Goal: Task Accomplishment & Management: Manage account settings

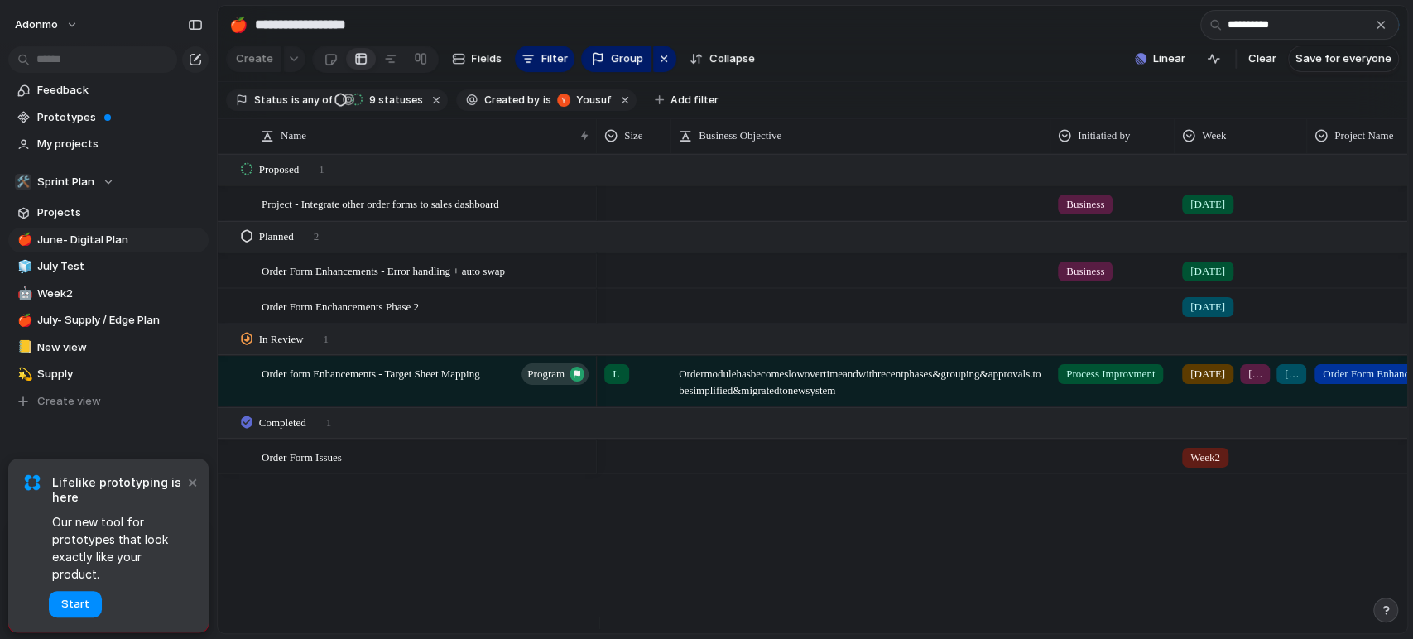
click at [927, 78] on section "Create Fields Filter Group Zoom Collapse Linear Clear Save for everyone" at bounding box center [812, 62] width 1189 height 40
click at [1381, 31] on div "button" at bounding box center [1380, 24] width 13 height 13
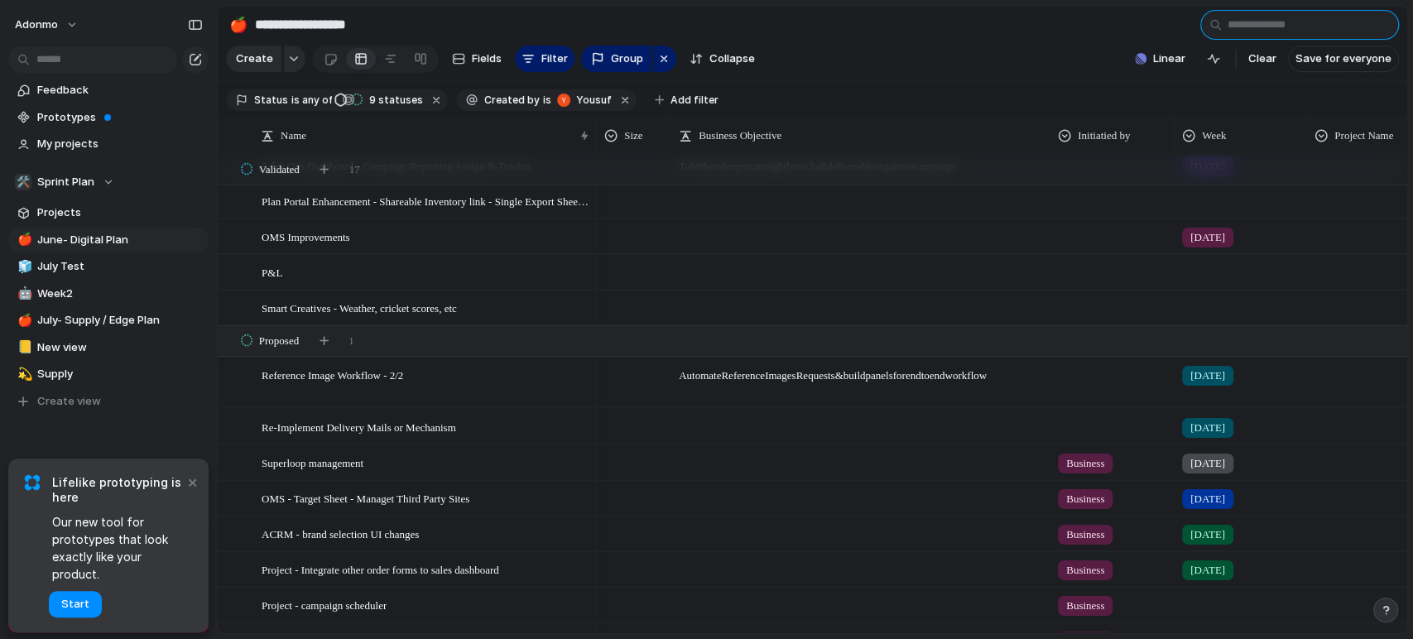
scroll to position [1102, 0]
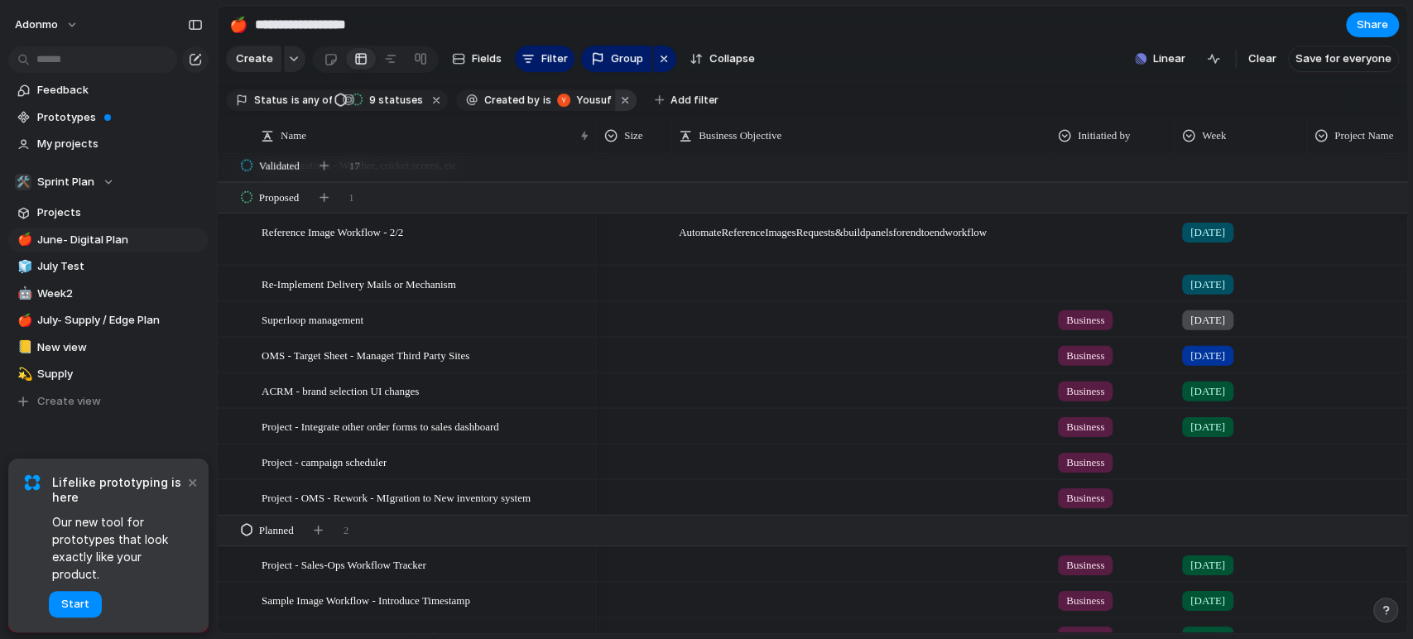
click at [615, 105] on button "button" at bounding box center [626, 100] width 22 height 22
click at [670, 103] on span "Add filter" at bounding box center [694, 100] width 48 height 15
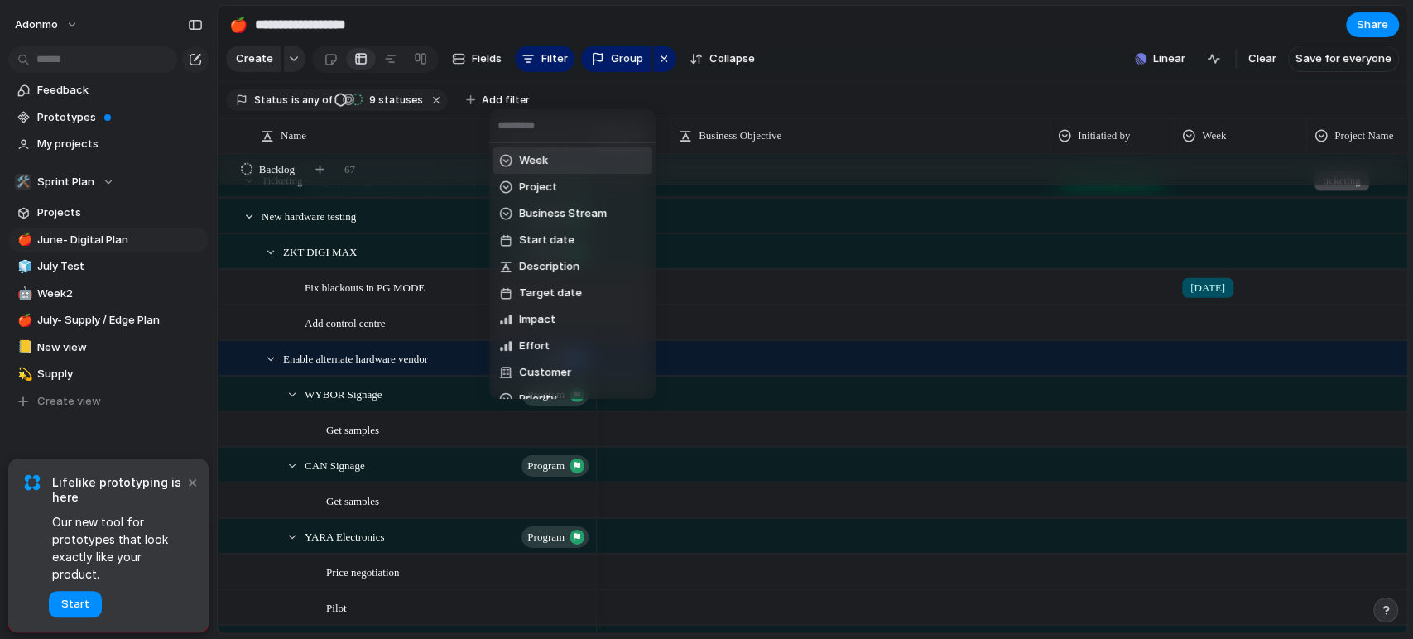
click at [540, 154] on span "Week" at bounding box center [533, 160] width 29 height 17
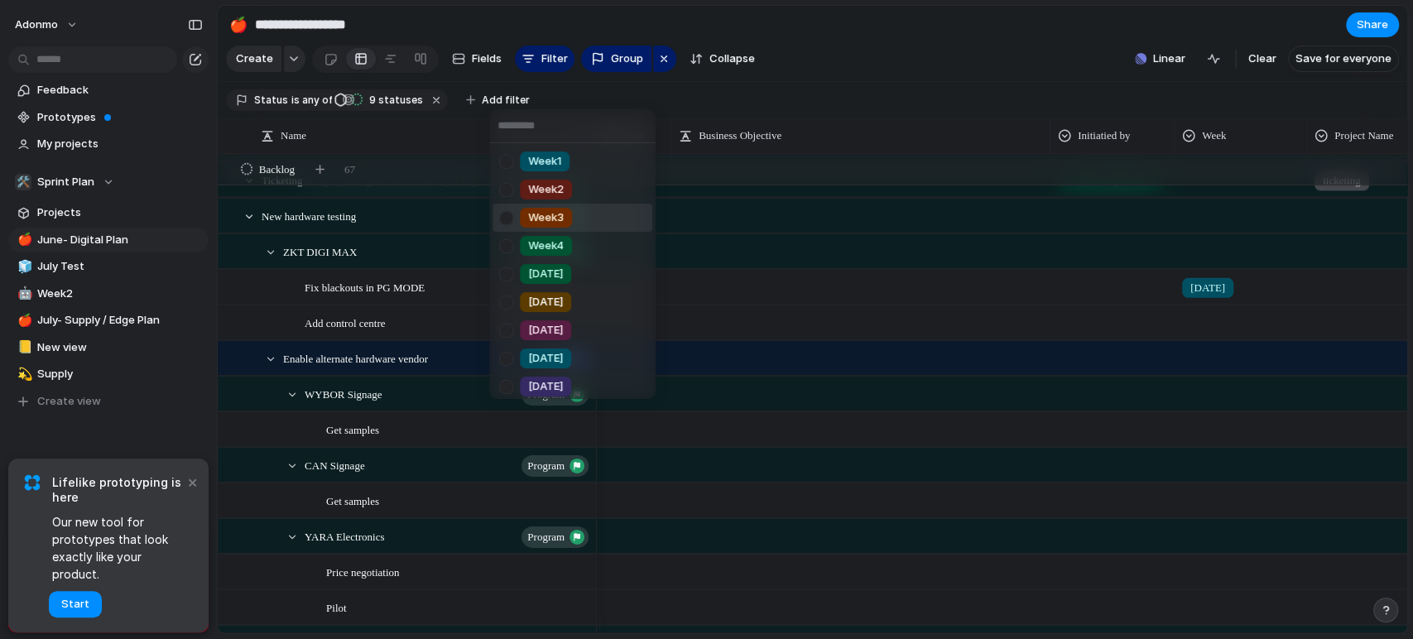
scroll to position [228, 0]
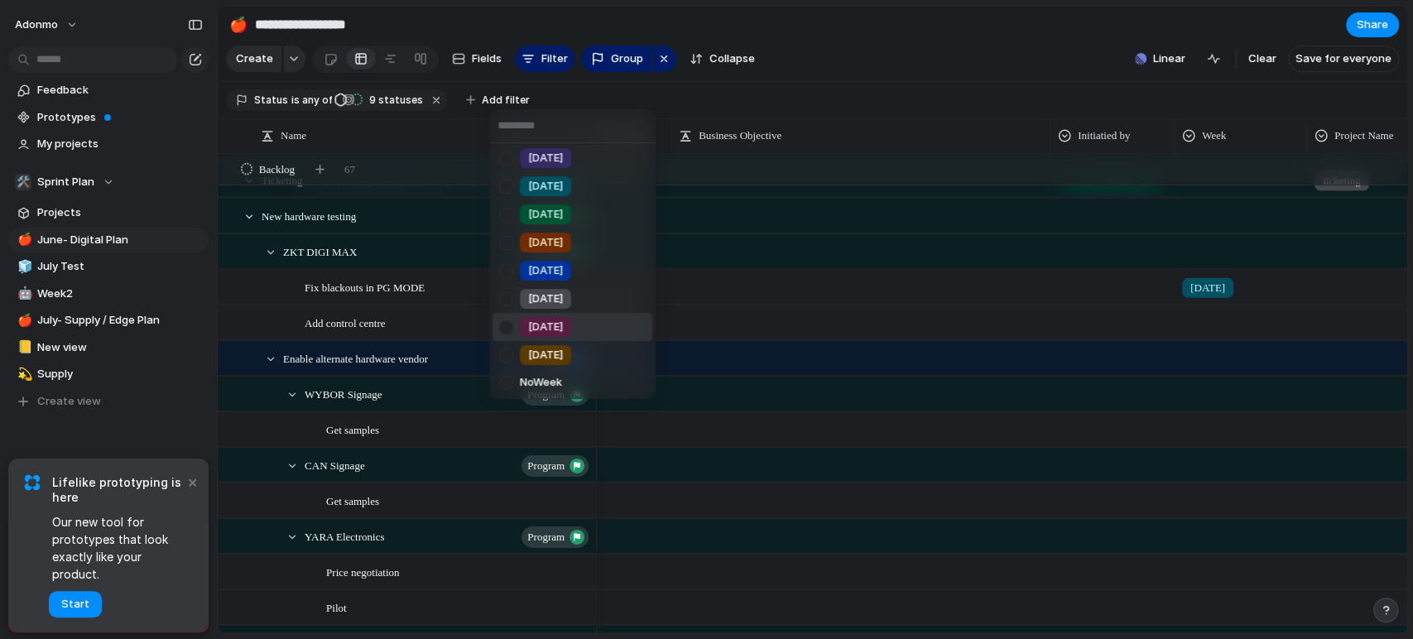
click at [562, 318] on div "[DATE]" at bounding box center [535, 327] width 72 height 20
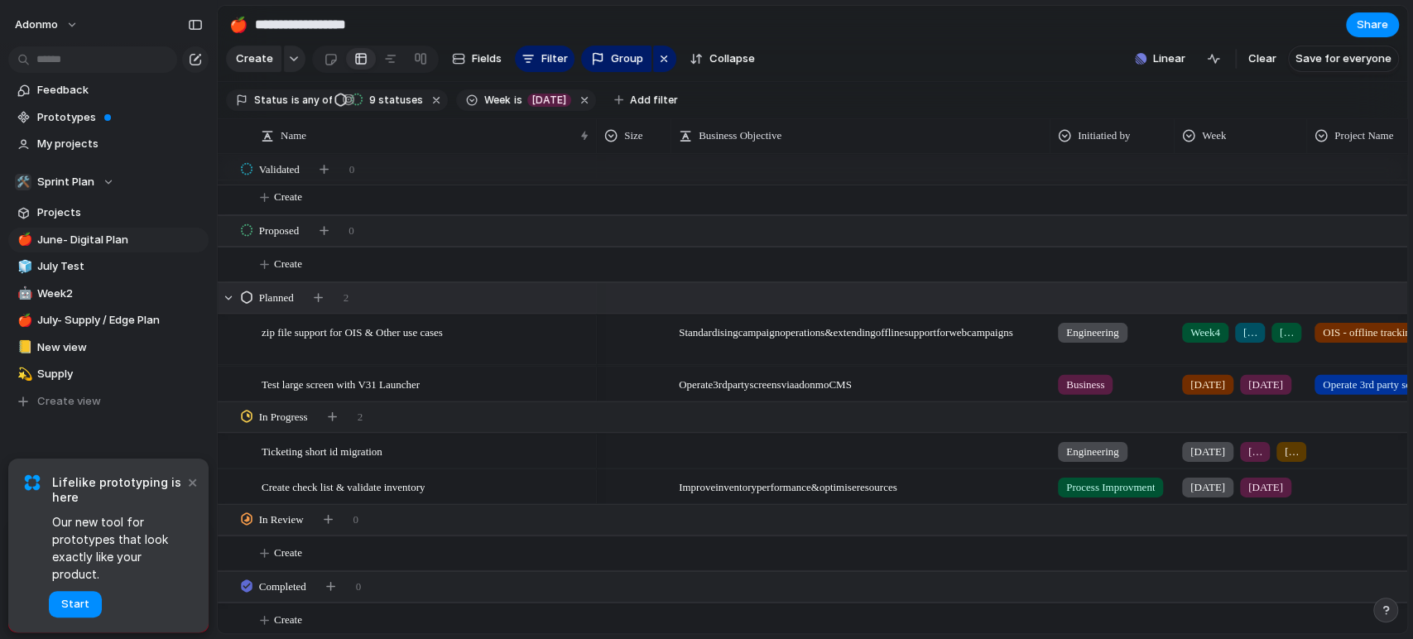
scroll to position [89, 0]
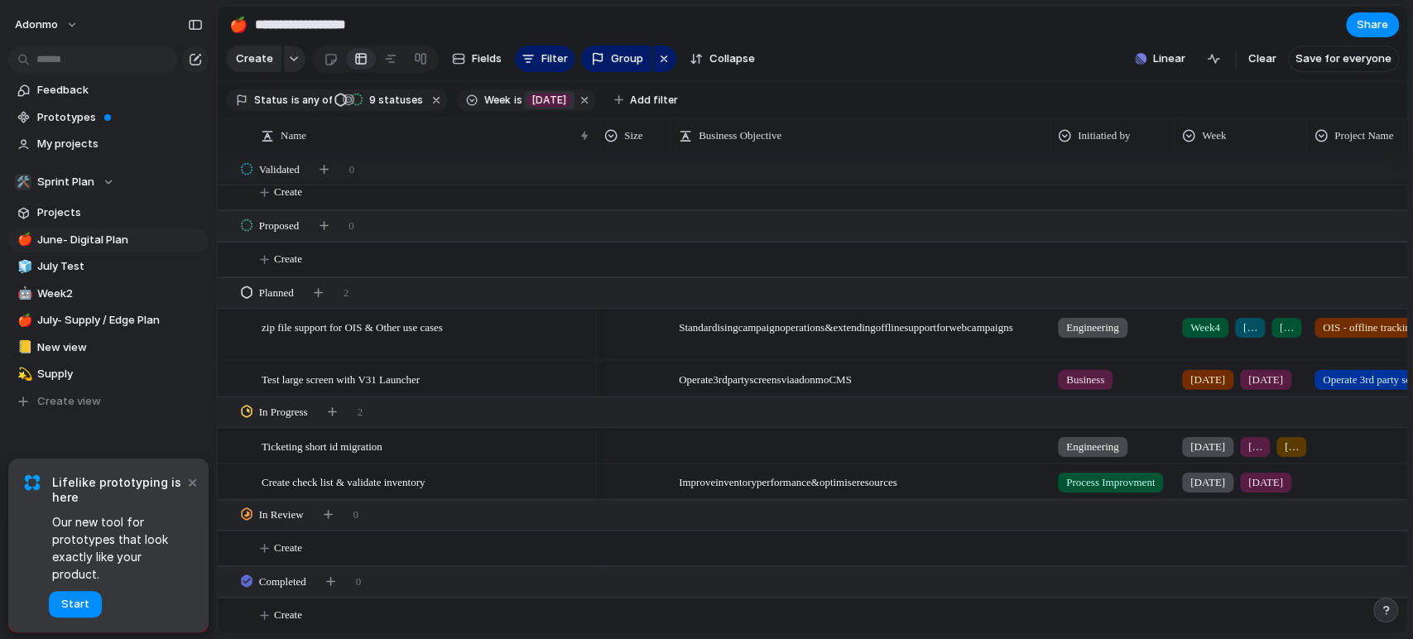
click at [540, 108] on span "[DATE]" at bounding box center [549, 100] width 34 height 15
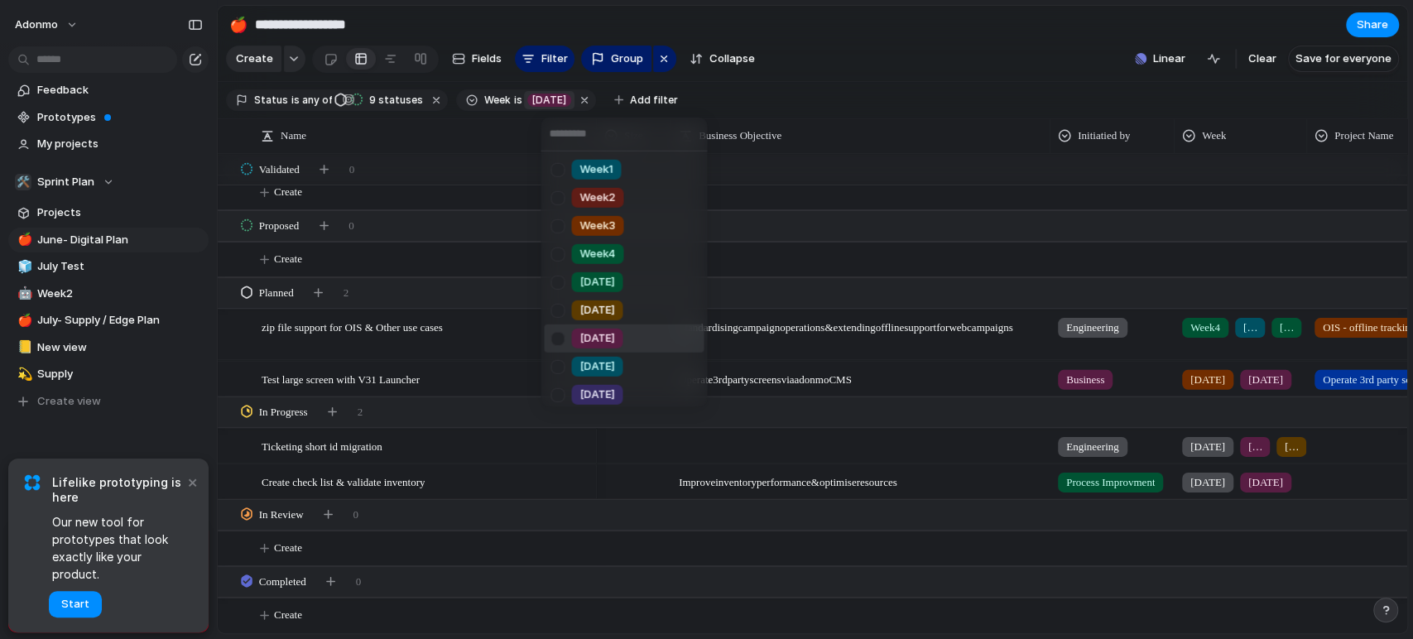
scroll to position [228, 0]
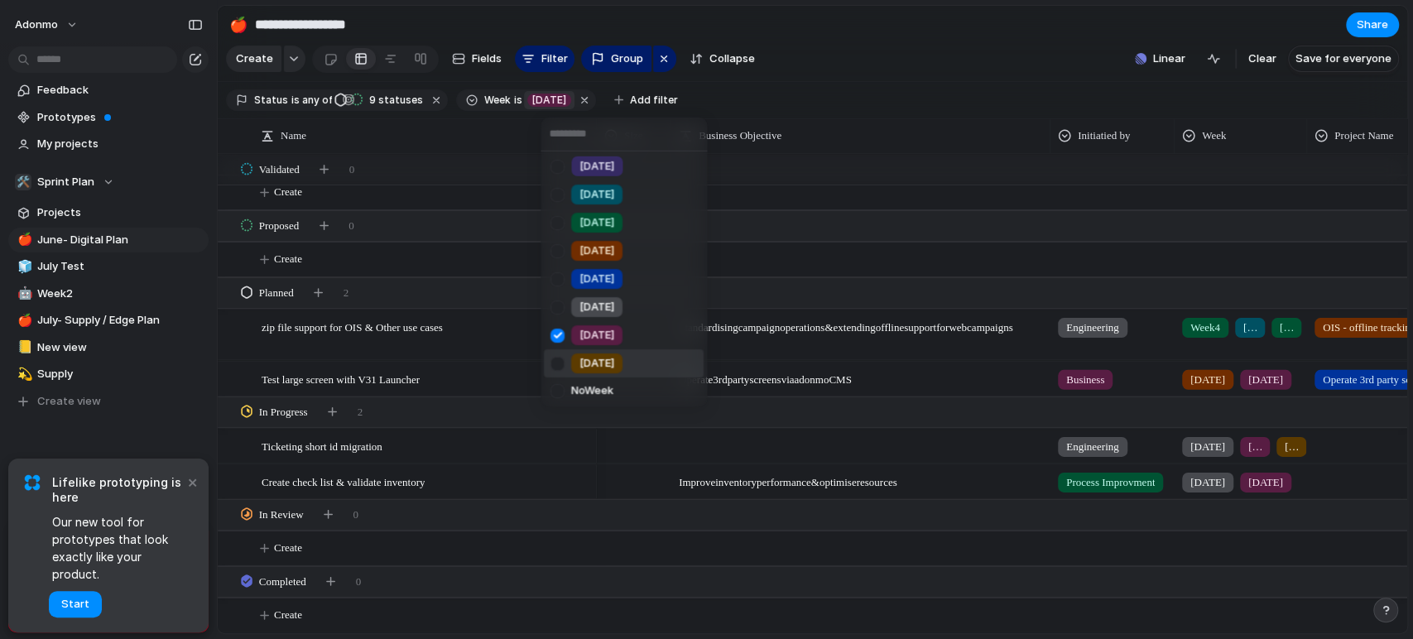
click at [590, 356] on span "[DATE]" at bounding box center [596, 363] width 35 height 17
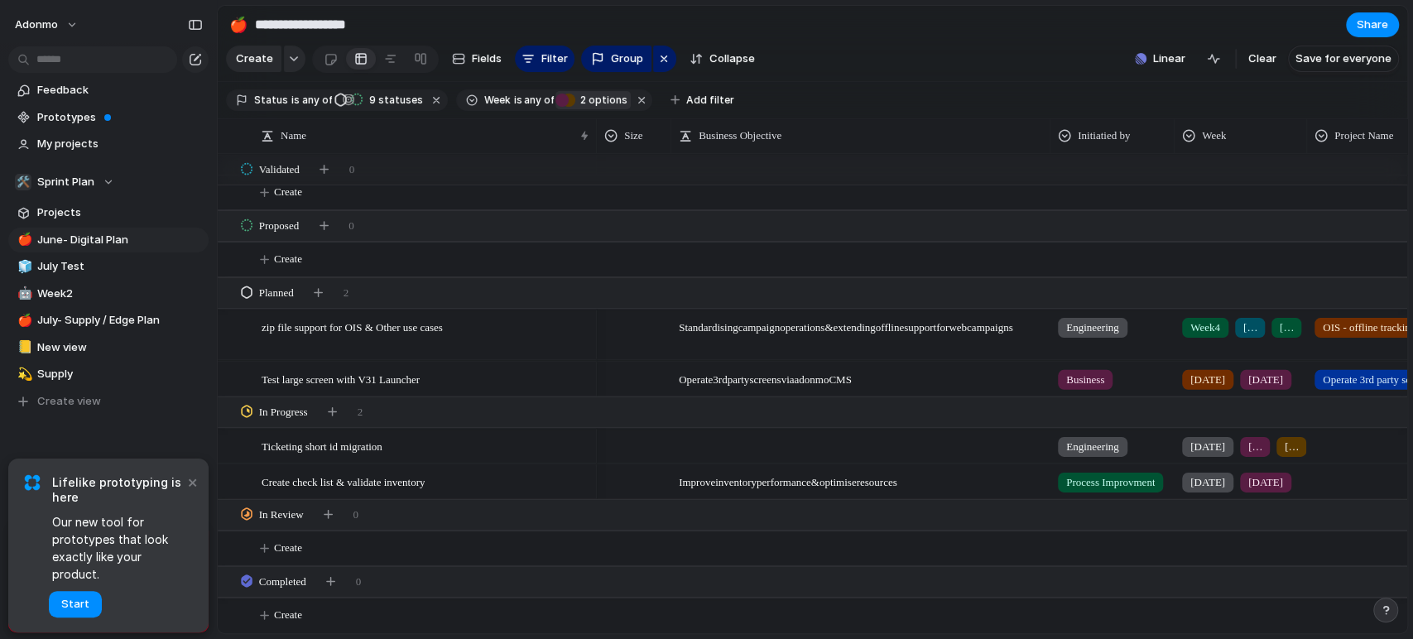
click at [578, 106] on span "2" at bounding box center [581, 100] width 13 height 12
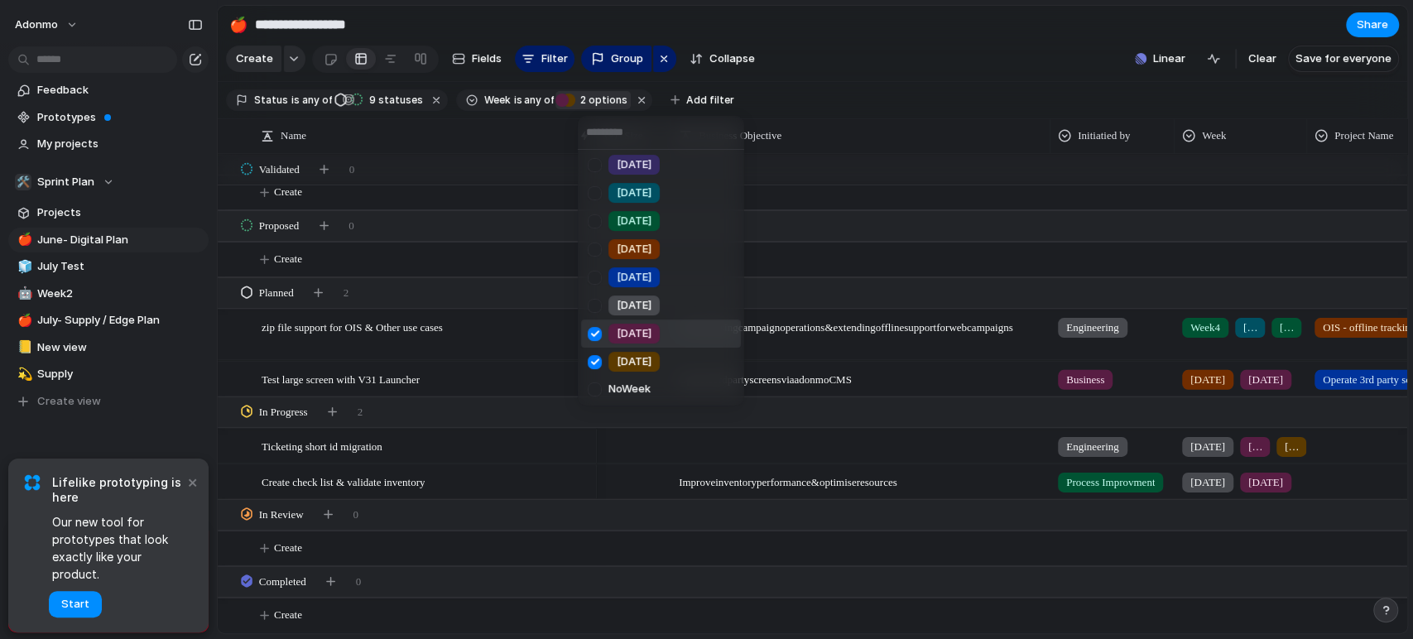
click at [626, 331] on span "[DATE]" at bounding box center [634, 333] width 35 height 17
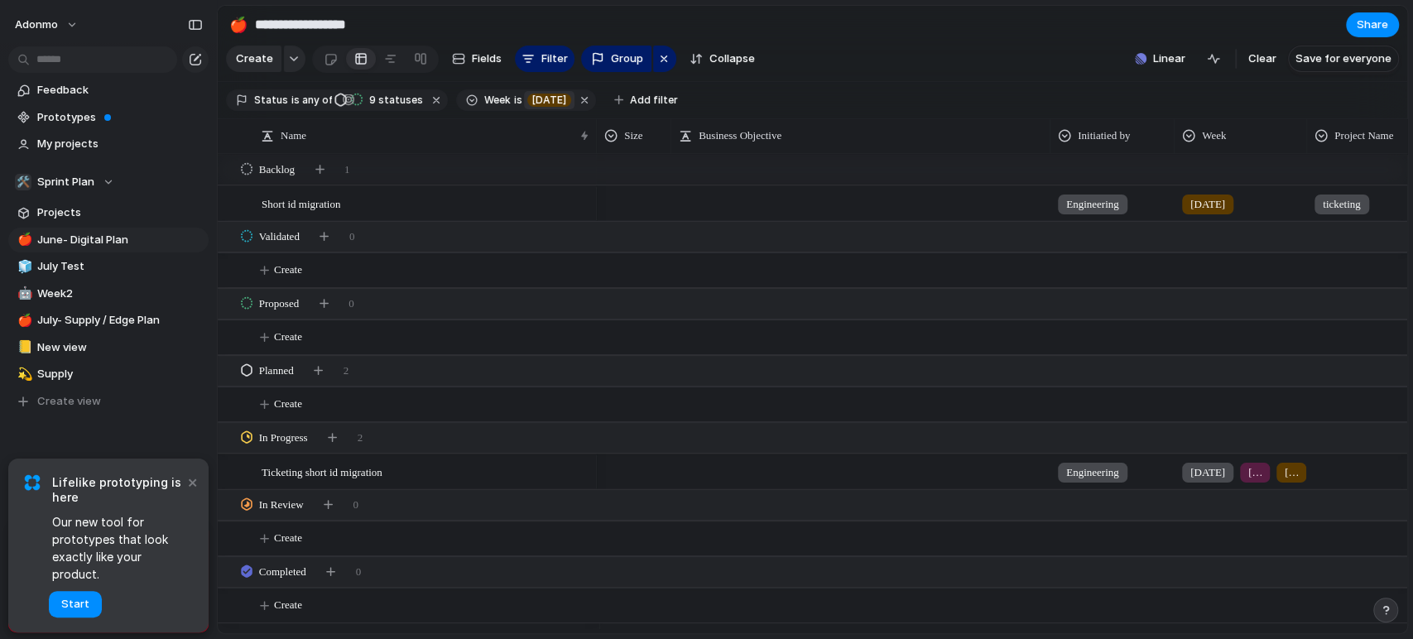
click at [532, 108] on span "[DATE]" at bounding box center [549, 100] width 34 height 15
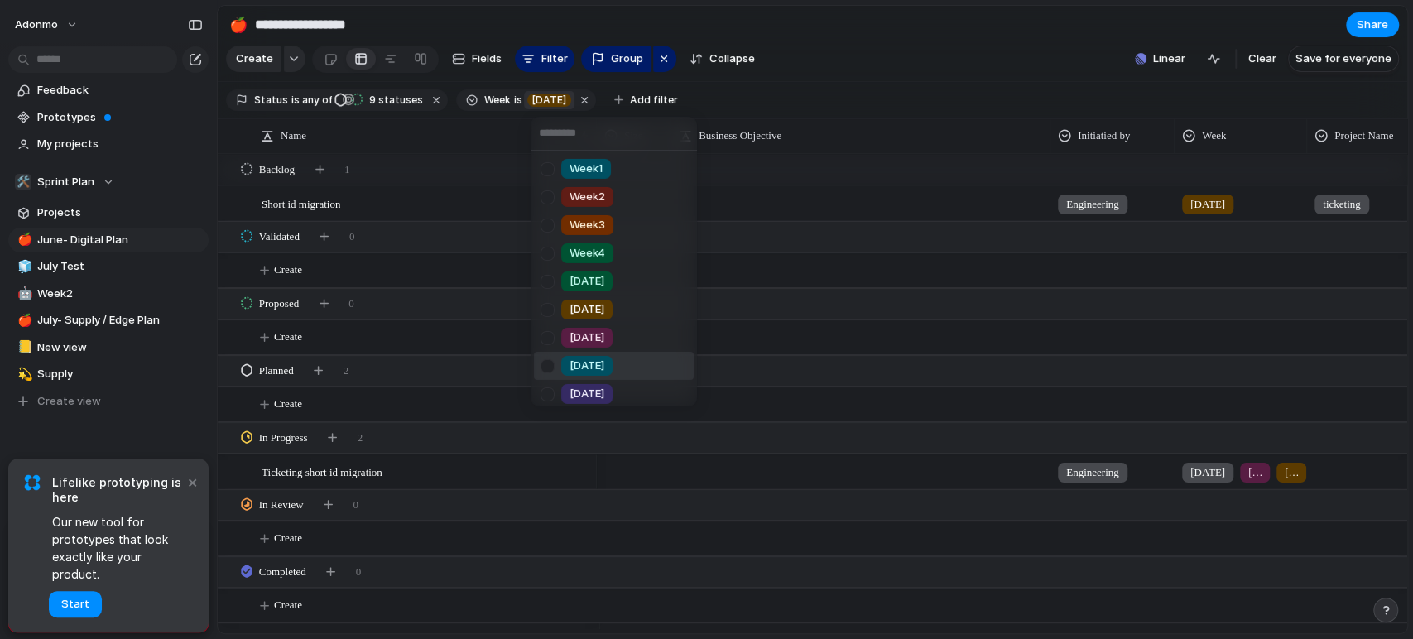
scroll to position [228, 0]
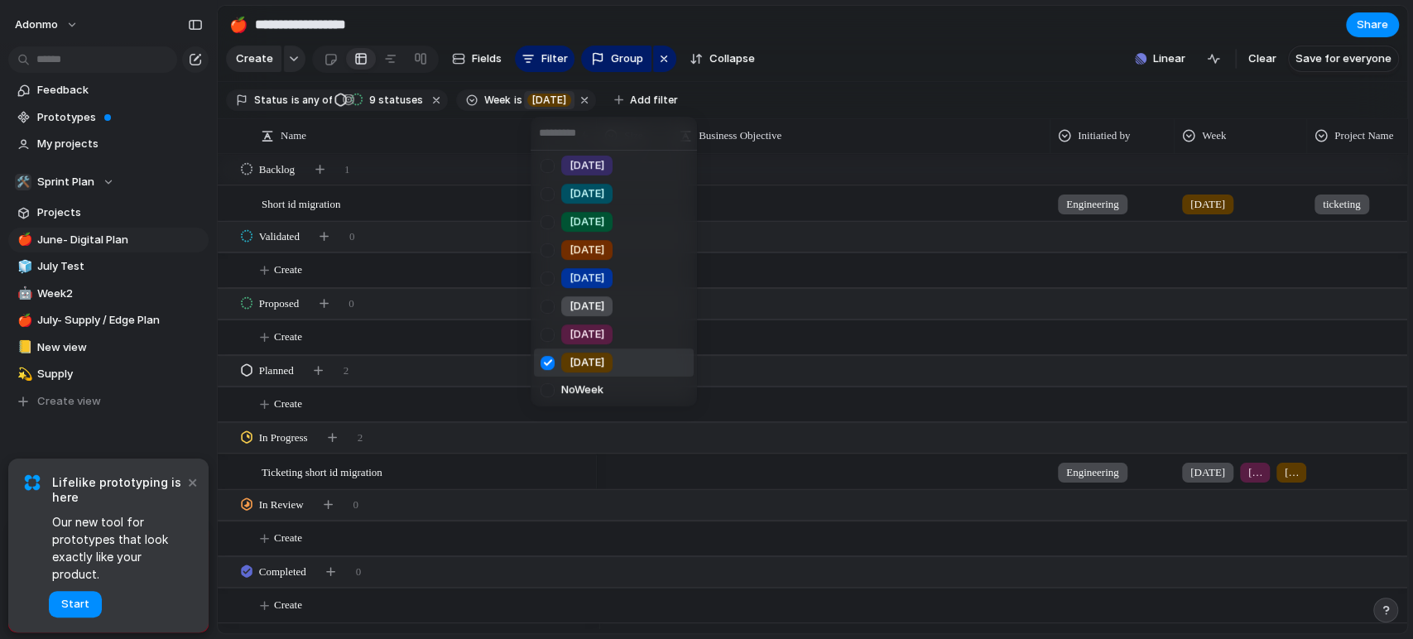
click at [578, 357] on span "[DATE]" at bounding box center [586, 362] width 35 height 17
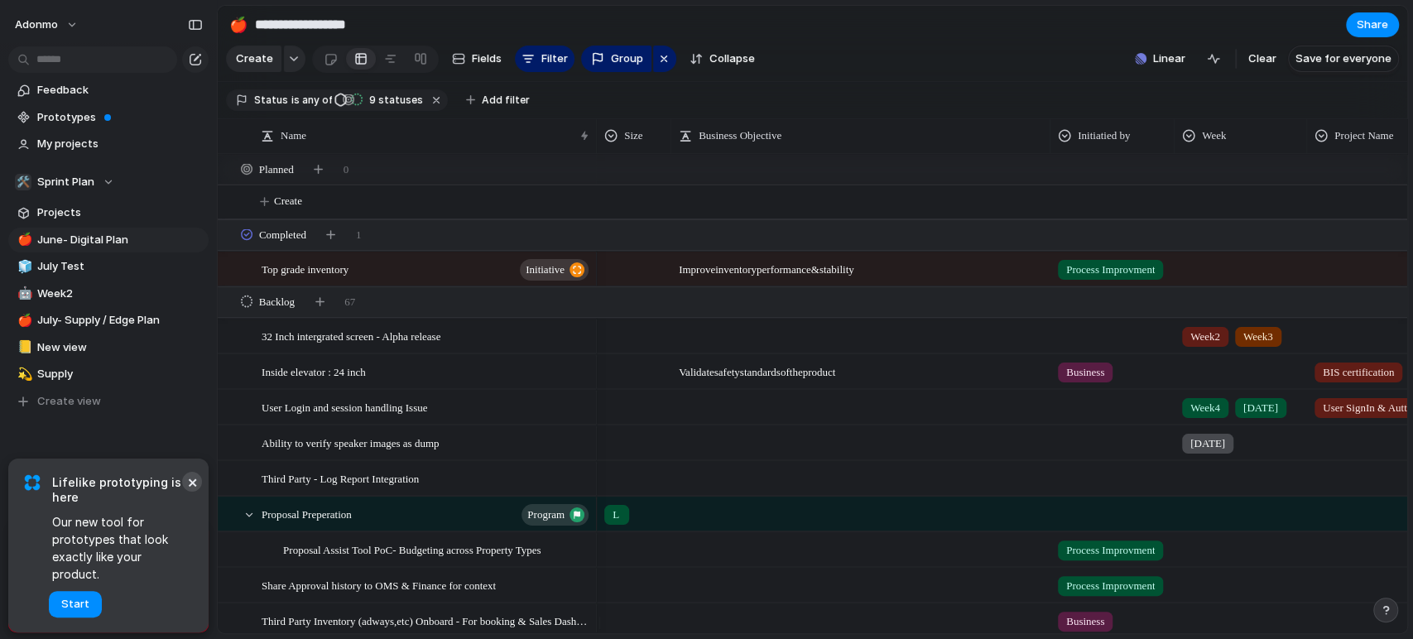
click at [195, 478] on button "×" at bounding box center [192, 482] width 20 height 20
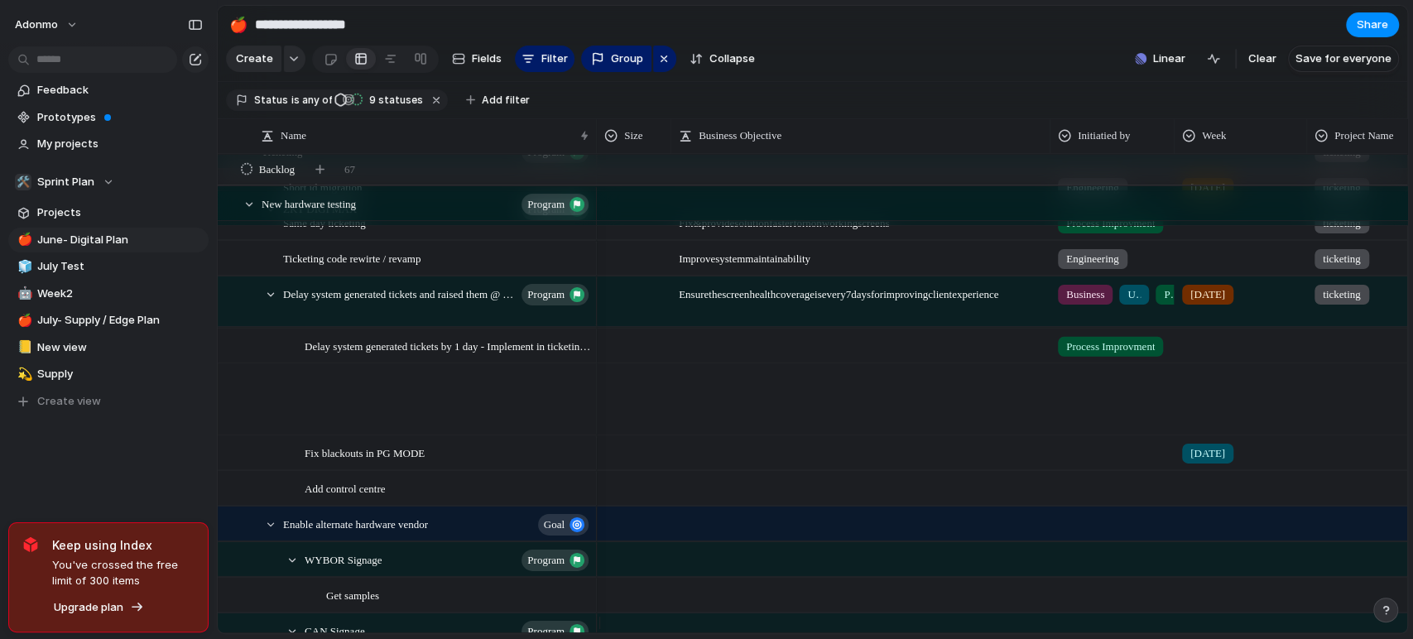
scroll to position [0, 0]
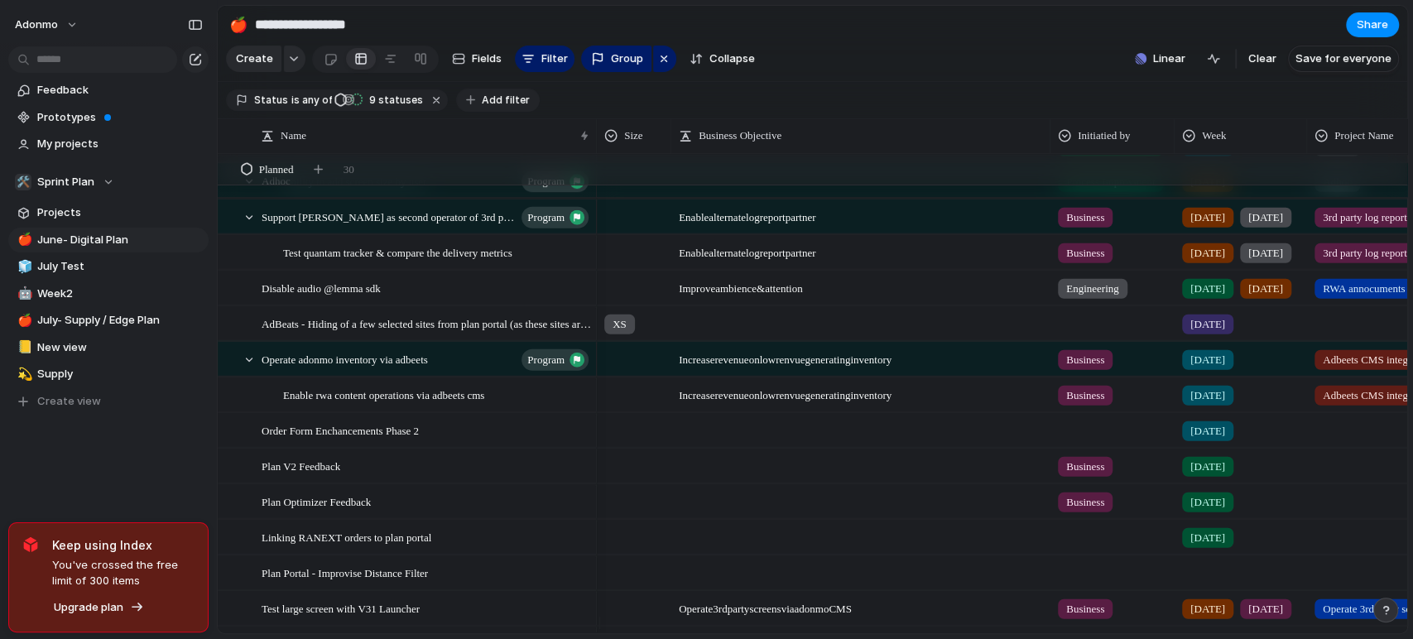
click at [489, 106] on span "Add filter" at bounding box center [506, 100] width 48 height 15
type input "*******"
click at [579, 154] on li "Created by" at bounding box center [572, 164] width 160 height 26
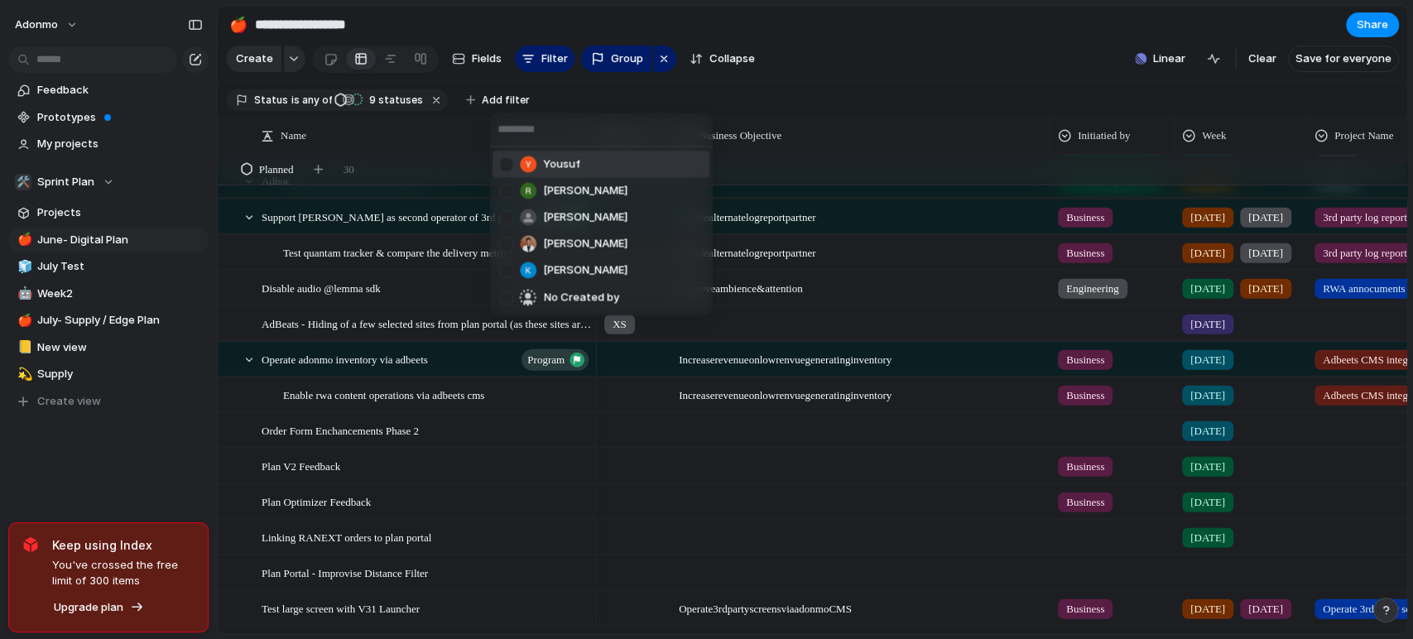
click at [584, 157] on li "Yousuf" at bounding box center [600, 164] width 217 height 26
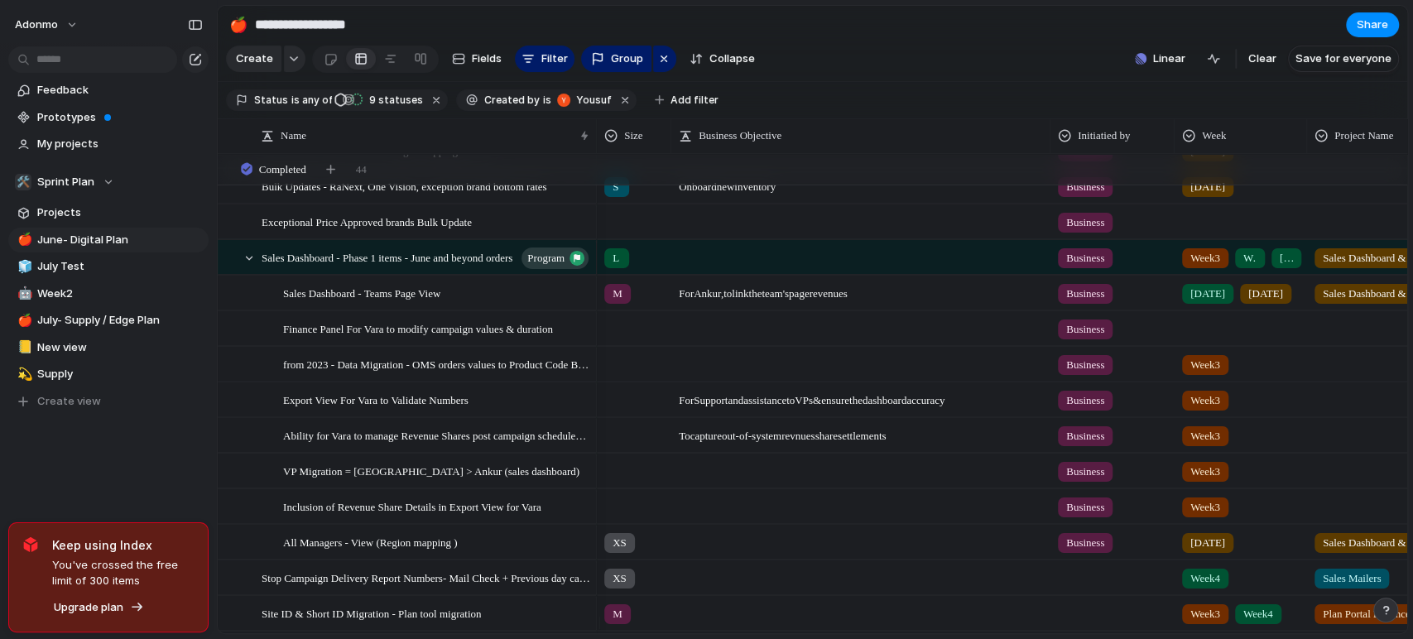
click at [1022, 56] on section "Create Fields Filter Group Zoom Collapse Linear Clear Save for everyone" at bounding box center [812, 62] width 1189 height 40
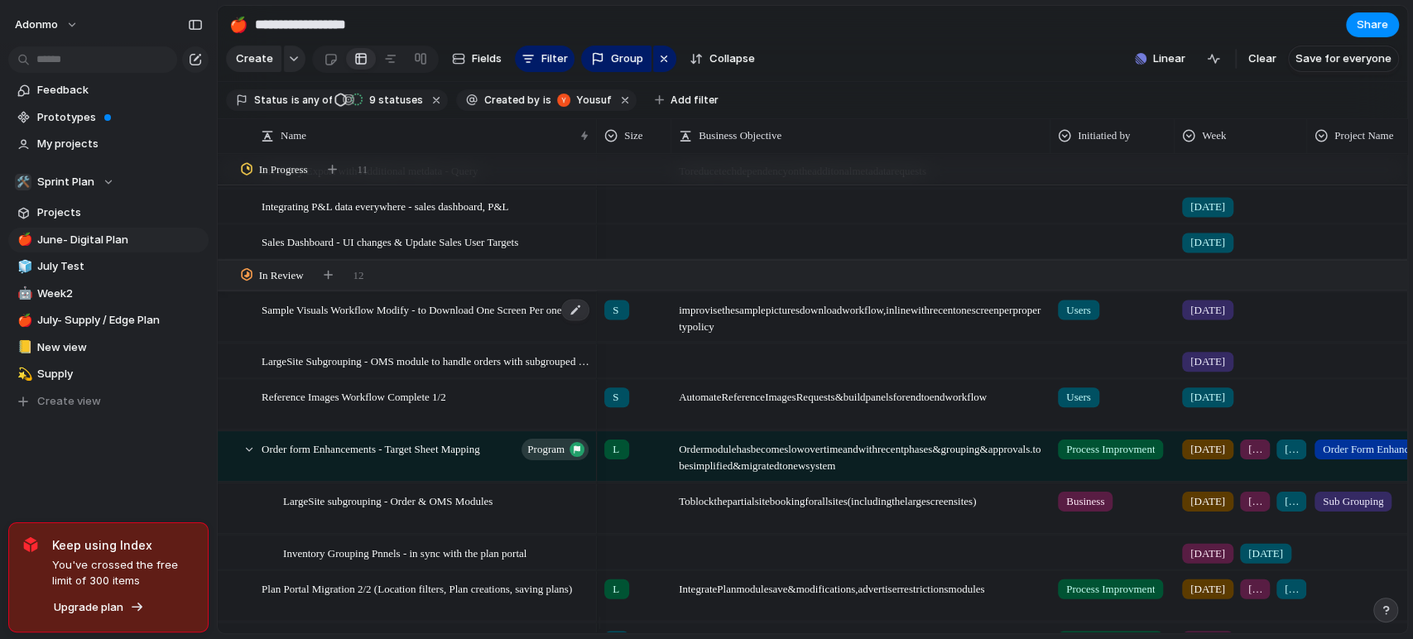
click at [473, 318] on span "Sample Visuals Workflow Modify - to Download One Screen Per one property" at bounding box center [426, 308] width 329 height 19
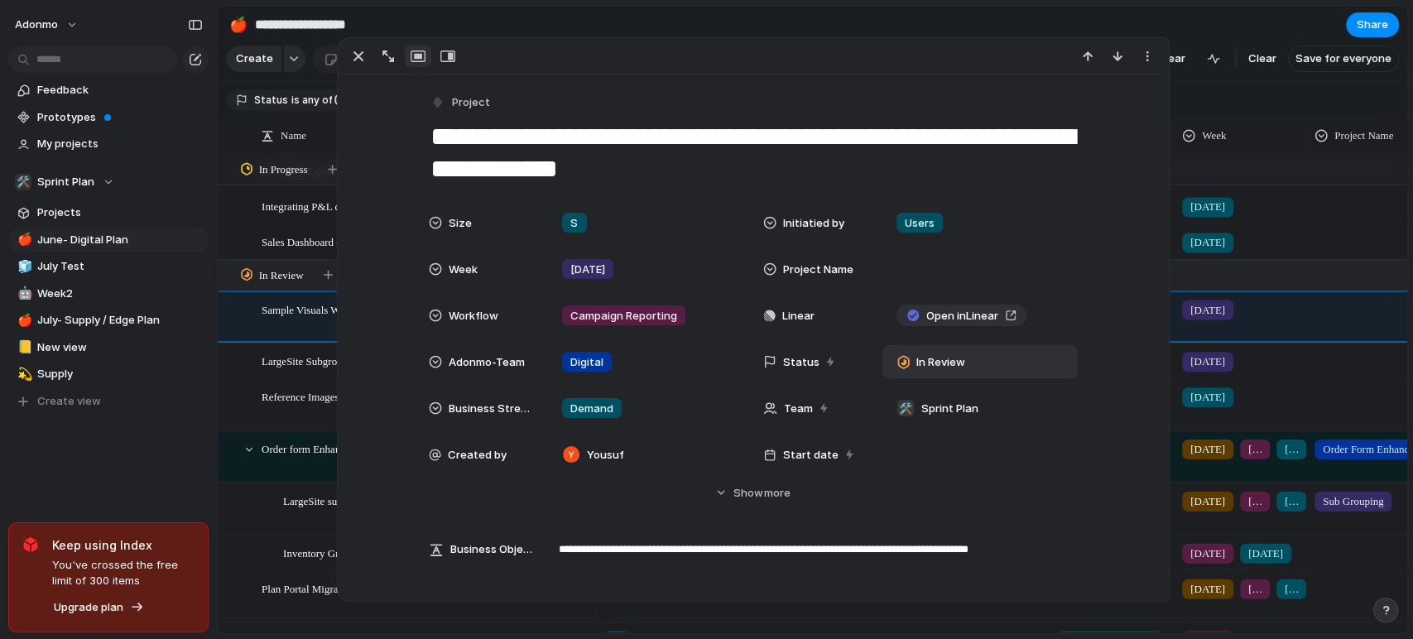
click at [939, 369] on span "In Review" at bounding box center [939, 362] width 49 height 17
type input "*"
click at [953, 369] on span "In Review" at bounding box center [939, 362] width 49 height 17
click at [953, 372] on div "In Review" at bounding box center [934, 361] width 89 height 23
type input "****"
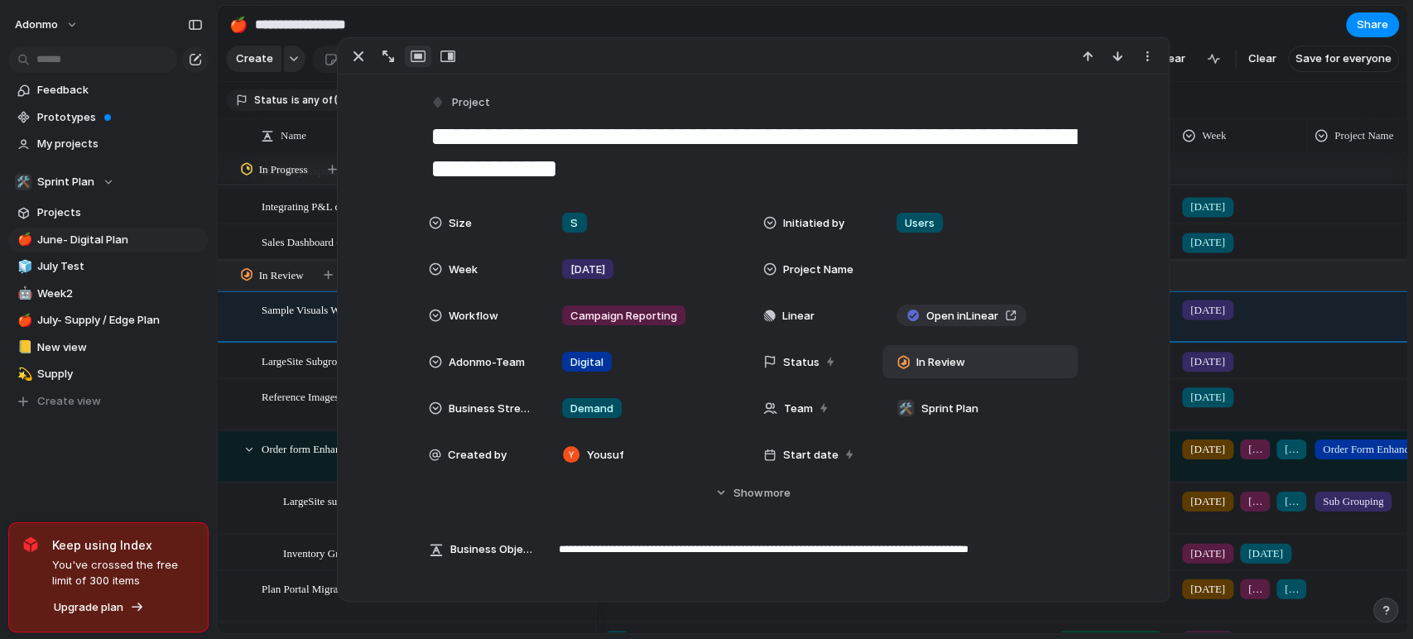
click at [932, 372] on div "In Review" at bounding box center [934, 361] width 89 height 23
click at [358, 52] on div "button" at bounding box center [358, 56] width 20 height 20
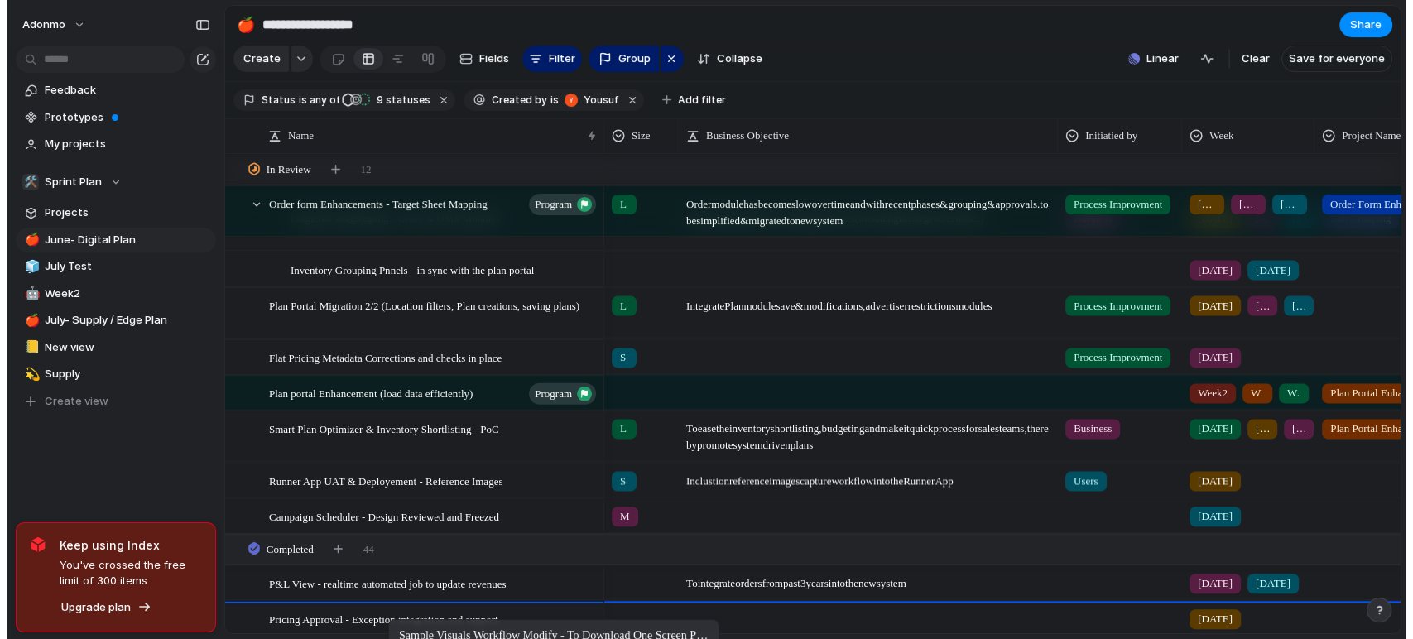
scroll to position [2670, 0]
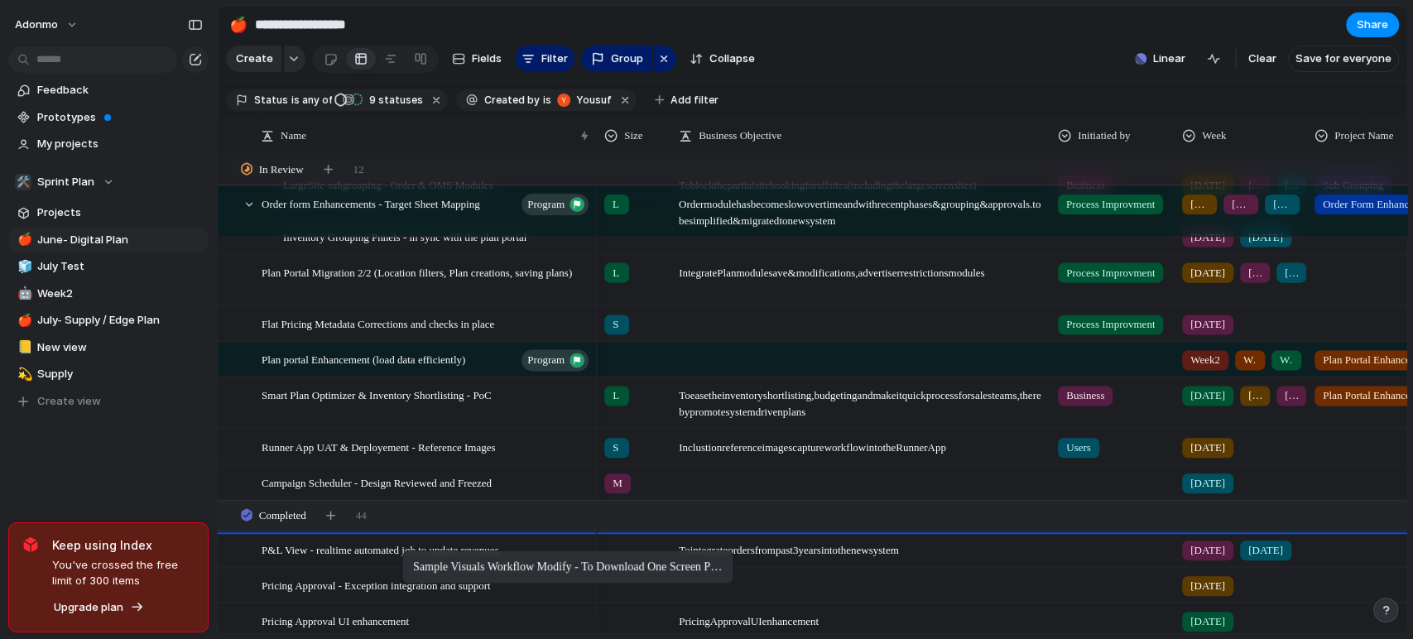
drag, startPoint x: 419, startPoint y: 201, endPoint x: 411, endPoint y: 554, distance: 352.7
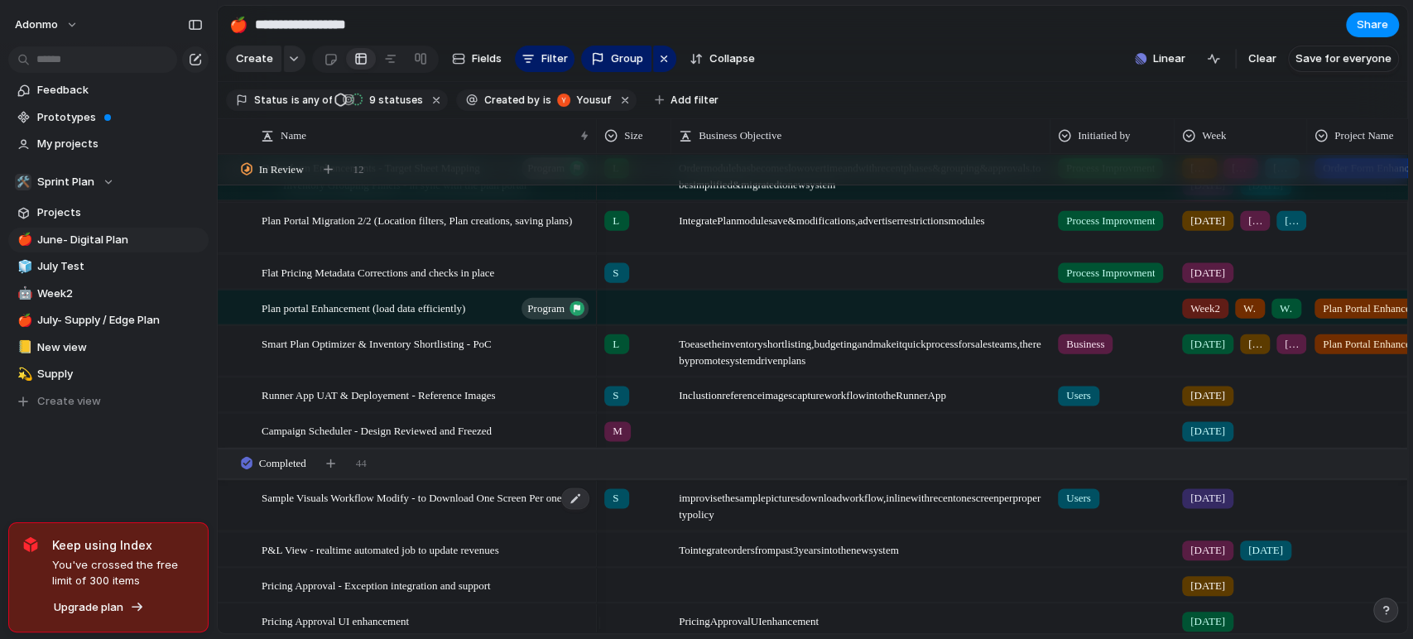
click at [463, 501] on span "Sample Visuals Workflow Modify - to Download One Screen Per one property" at bounding box center [426, 496] width 329 height 19
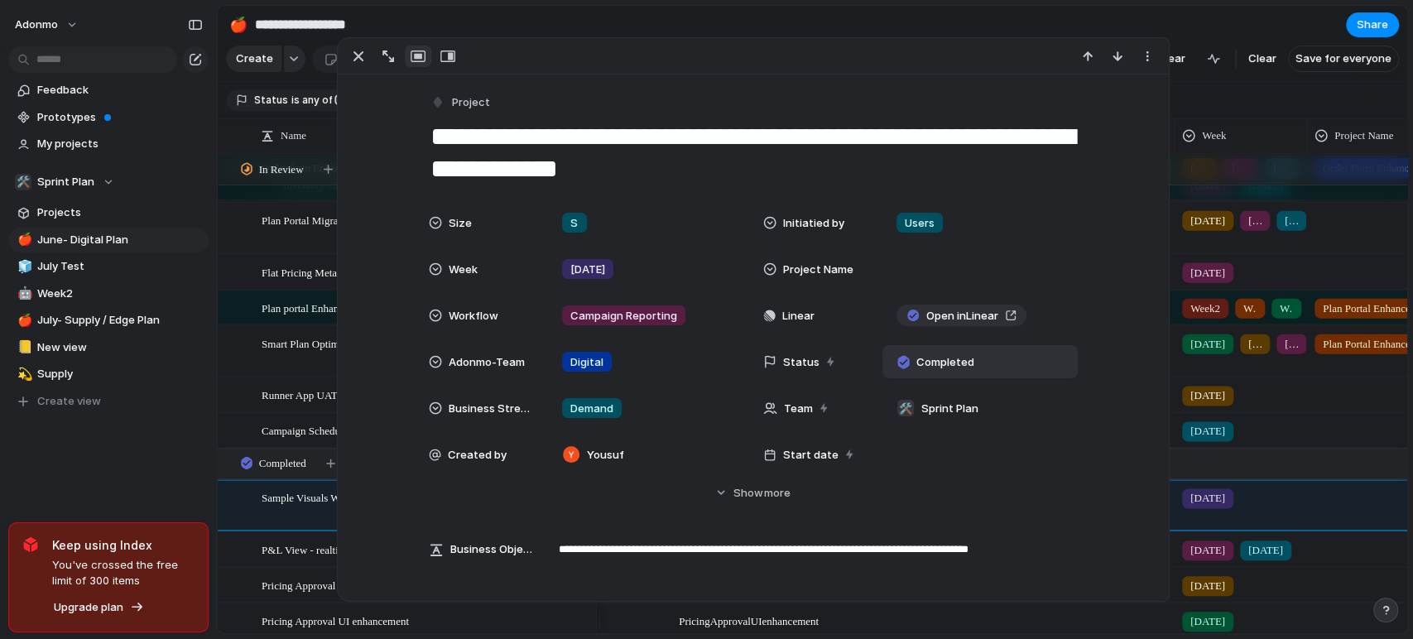
click at [934, 364] on span "Completed" at bounding box center [944, 362] width 58 height 17
type input "*"
click at [970, 435] on span "No results found" at bounding box center [960, 431] width 149 height 26
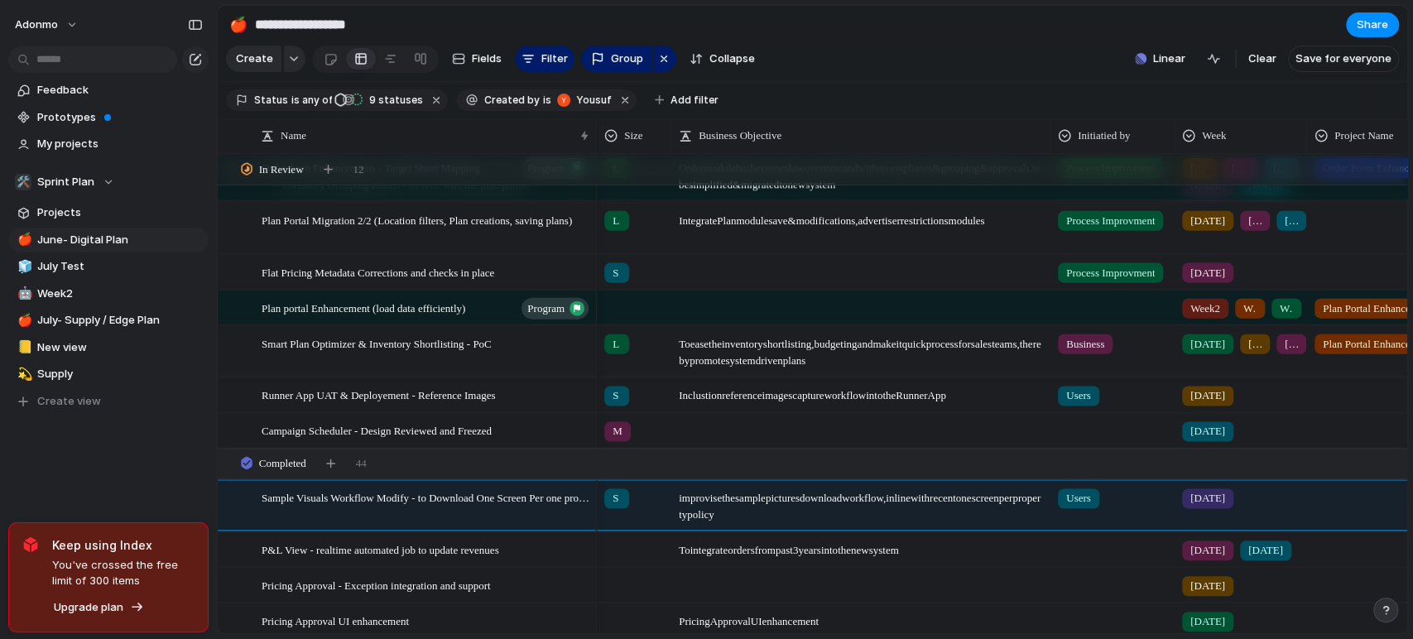
click at [185, 482] on div "Feedback Prototypes My projects 🛠️ Sprint Plan Projects 🍎 June- Digital Plan 🧊 …" at bounding box center [108, 274] width 217 height 548
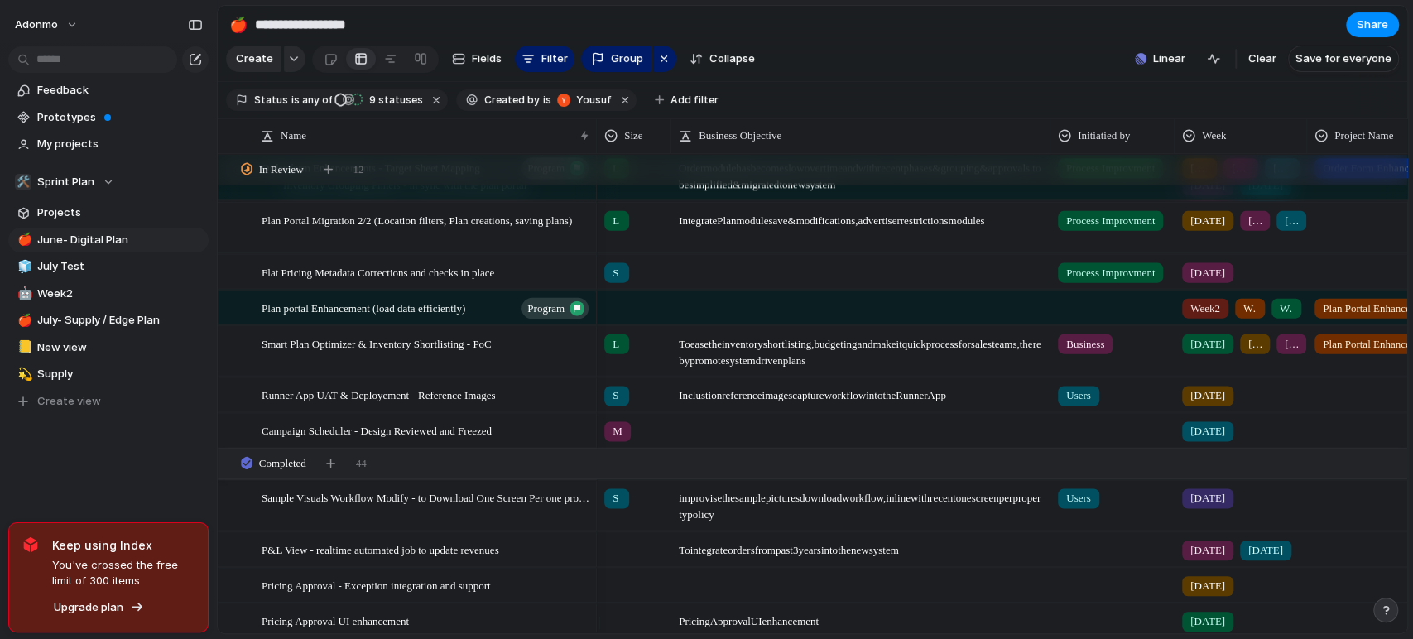
click at [1236, 508] on div "[DATE]" at bounding box center [1240, 494] width 131 height 27
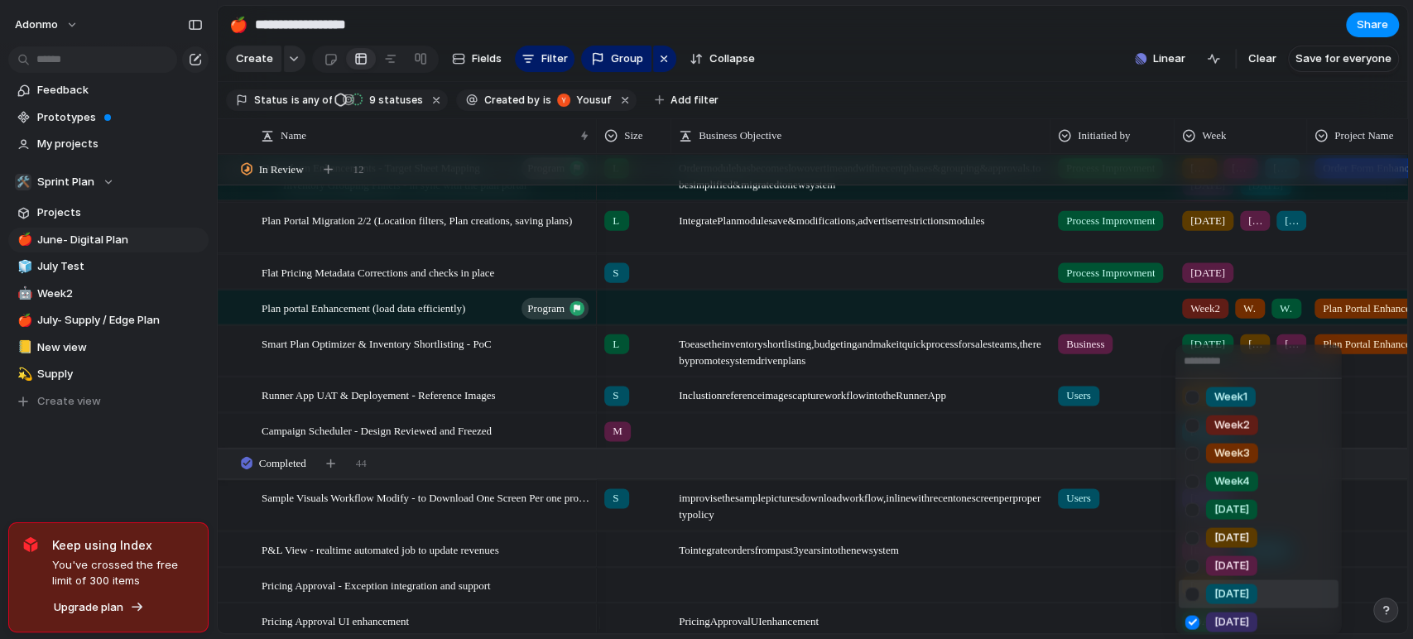
scroll to position [95, 0]
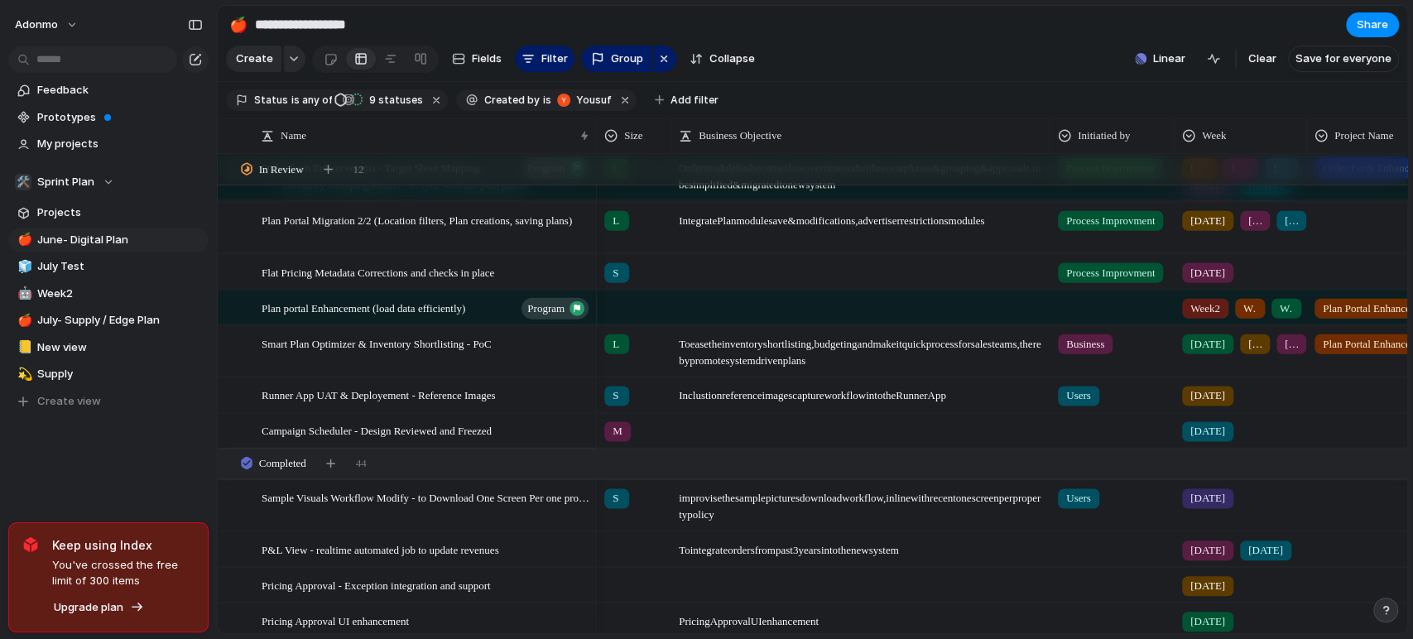
click at [1251, 441] on div "[DATE]" at bounding box center [1240, 427] width 131 height 27
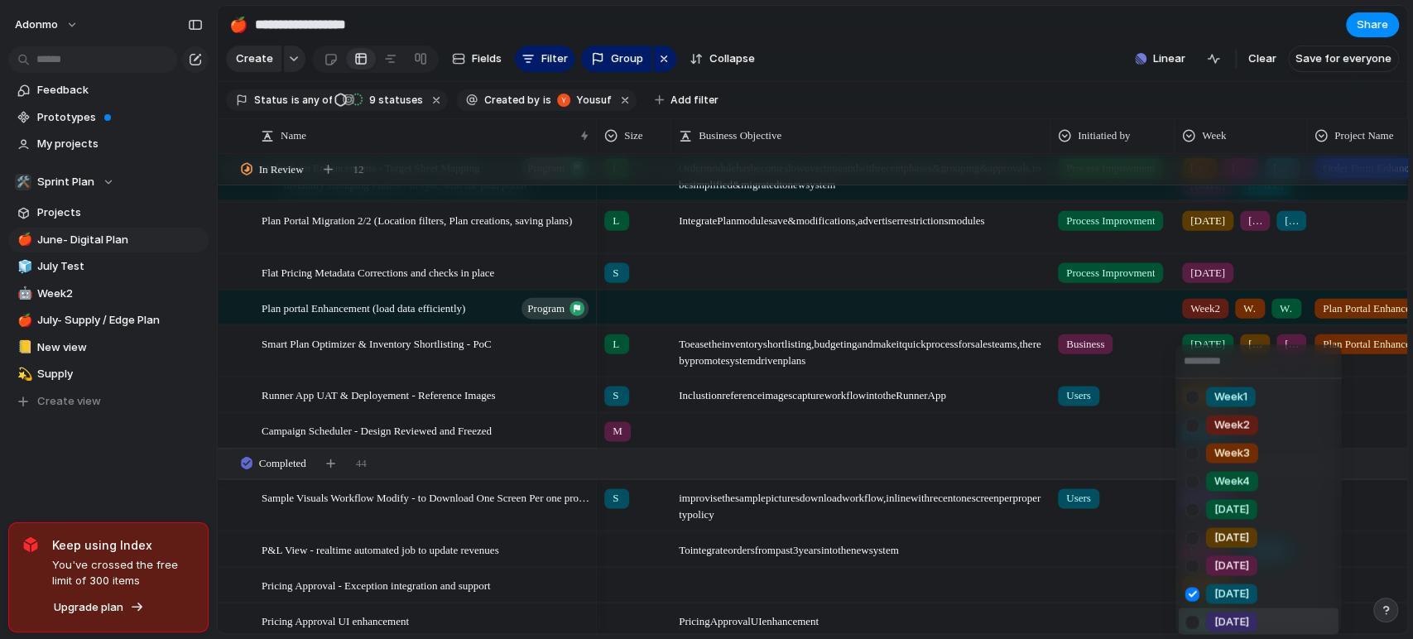
click at [1218, 614] on span "[DATE]" at bounding box center [1231, 622] width 35 height 17
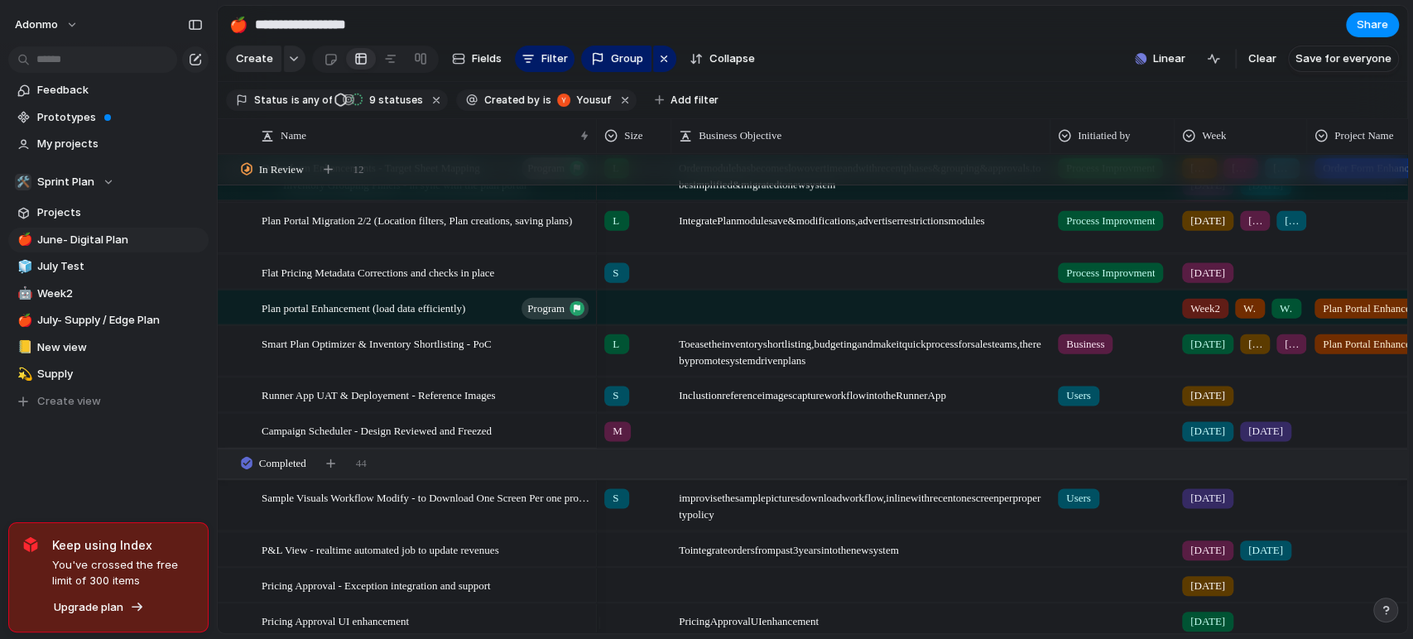
click at [1191, 435] on span "[DATE]" at bounding box center [1207, 431] width 35 height 17
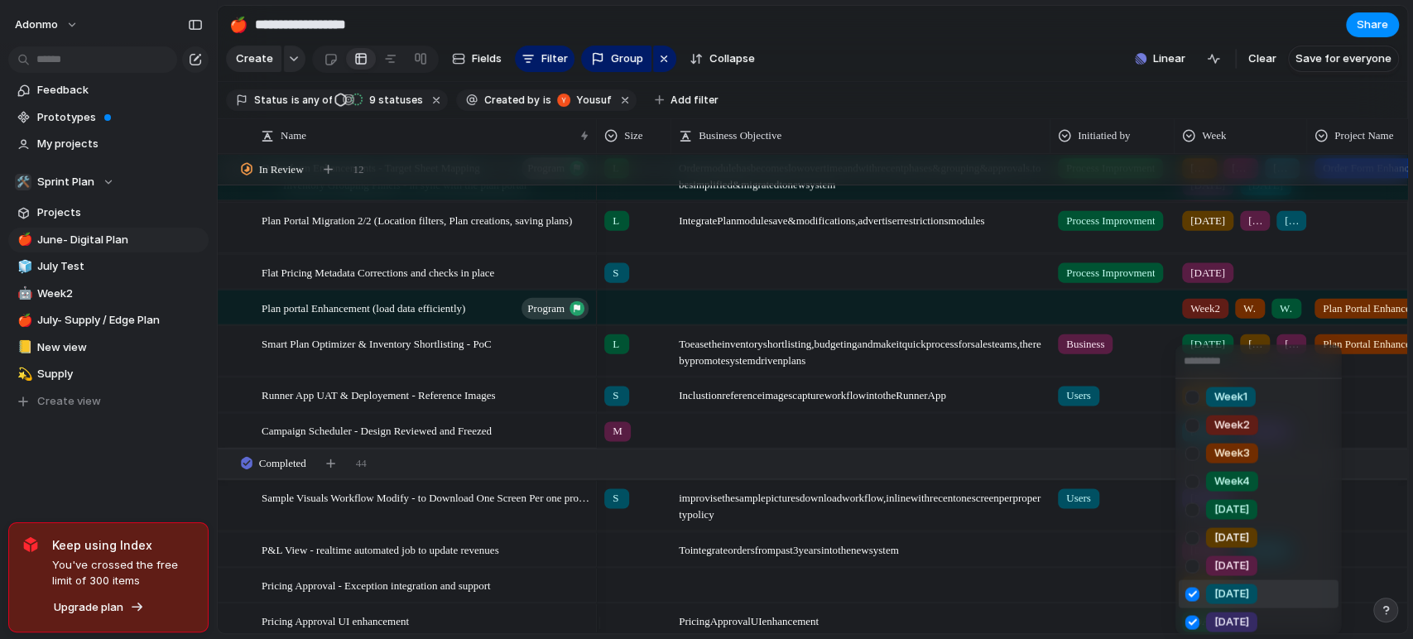
click at [1214, 596] on span "[DATE]" at bounding box center [1231, 594] width 35 height 17
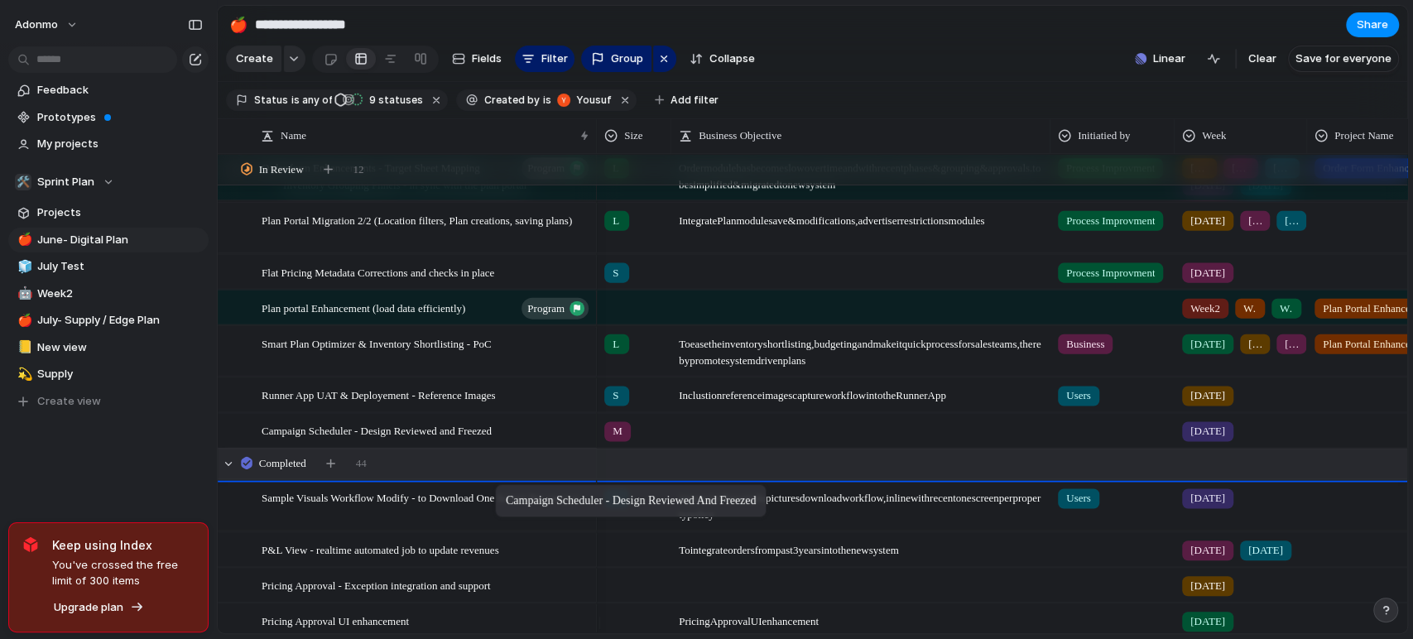
drag, startPoint x: 504, startPoint y: 438, endPoint x: 503, endPoint y: 489, distance: 51.3
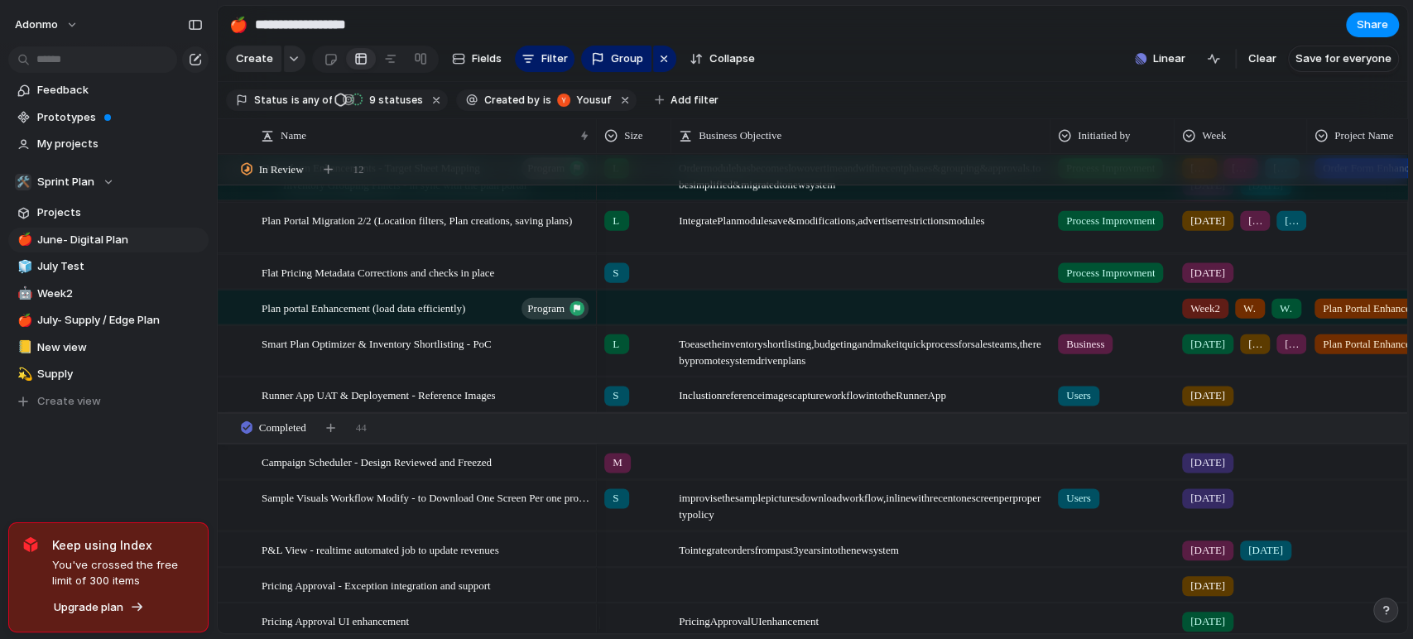
click at [1214, 471] on span "[DATE]" at bounding box center [1207, 462] width 35 height 17
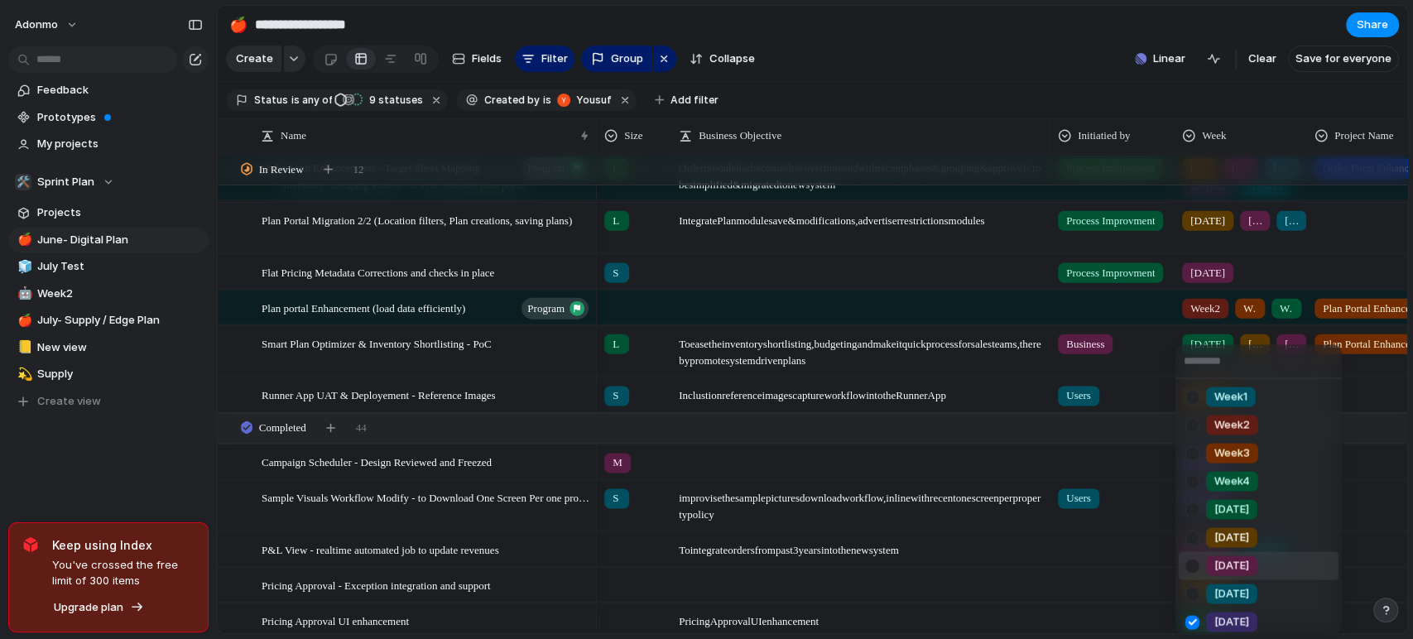
scroll to position [94, 0]
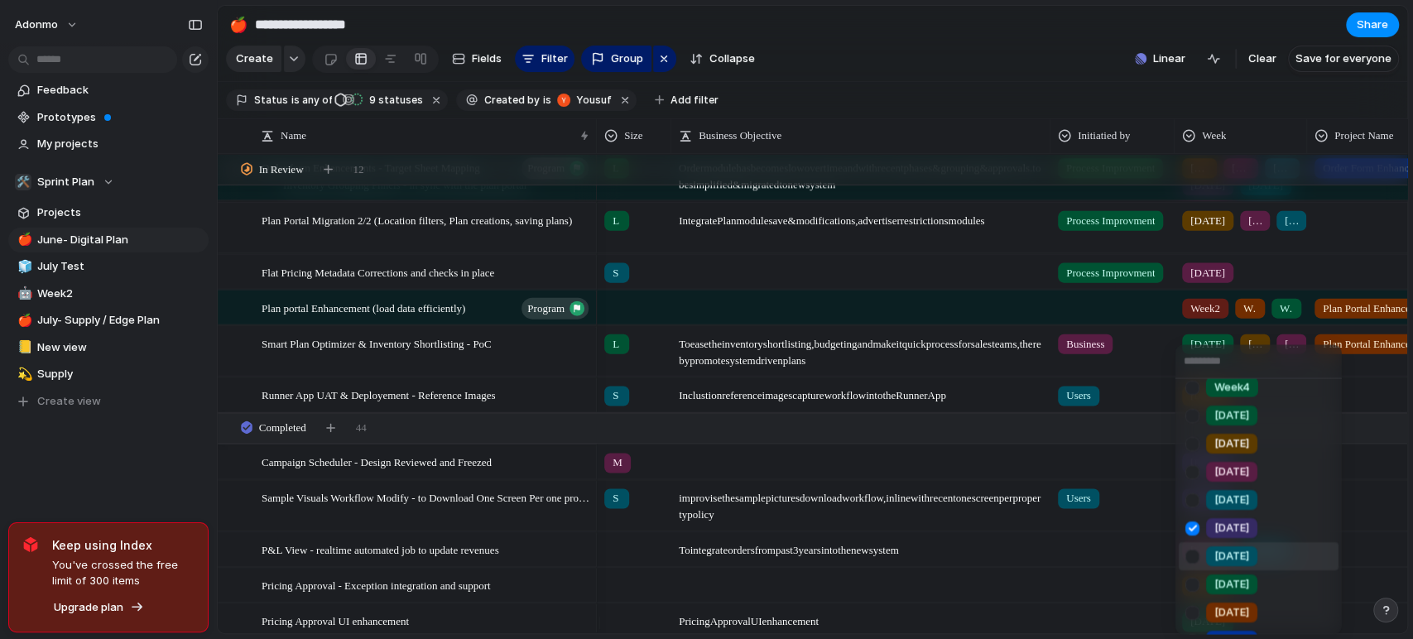
click at [1226, 548] on span "[DATE]" at bounding box center [1231, 556] width 35 height 17
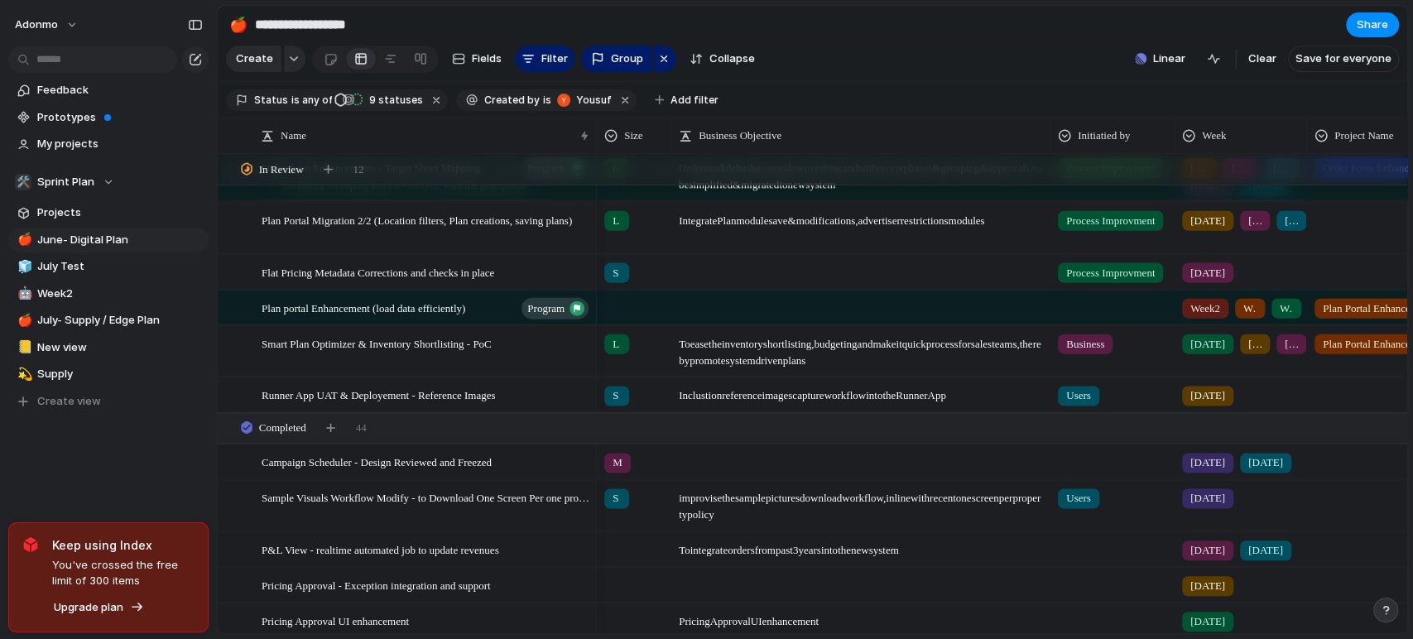
click at [1208, 471] on span "[DATE]" at bounding box center [1207, 462] width 35 height 17
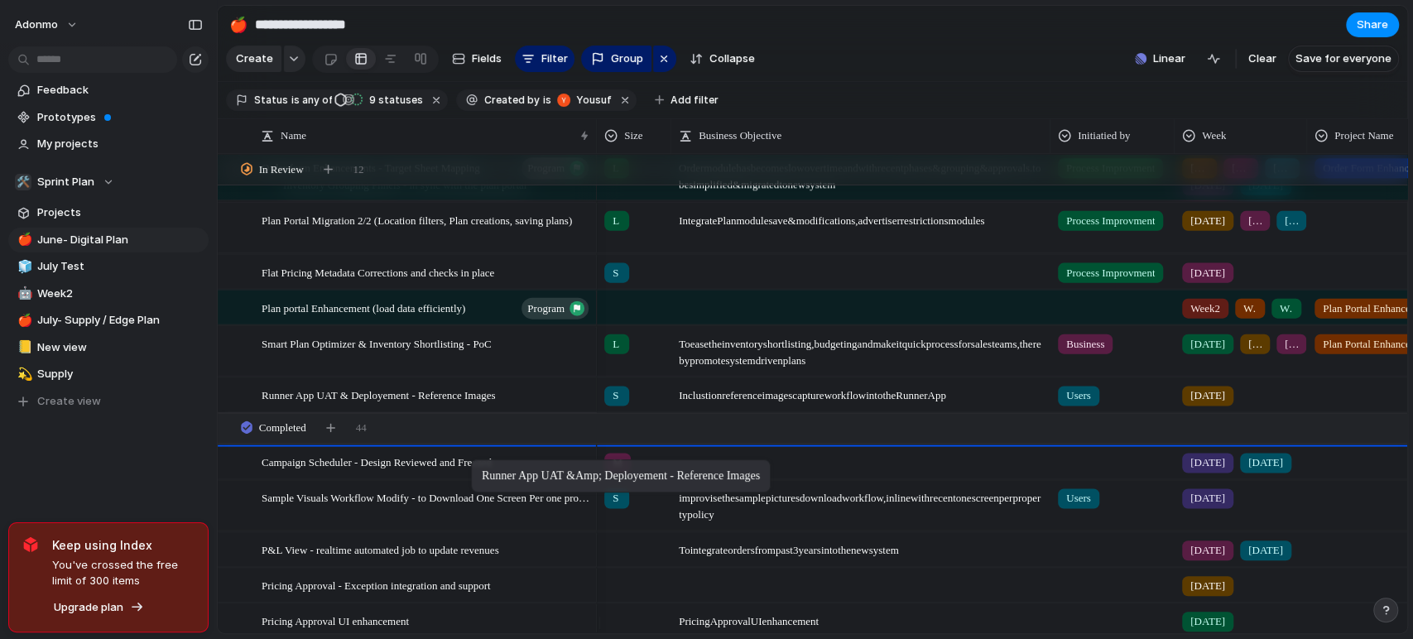
drag, startPoint x: 486, startPoint y: 405, endPoint x: 479, endPoint y: 465, distance: 60.8
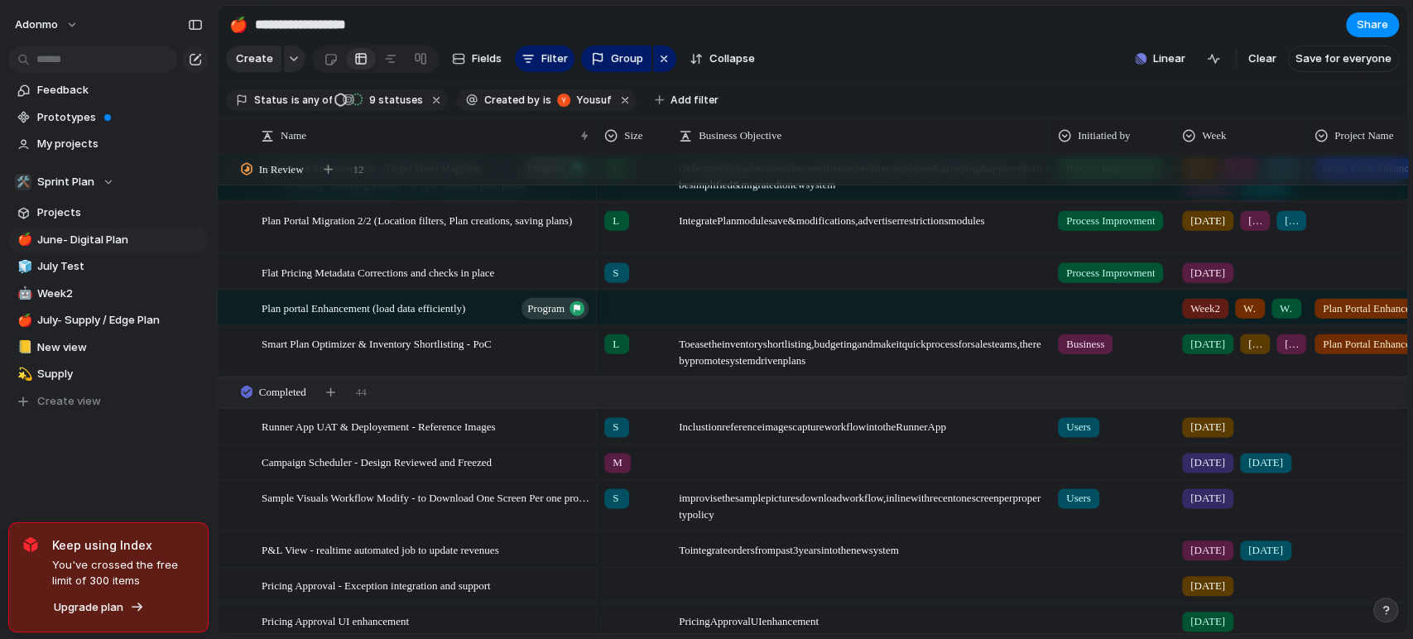
click at [1230, 437] on div "[DATE]" at bounding box center [1240, 423] width 131 height 27
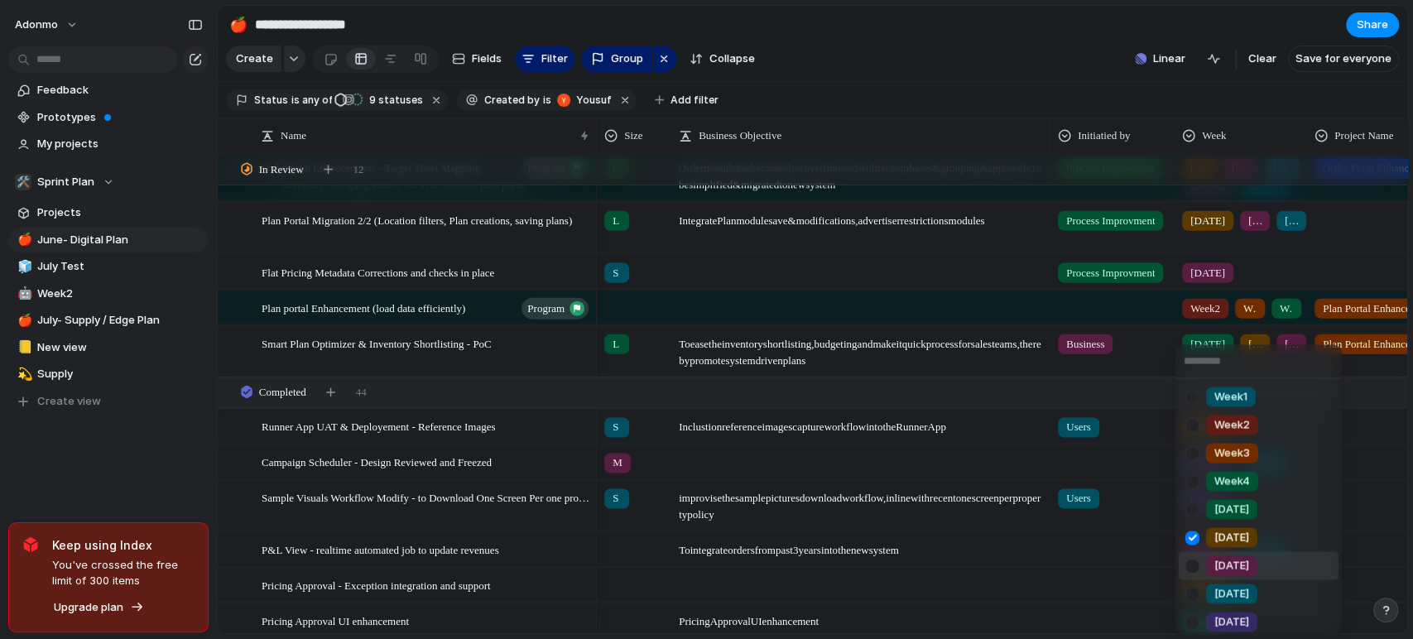
click at [1213, 552] on li "[DATE]" at bounding box center [1259, 565] width 160 height 28
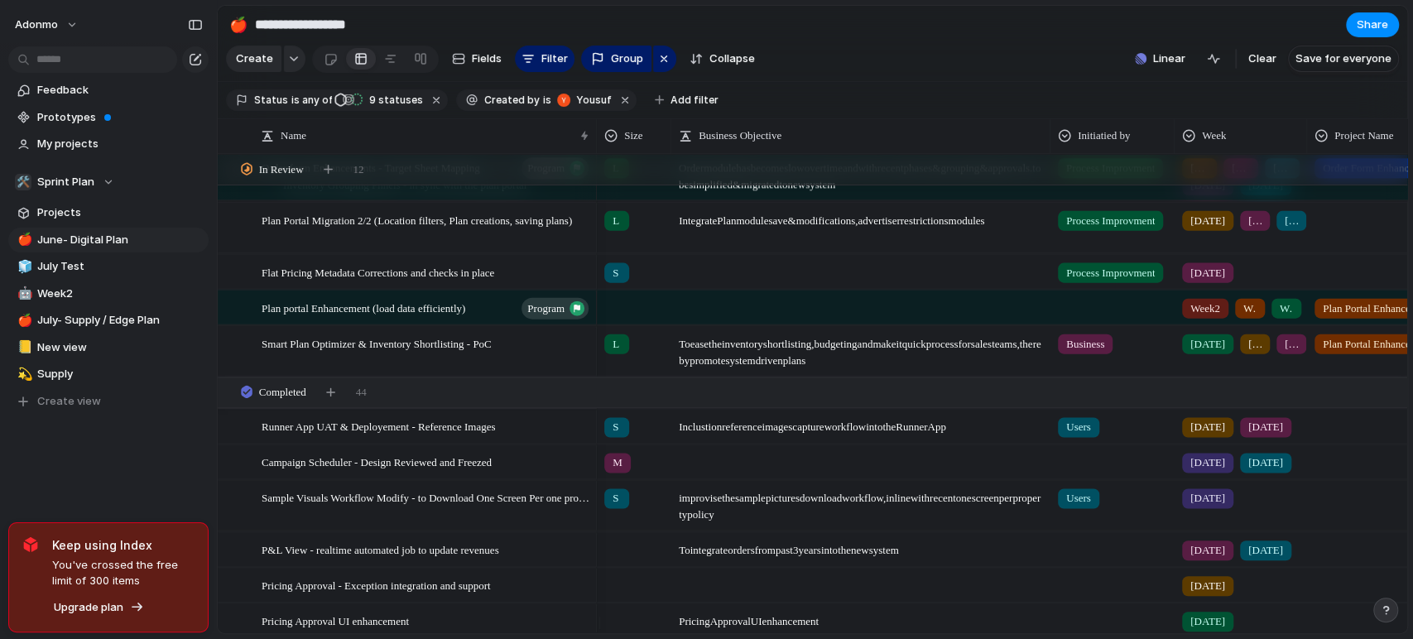
click at [1294, 434] on div "[DATE] [DATE]" at bounding box center [1240, 423] width 131 height 27
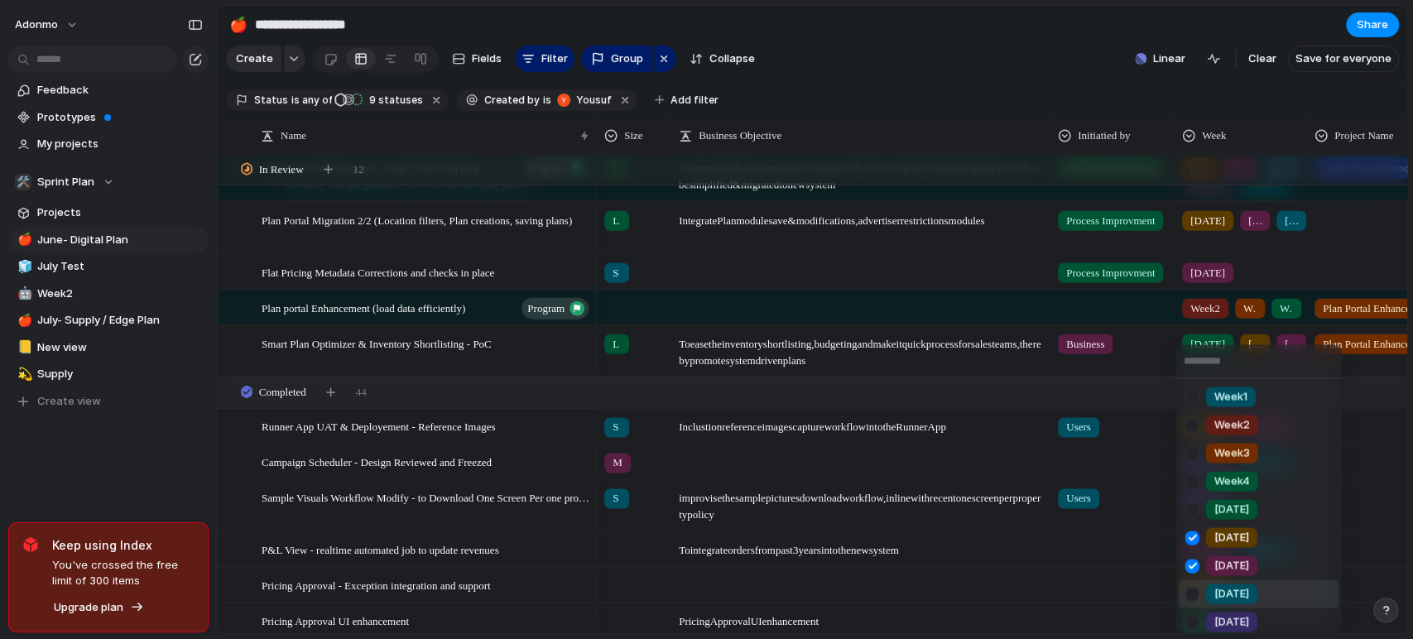
click at [1227, 584] on div "[DATE]" at bounding box center [1231, 594] width 51 height 20
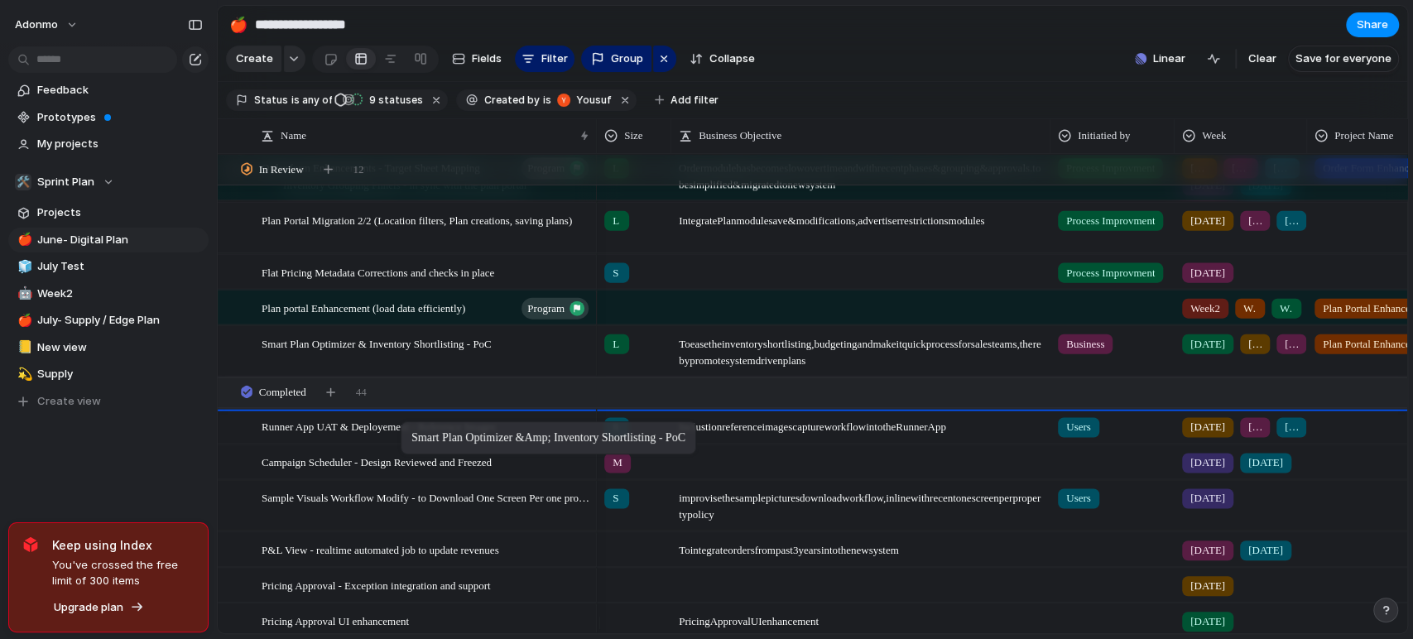
drag, startPoint x: 417, startPoint y: 356, endPoint x: 409, endPoint y: 425, distance: 69.2
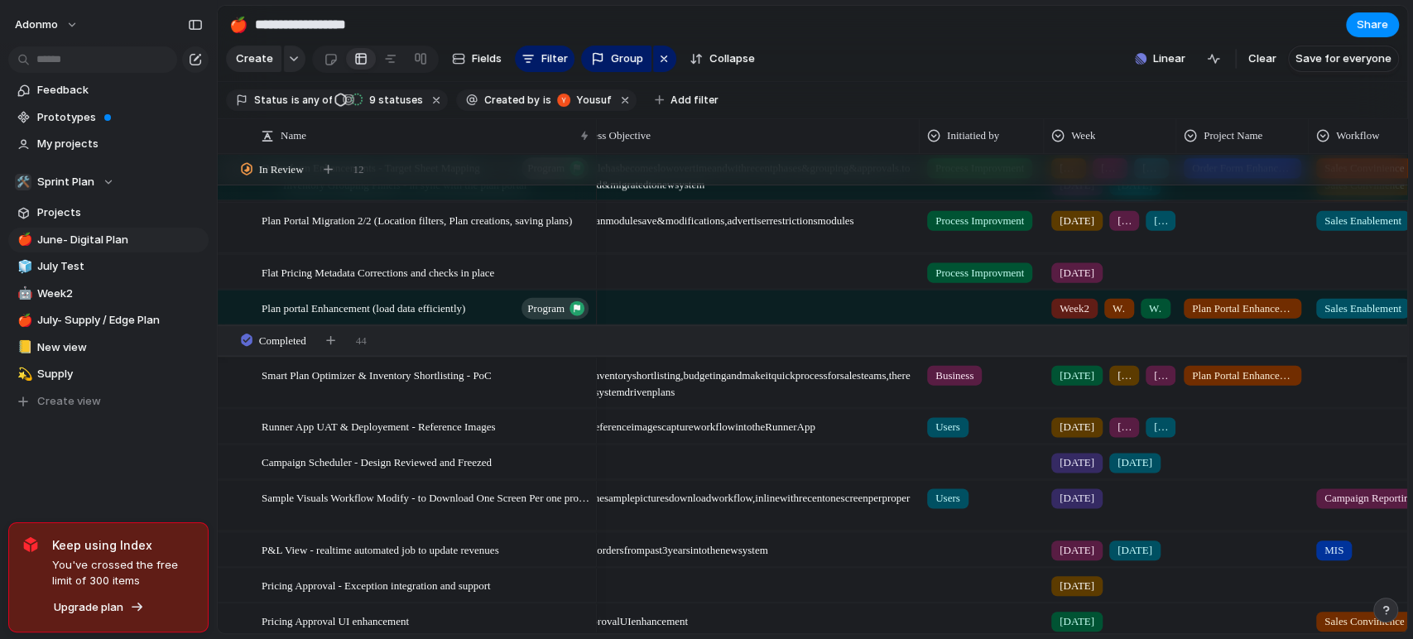
scroll to position [0, 0]
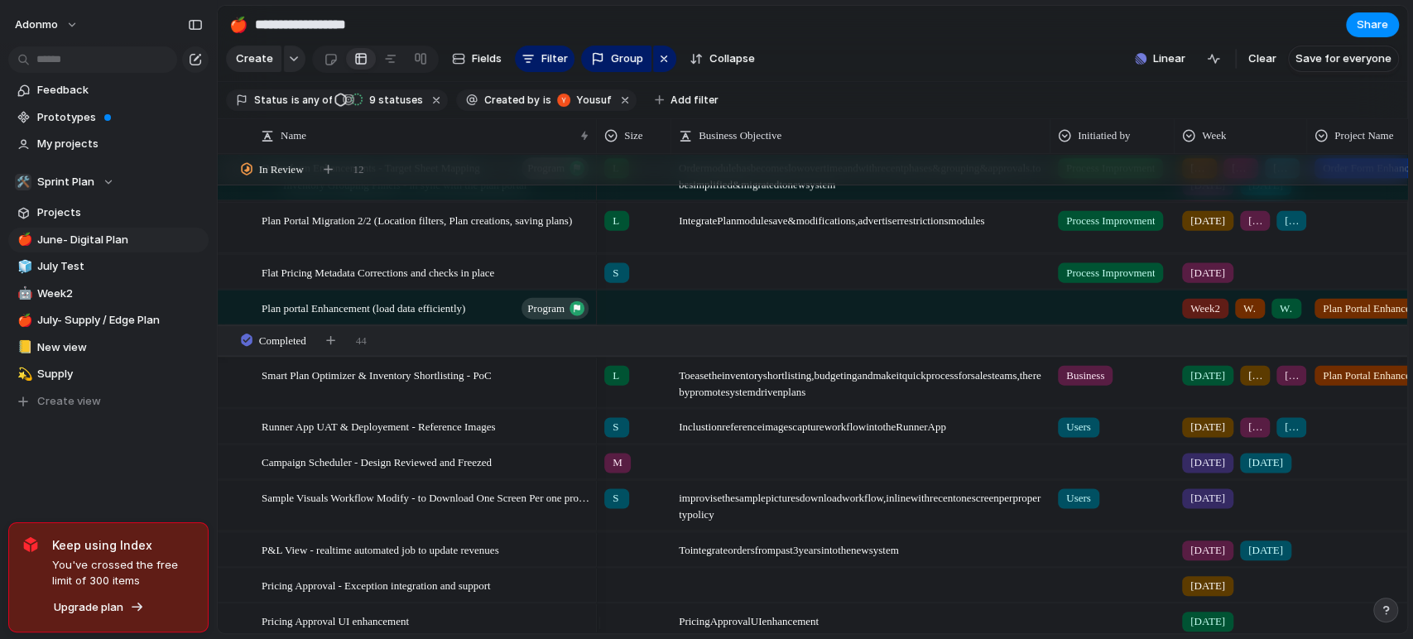
click at [619, 311] on div at bounding box center [634, 304] width 73 height 27
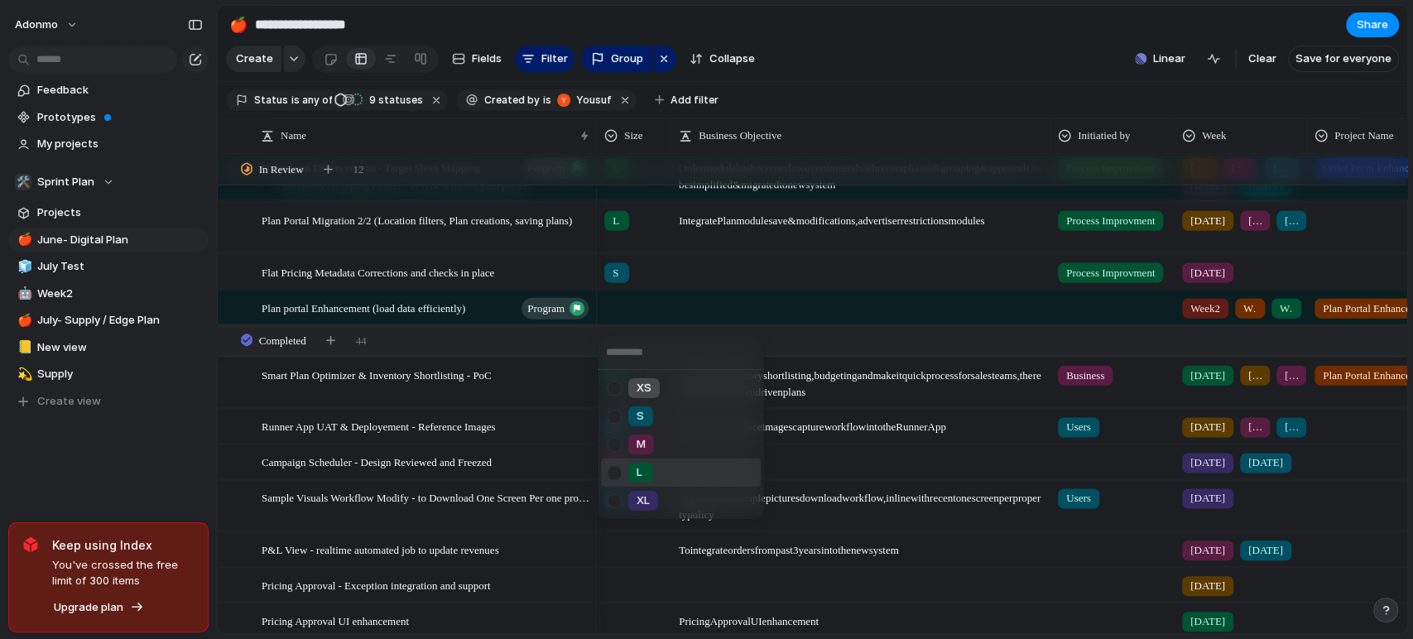
click at [653, 471] on li "L" at bounding box center [681, 473] width 160 height 28
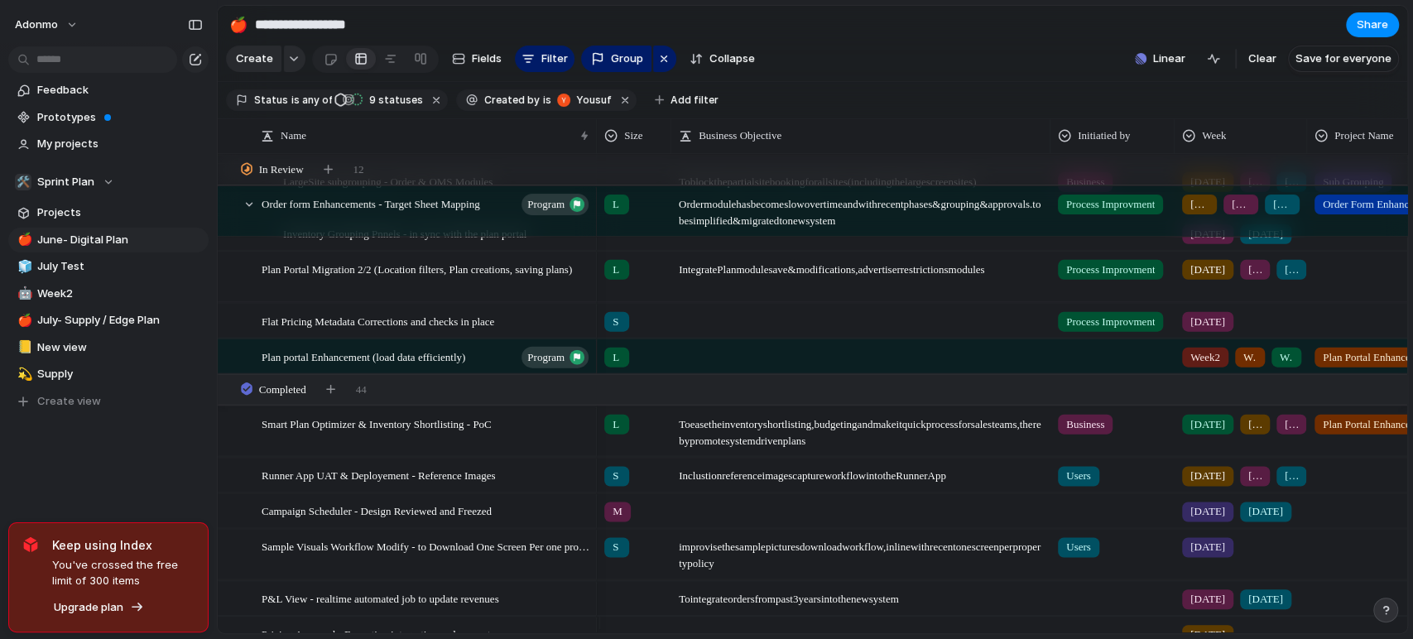
scroll to position [2619, 0]
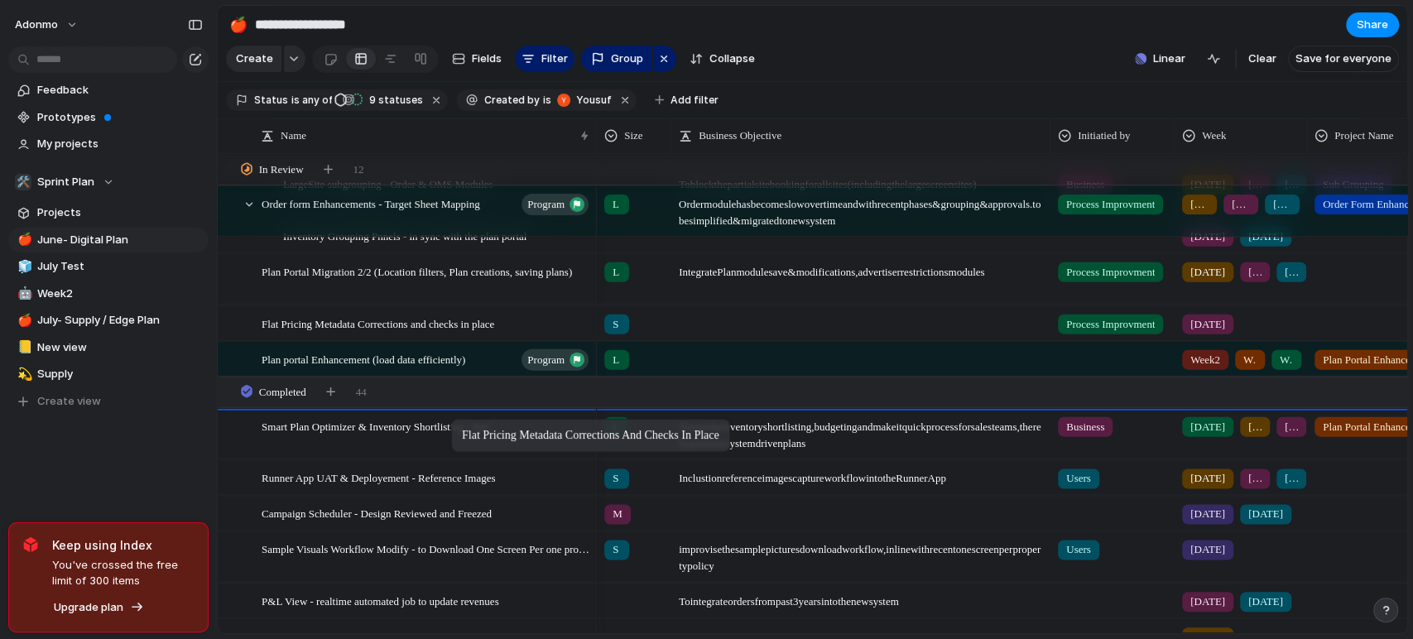
drag, startPoint x: 466, startPoint y: 334, endPoint x: 459, endPoint y: 423, distance: 88.8
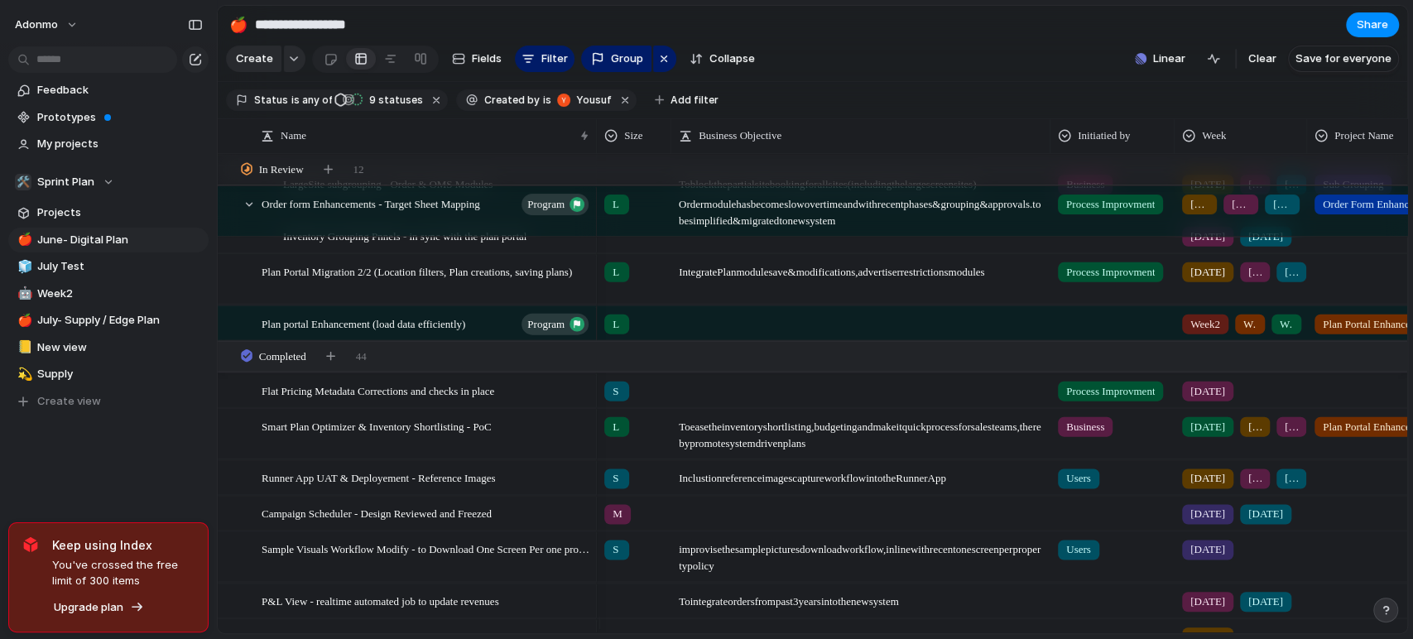
click at [162, 632] on div "Keep using Index You've crossed the free limit of 300 items Upgrade plan" at bounding box center [108, 577] width 200 height 111
drag, startPoint x: 162, startPoint y: 632, endPoint x: 60, endPoint y: 495, distance: 170.3
click at [155, 621] on div "Keep using Index You've crossed the free limit of 300 items Upgrade plan" at bounding box center [108, 577] width 200 height 111
drag, startPoint x: 189, startPoint y: 451, endPoint x: 212, endPoint y: 421, distance: 37.7
click at [189, 451] on div "Feedback Prototypes My projects 🛠️ Sprint Plan Projects 🍎 June- Digital Plan 🧊 …" at bounding box center [108, 274] width 217 height 548
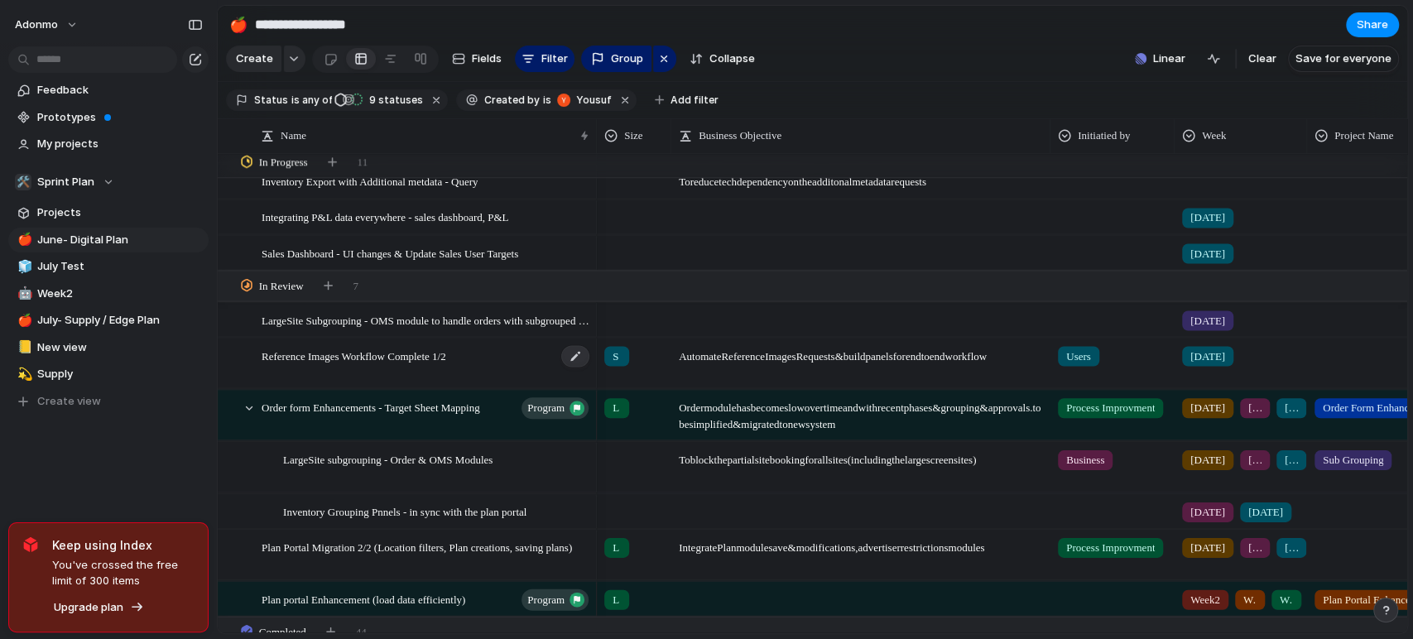
scroll to position [2435, 0]
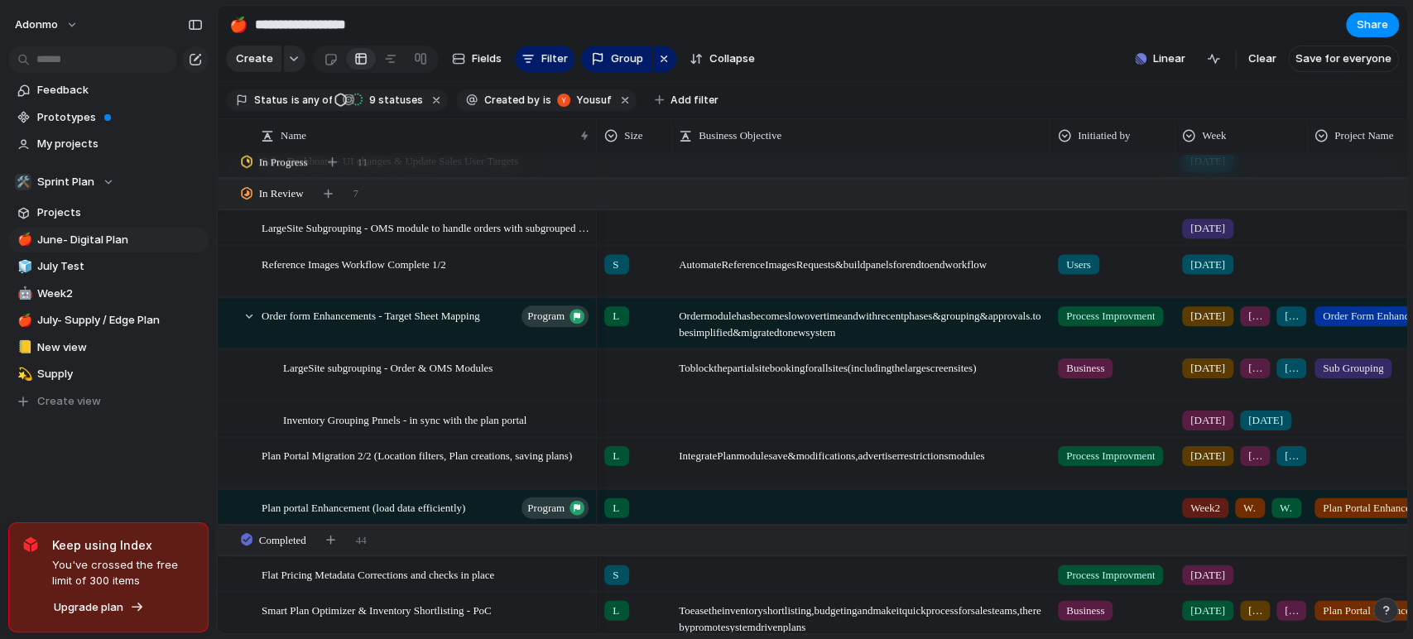
click at [1250, 238] on div "[DATE]" at bounding box center [1240, 224] width 131 height 27
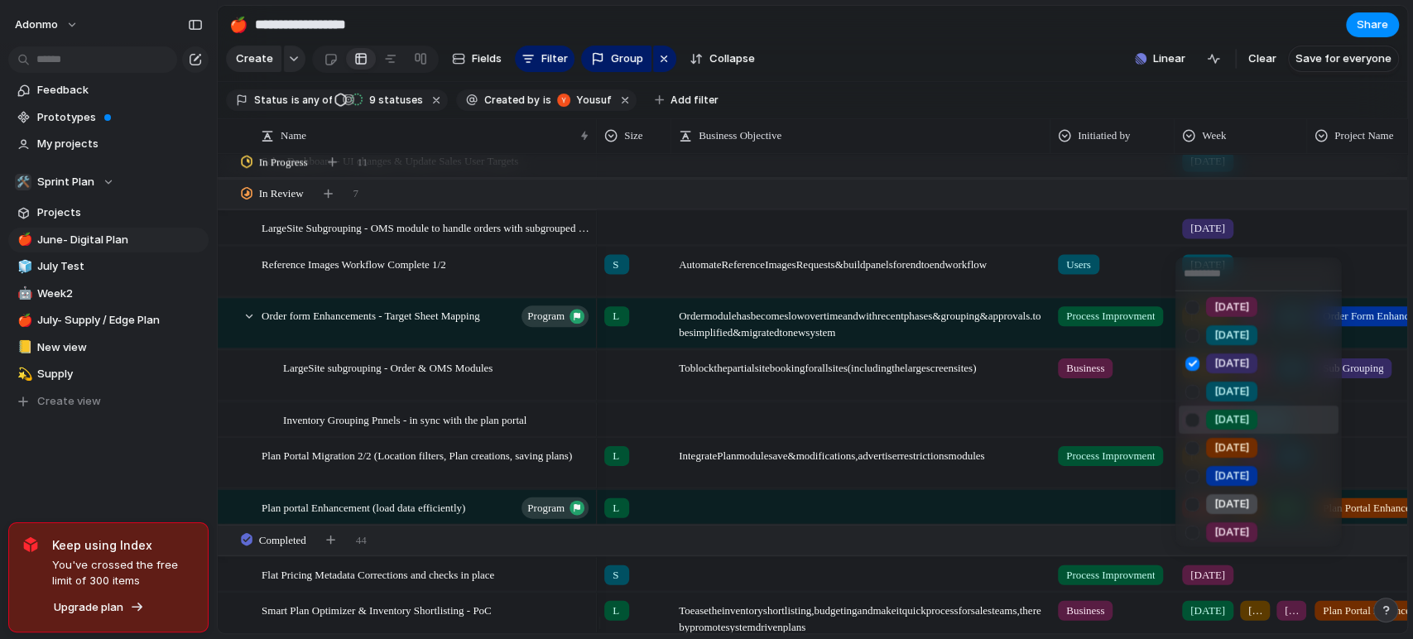
scroll to position [184, 0]
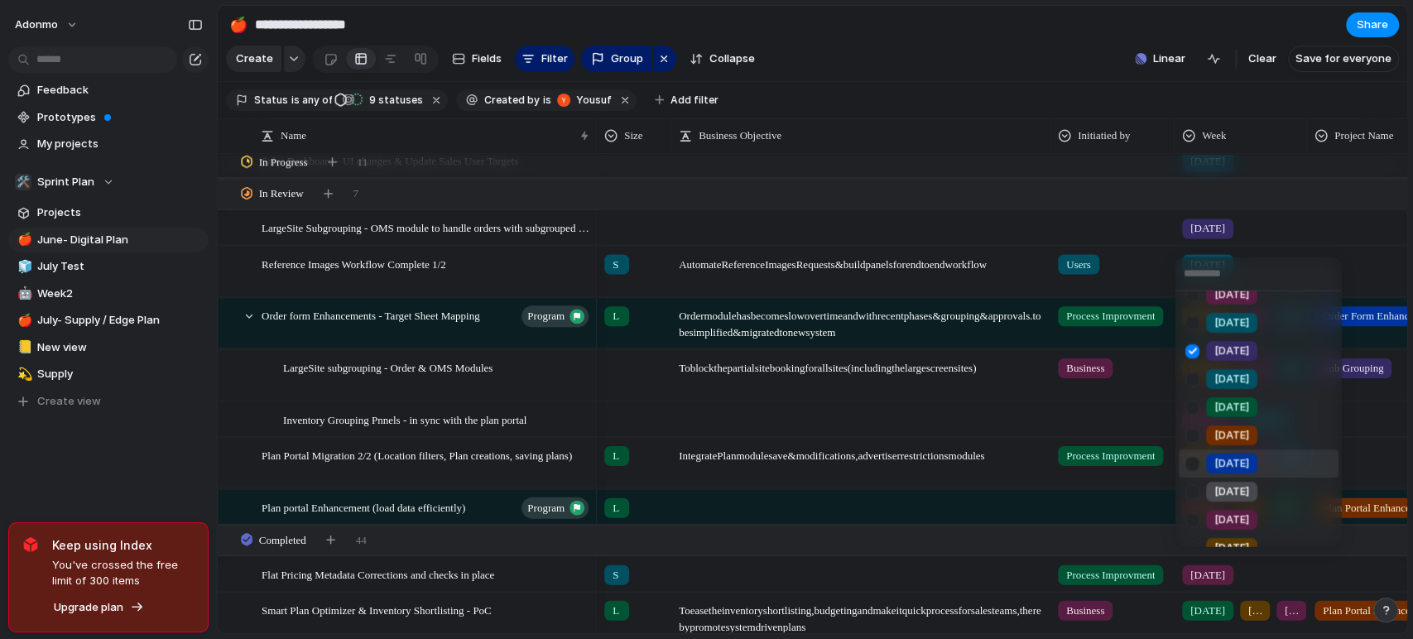
click at [1226, 468] on span "[DATE]" at bounding box center [1231, 463] width 35 height 17
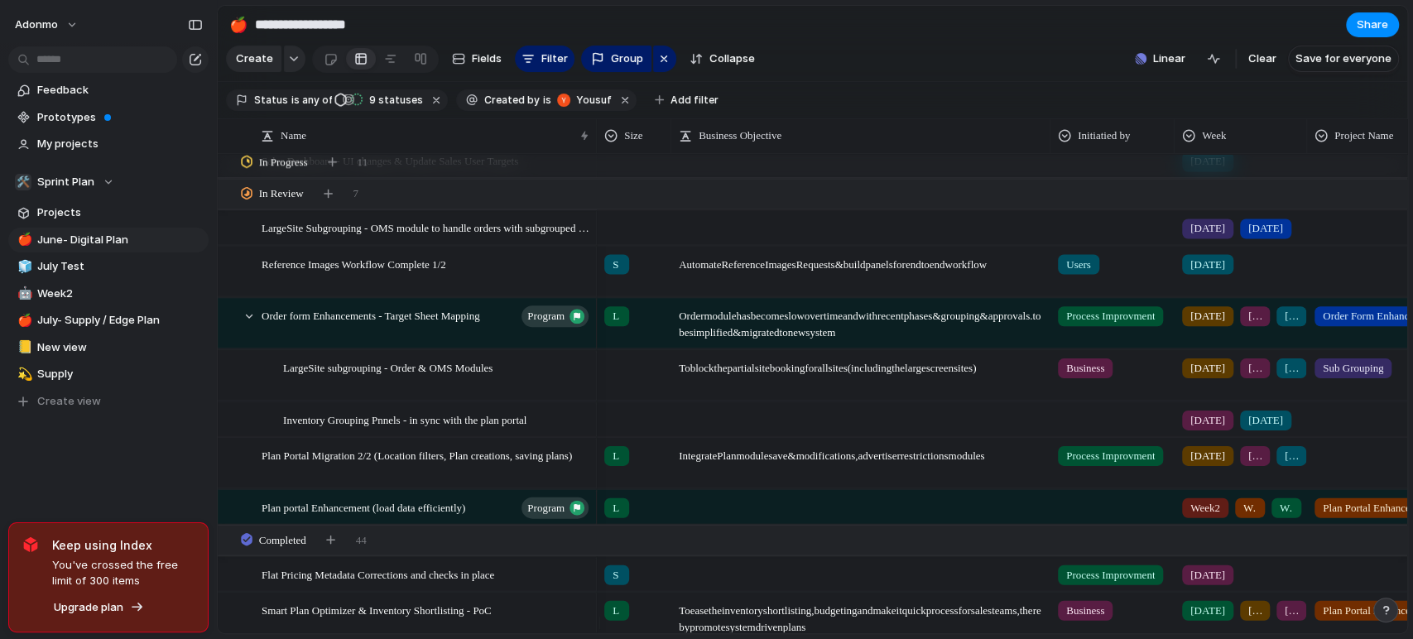
click at [1240, 238] on div "[DATE]" at bounding box center [1265, 229] width 51 height 20
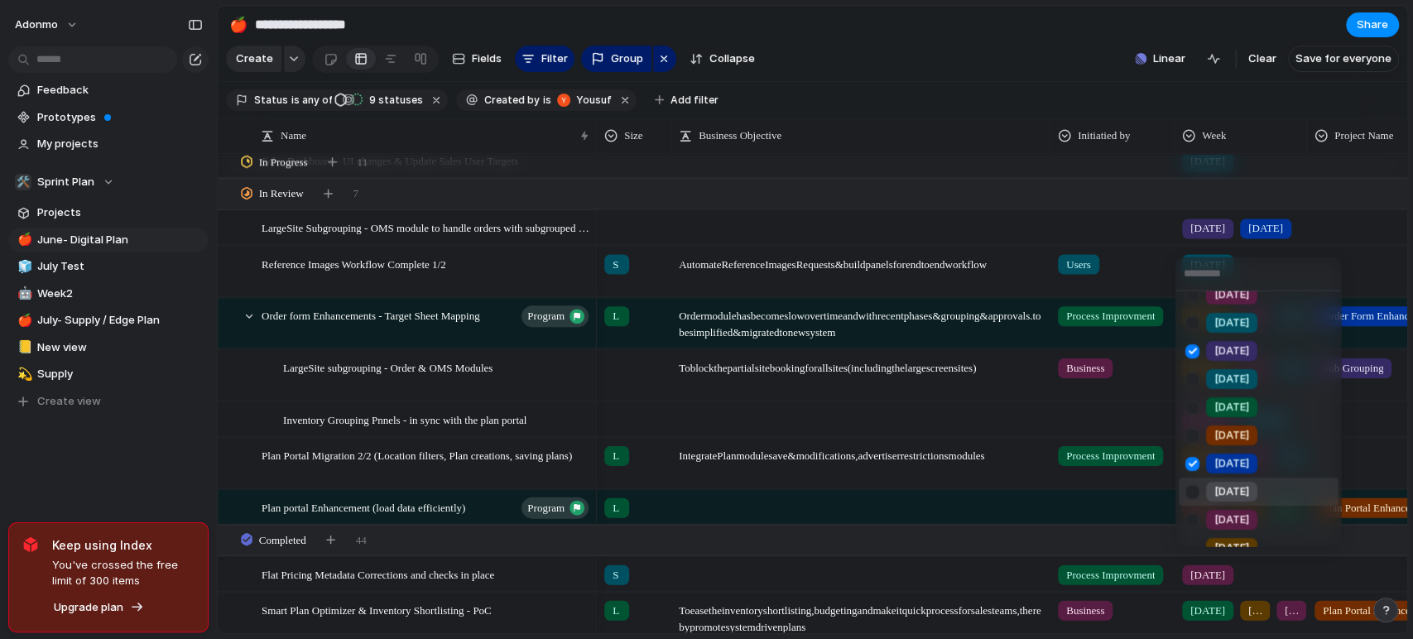
click at [1220, 483] on span "[DATE]" at bounding box center [1231, 491] width 35 height 17
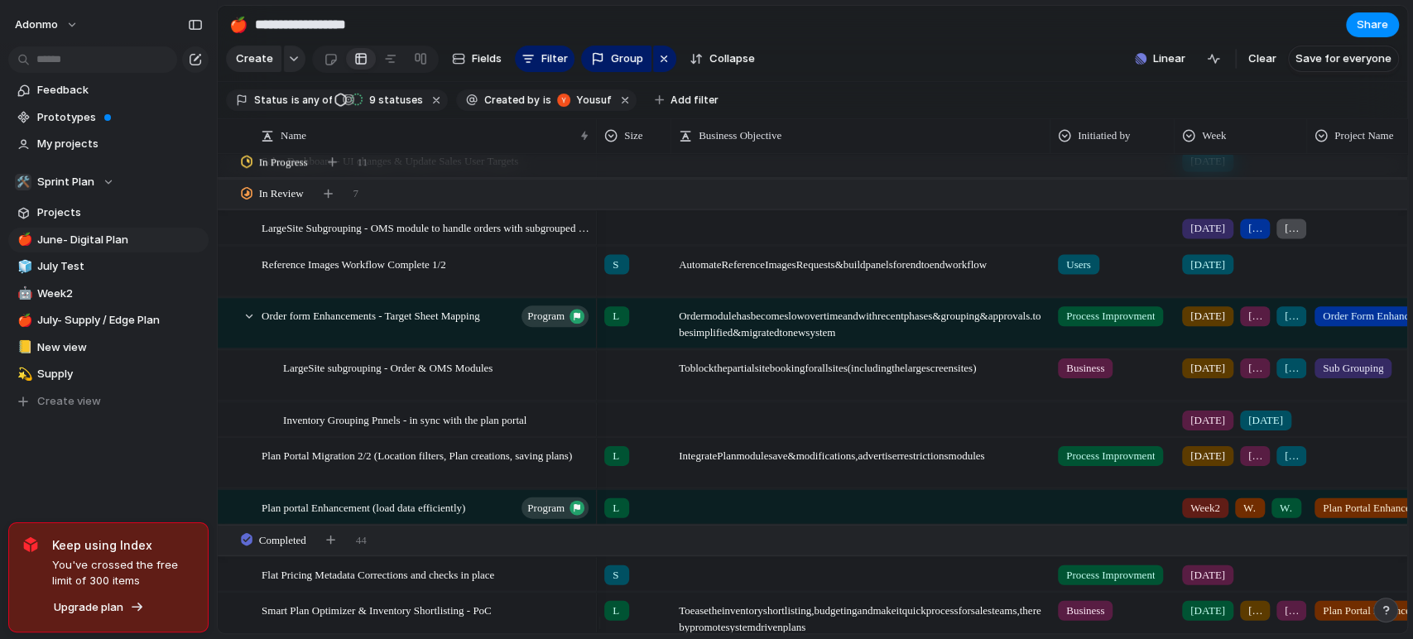
click at [1208, 237] on span "[DATE]" at bounding box center [1207, 228] width 35 height 17
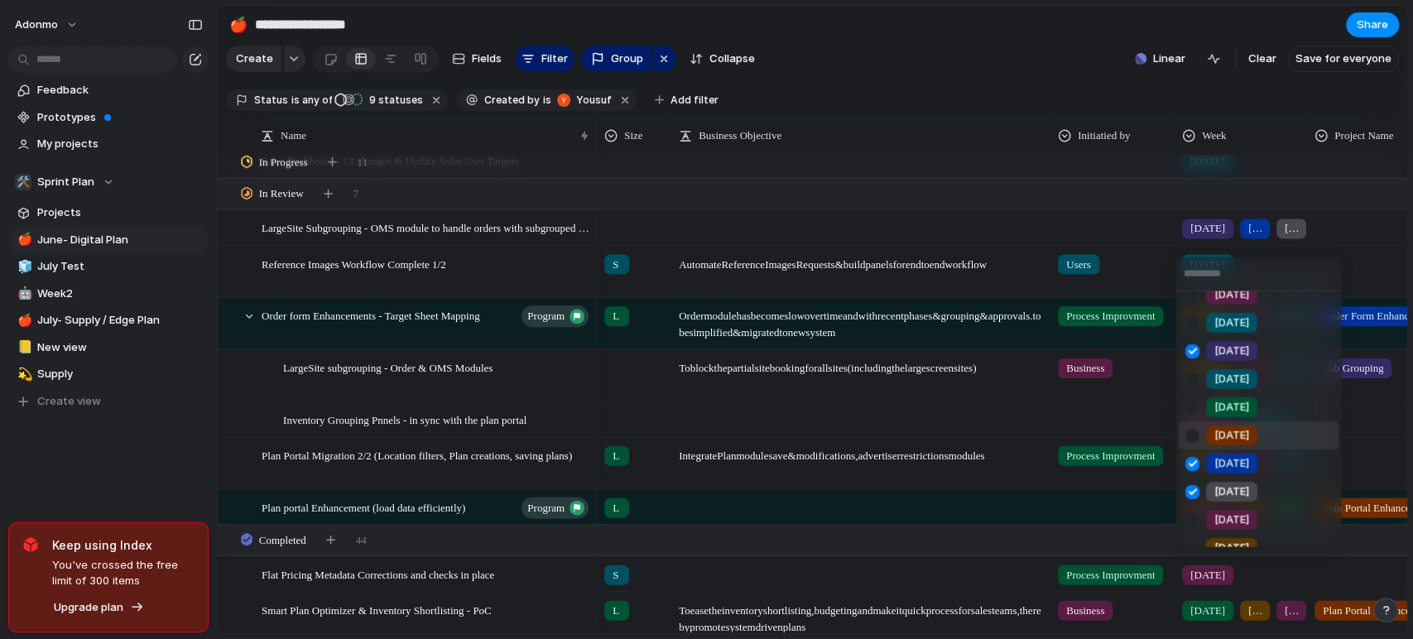
click at [1233, 436] on span "[DATE]" at bounding box center [1231, 435] width 35 height 17
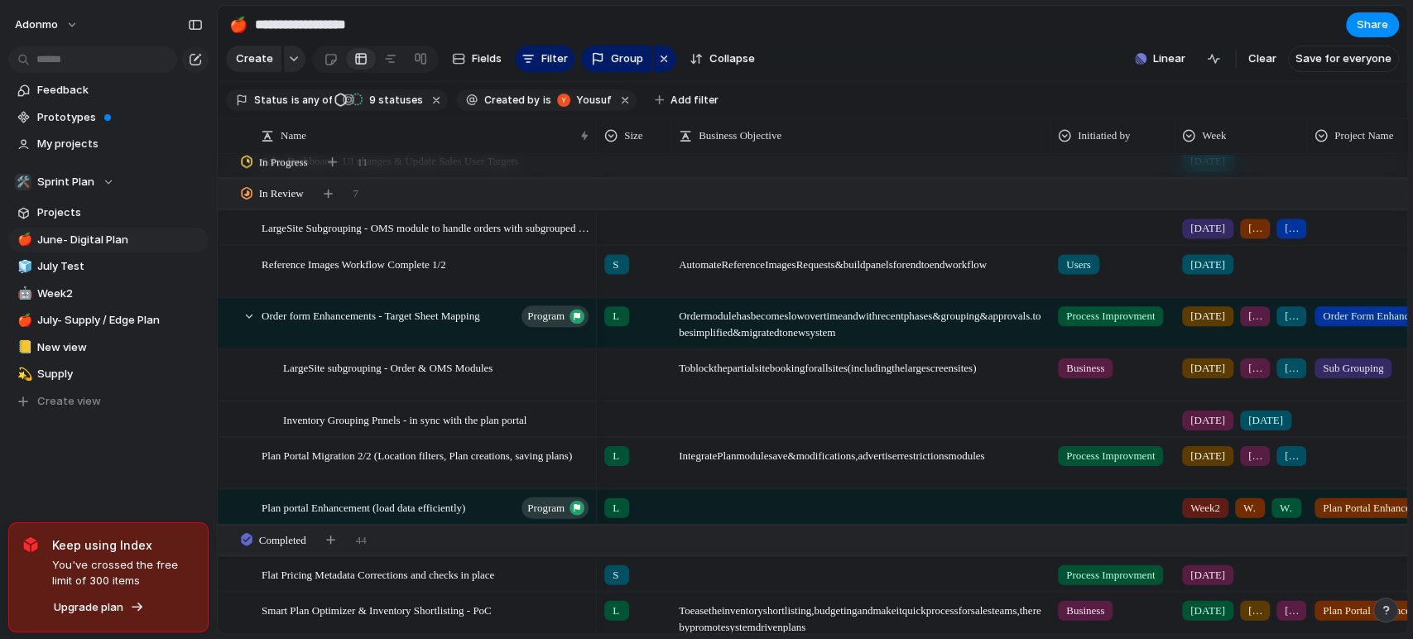
click at [1208, 237] on span "[DATE]" at bounding box center [1207, 228] width 35 height 17
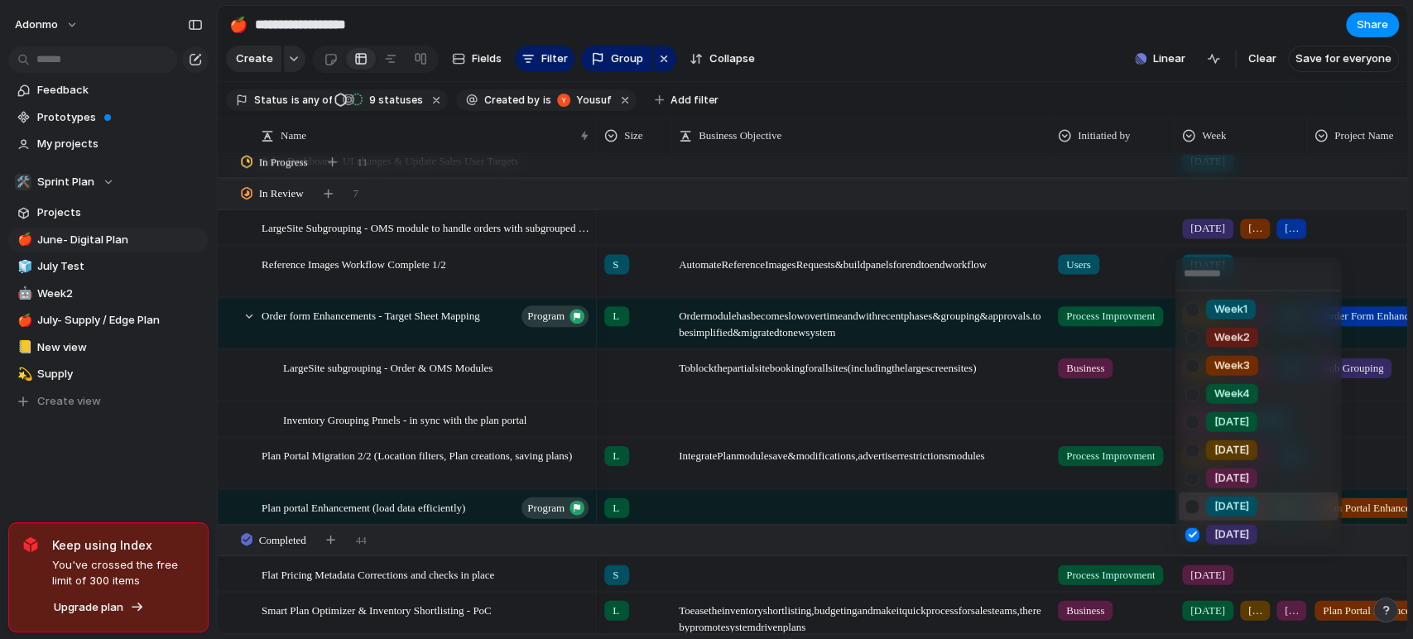
click at [1218, 526] on span "[DATE]" at bounding box center [1231, 534] width 35 height 17
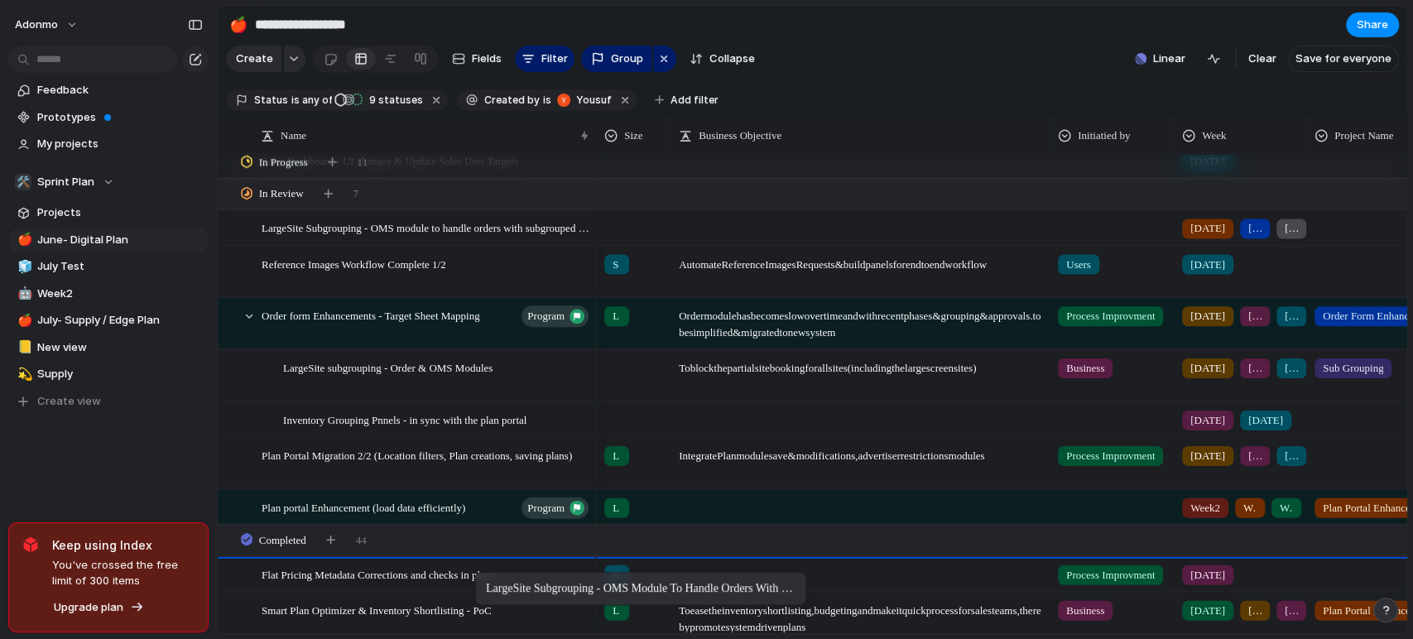
drag, startPoint x: 523, startPoint y: 239, endPoint x: 483, endPoint y: 575, distance: 338.4
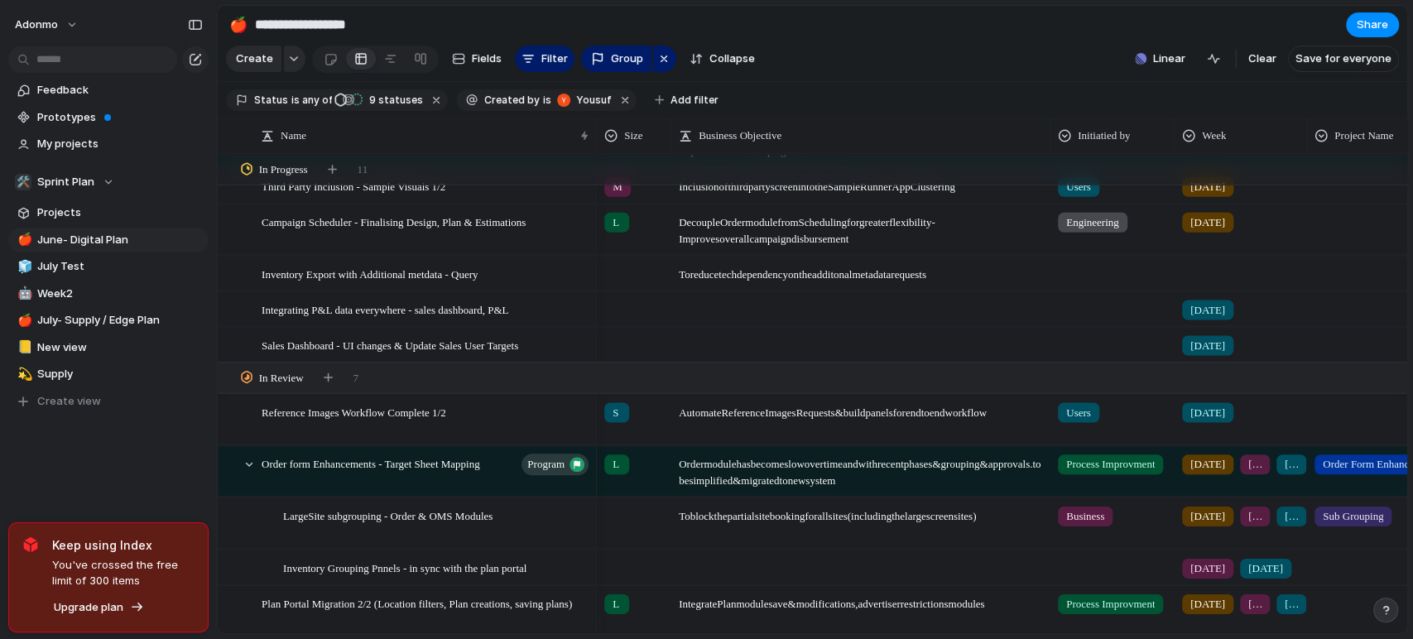
scroll to position [2343, 0]
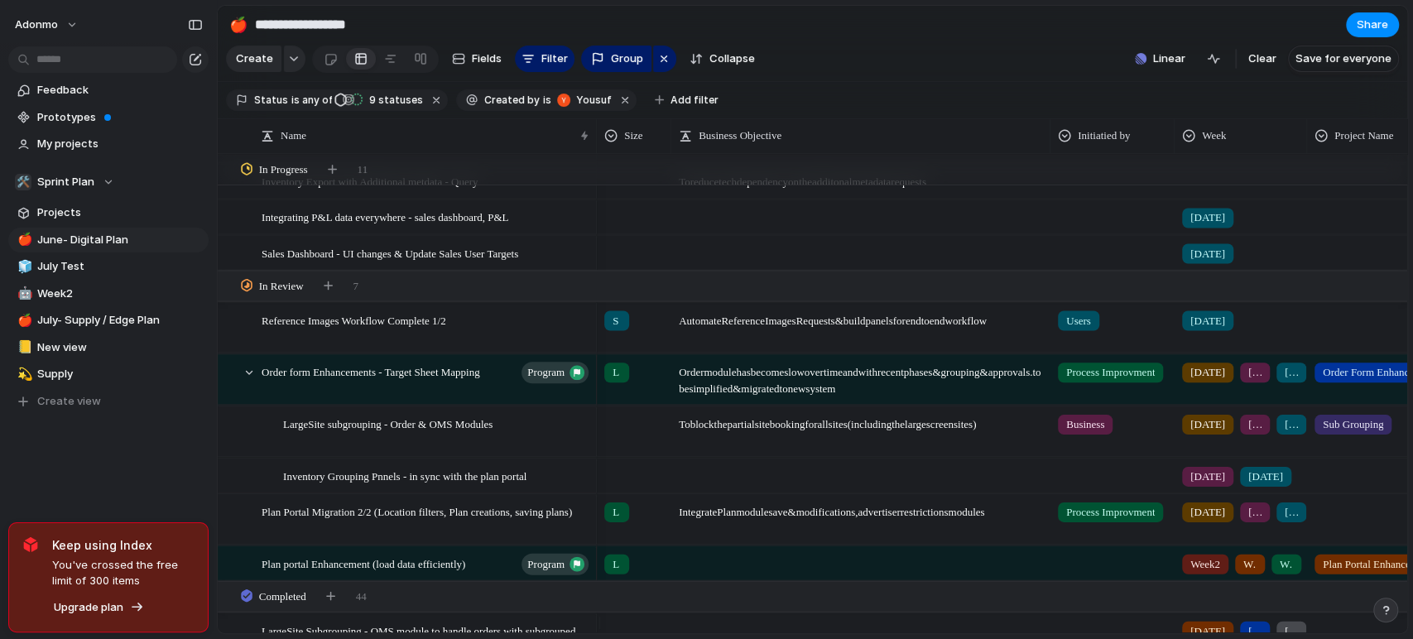
click at [1236, 329] on div "[DATE]" at bounding box center [1240, 316] width 131 height 27
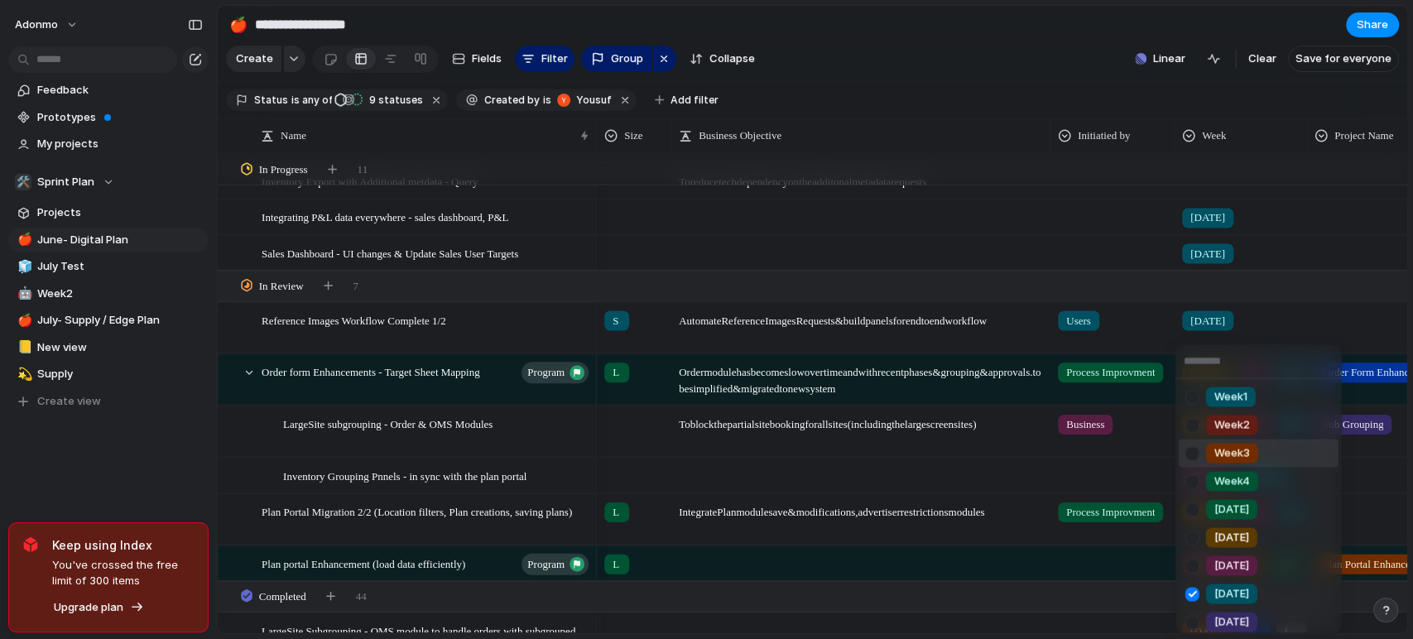
scroll to position [184, 0]
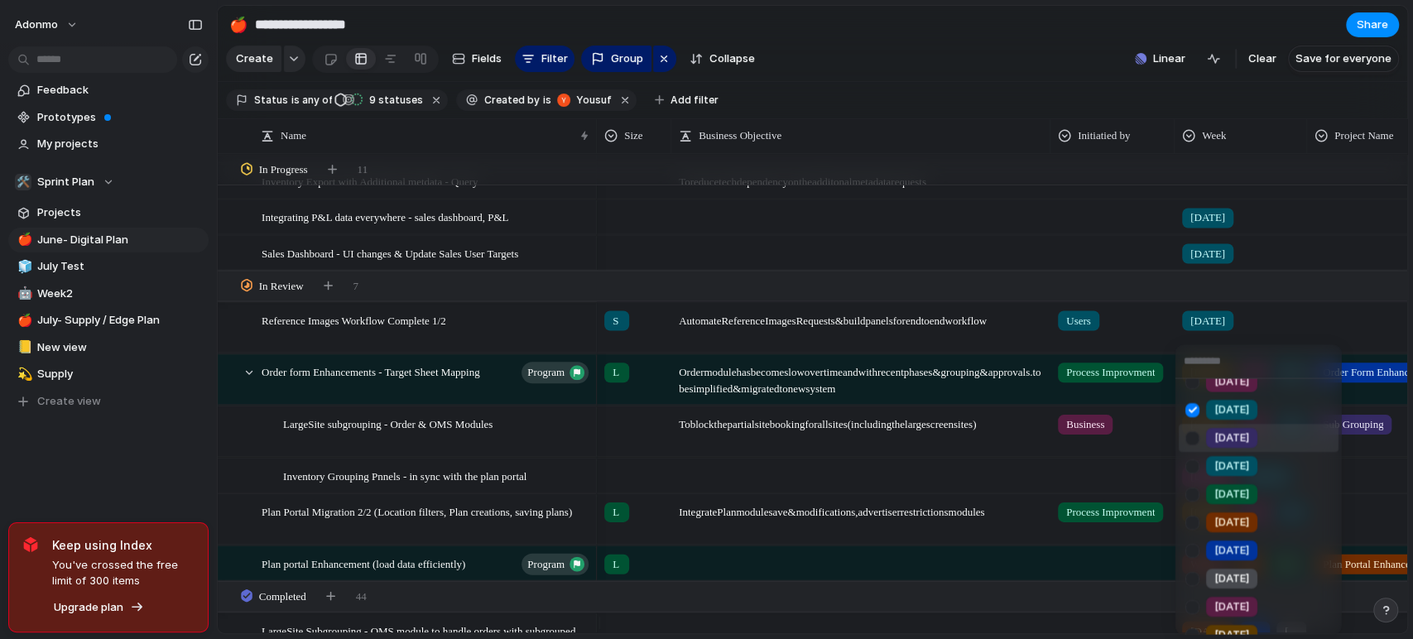
click at [1231, 448] on li "[DATE]" at bounding box center [1259, 438] width 160 height 28
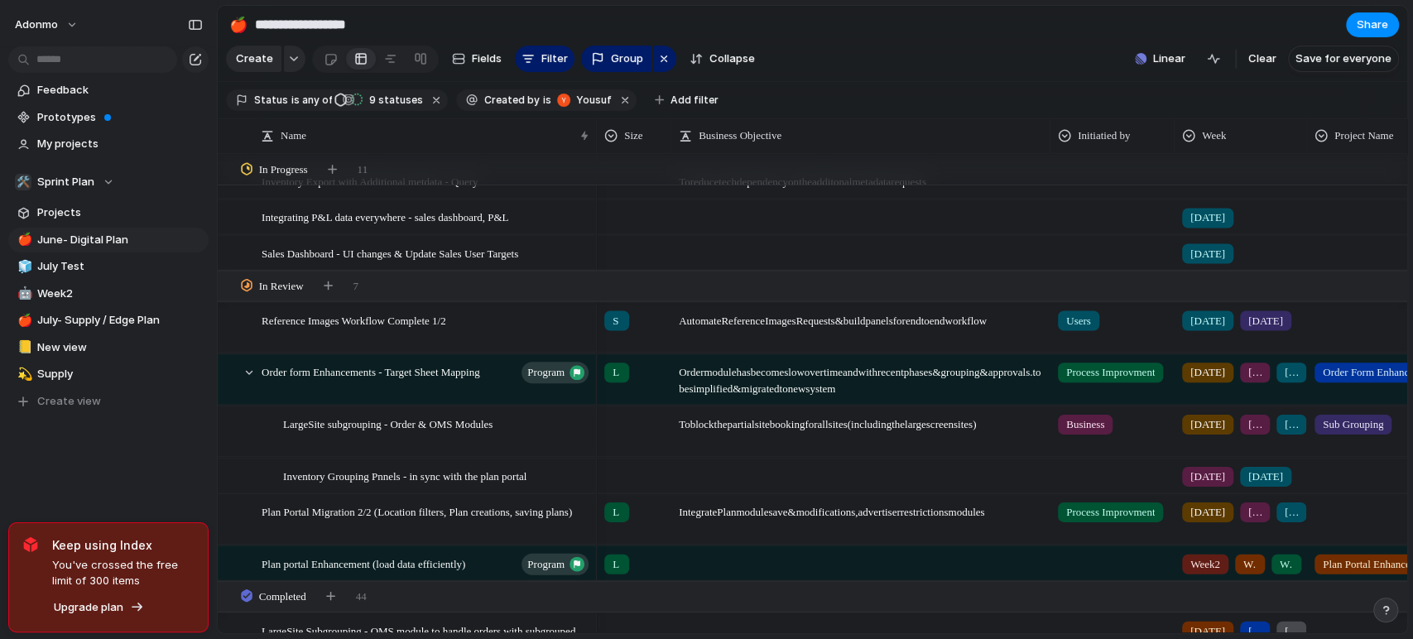
click at [1289, 329] on div "[DATE] [DATE]" at bounding box center [1240, 316] width 131 height 27
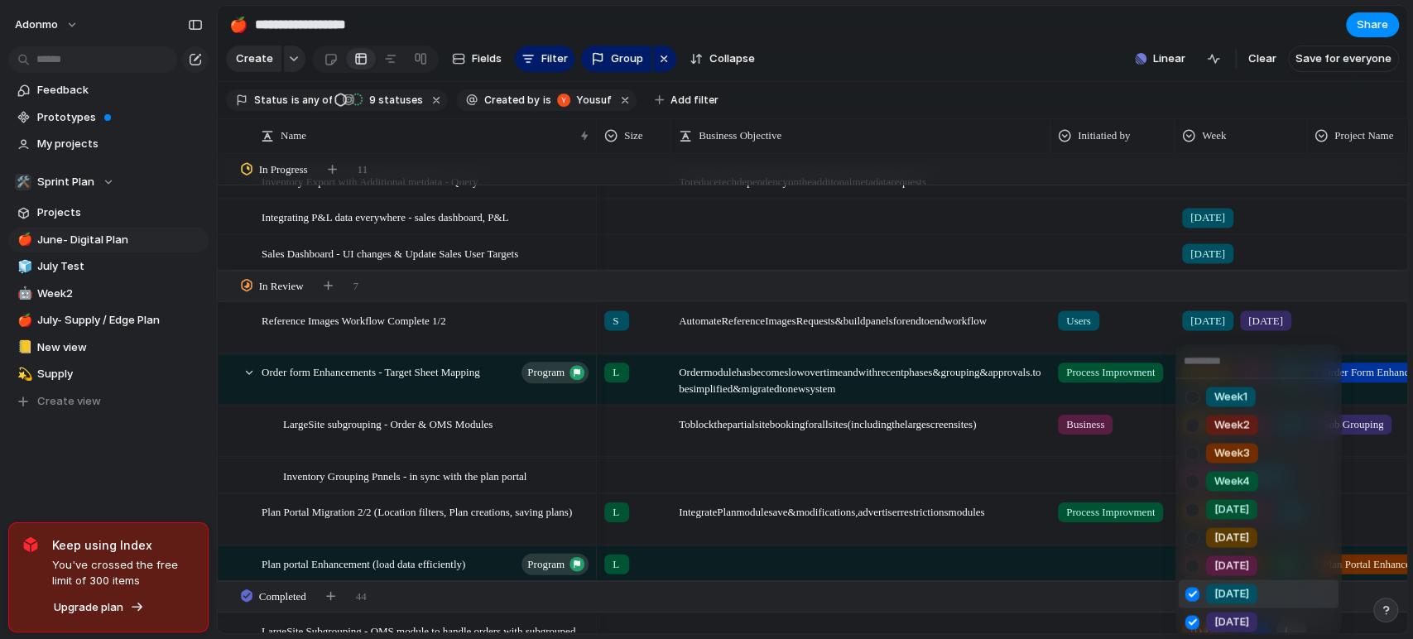
scroll to position [92, 0]
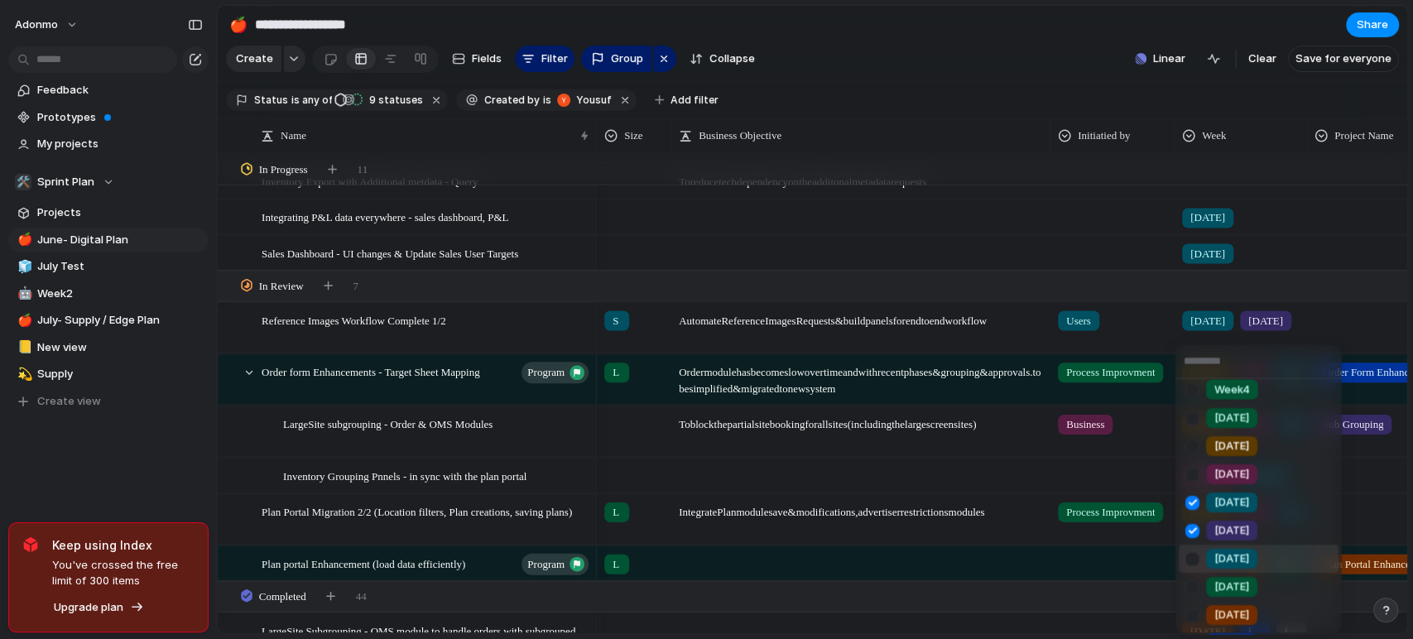
click at [1243, 553] on span "[DATE]" at bounding box center [1231, 558] width 35 height 17
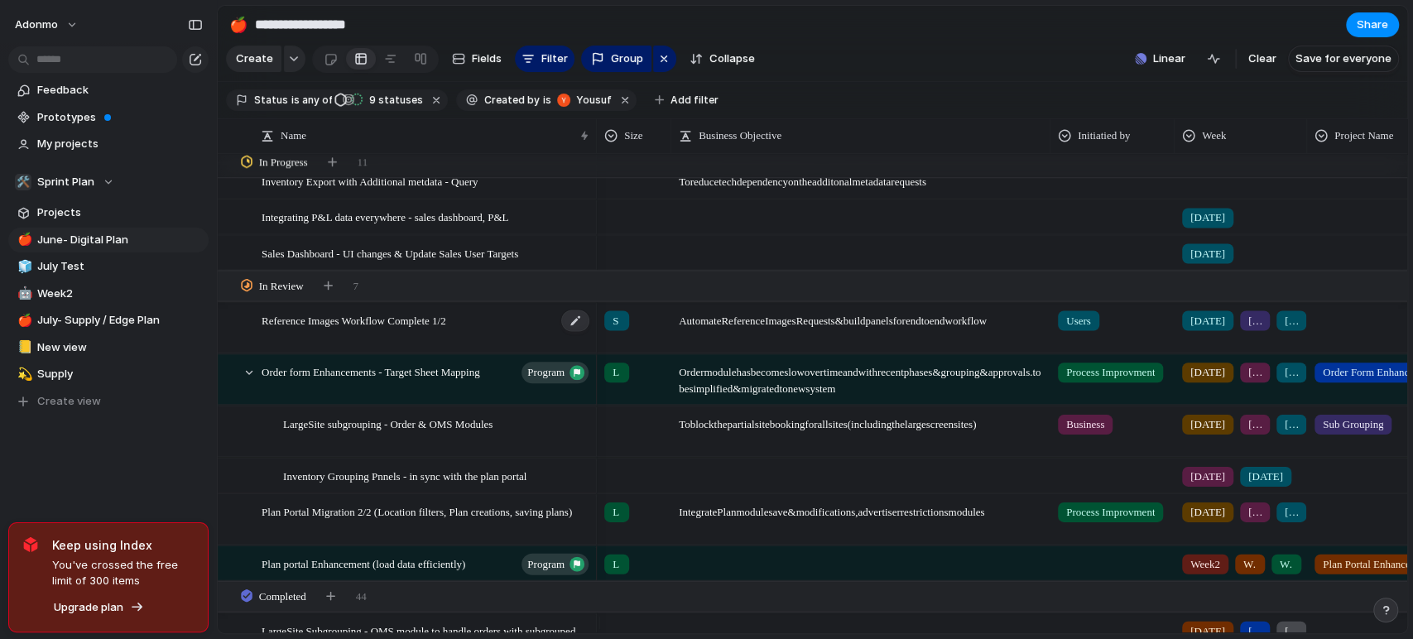
scroll to position [2435, 0]
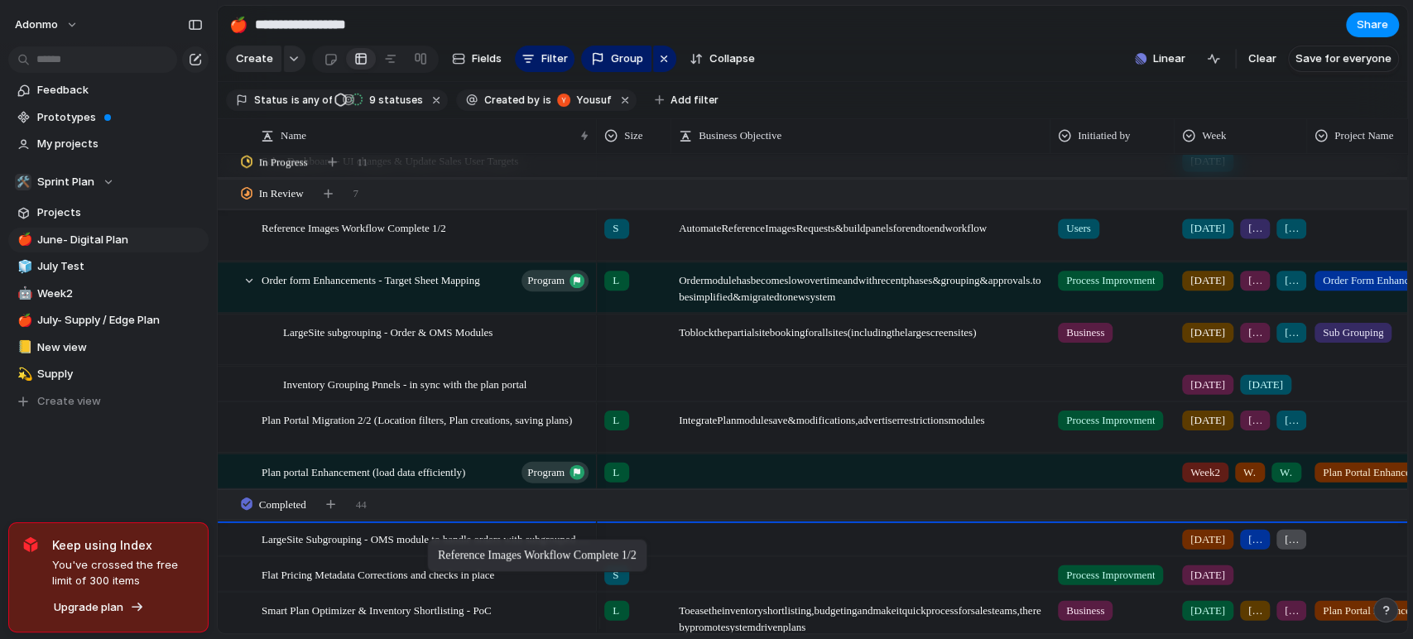
drag, startPoint x: 446, startPoint y: 311, endPoint x: 435, endPoint y: 542, distance: 231.2
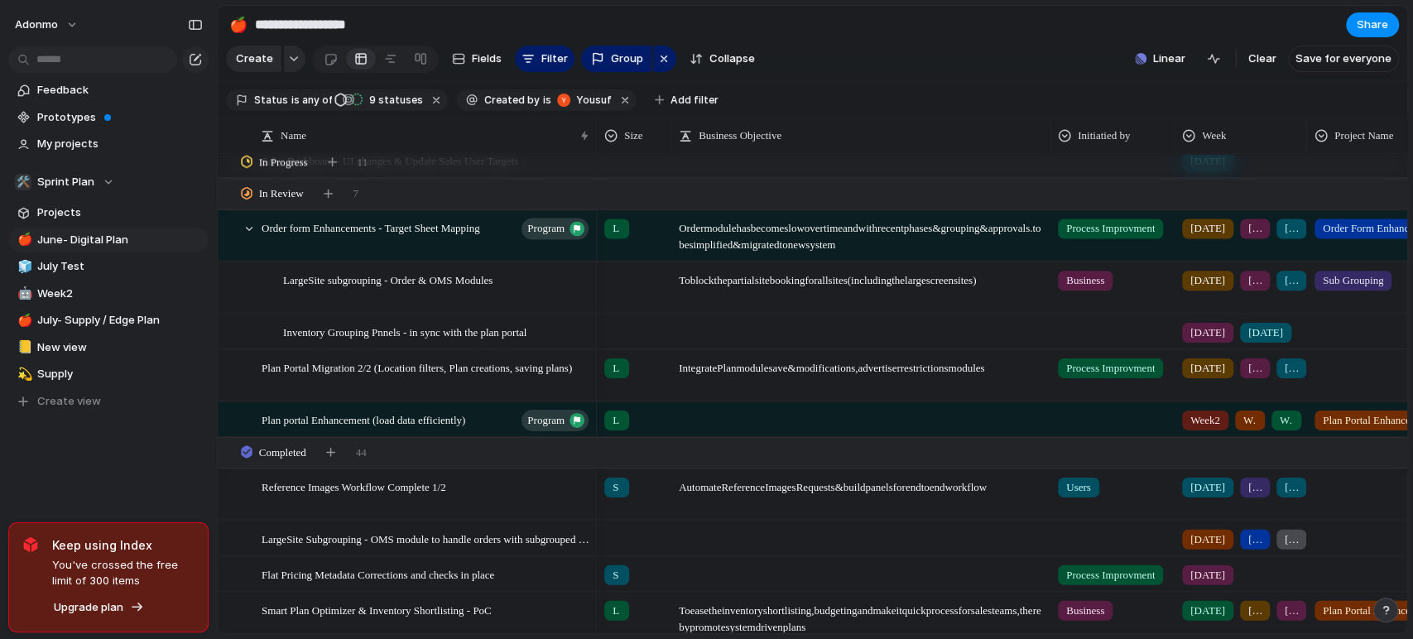
click at [1285, 237] on span "[DATE]" at bounding box center [1291, 228] width 13 height 17
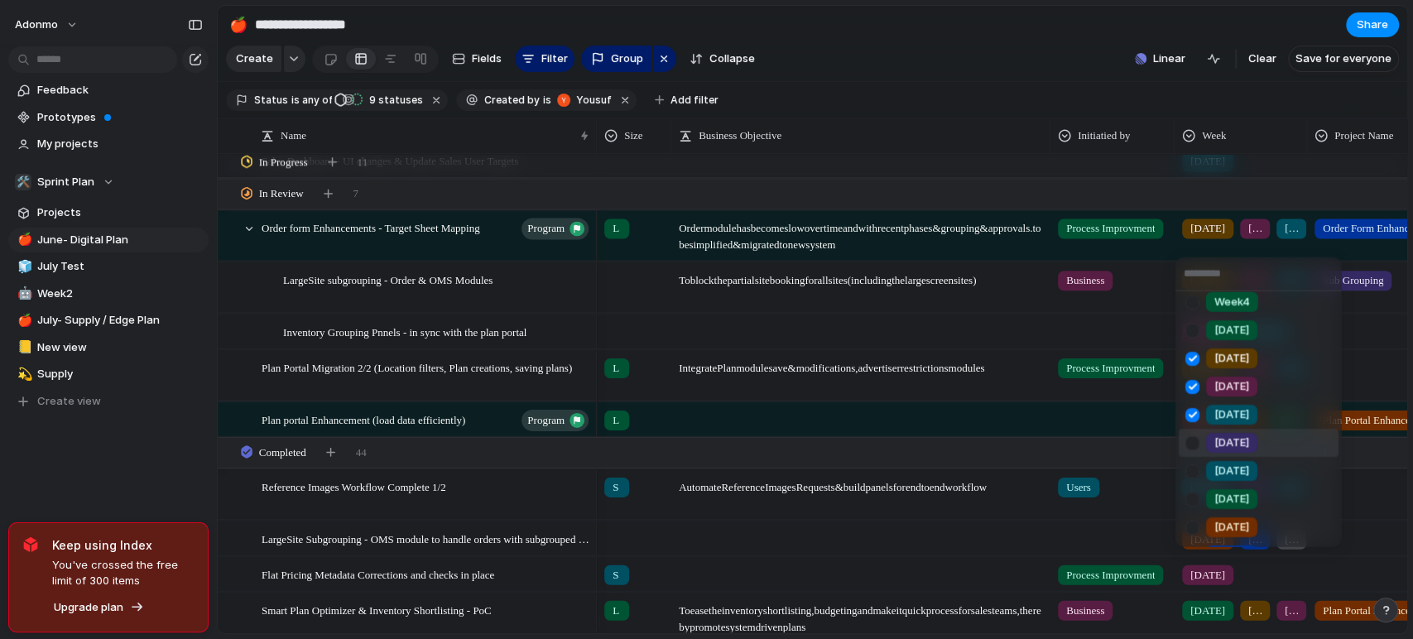
scroll to position [184, 0]
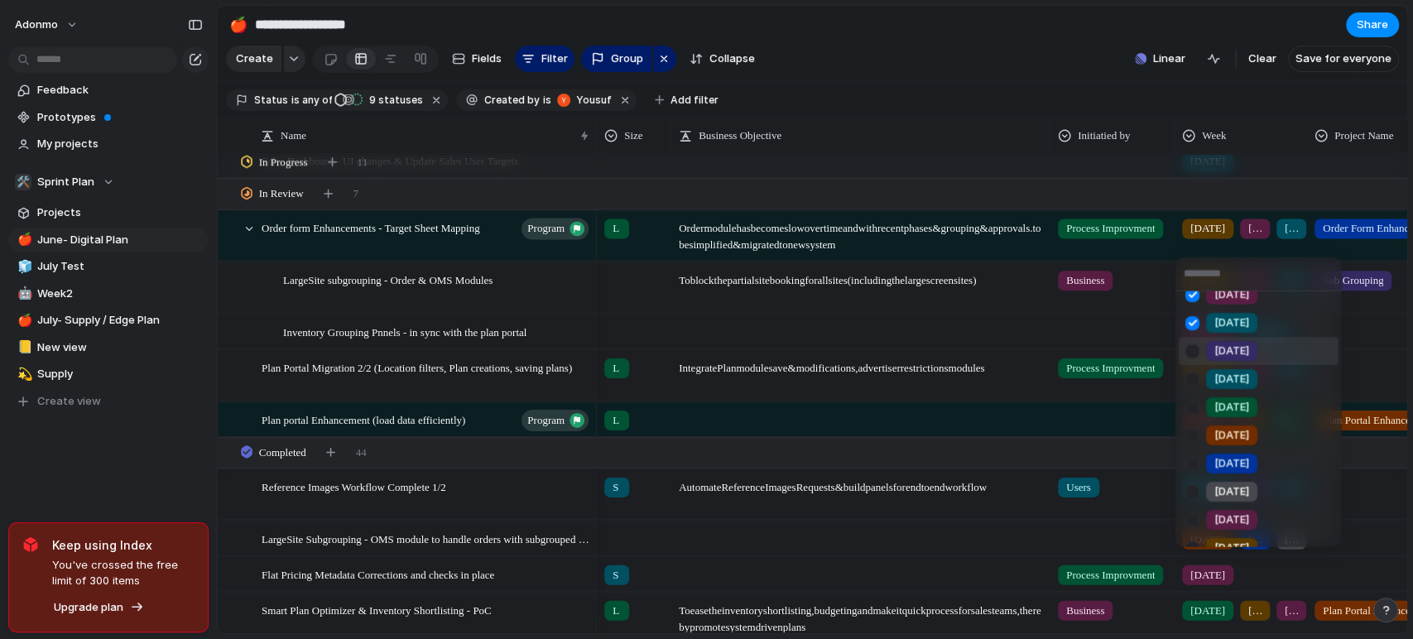
click at [1263, 340] on li "[DATE]" at bounding box center [1259, 351] width 160 height 28
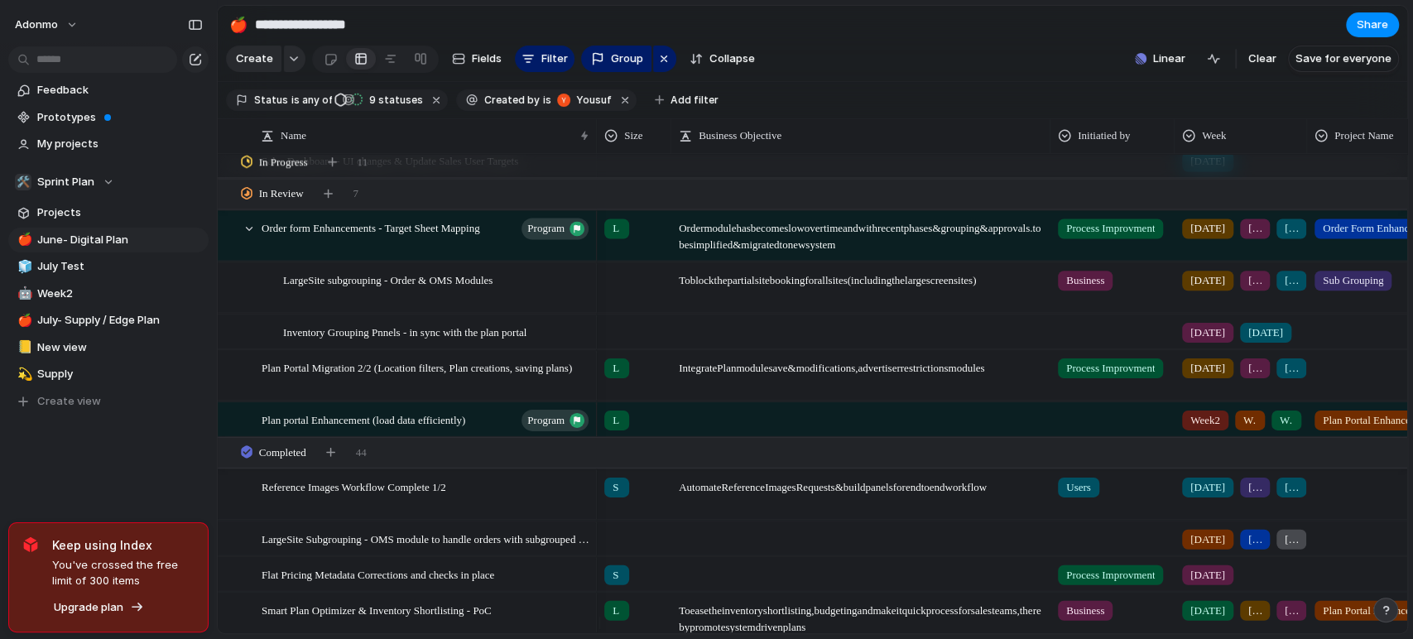
click at [1278, 252] on div "[DATE] [DATE] [DATE] [DATE]" at bounding box center [1240, 235] width 132 height 50
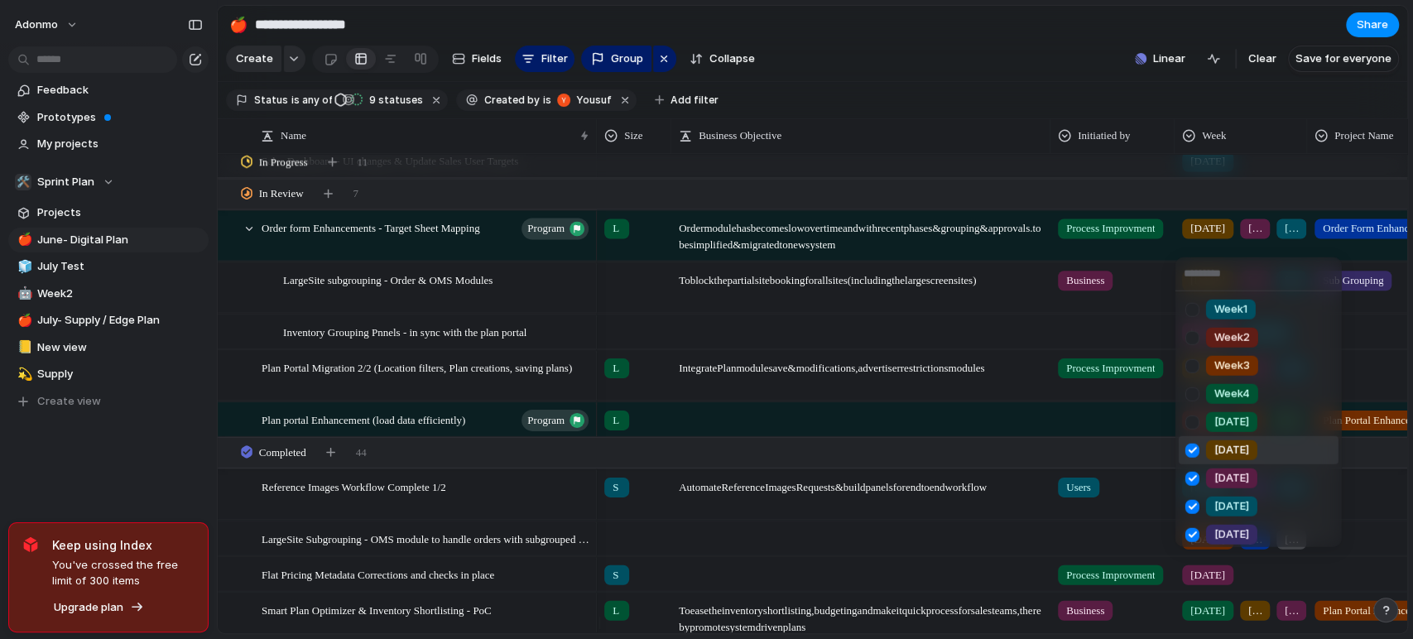
scroll to position [92, 0]
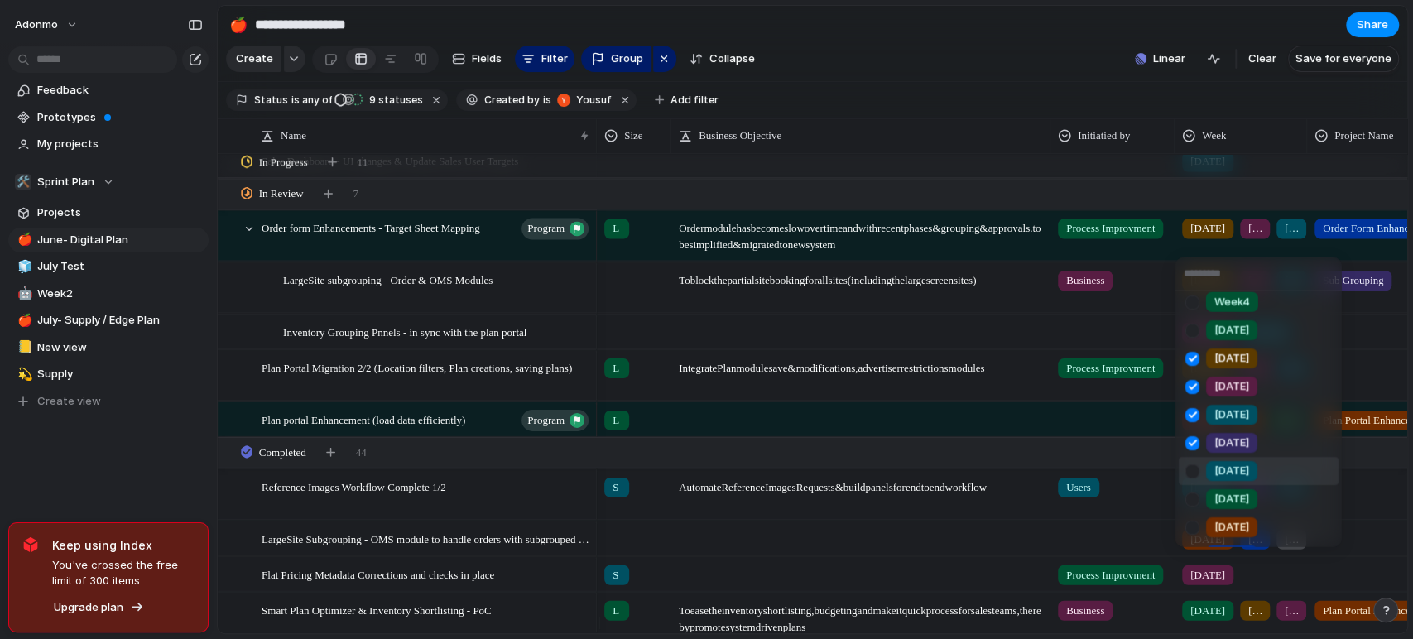
click at [1210, 475] on div "[DATE]" at bounding box center [1231, 471] width 51 height 20
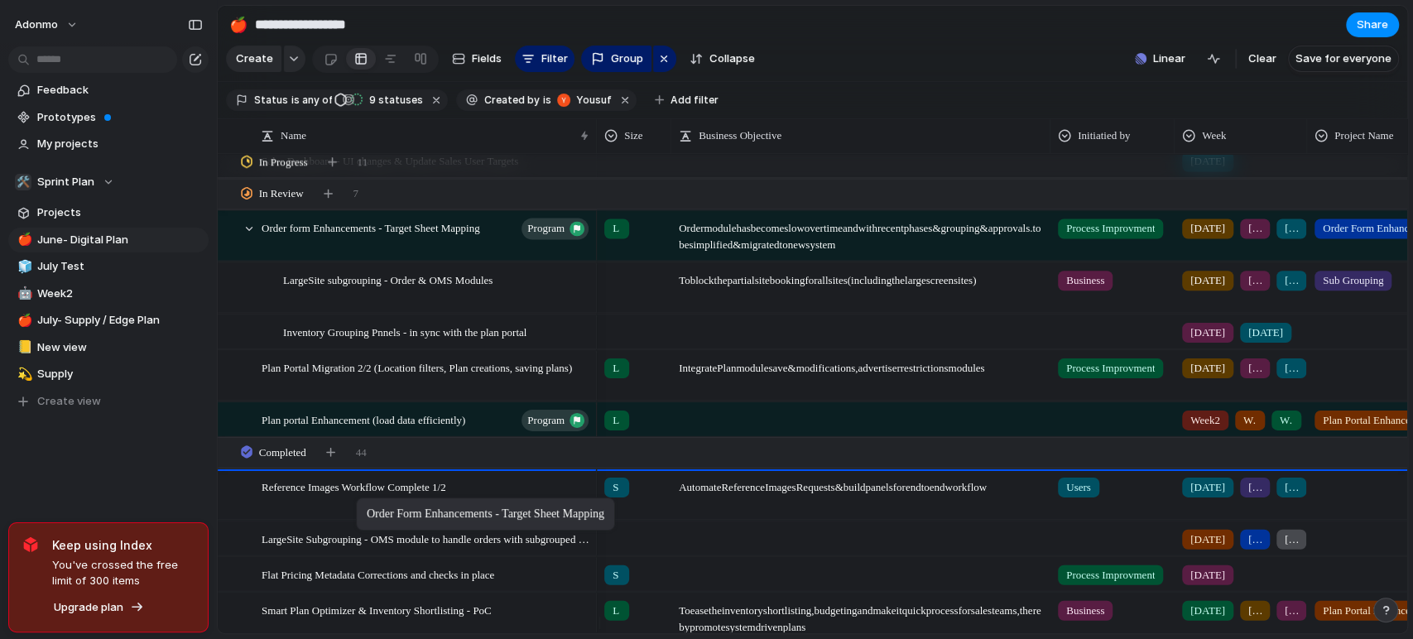
drag, startPoint x: 363, startPoint y: 247, endPoint x: 364, endPoint y: 501, distance: 254.1
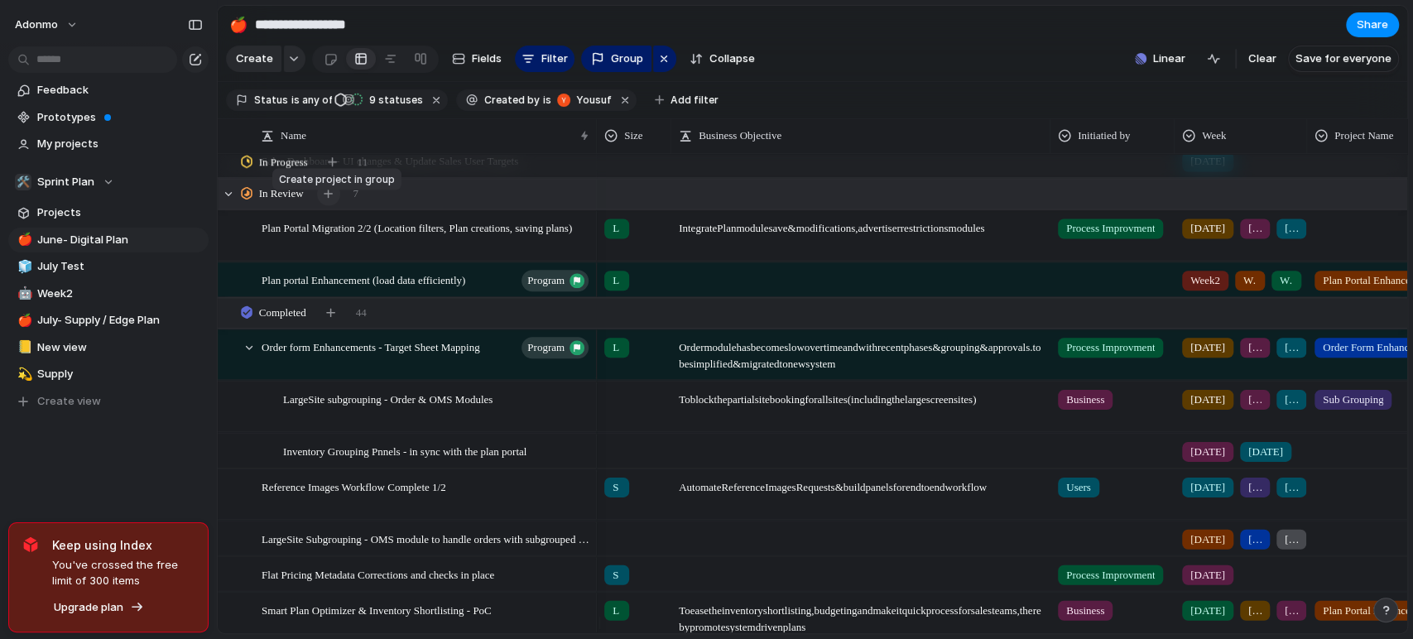
click at [327, 198] on div "button" at bounding box center [328, 193] width 9 height 9
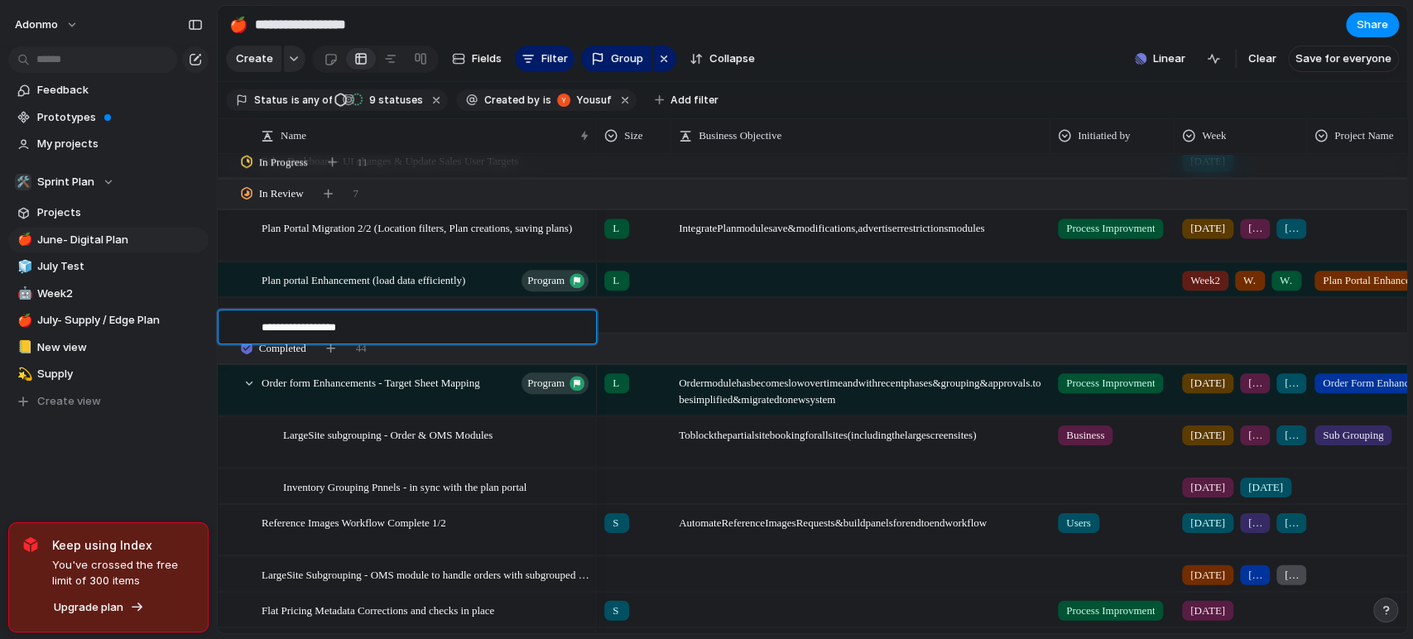
click at [338, 319] on textarea "**********" at bounding box center [423, 328] width 323 height 19
type textarea "**********"
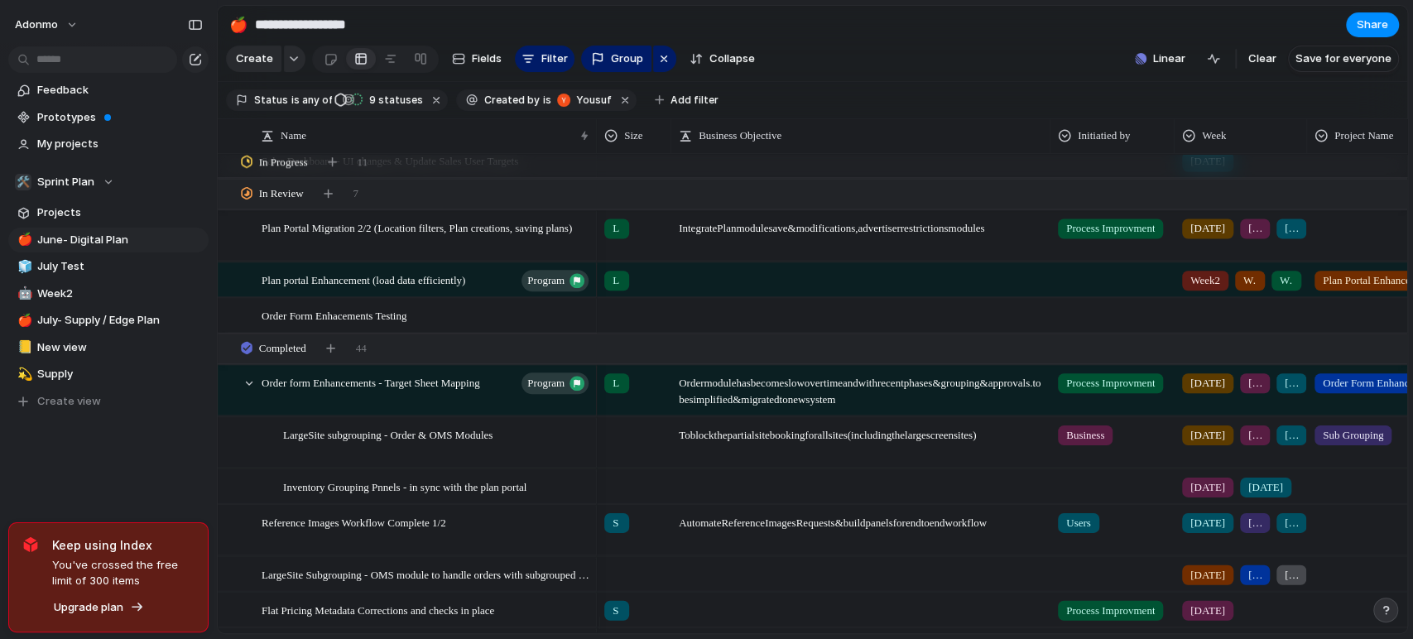
click at [627, 326] on div at bounding box center [634, 312] width 73 height 27
click at [458, 329] on div "Order Form Enhacements Testing" at bounding box center [426, 316] width 329 height 34
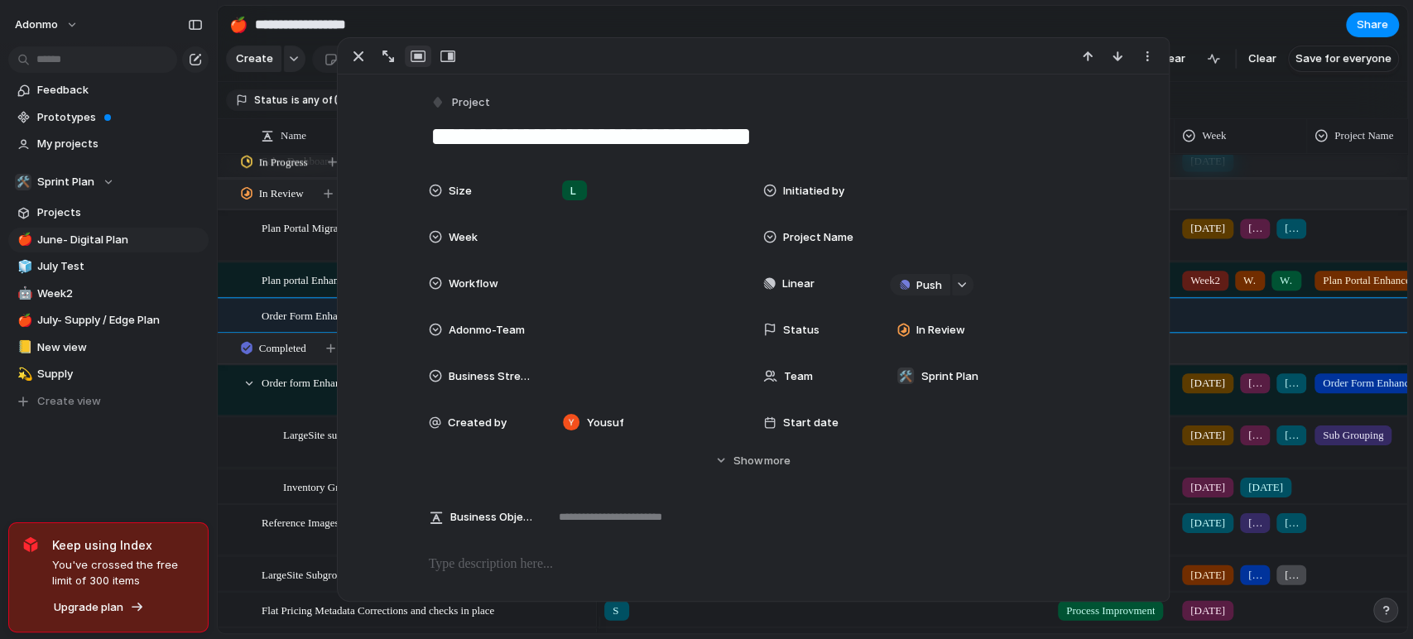
click at [843, 132] on textarea "**********" at bounding box center [753, 136] width 649 height 35
type textarea "**********"
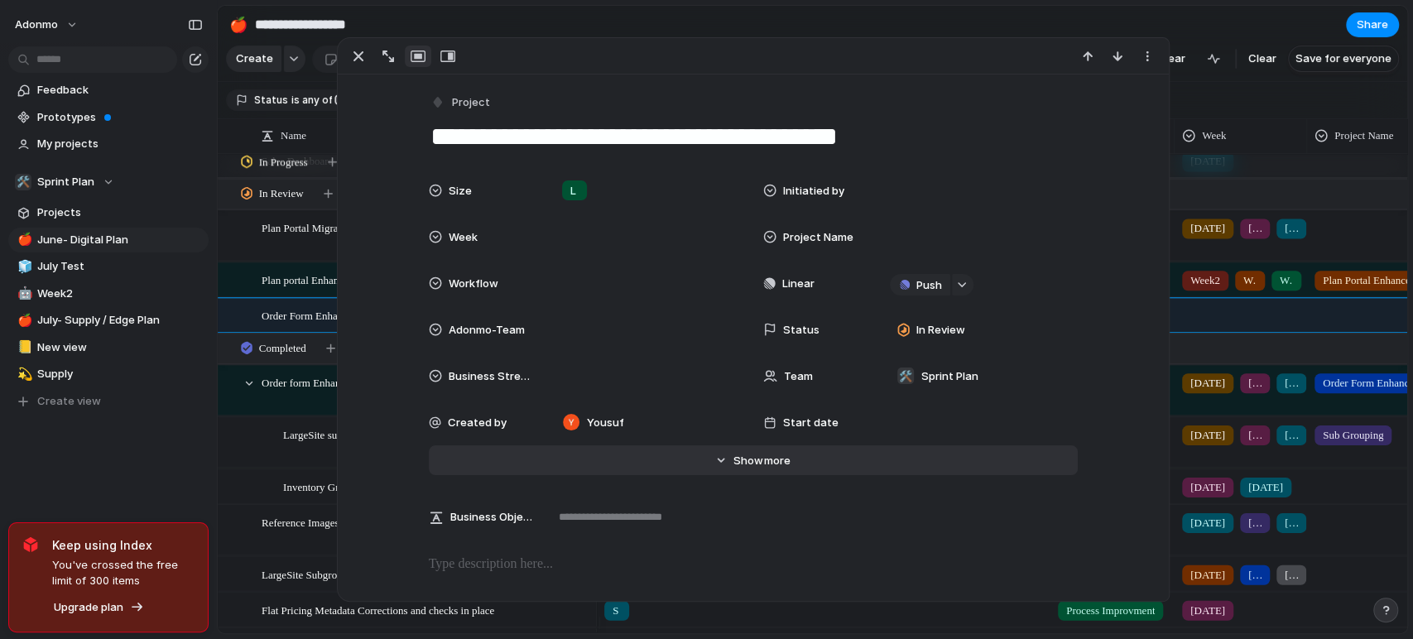
click at [202, 434] on div "Feedback Prototypes My projects 🛠️ Sprint Plan Projects 🍎 June- Digital Plan 🧊 …" at bounding box center [108, 274] width 217 height 548
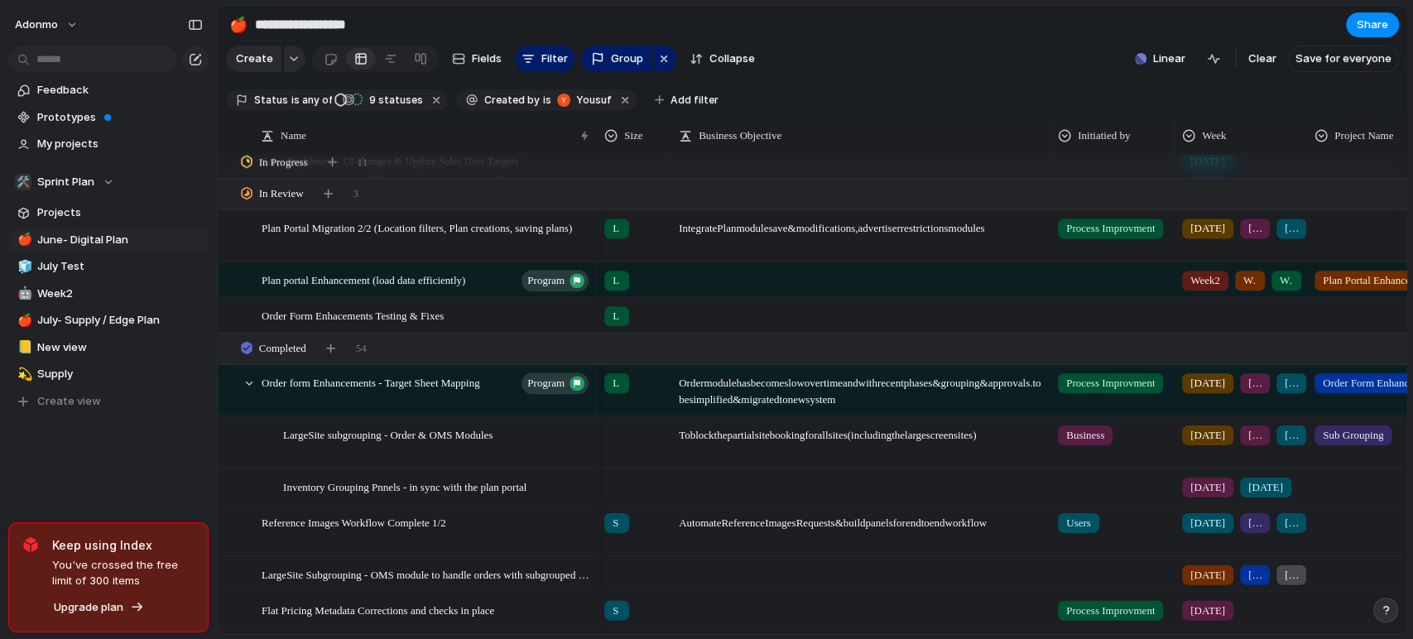
click at [1232, 326] on div at bounding box center [1240, 312] width 131 height 27
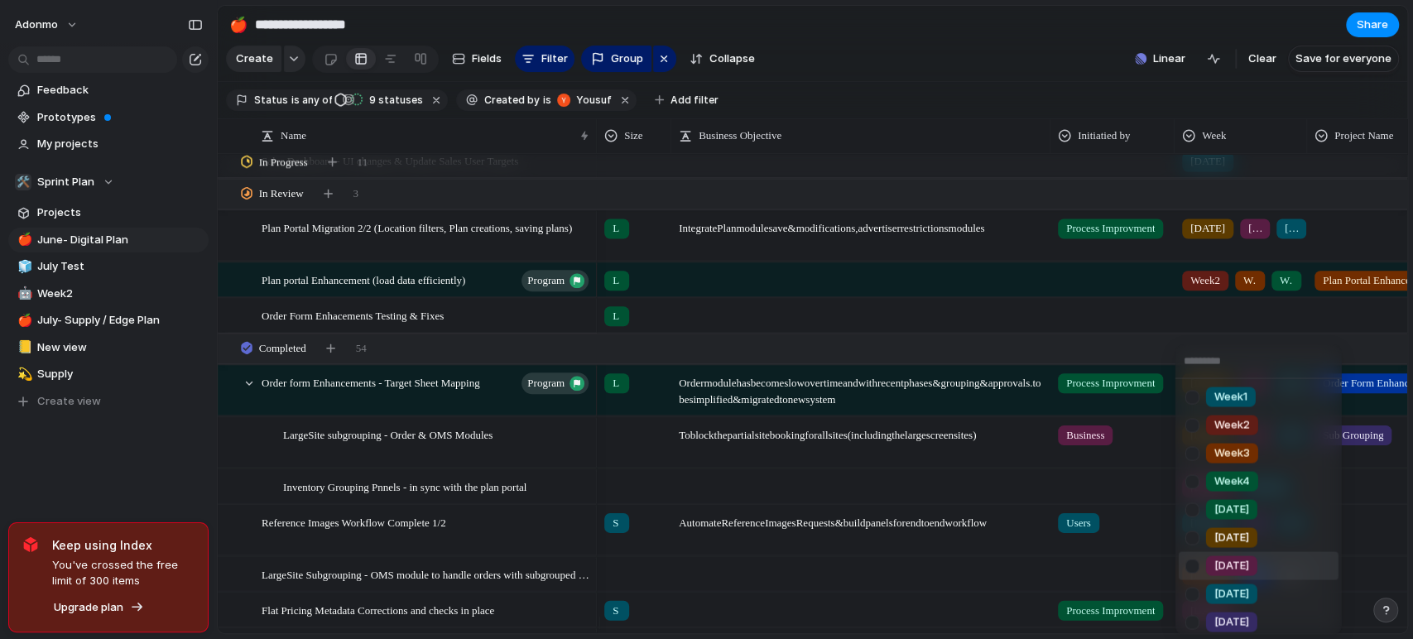
scroll to position [202, 0]
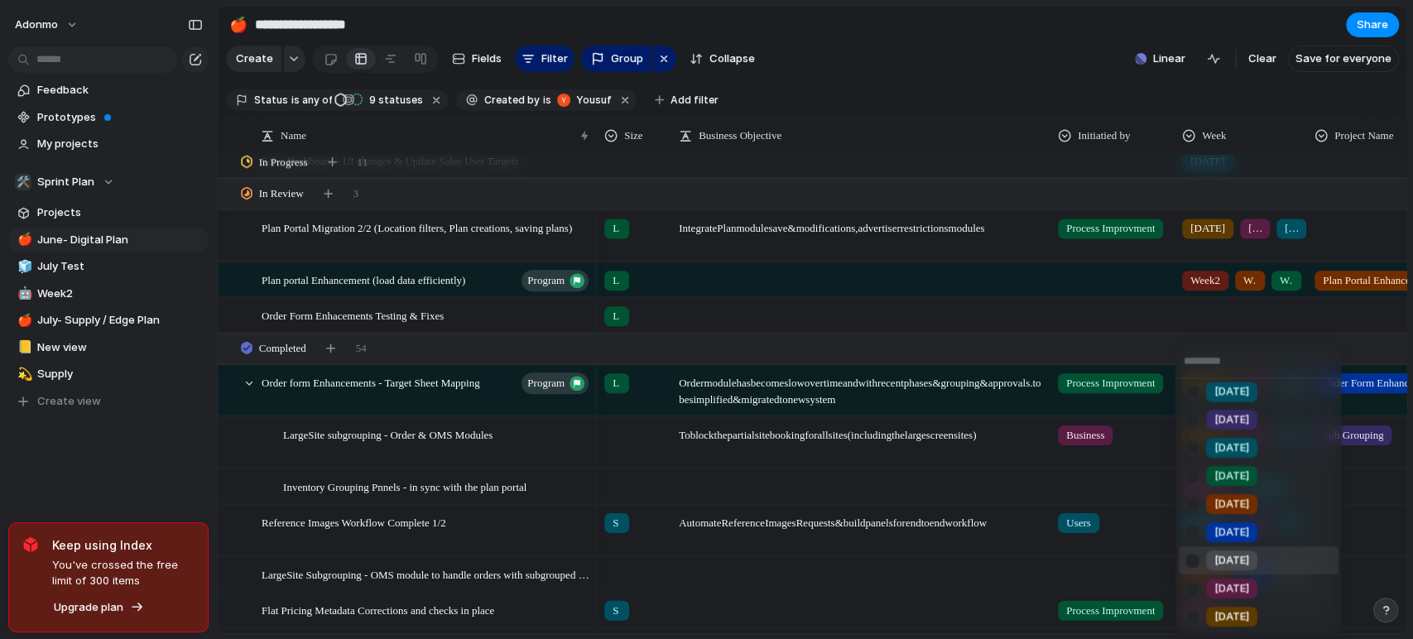
click at [1227, 560] on span "[DATE]" at bounding box center [1231, 561] width 35 height 17
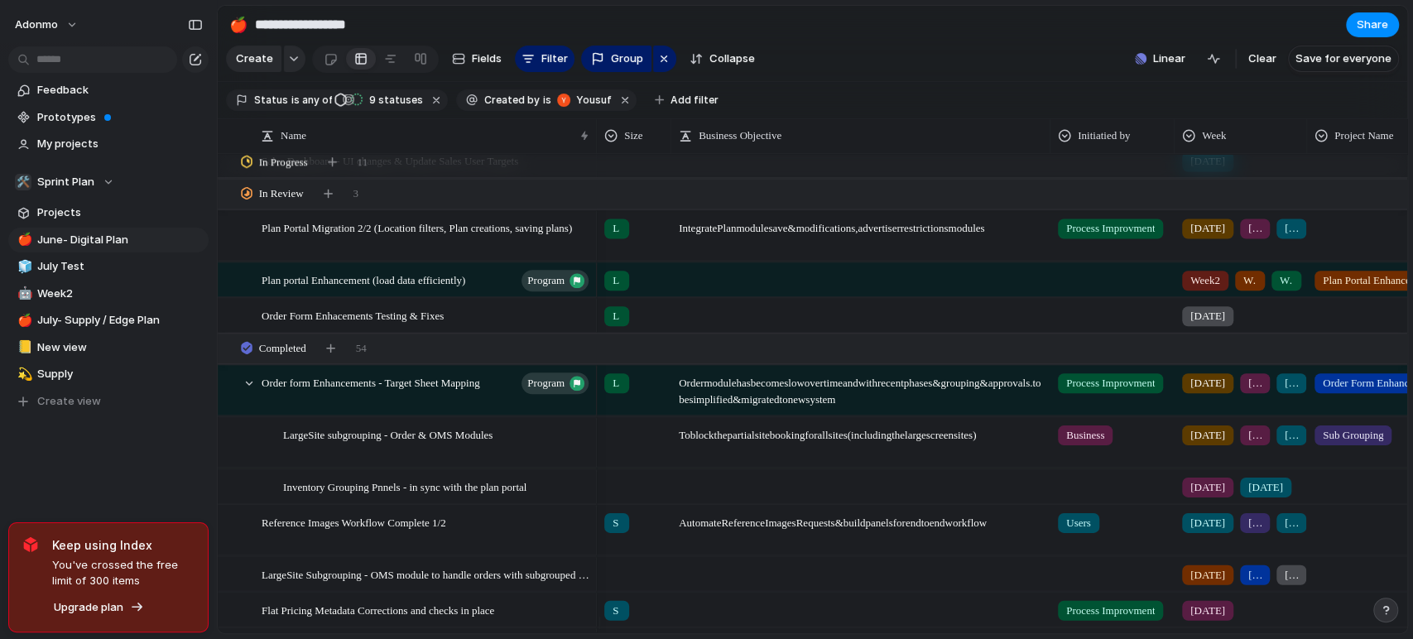
click at [1244, 326] on div "[DATE]" at bounding box center [1240, 312] width 131 height 27
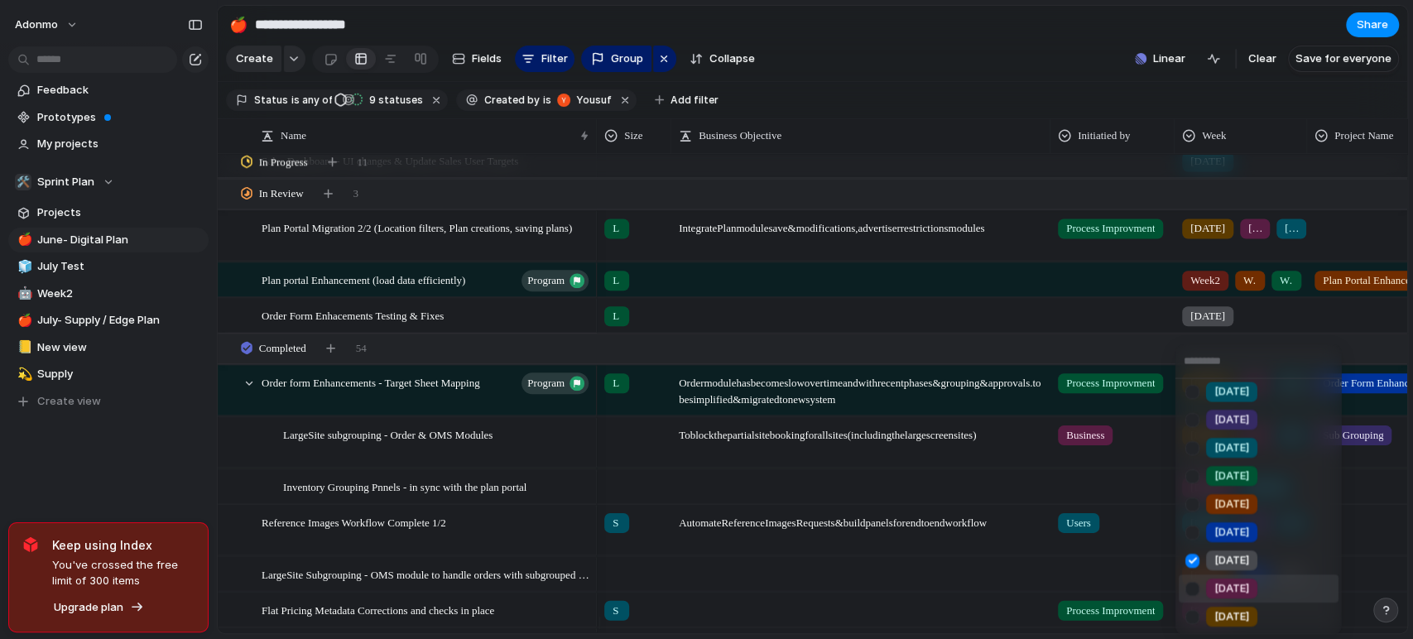
click at [1225, 581] on span "[DATE]" at bounding box center [1231, 589] width 35 height 17
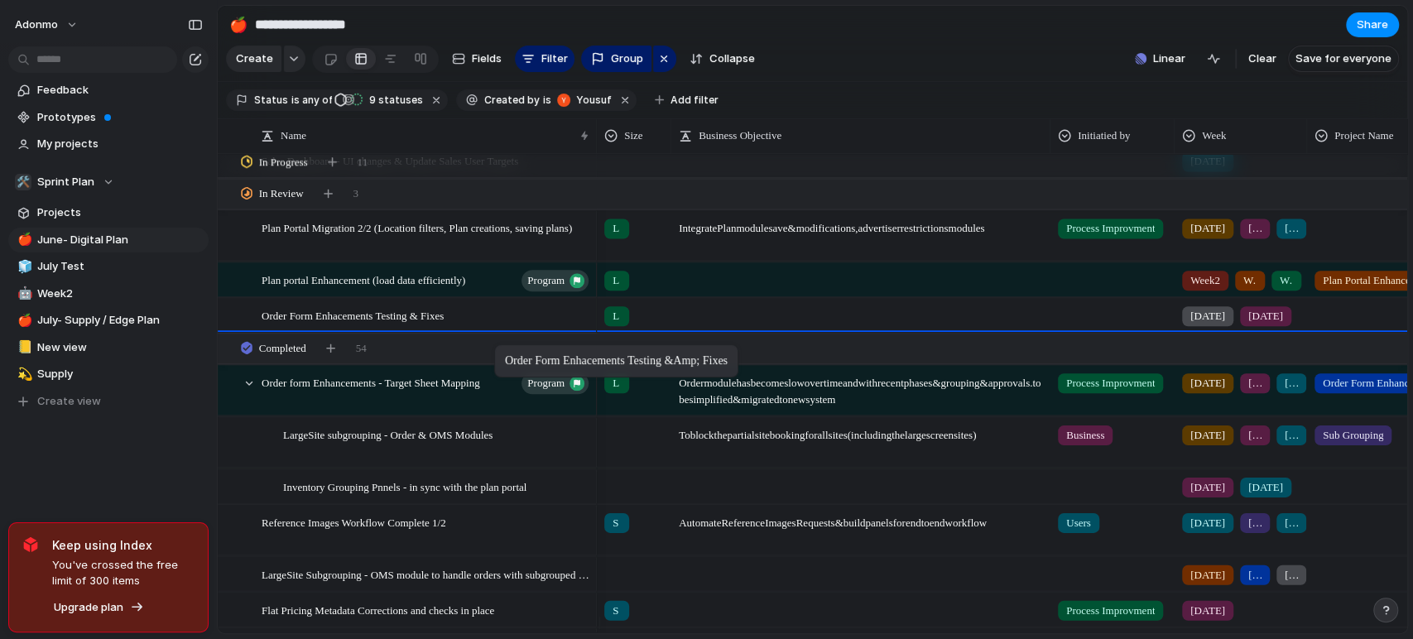
drag, startPoint x: 500, startPoint y: 387, endPoint x: 506, endPoint y: 343, distance: 45.1
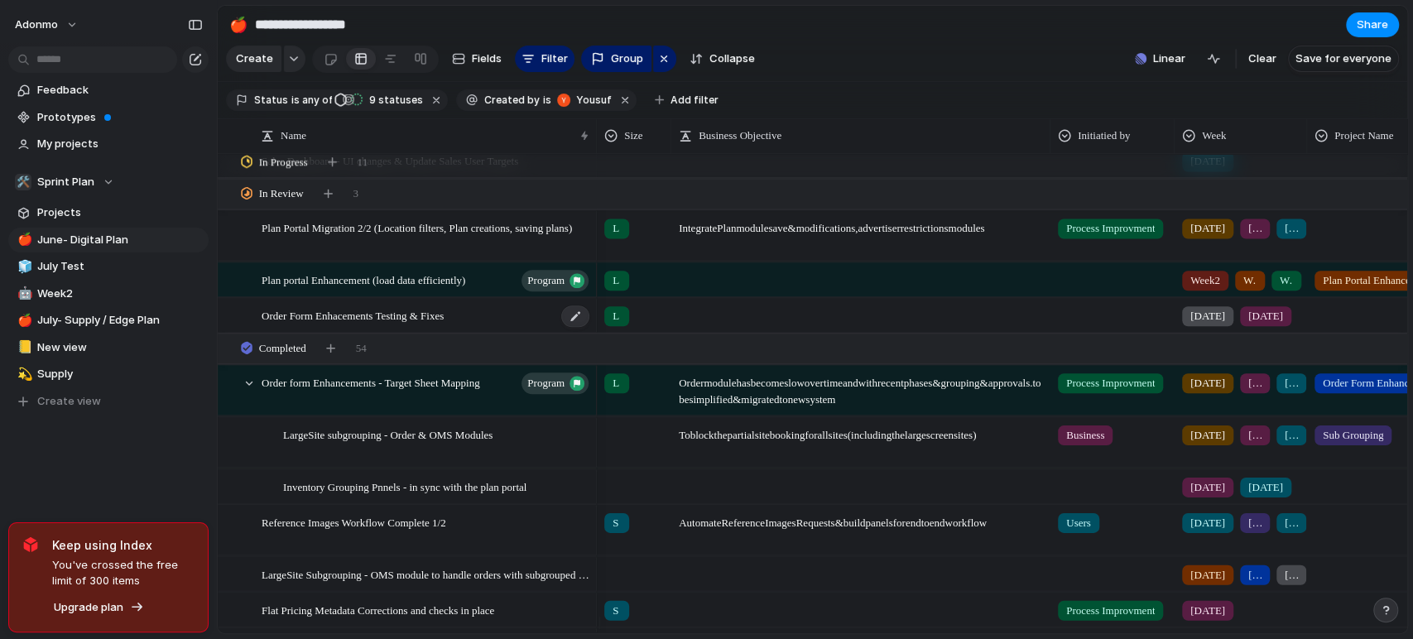
click at [444, 323] on span "Order Form Enhacements Testing & Fixes" at bounding box center [353, 314] width 182 height 19
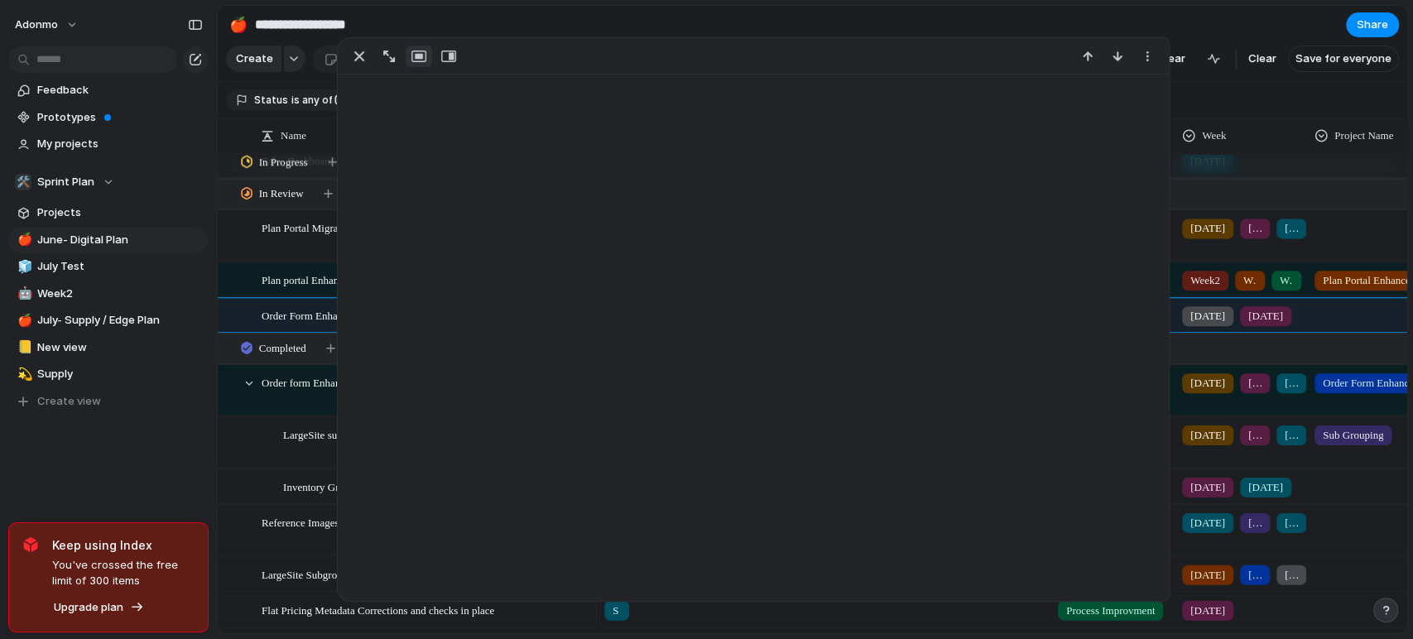
click at [450, 323] on div at bounding box center [753, 319] width 833 height 564
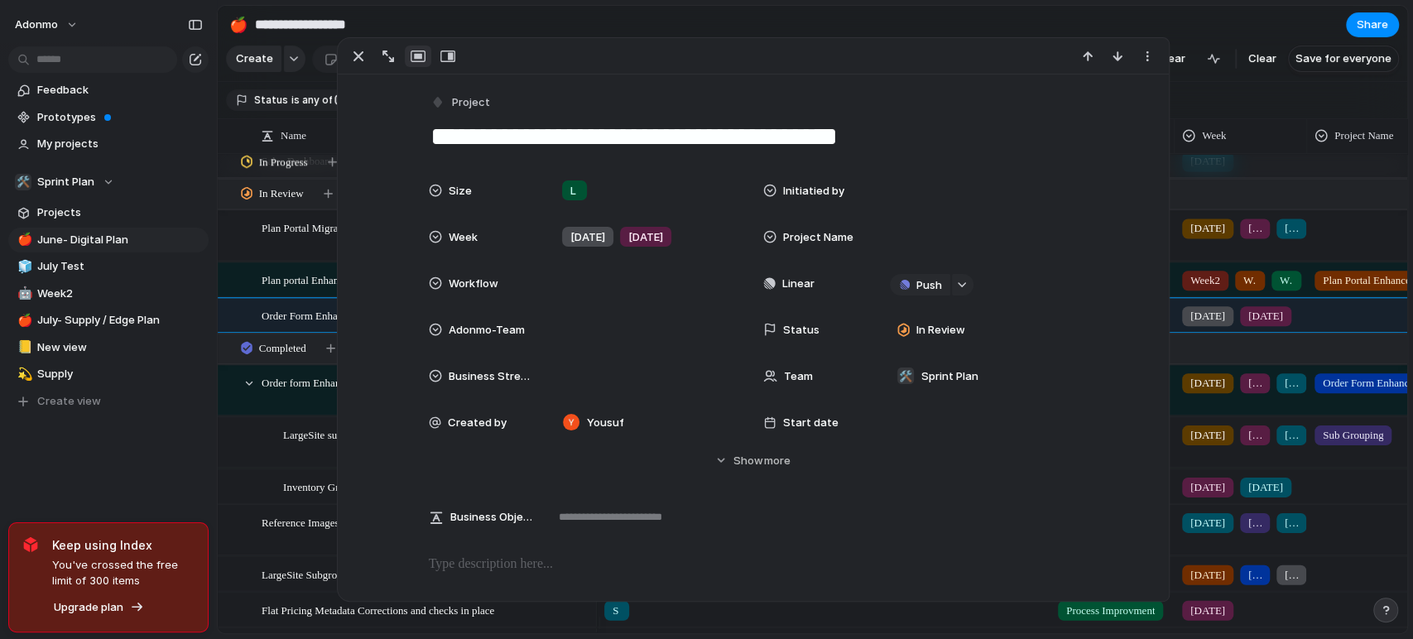
click at [831, 138] on textarea "**********" at bounding box center [753, 136] width 649 height 35
type textarea "**********"
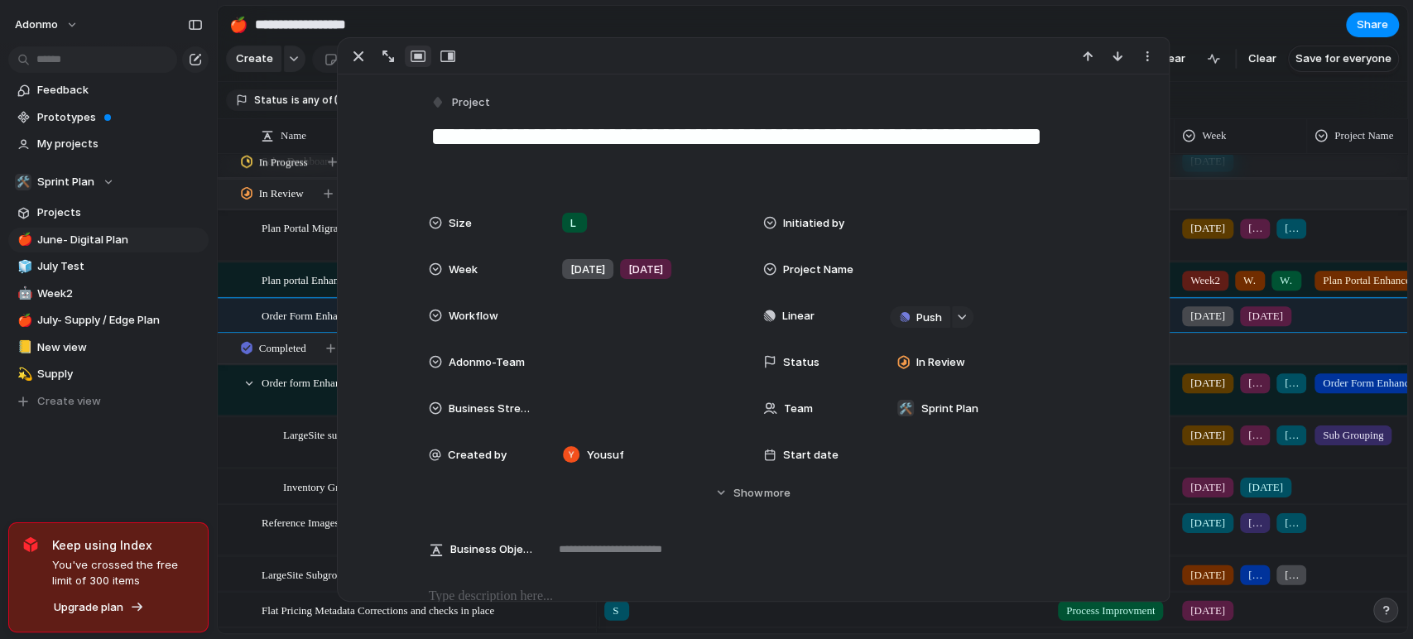
click at [205, 476] on div "Feedback Prototypes My projects 🛠️ Sprint Plan Projects 🍎 June- Digital Plan 🧊 …" at bounding box center [108, 274] width 217 height 548
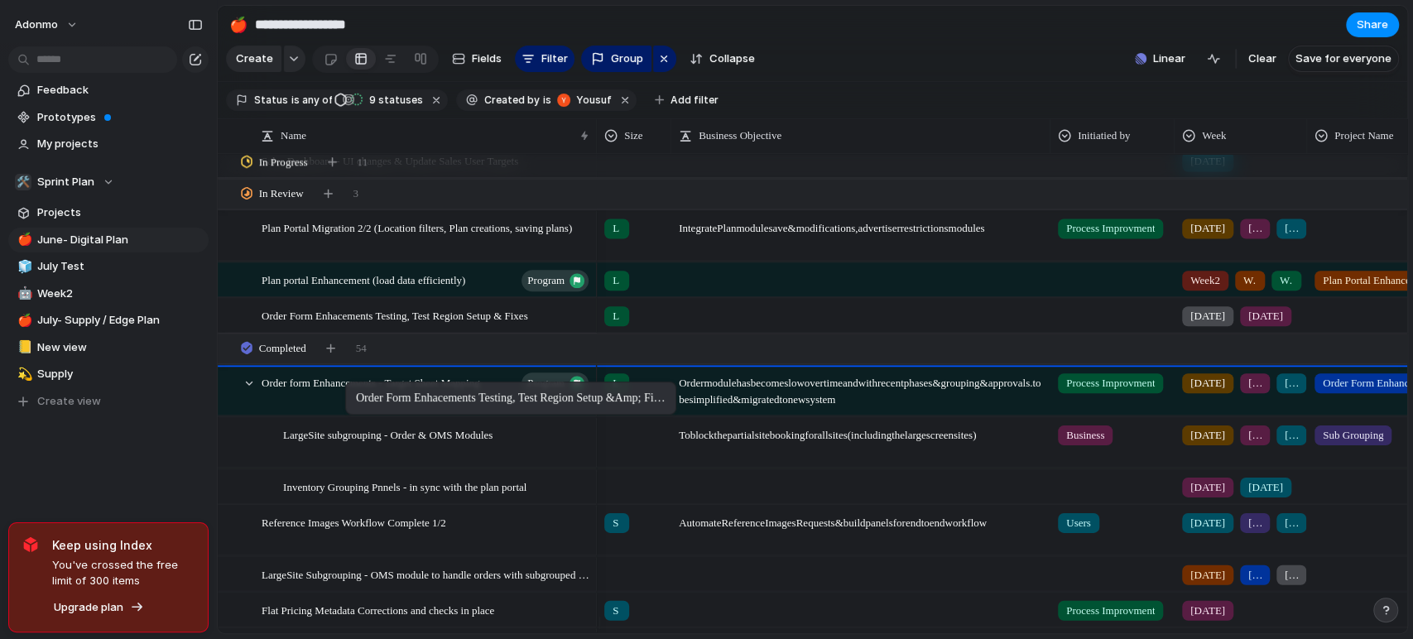
drag, startPoint x: 350, startPoint y: 338, endPoint x: 353, endPoint y: 385, distance: 47.3
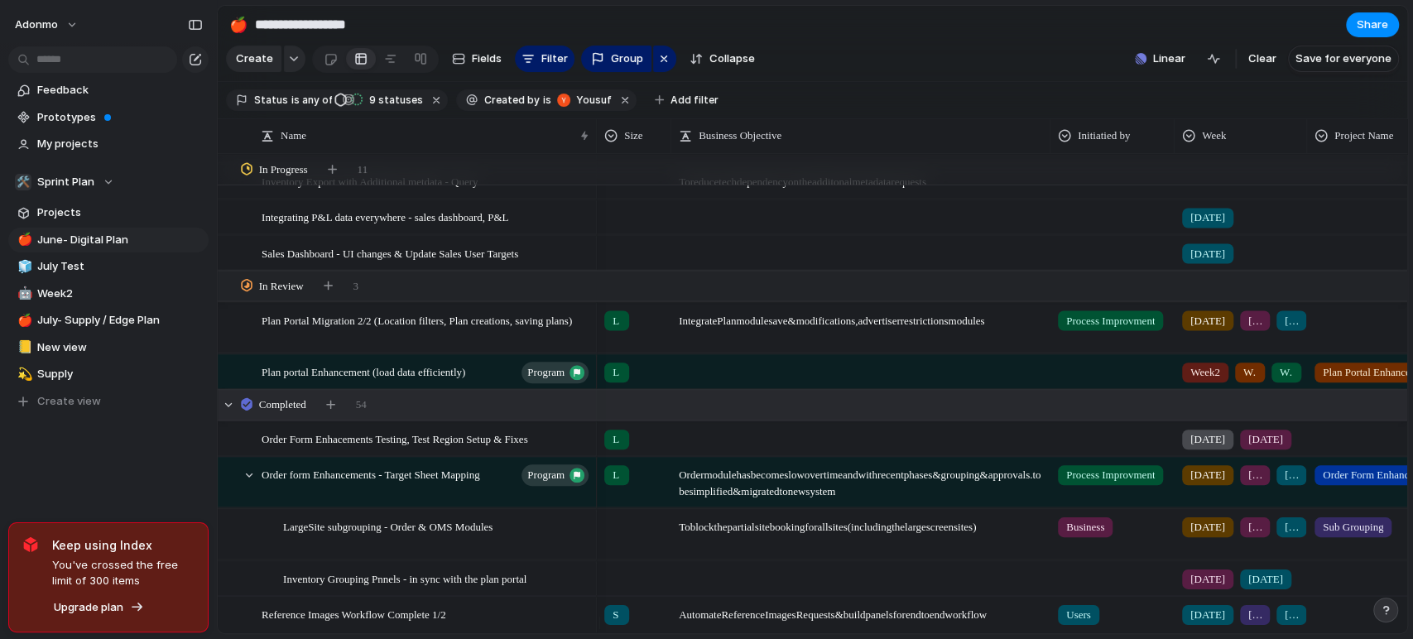
scroll to position [2343, 0]
click at [427, 381] on span "Plan portal Enhancement (load data efficiently)" at bounding box center [364, 371] width 204 height 19
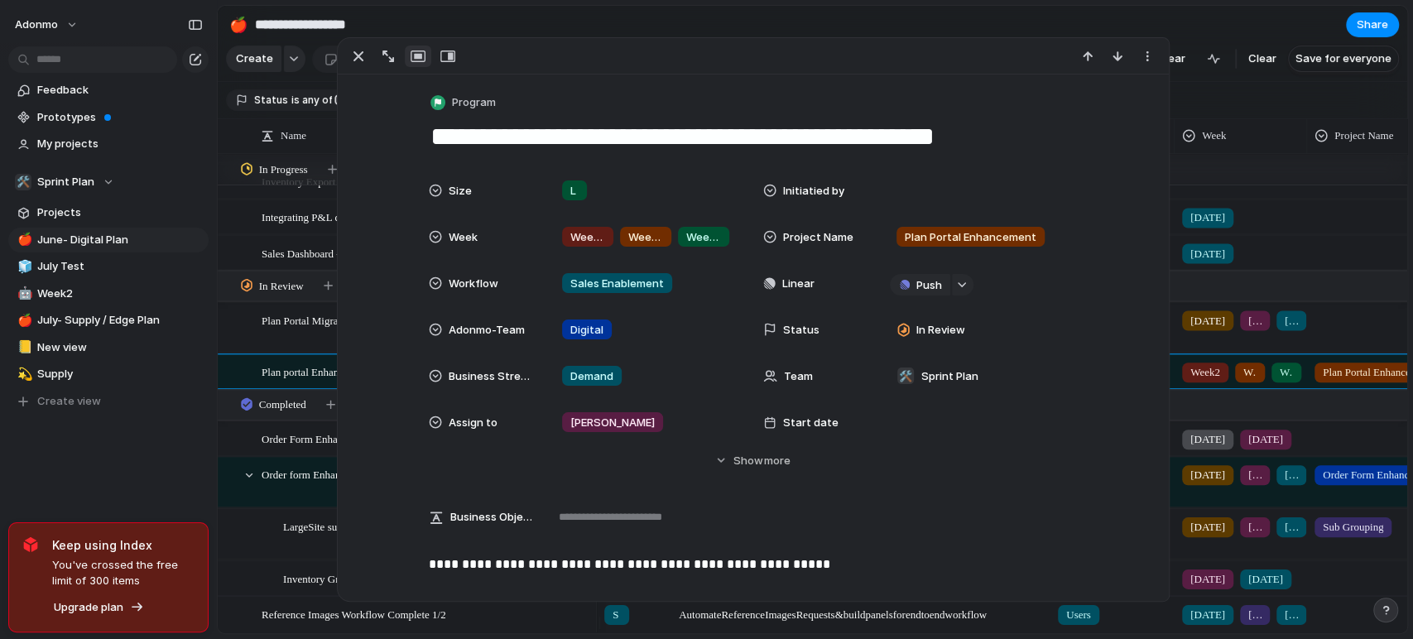
click at [723, 136] on textarea "**********" at bounding box center [753, 136] width 649 height 35
type textarea "**********"
click at [170, 449] on div "Feedback Prototypes My projects 🛠️ Sprint Plan Projects 🍎 June- Digital Plan 🧊 …" at bounding box center [108, 274] width 217 height 548
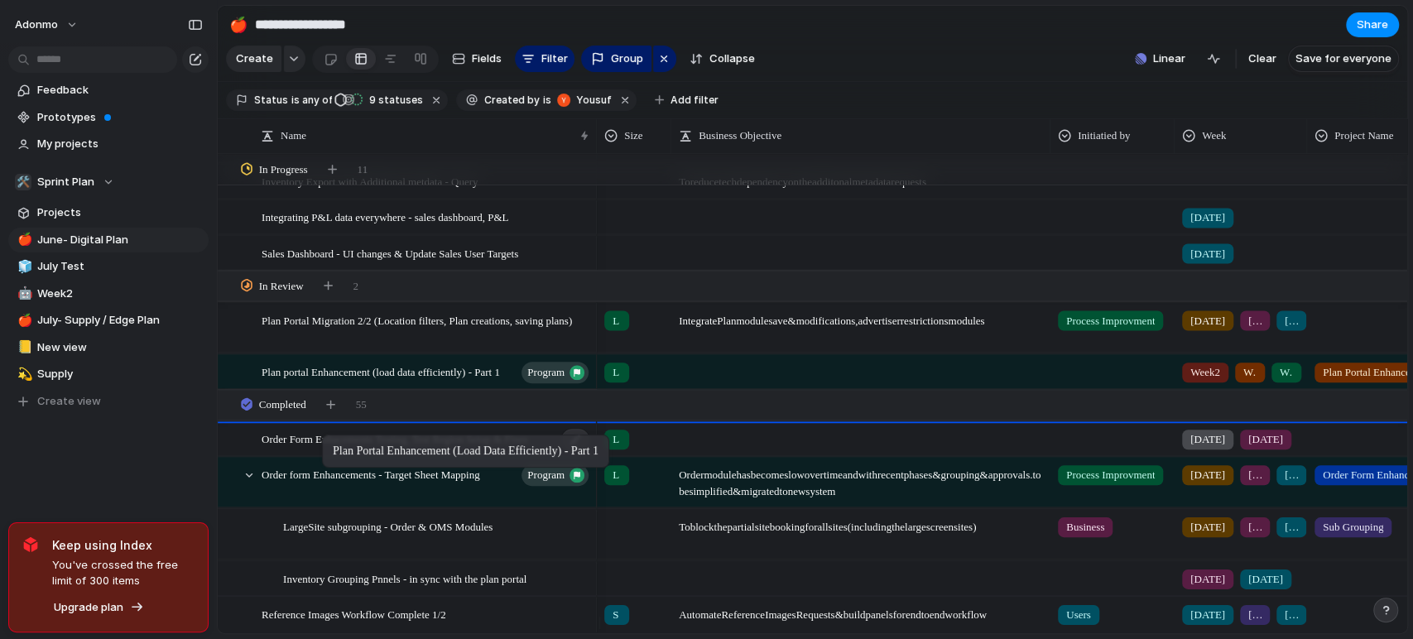
drag, startPoint x: 335, startPoint y: 377, endPoint x: 334, endPoint y: 444, distance: 66.2
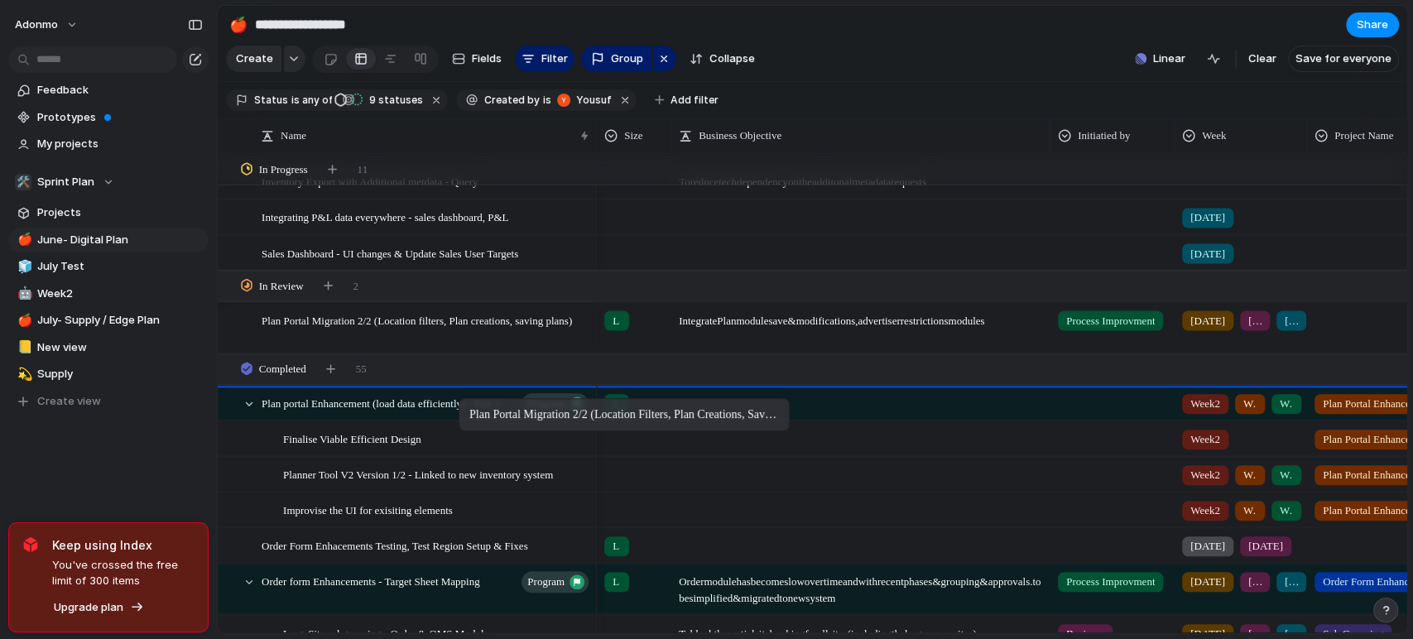
drag, startPoint x: 467, startPoint y: 336, endPoint x: 467, endPoint y: 401, distance: 65.4
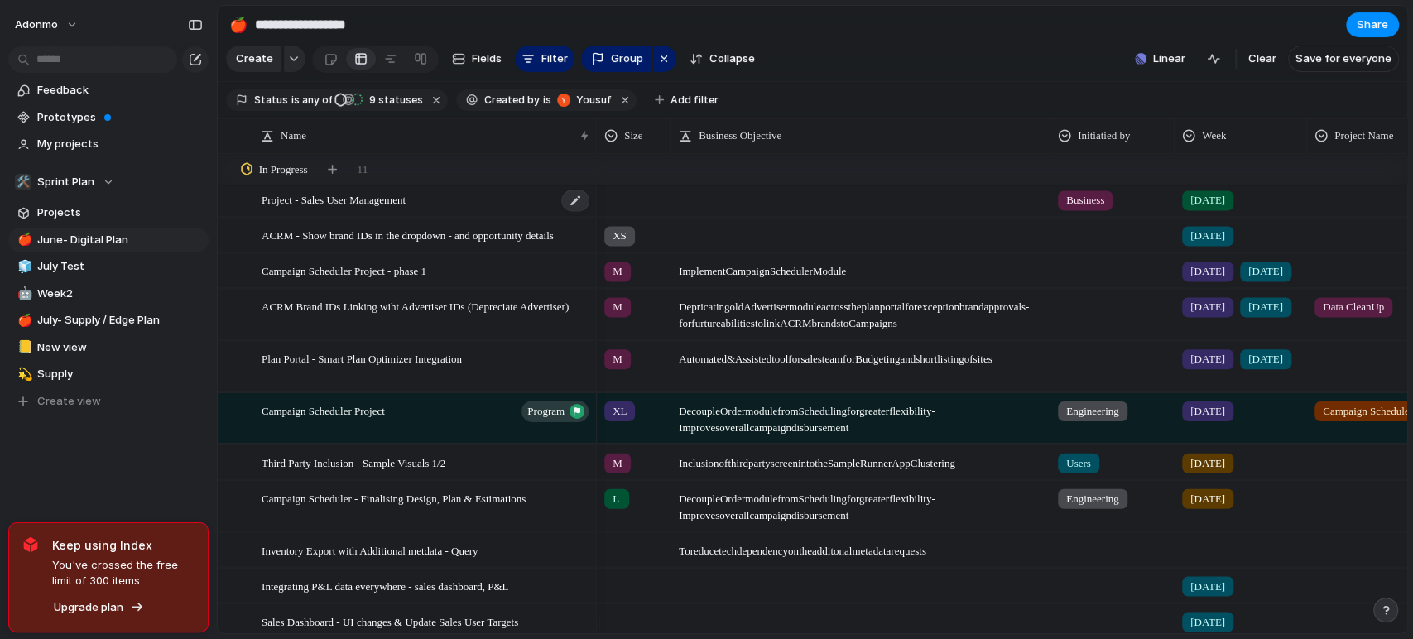
scroll to position [1975, 0]
click at [1205, 207] on span "[DATE]" at bounding box center [1207, 200] width 35 height 17
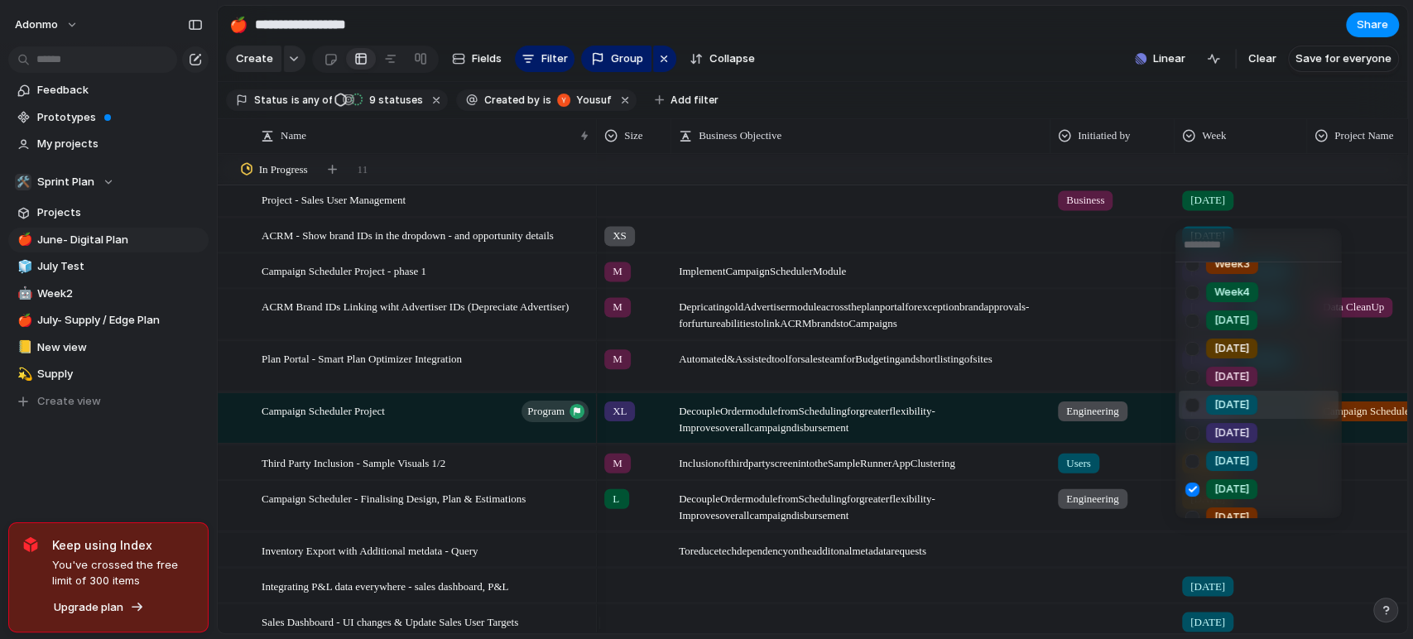
scroll to position [184, 0]
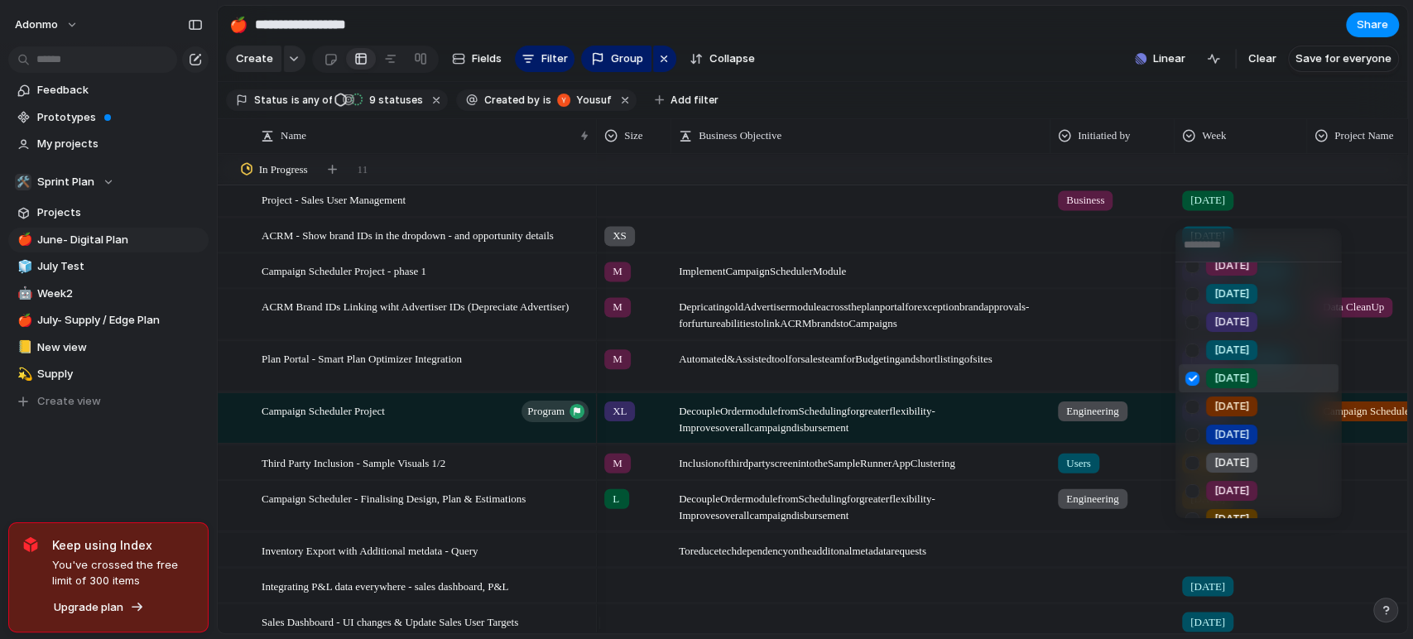
click at [1226, 373] on span "[DATE]" at bounding box center [1231, 378] width 35 height 17
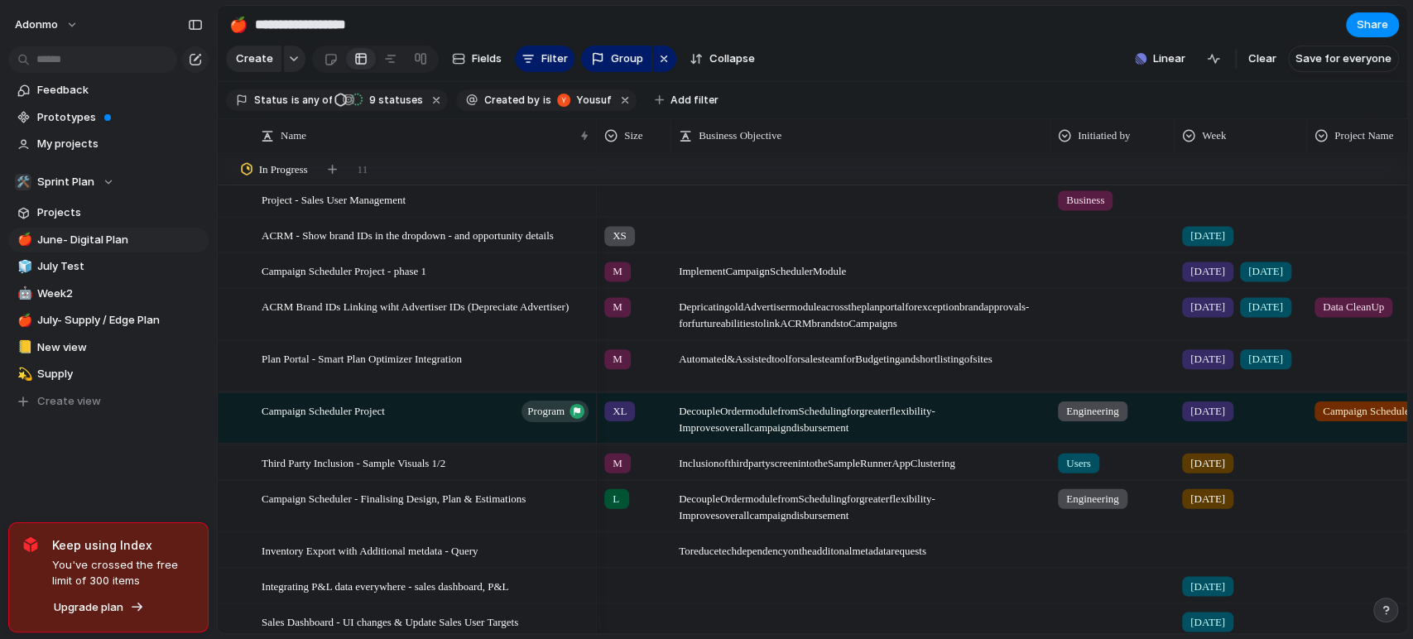
click at [1219, 210] on div at bounding box center [1240, 196] width 131 height 27
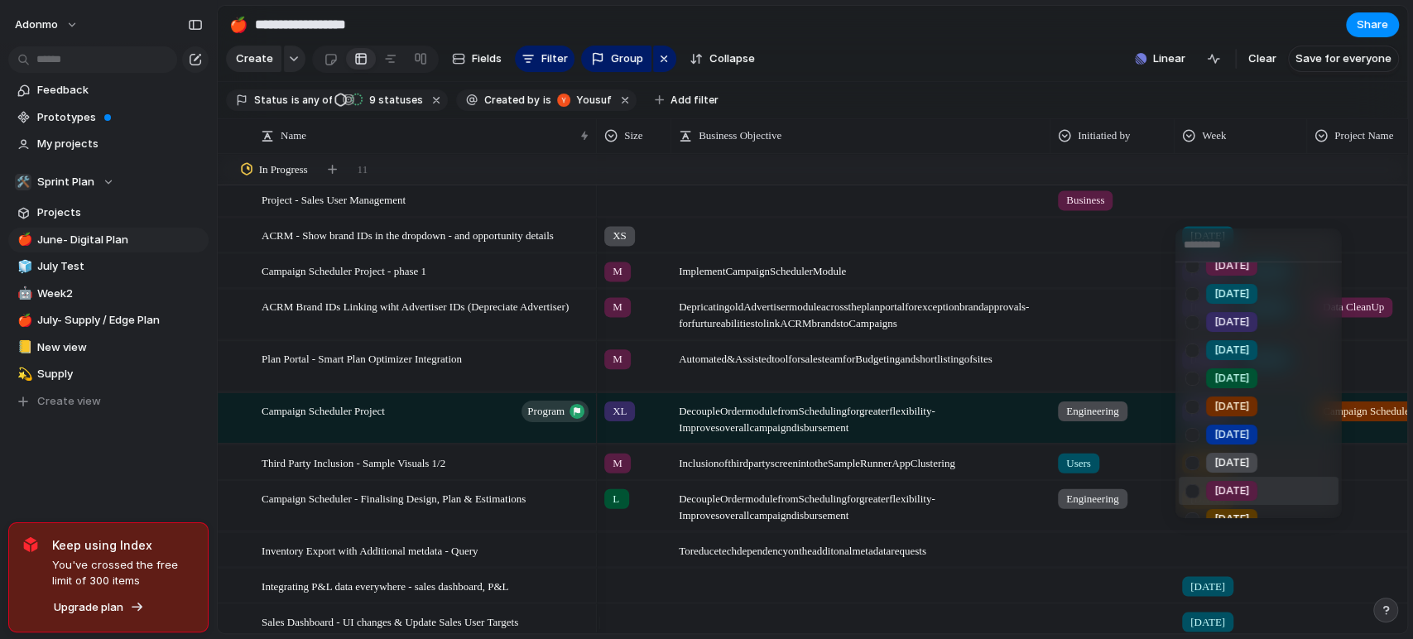
scroll to position [202, 0]
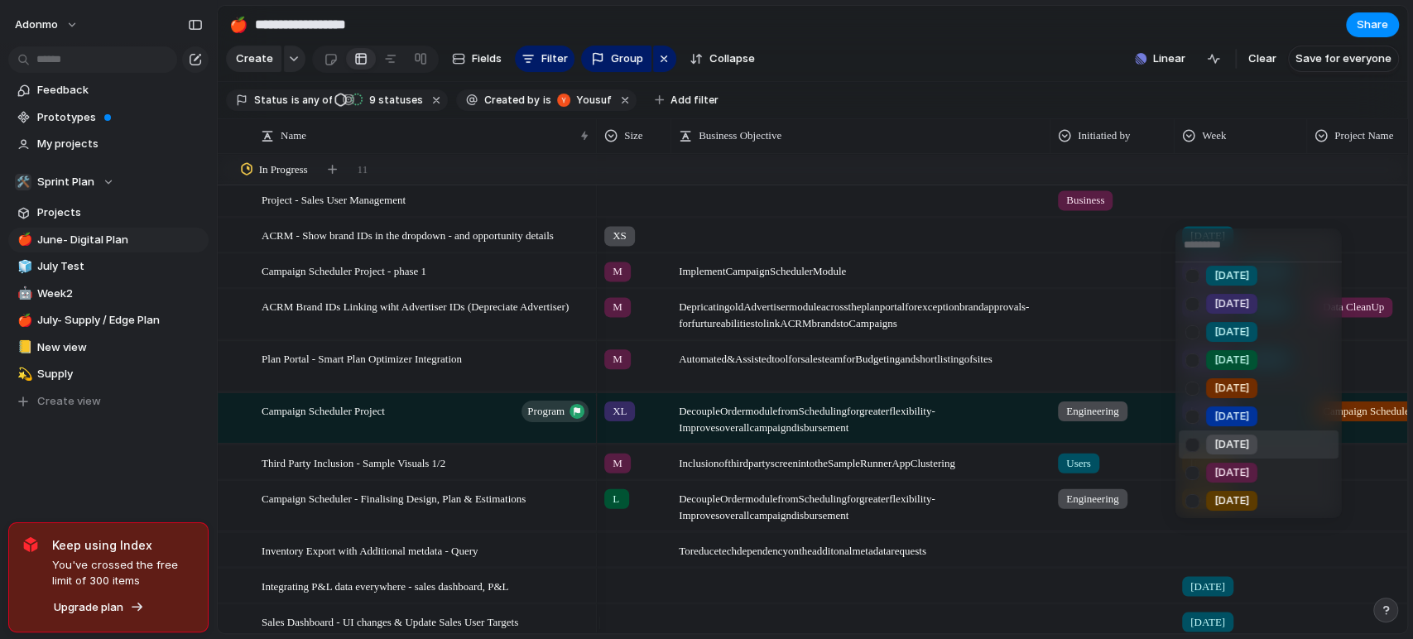
click at [1245, 452] on div "[DATE]" at bounding box center [1231, 445] width 51 height 20
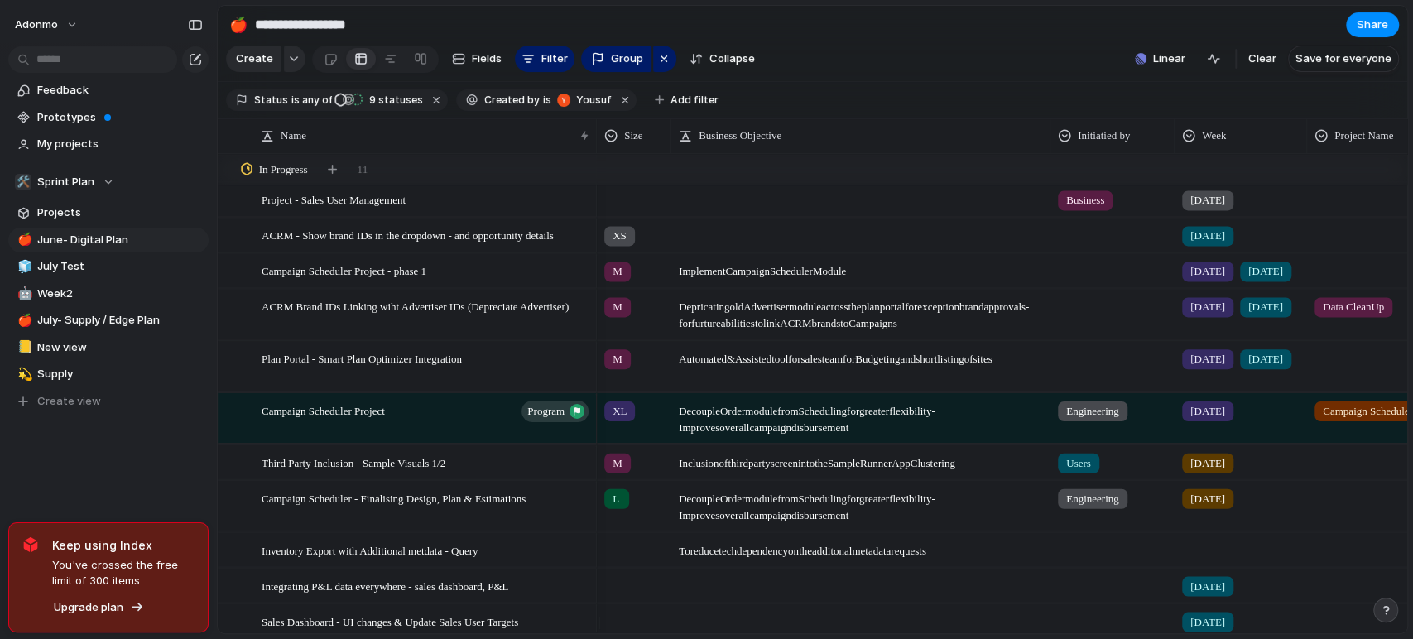
click at [1232, 208] on div "[DATE]" at bounding box center [1240, 196] width 131 height 27
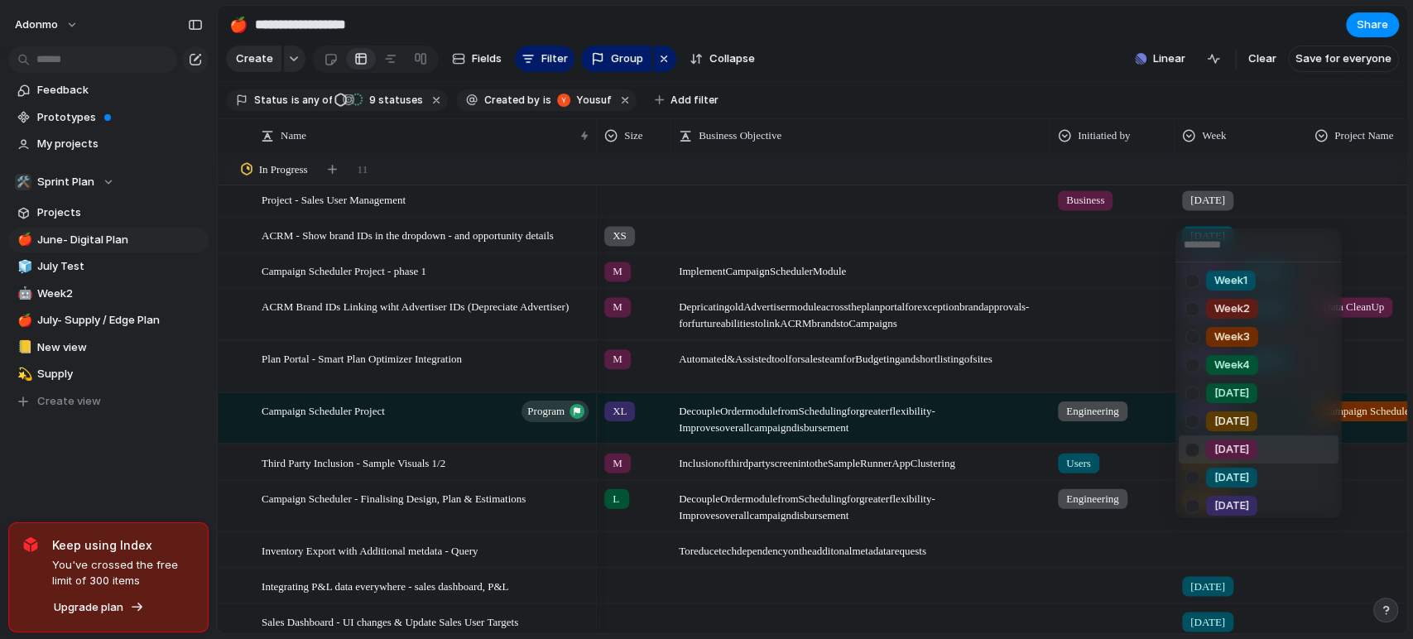
scroll to position [184, 0]
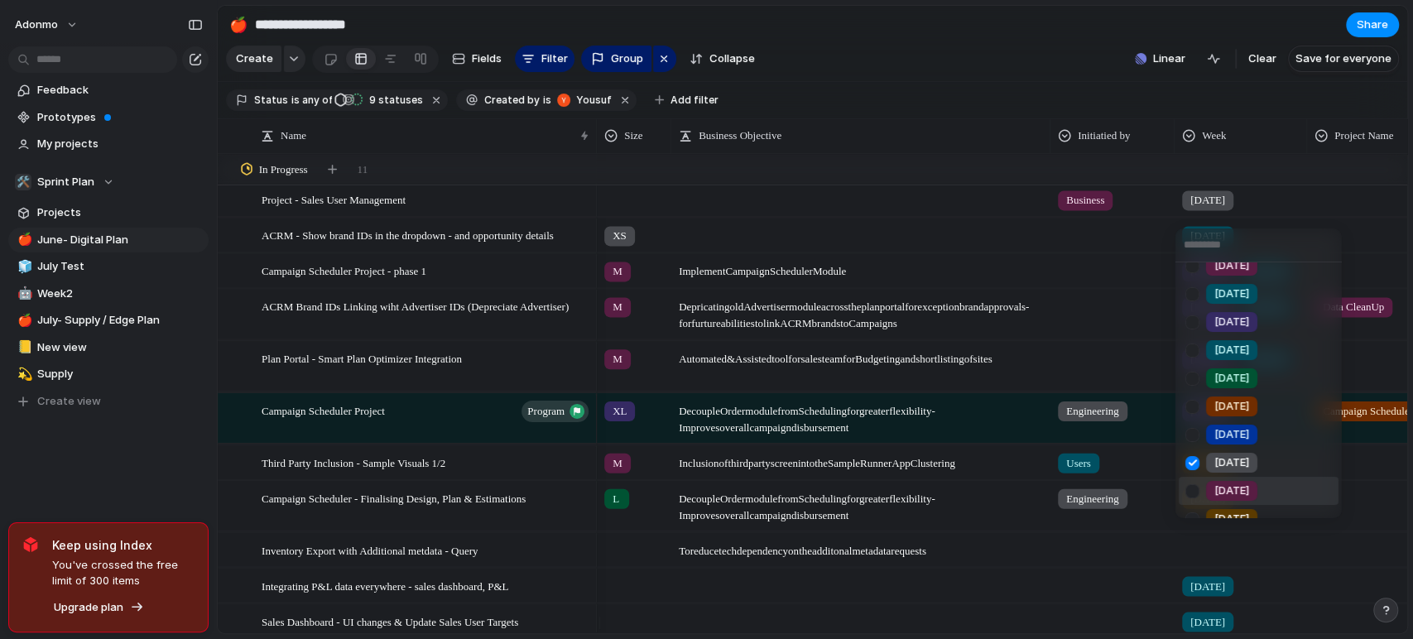
click at [1214, 490] on span "[DATE]" at bounding box center [1231, 491] width 35 height 17
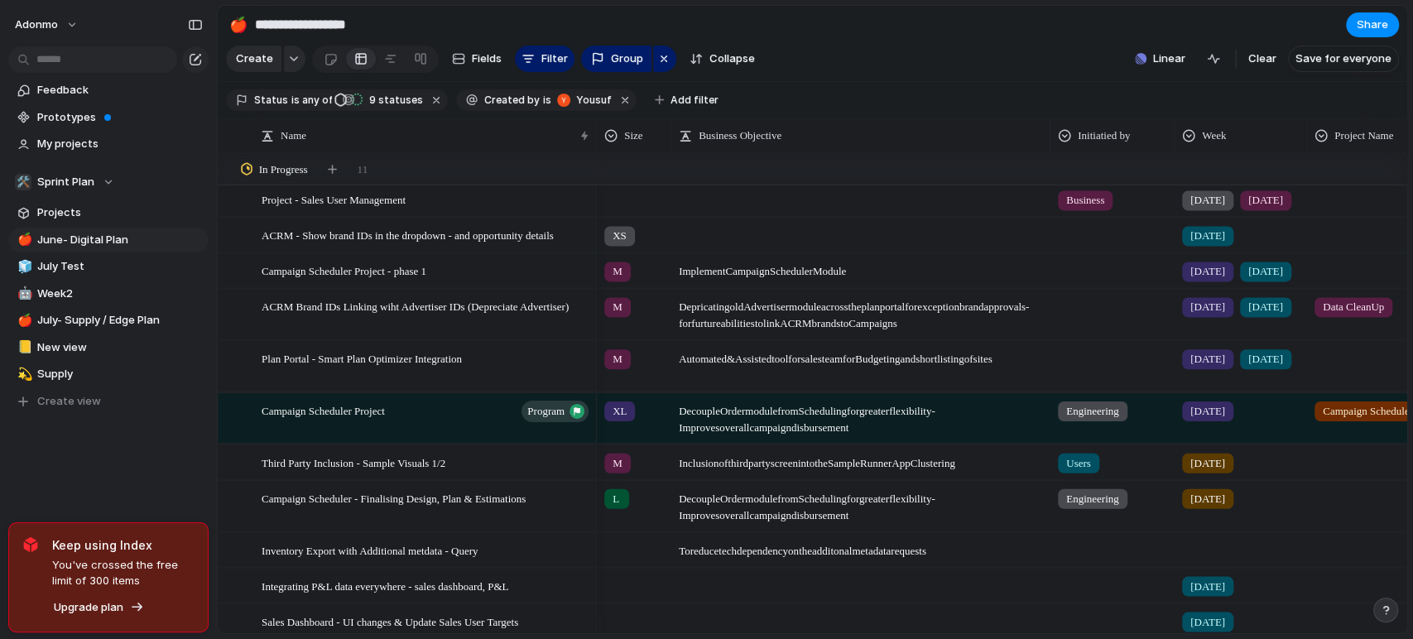
click at [1185, 246] on div "[DATE]" at bounding box center [1207, 236] width 51 height 20
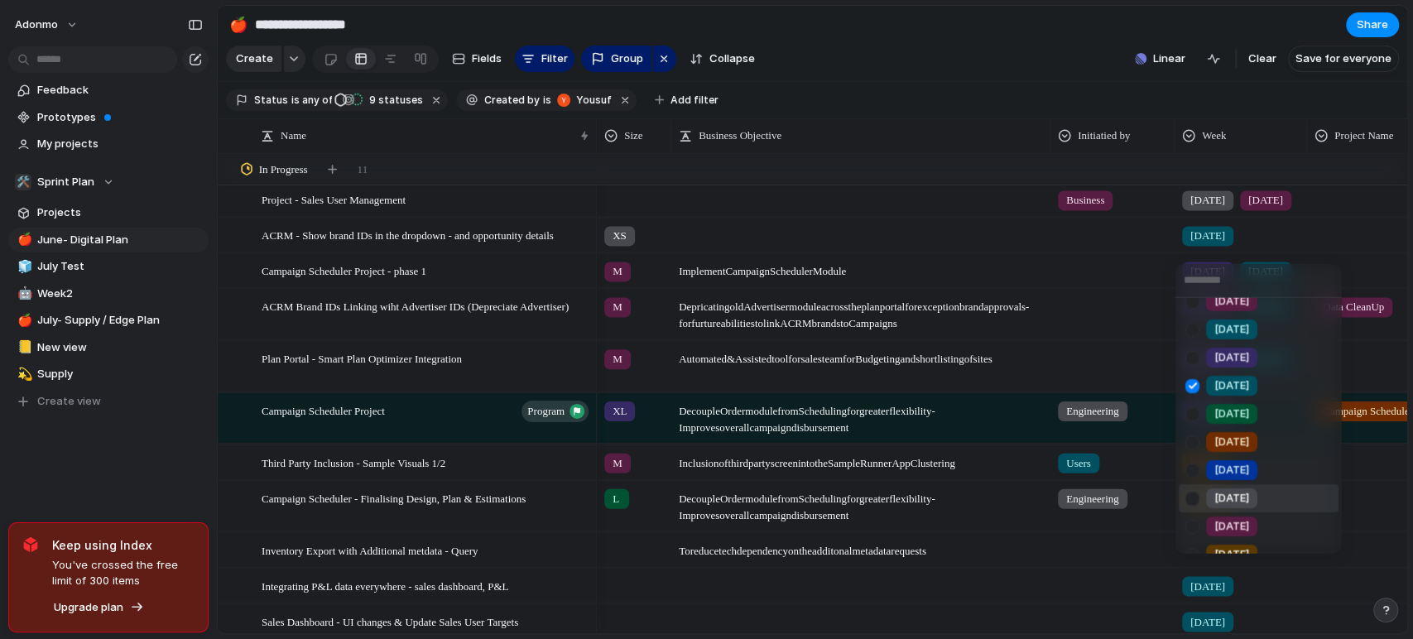
scroll to position [202, 0]
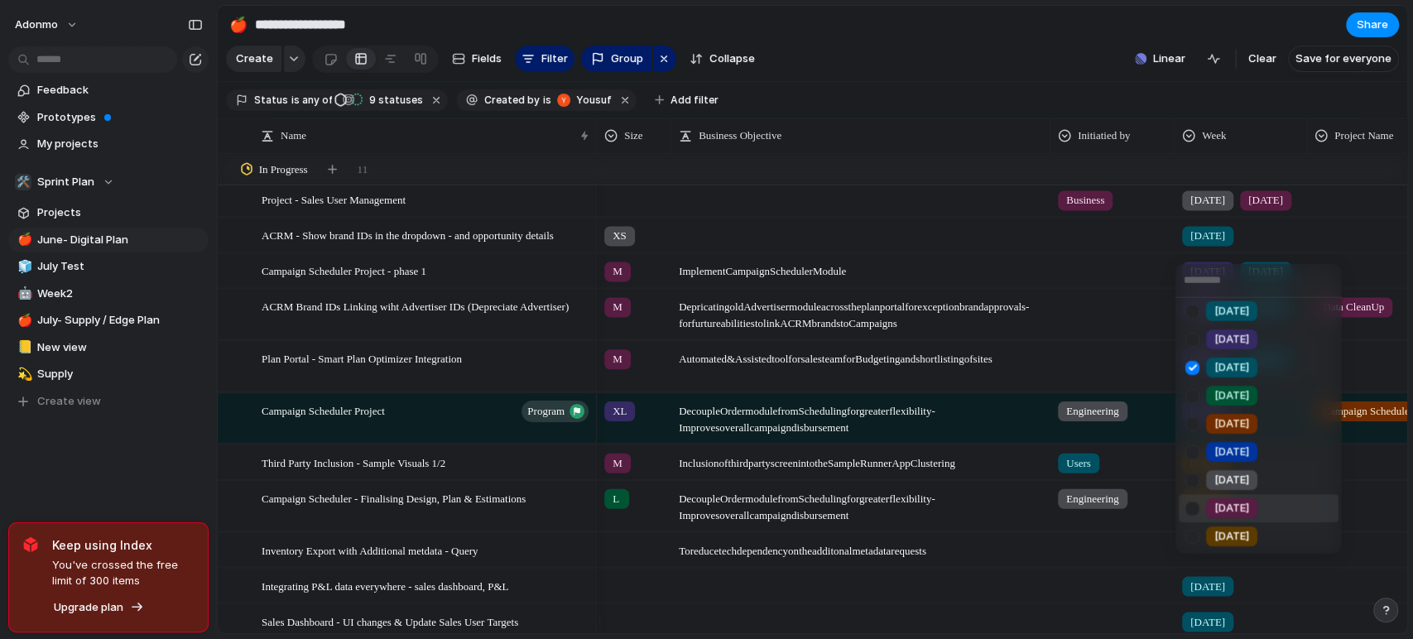
click at [1214, 503] on span "[DATE]" at bounding box center [1231, 508] width 35 height 17
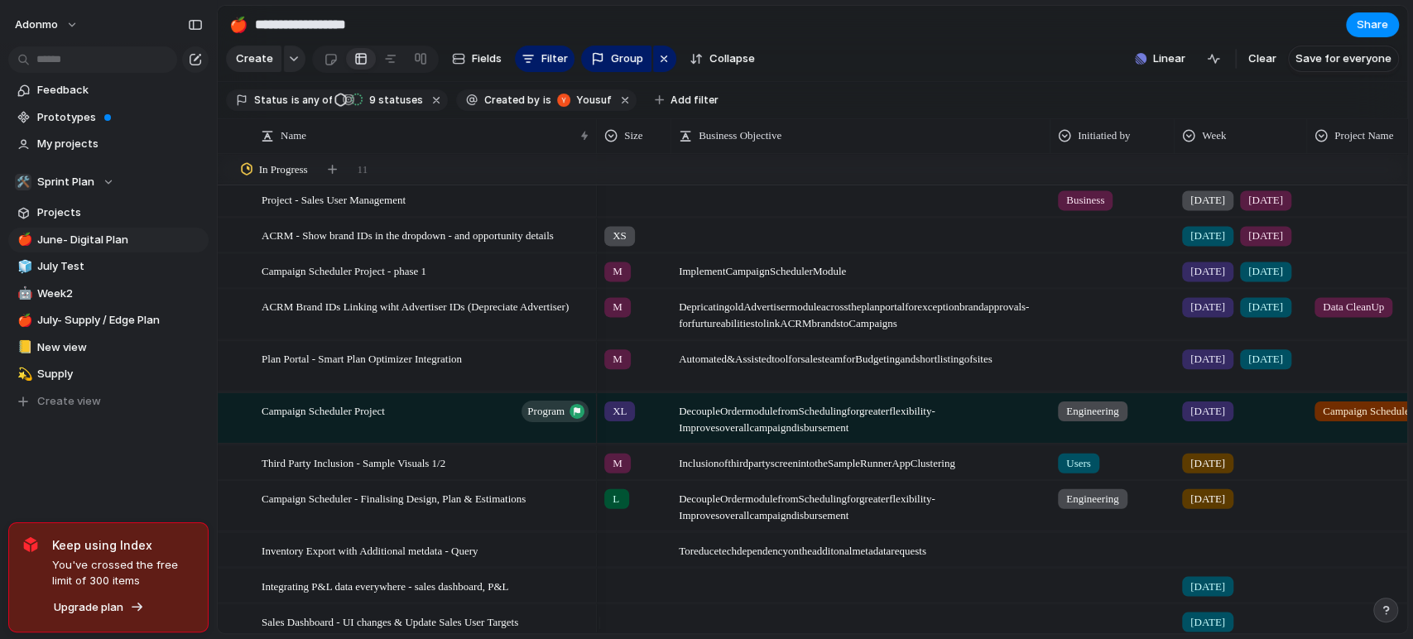
click at [1213, 244] on span "[DATE]" at bounding box center [1207, 236] width 35 height 17
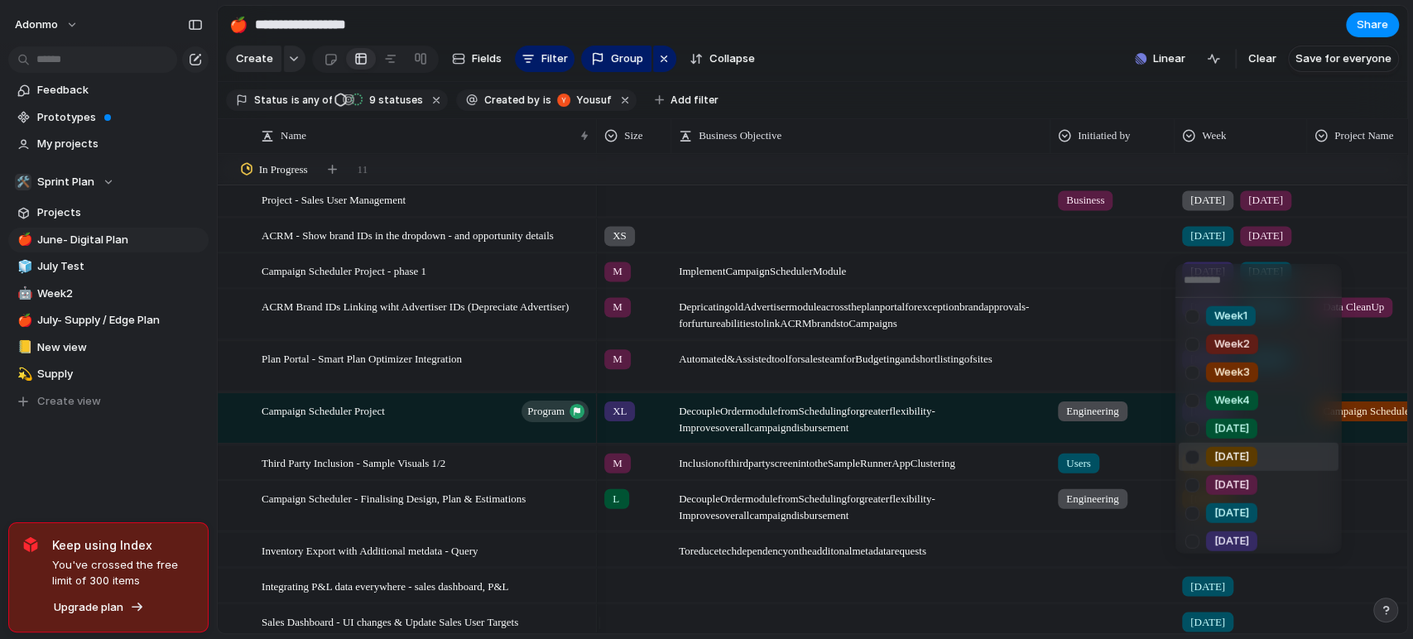
scroll to position [184, 0]
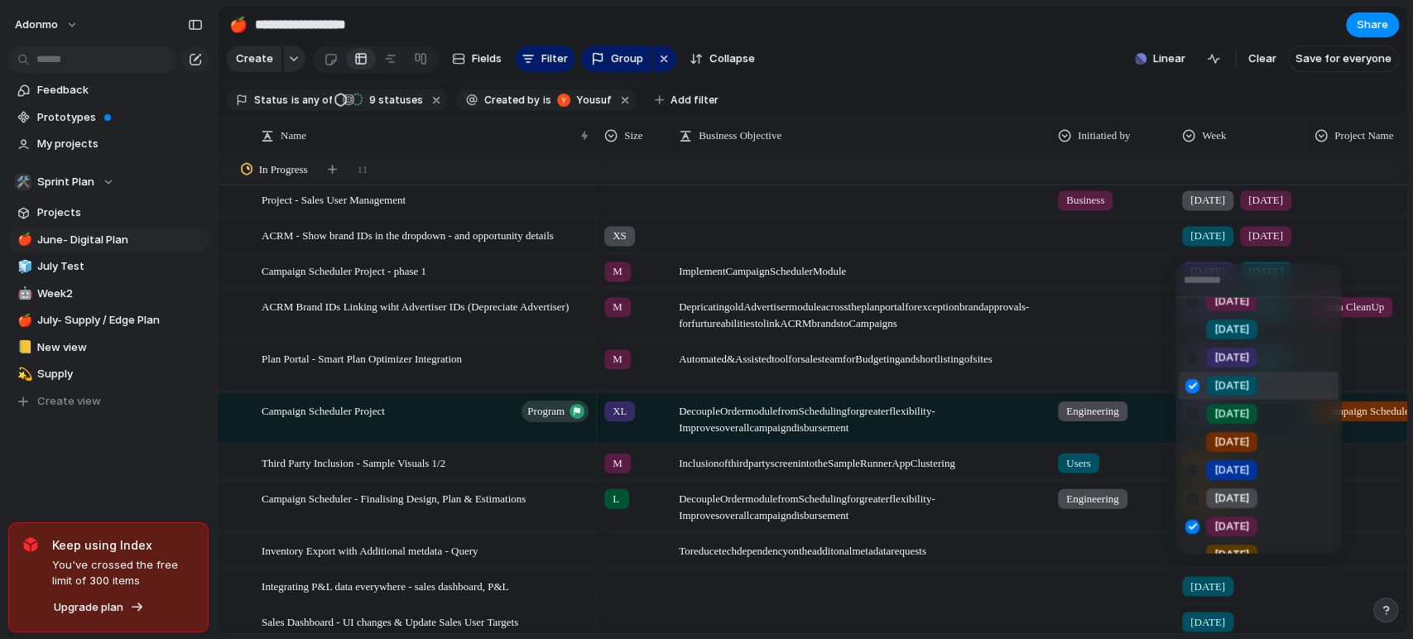
click at [1214, 389] on span "[DATE]" at bounding box center [1231, 385] width 35 height 17
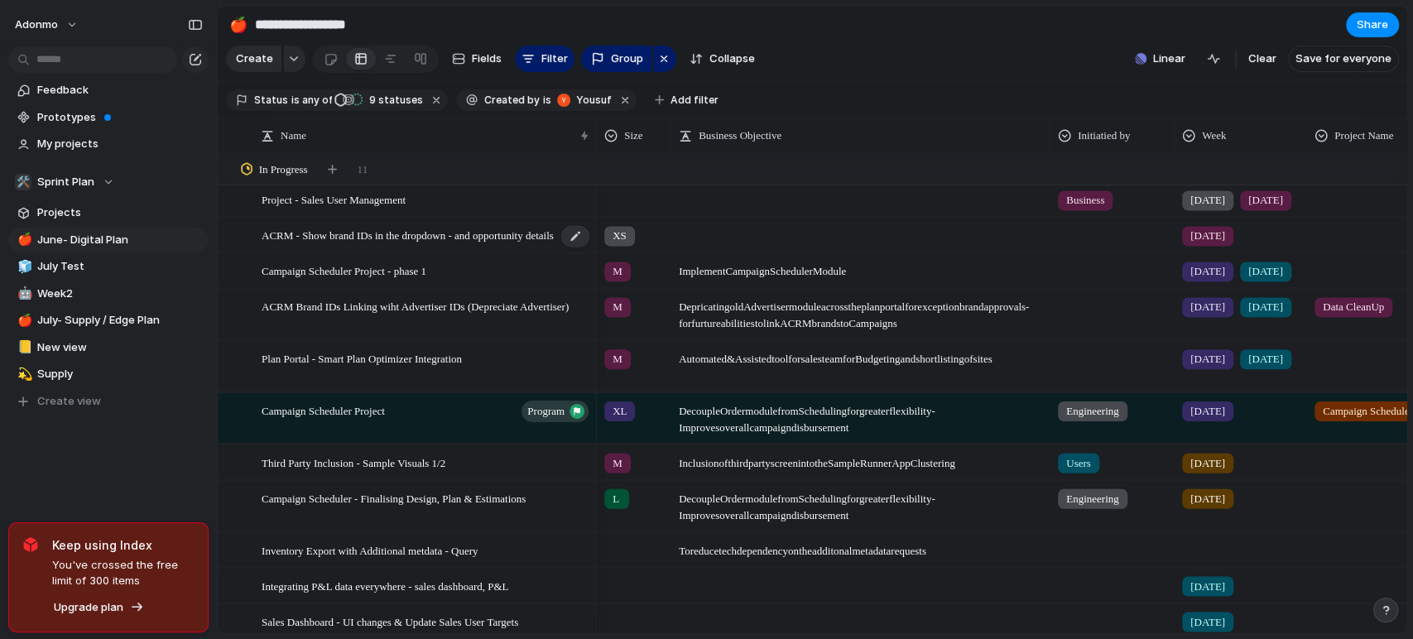
click at [431, 244] on span "ACRM - Show brand IDs in the dropdown - and opportunity details" at bounding box center [408, 234] width 292 height 19
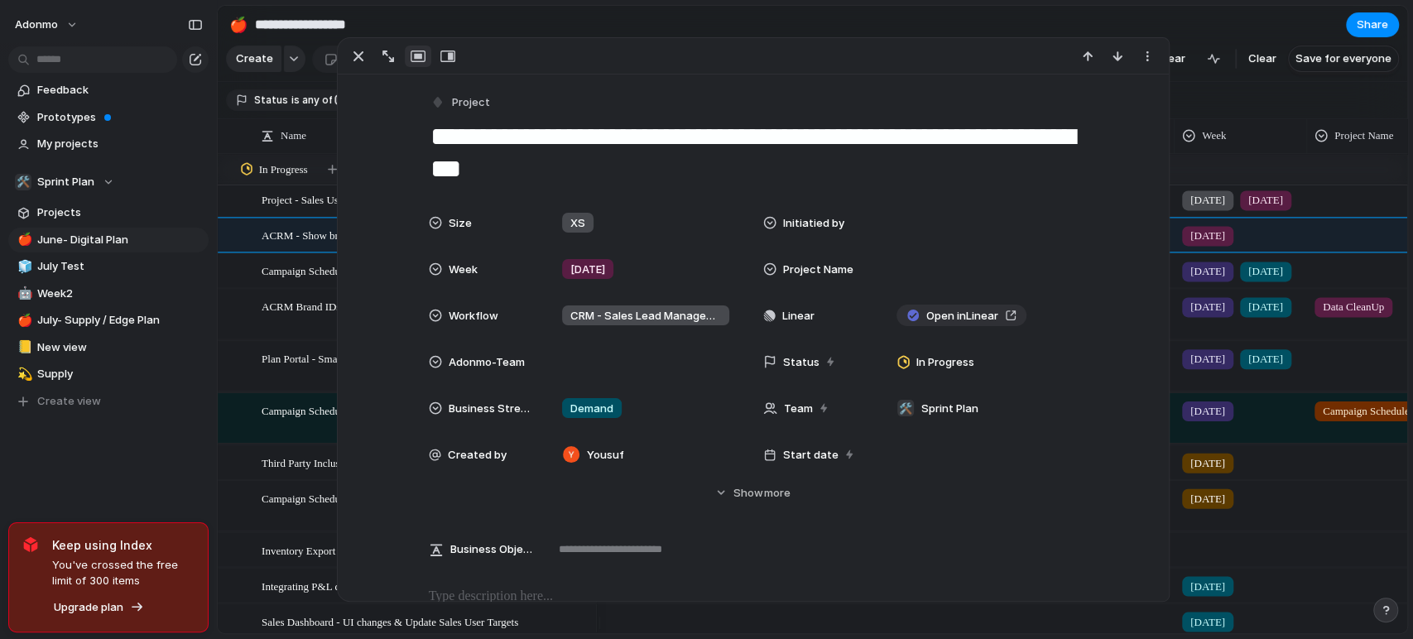
click at [514, 136] on textarea "**********" at bounding box center [753, 152] width 649 height 67
click at [498, 145] on textarea "**********" at bounding box center [753, 152] width 649 height 67
type textarea "**********"
click at [196, 481] on div "Feedback Prototypes My projects 🛠️ Sprint Plan Projects 🍎 June- Digital Plan 🧊 …" at bounding box center [108, 274] width 217 height 548
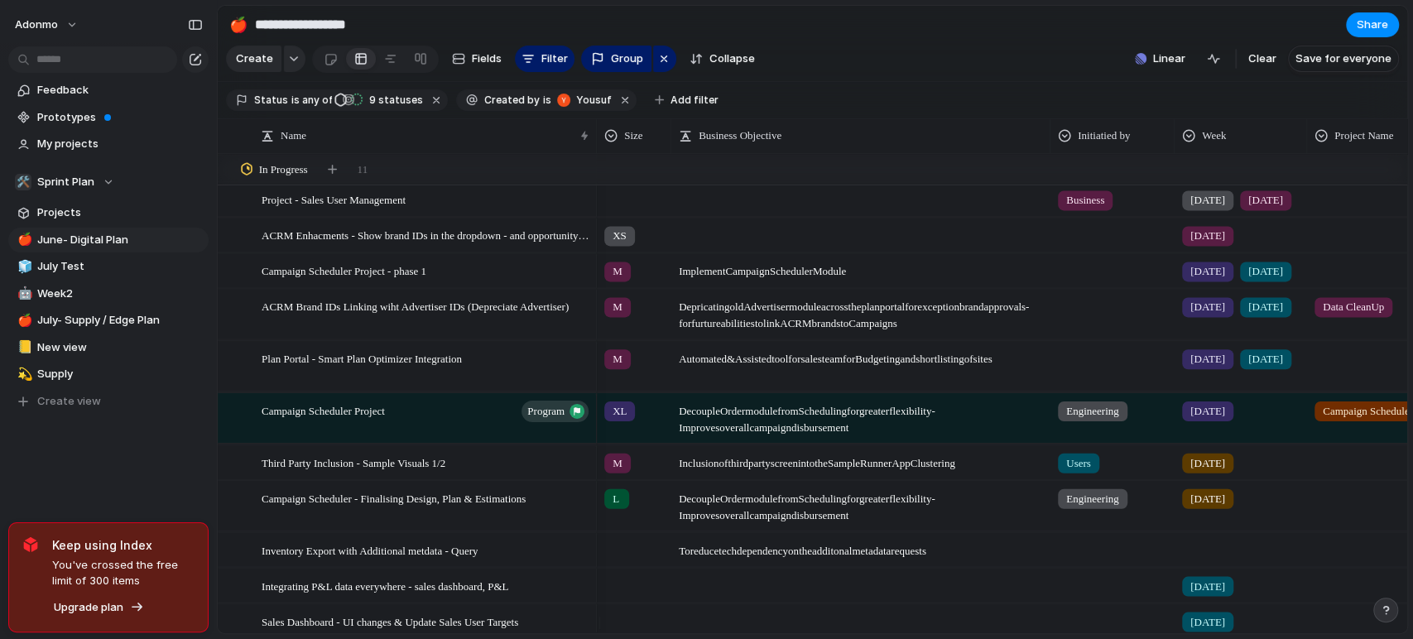
click at [1199, 315] on span "[DATE]" at bounding box center [1207, 307] width 35 height 17
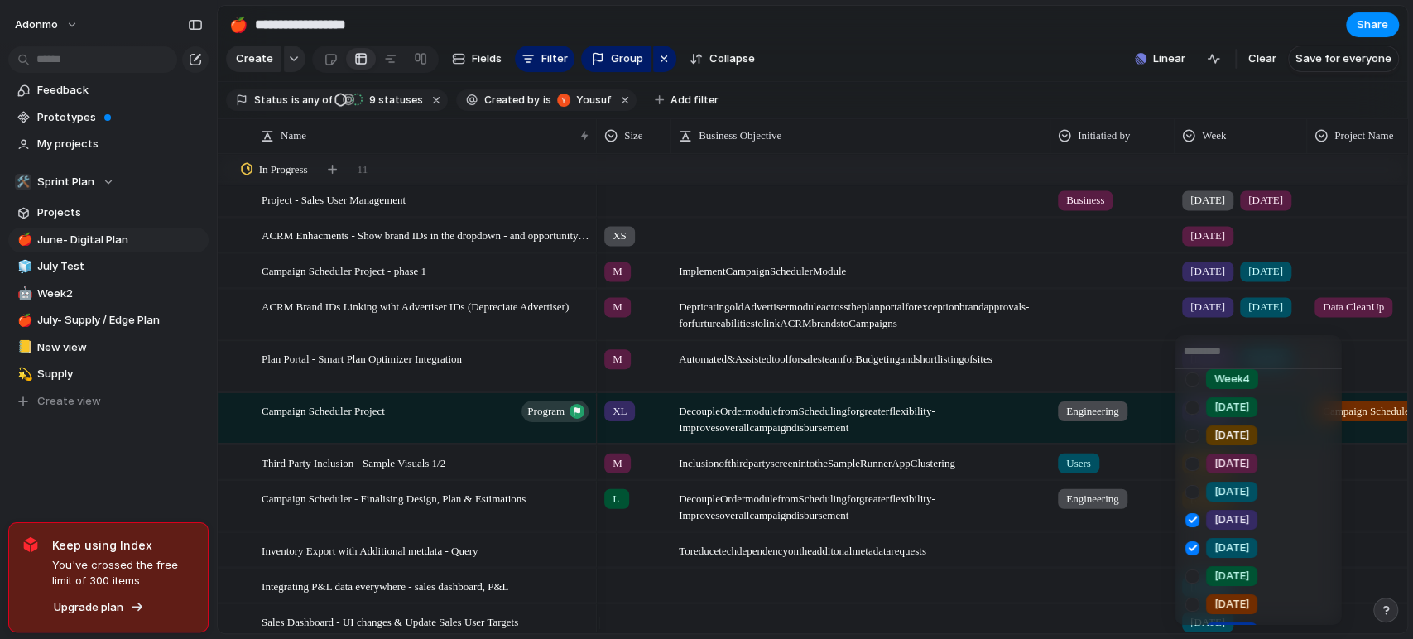
scroll to position [202, 0]
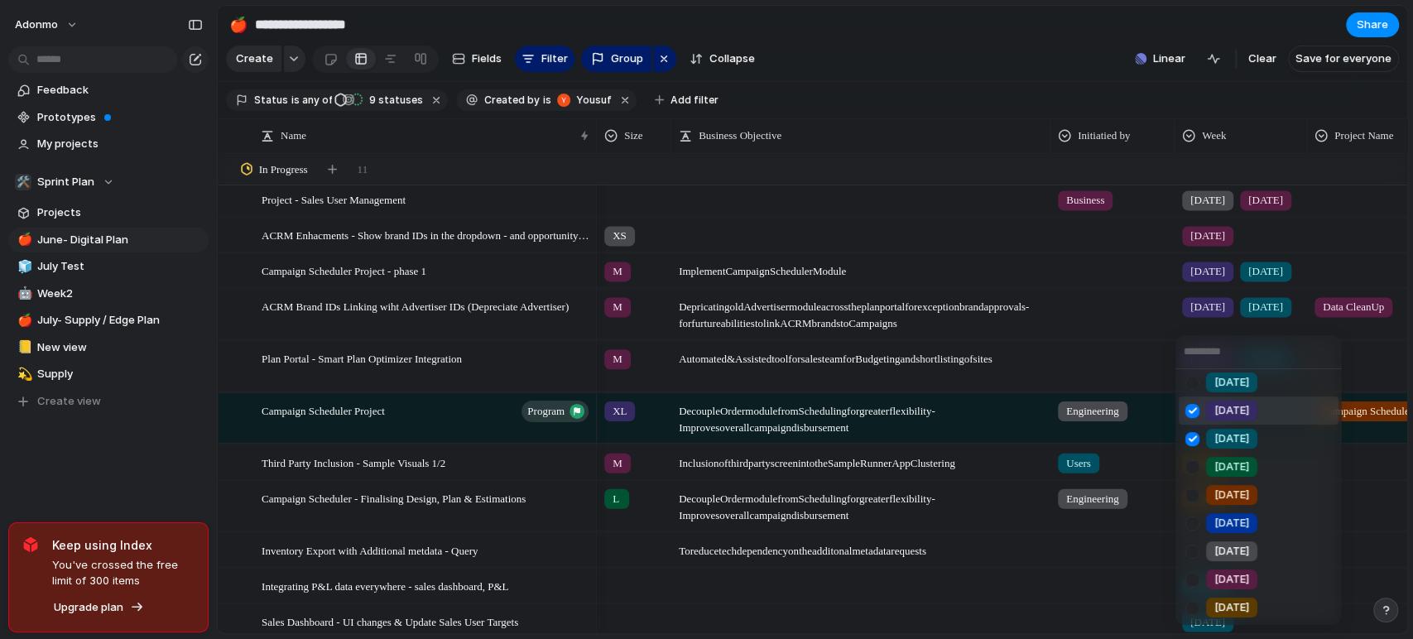
click at [1214, 420] on li "[DATE]" at bounding box center [1259, 410] width 160 height 28
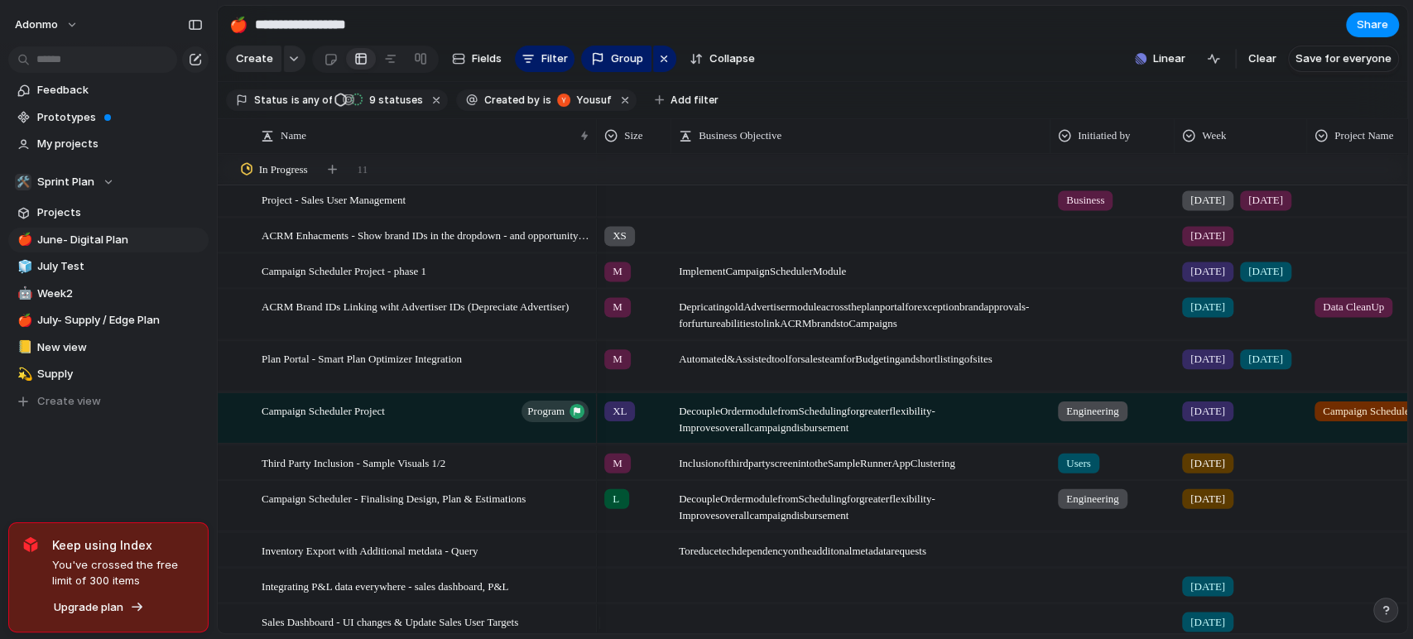
click at [1237, 317] on div "[DATE]" at bounding box center [1240, 303] width 131 height 27
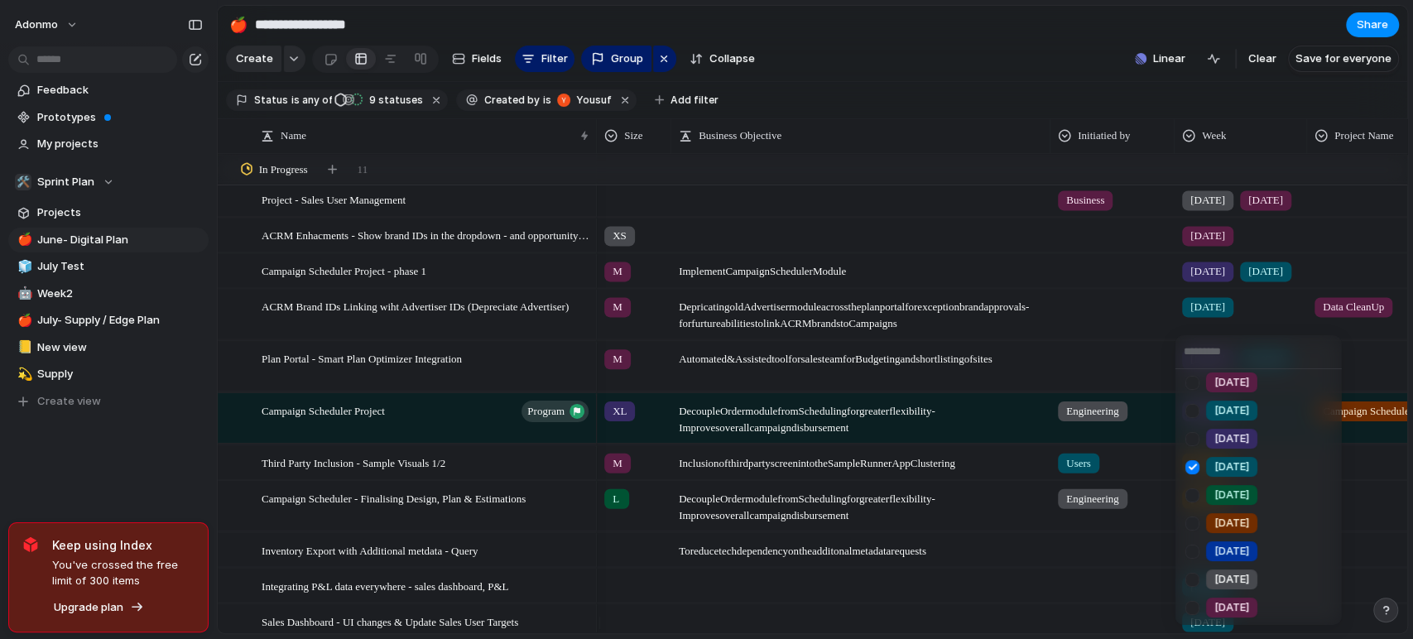
scroll to position [184, 0]
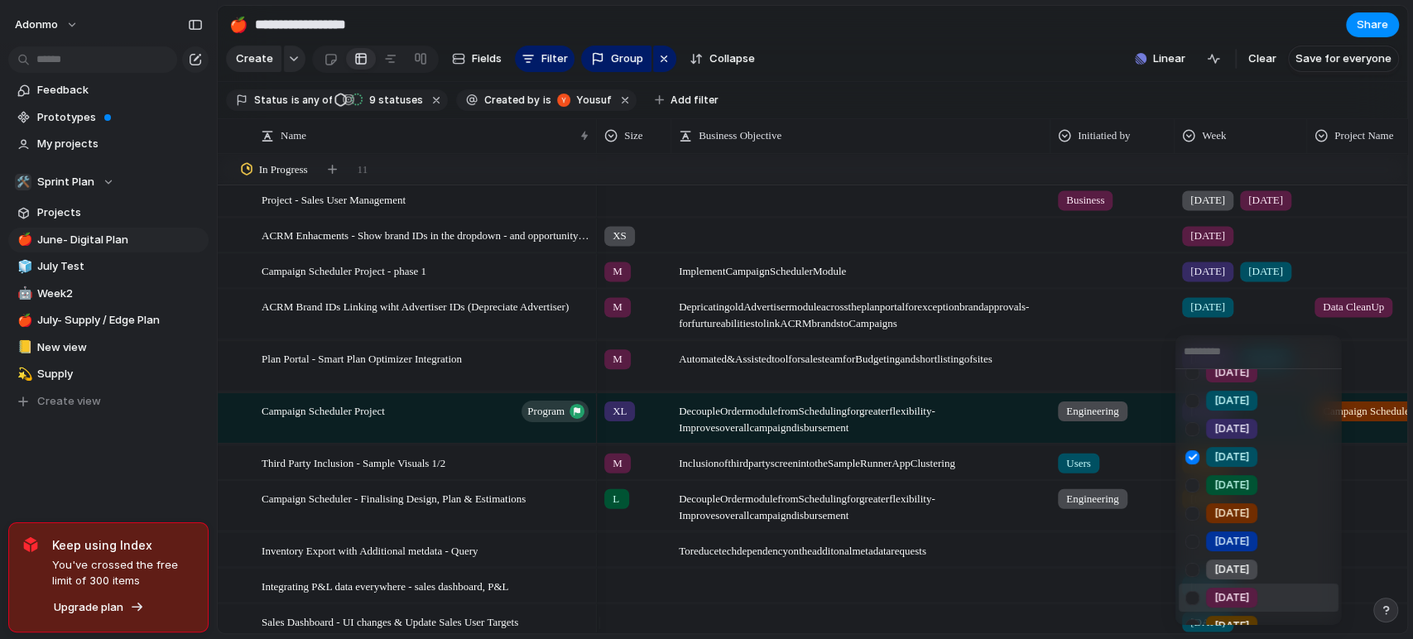
click at [1221, 593] on span "[DATE]" at bounding box center [1231, 597] width 35 height 17
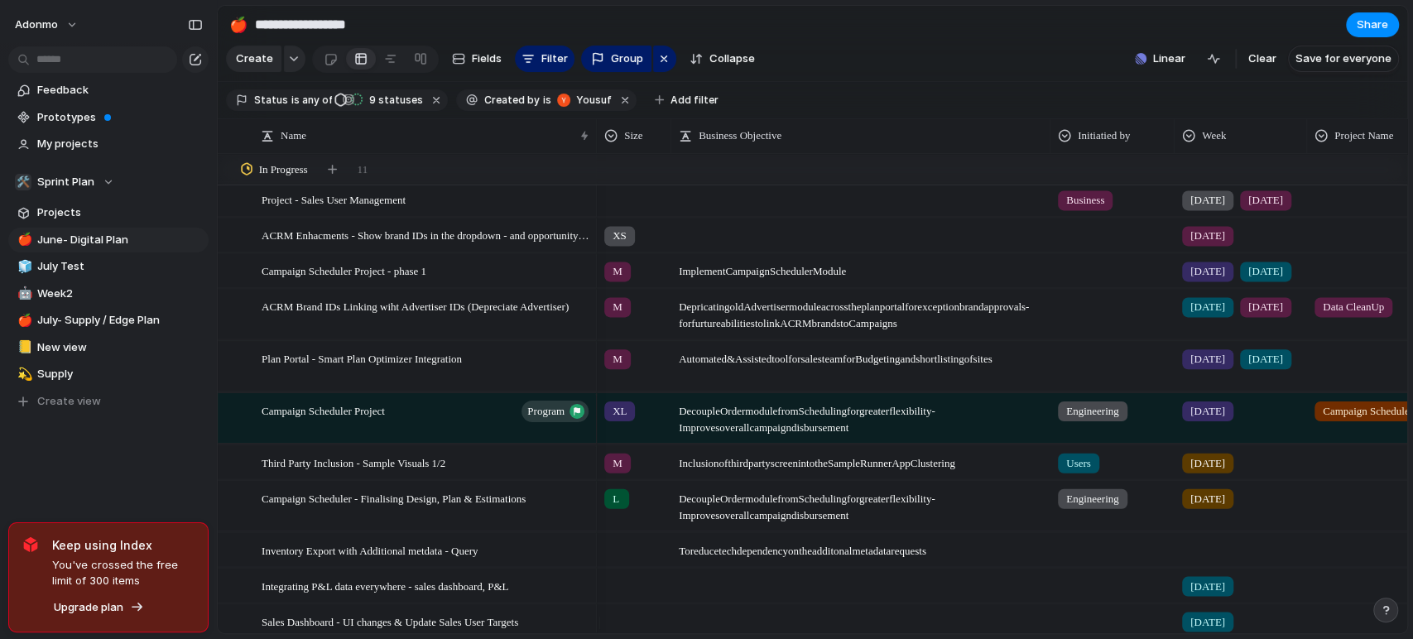
click at [1204, 315] on span "[DATE]" at bounding box center [1207, 307] width 35 height 17
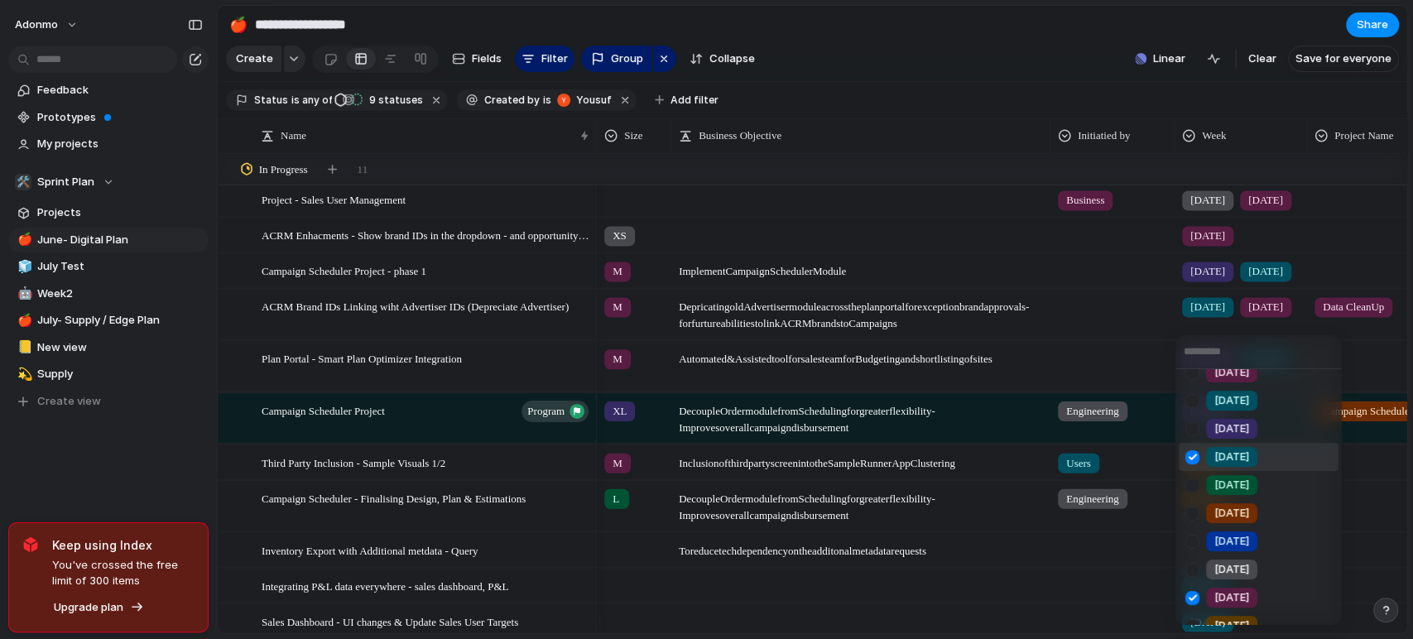
click at [1212, 455] on div "[DATE]" at bounding box center [1231, 457] width 51 height 20
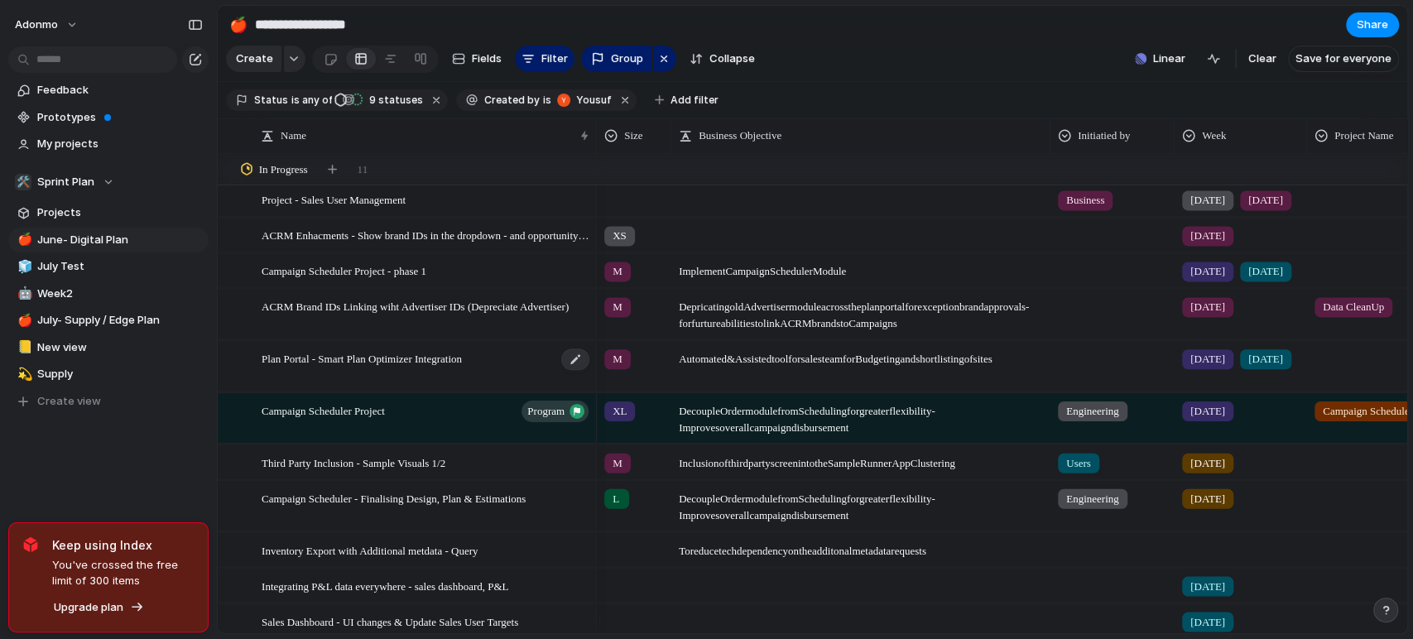
scroll to position [2067, 0]
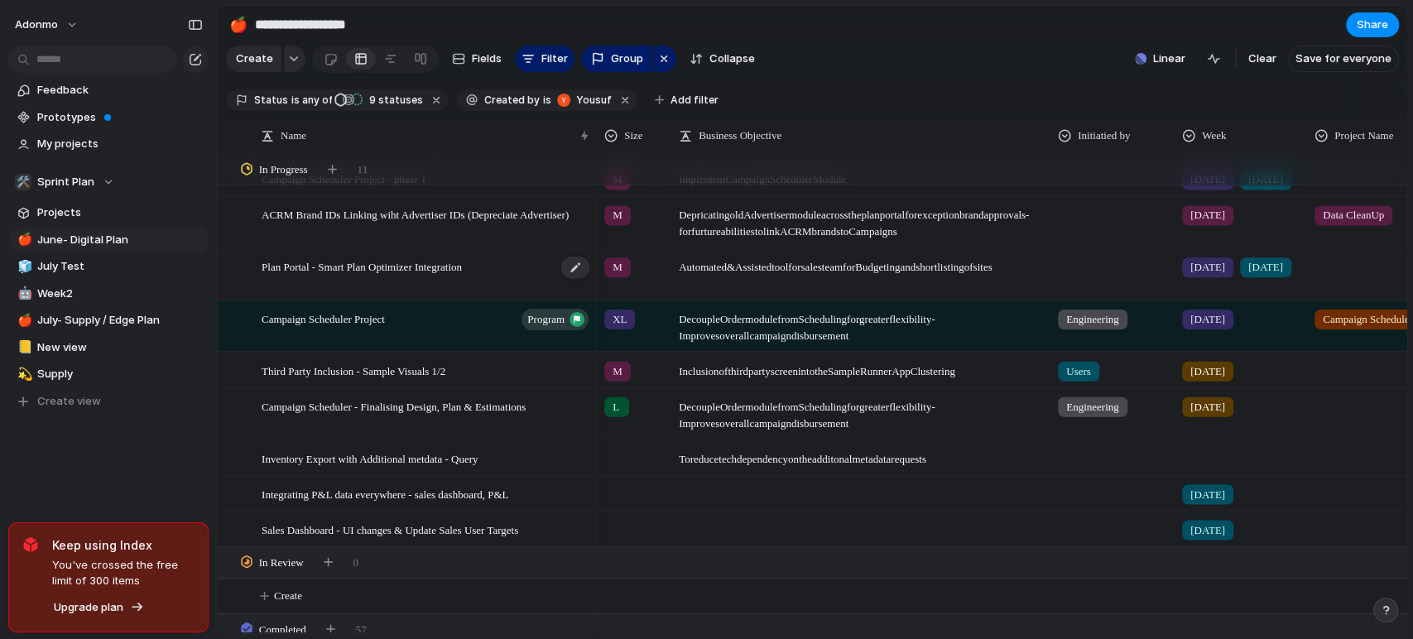
click at [459, 276] on span "Plan Portal - Smart Plan Optimizer Integration" at bounding box center [362, 266] width 200 height 19
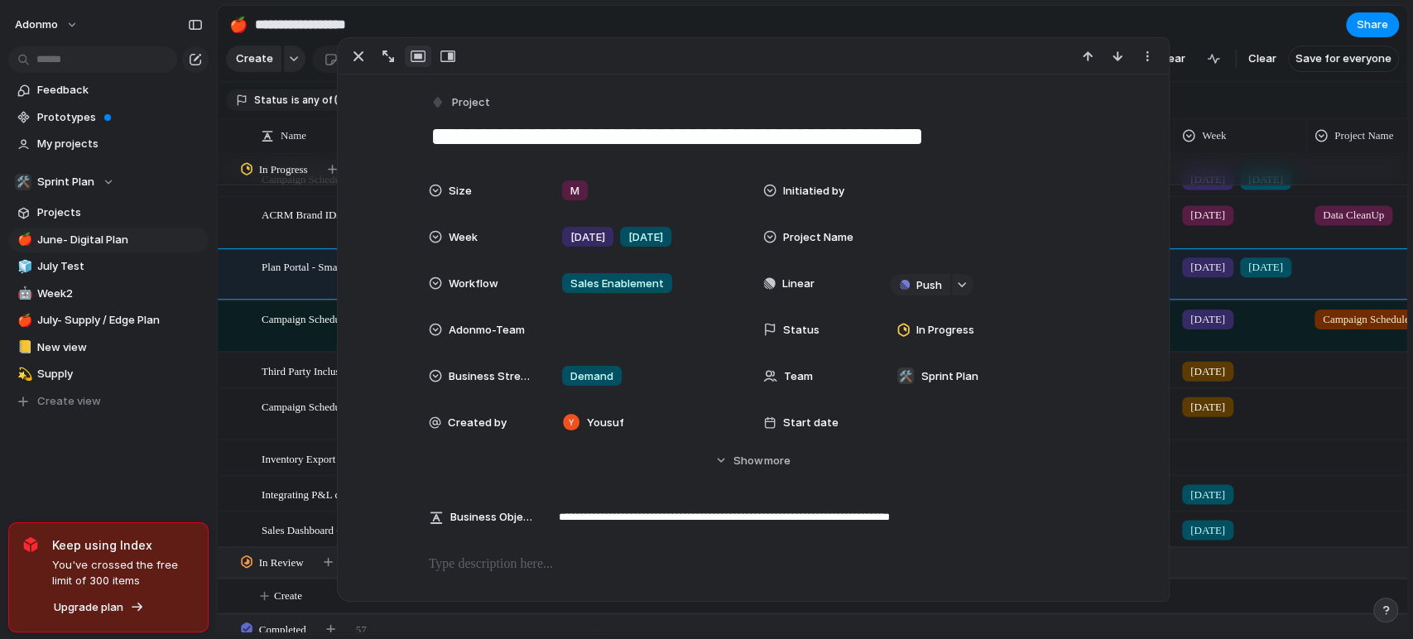
click at [580, 131] on textarea "**********" at bounding box center [753, 136] width 649 height 35
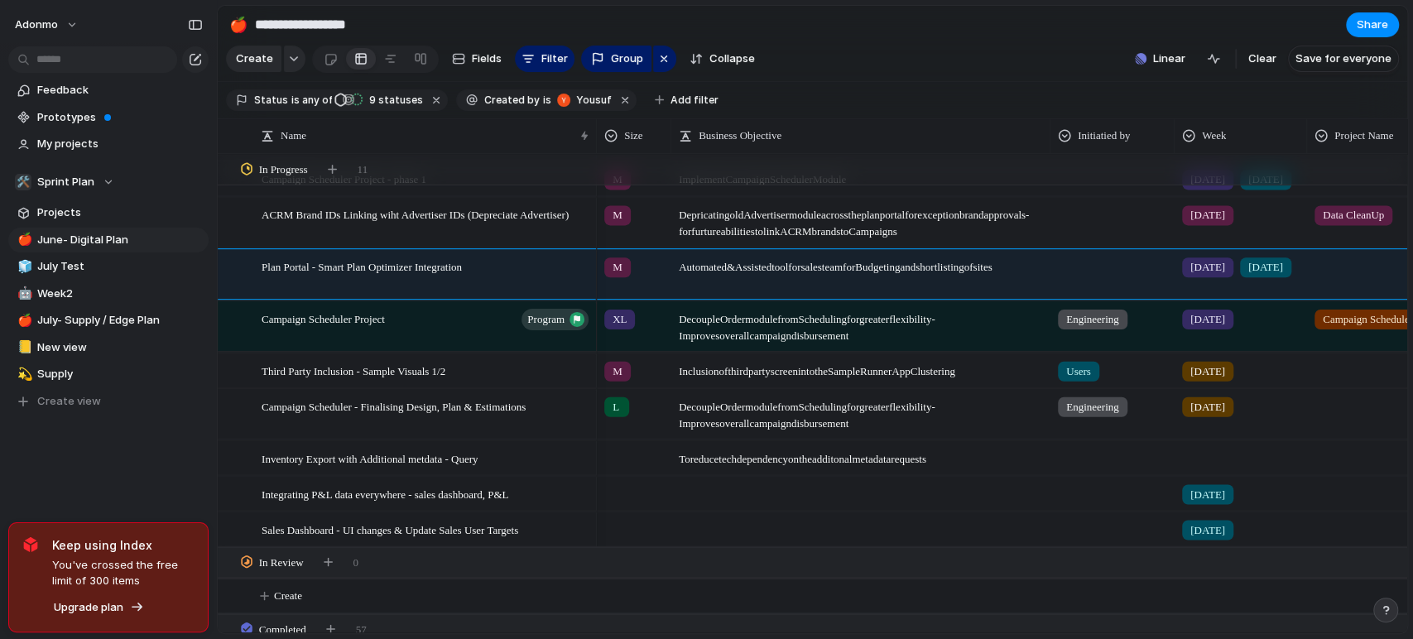
click at [195, 456] on div "Feedback Prototypes My projects 🛠️ Sprint Plan Projects 🍎 June- Digital Plan 🧊 …" at bounding box center [108, 274] width 217 height 548
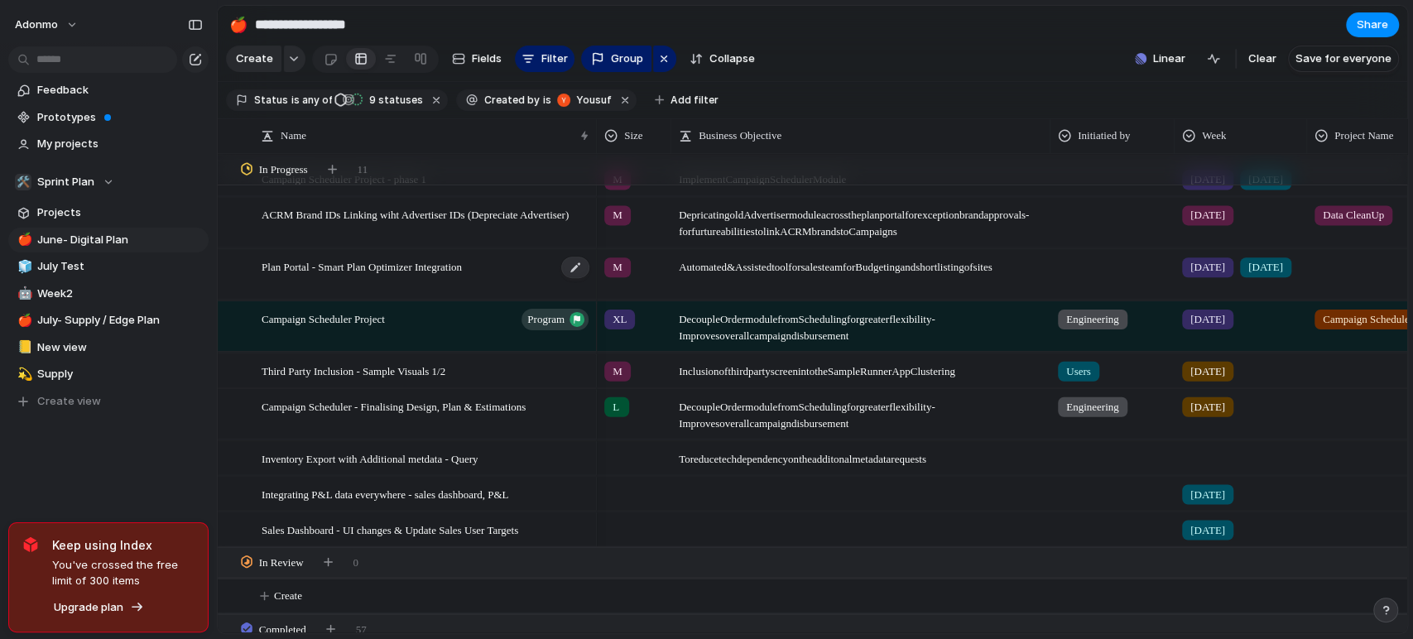
click at [388, 292] on div "Plan Portal - Smart Plan Optimizer Integration" at bounding box center [426, 275] width 329 height 50
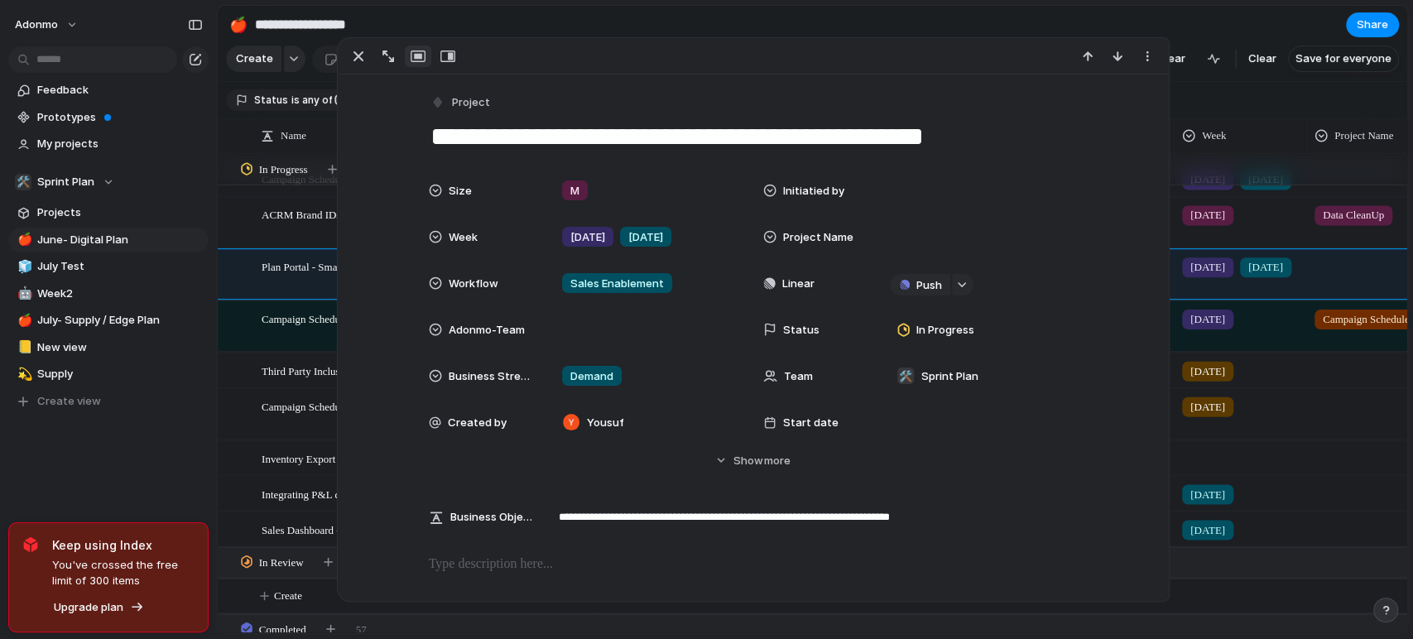
drag, startPoint x: 172, startPoint y: 463, endPoint x: 184, endPoint y: 444, distance: 23.0
click at [174, 463] on div "Feedback Prototypes My projects 🛠️ Sprint Plan Projects 🍎 June- Digital Plan 🧊 …" at bounding box center [108, 274] width 217 height 548
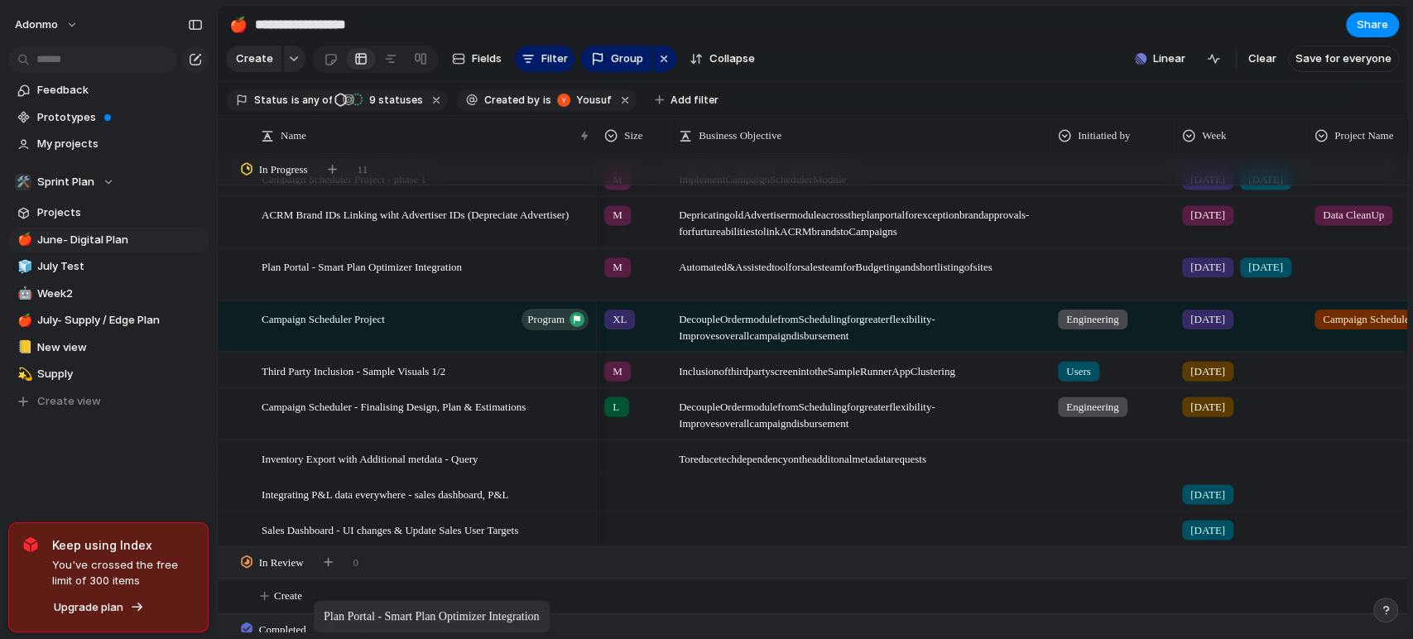
drag, startPoint x: 327, startPoint y: 288, endPoint x: 322, endPoint y: 603, distance: 315.4
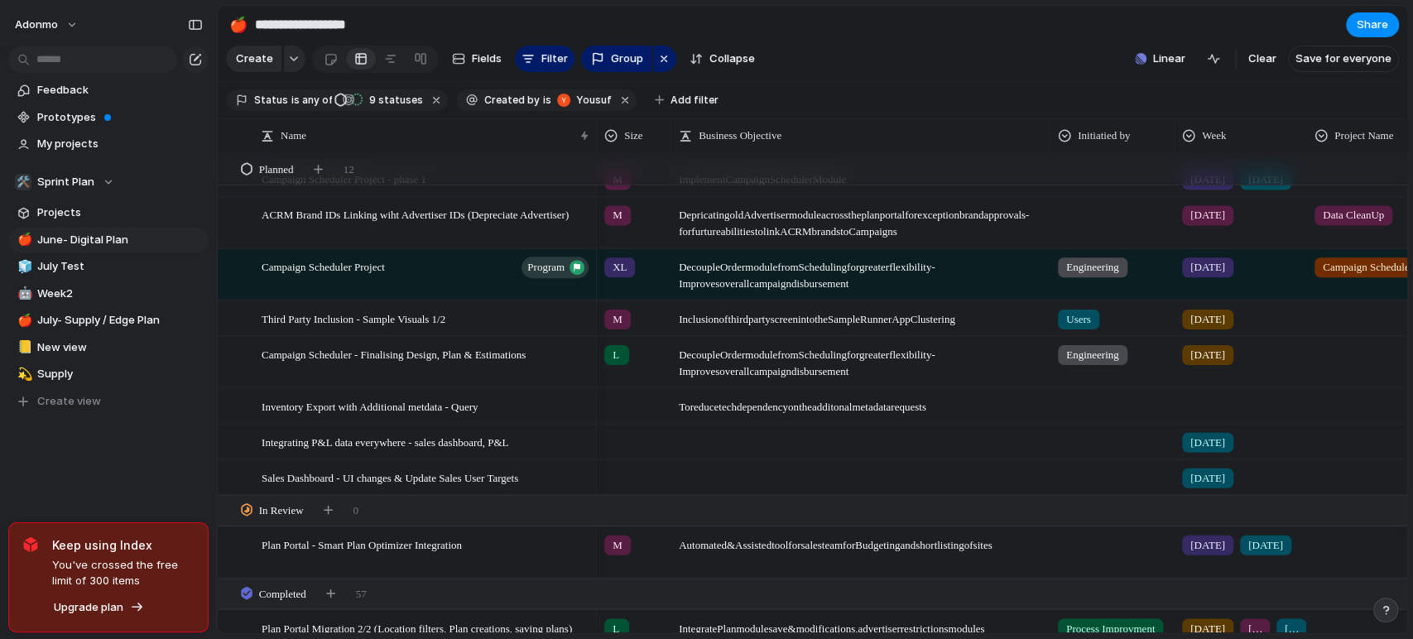
scroll to position [1883, 0]
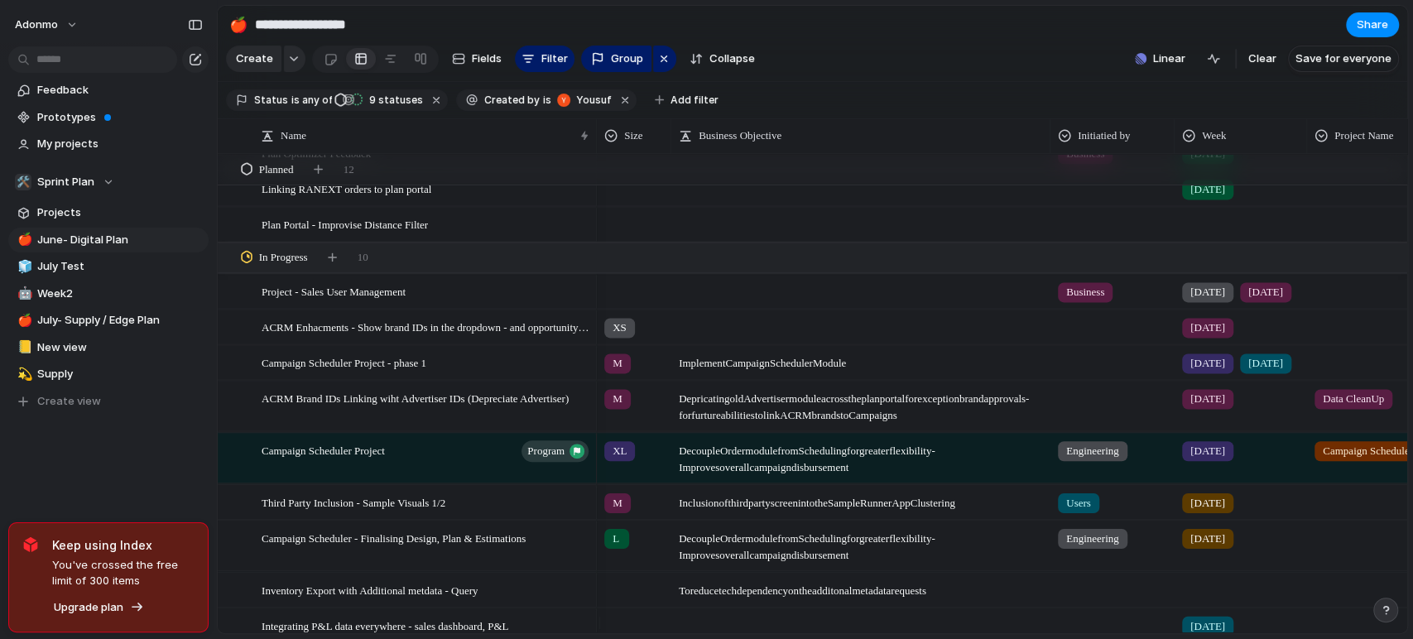
click at [1203, 457] on span "[DATE]" at bounding box center [1207, 451] width 35 height 17
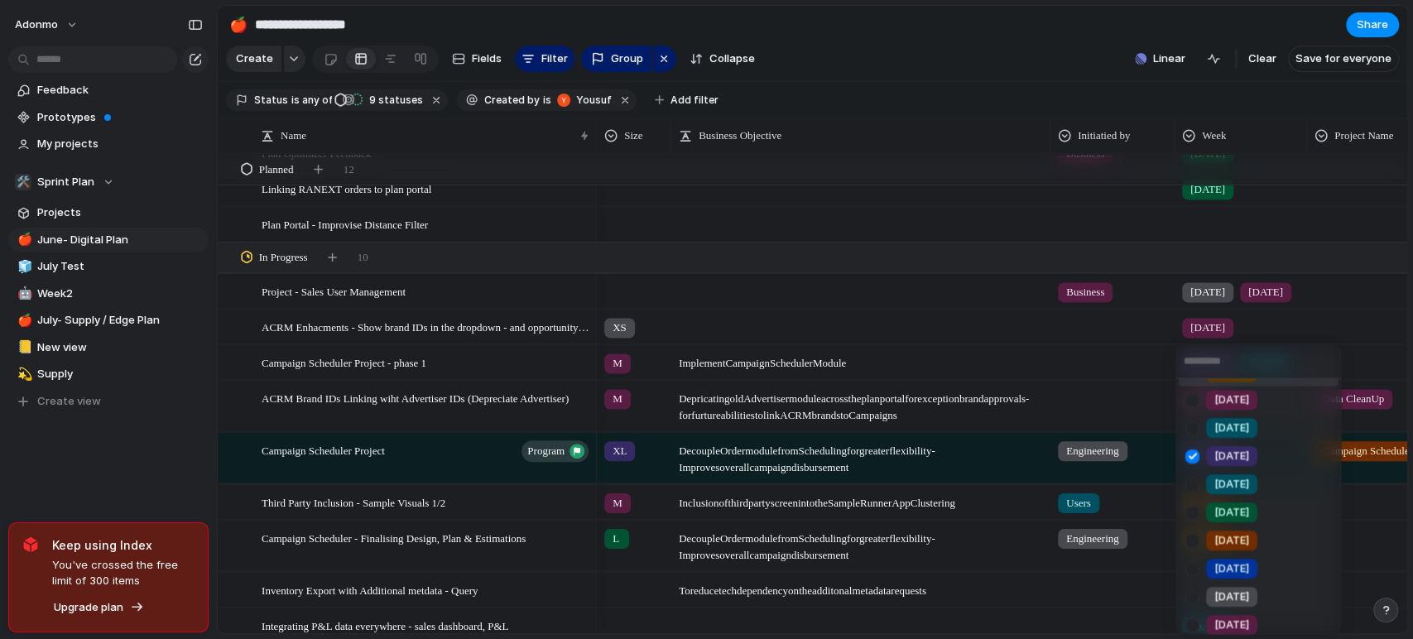
scroll to position [184, 0]
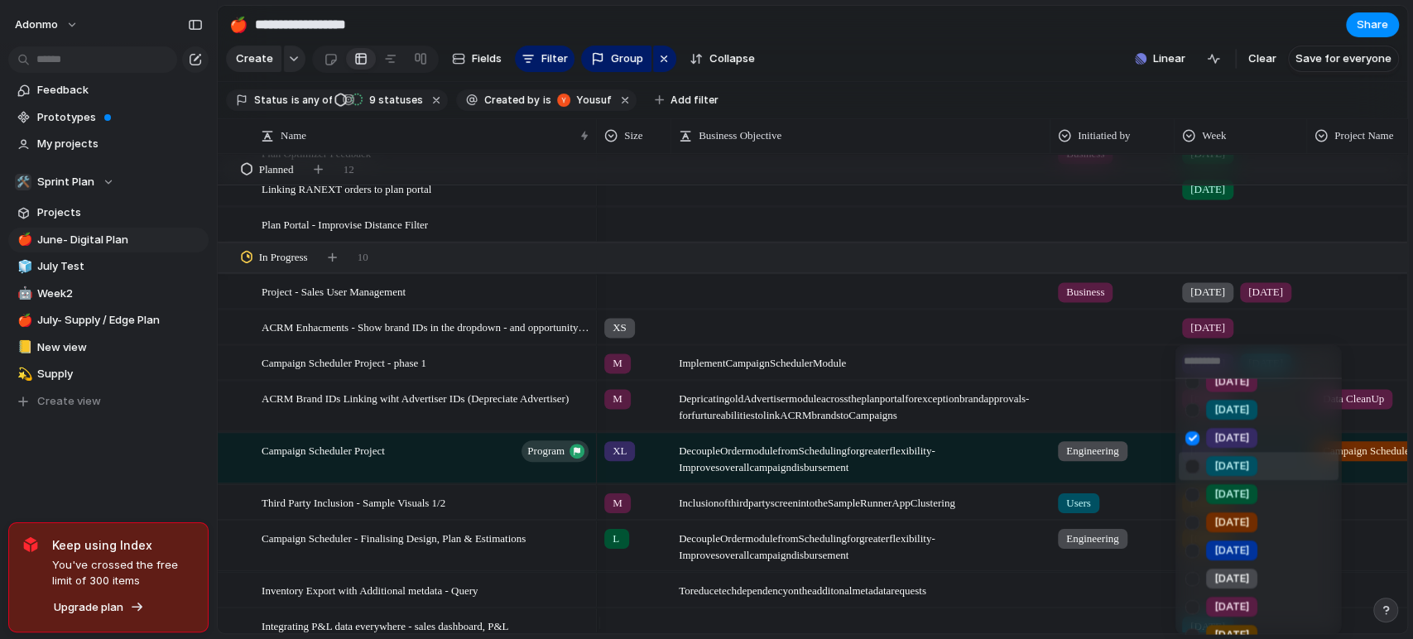
click at [1234, 464] on span "[DATE]" at bounding box center [1231, 467] width 35 height 17
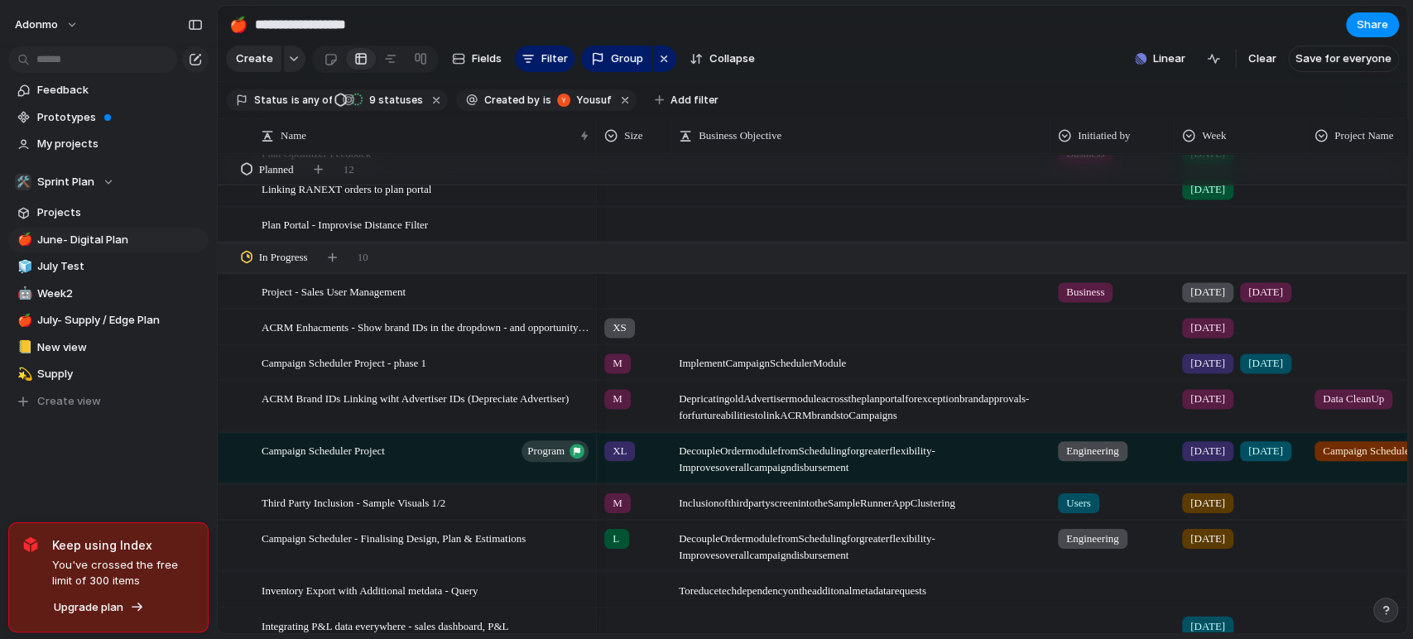
click at [1248, 459] on span "[DATE]" at bounding box center [1265, 451] width 35 height 17
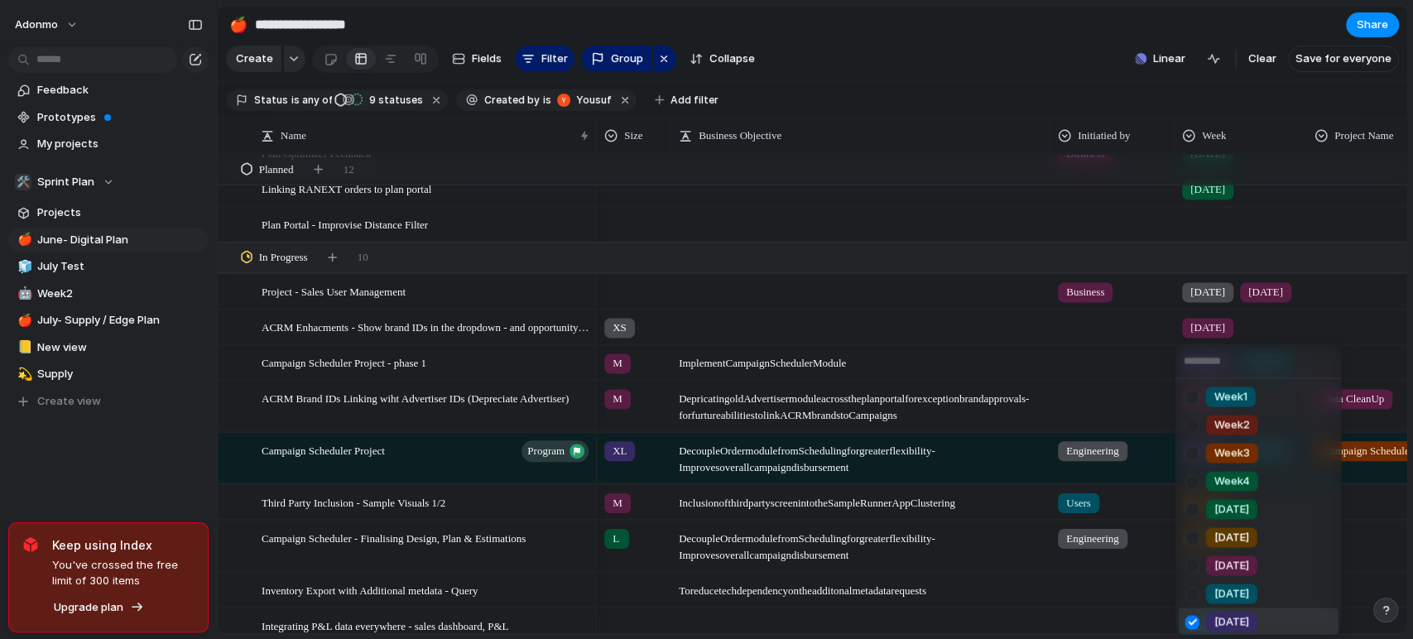
scroll to position [202, 0]
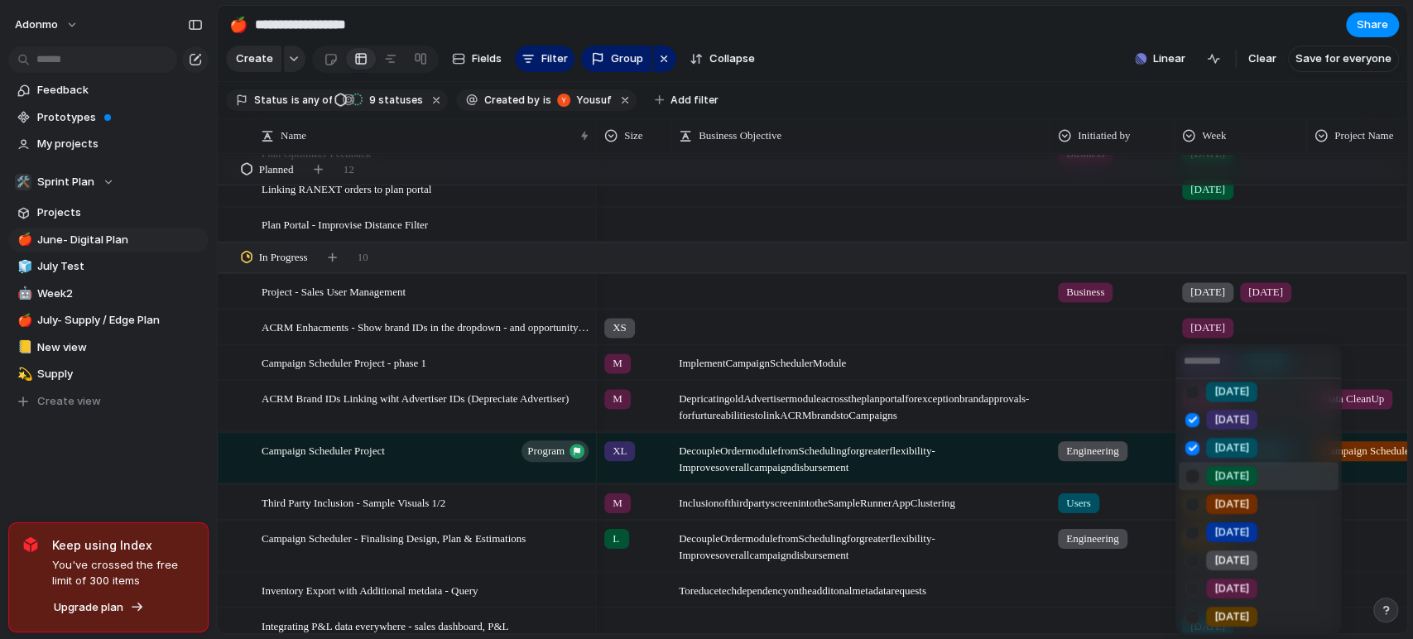
click at [1238, 487] on li "[DATE]" at bounding box center [1259, 476] width 160 height 28
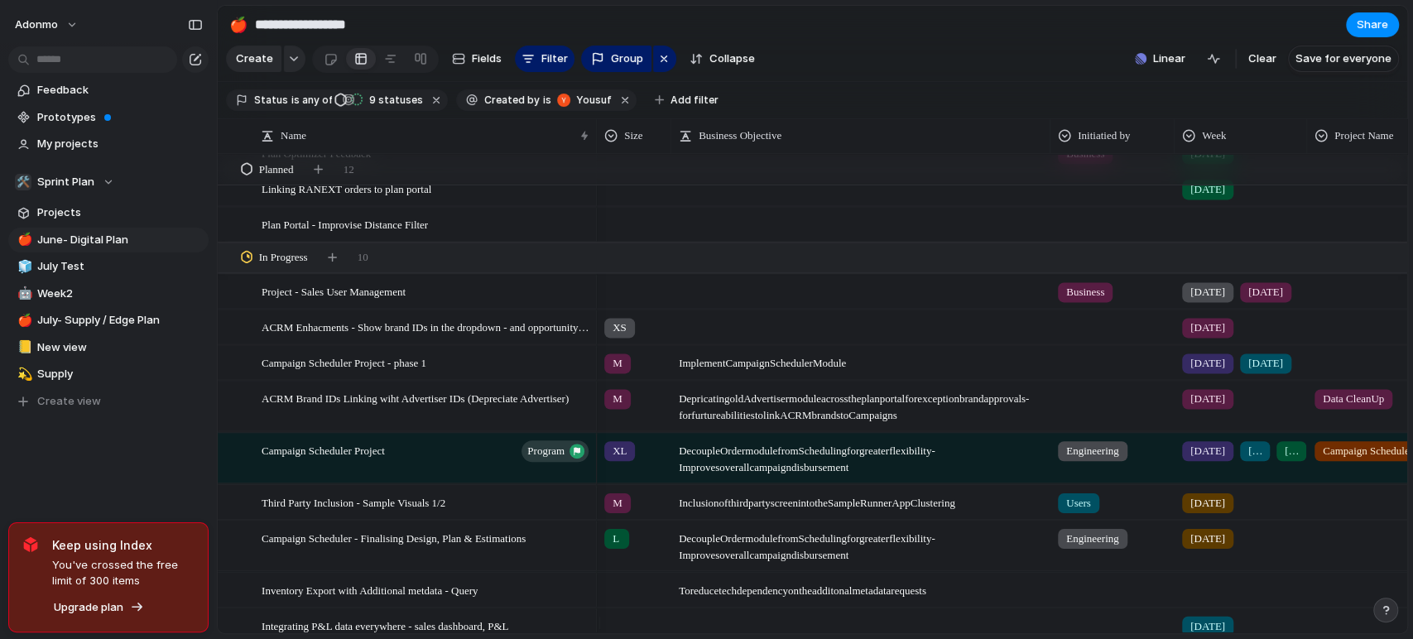
click at [1242, 480] on div "[DATE] [DATE] [DATE]" at bounding box center [1240, 458] width 132 height 50
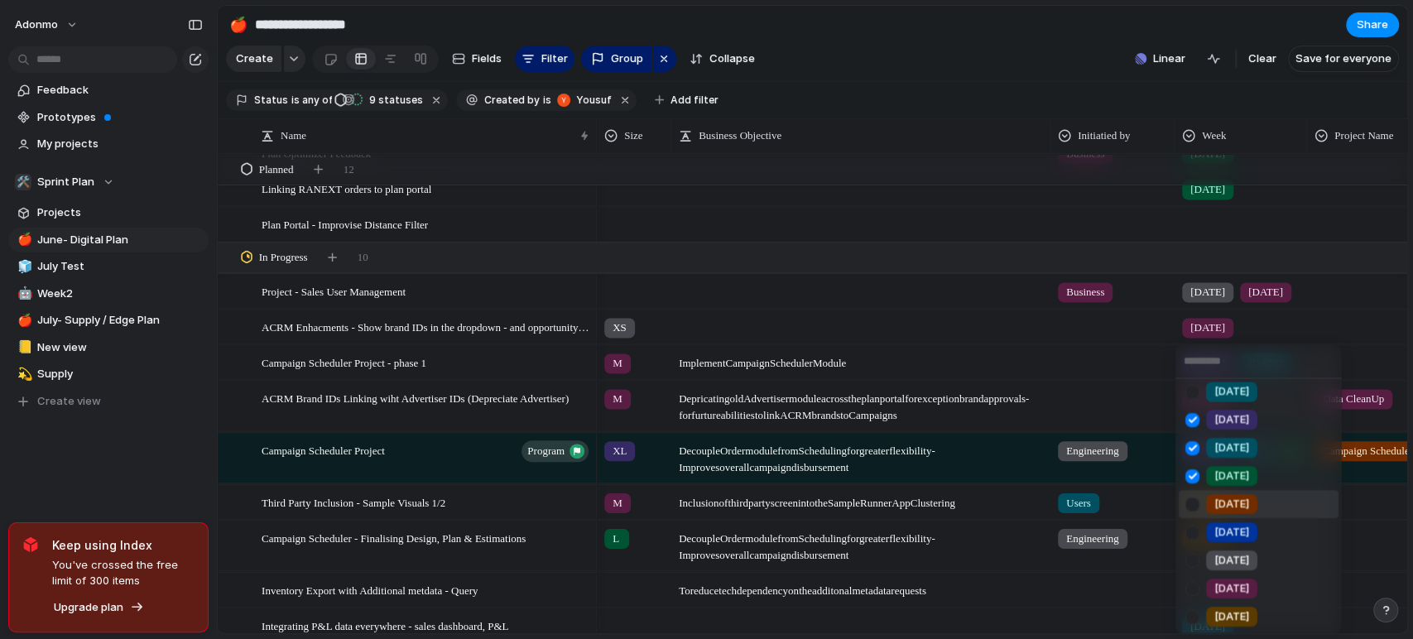
click at [1232, 505] on span "[DATE]" at bounding box center [1231, 505] width 35 height 17
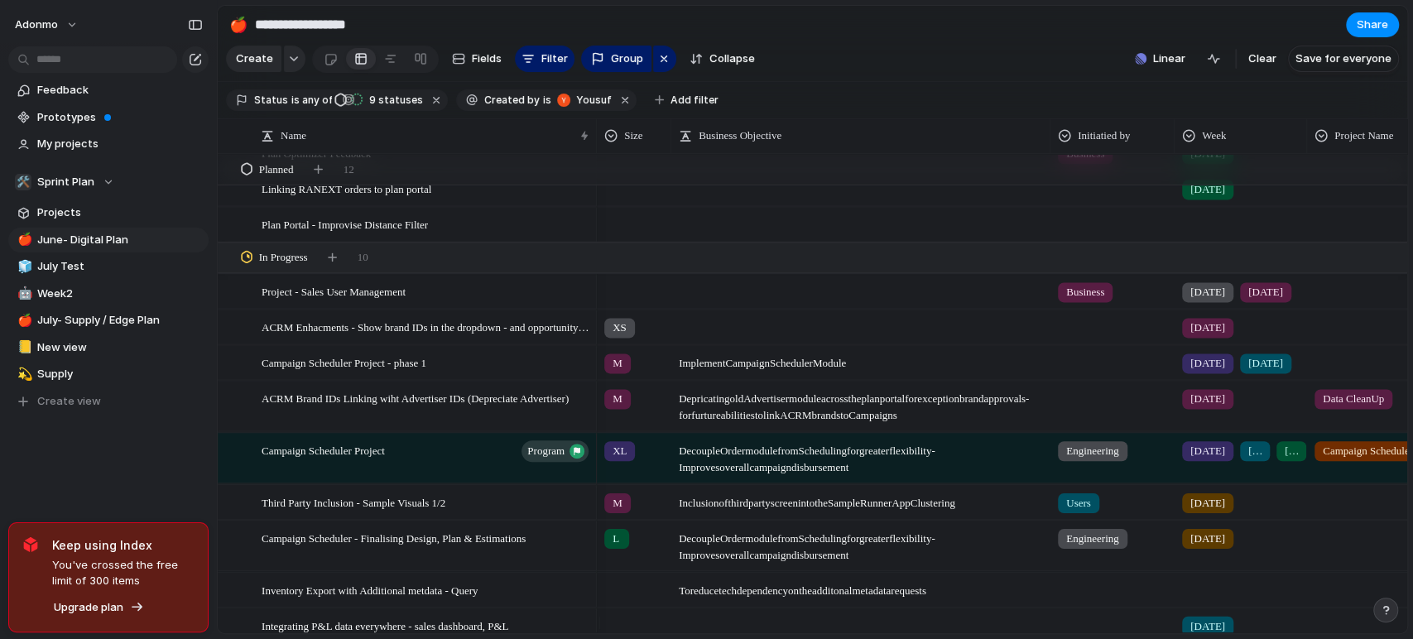
click at [1222, 461] on div "[DATE]" at bounding box center [1207, 451] width 51 height 20
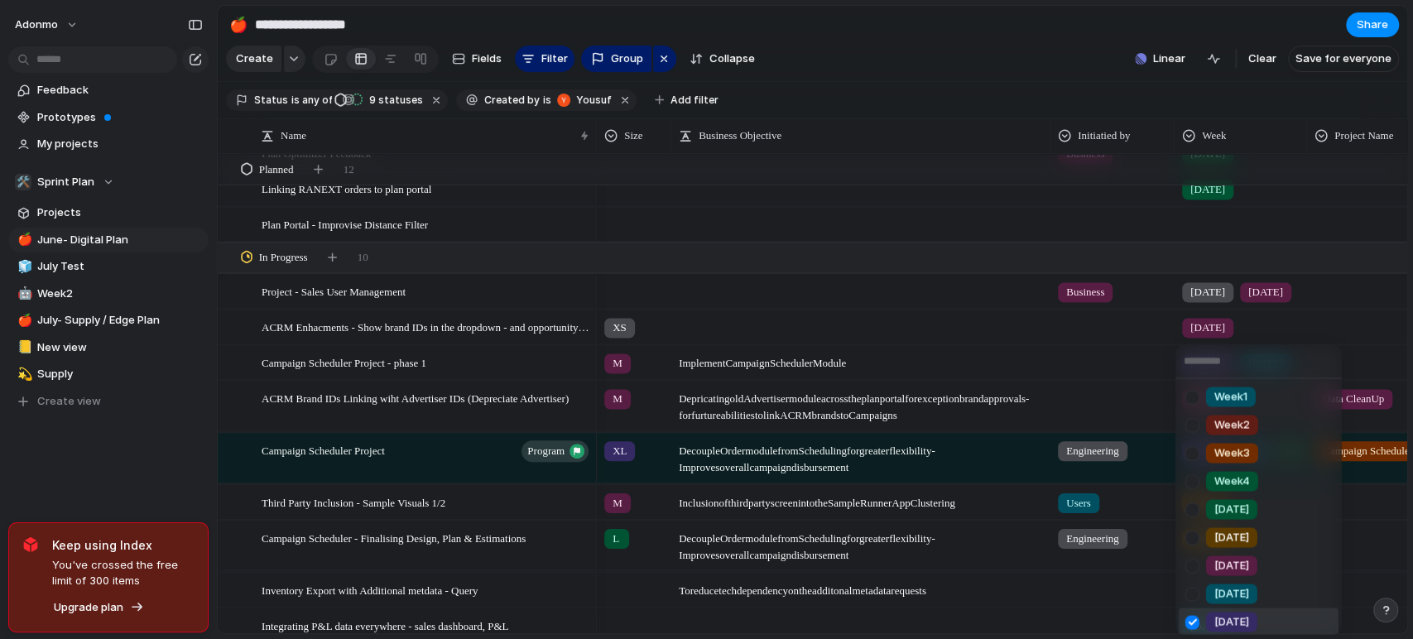
scroll to position [184, 0]
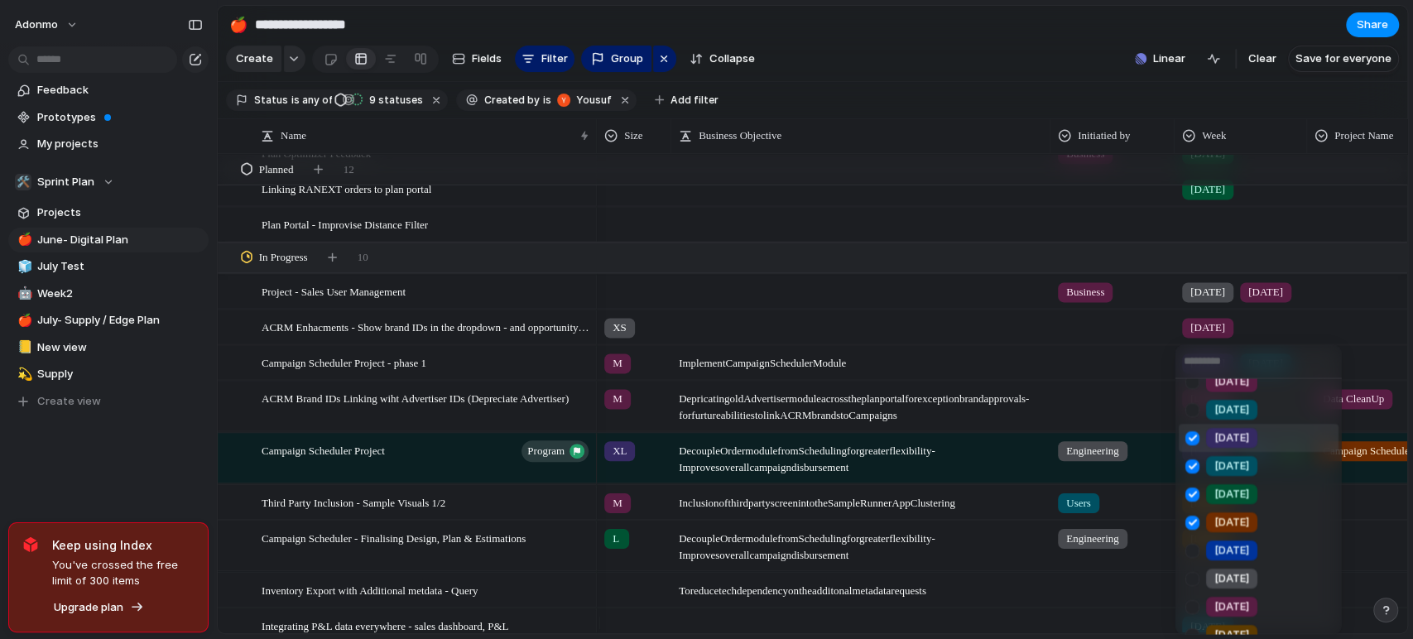
click at [1222, 435] on span "[DATE]" at bounding box center [1231, 438] width 35 height 17
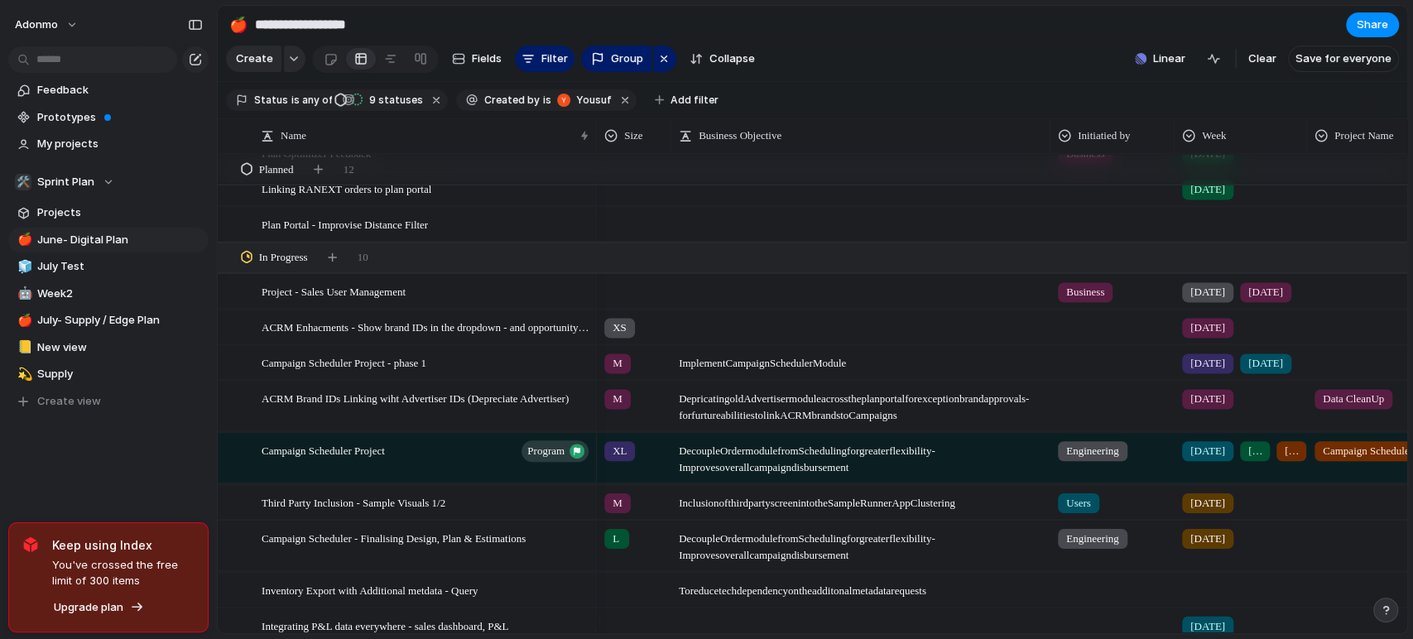
click at [1216, 473] on div "[DATE] [DATE] [DATE]" at bounding box center [1240, 458] width 132 height 50
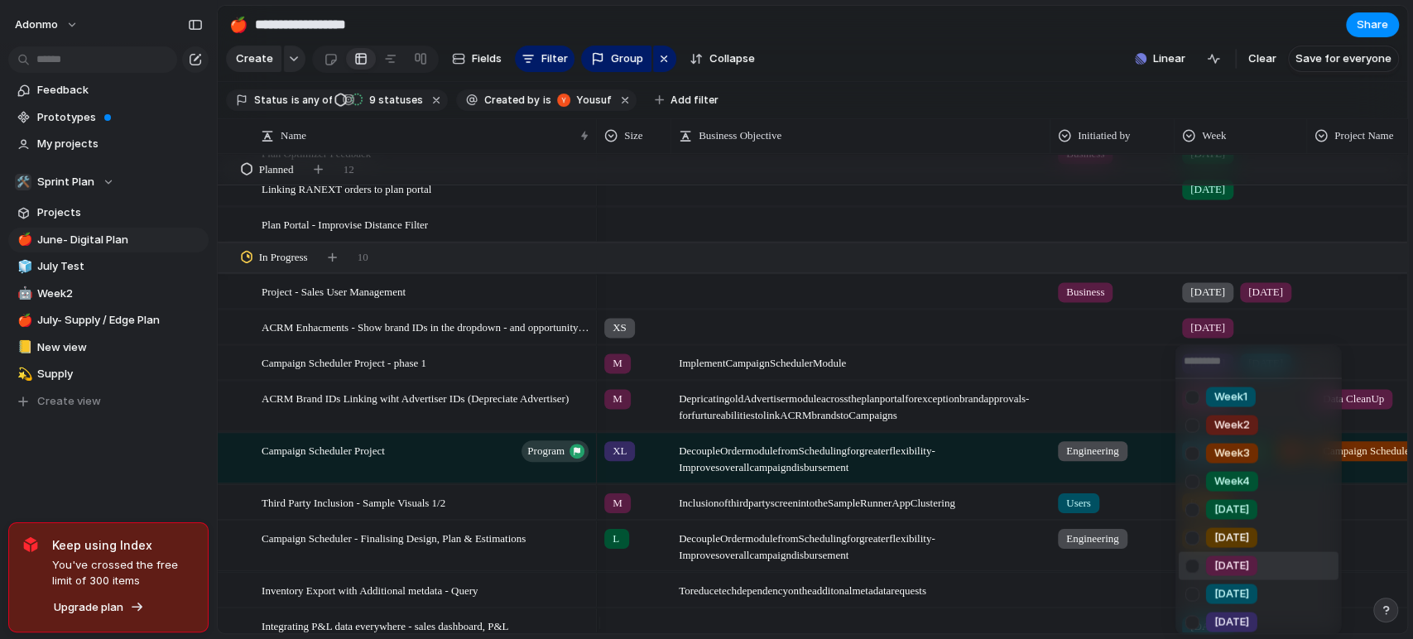
scroll to position [202, 0]
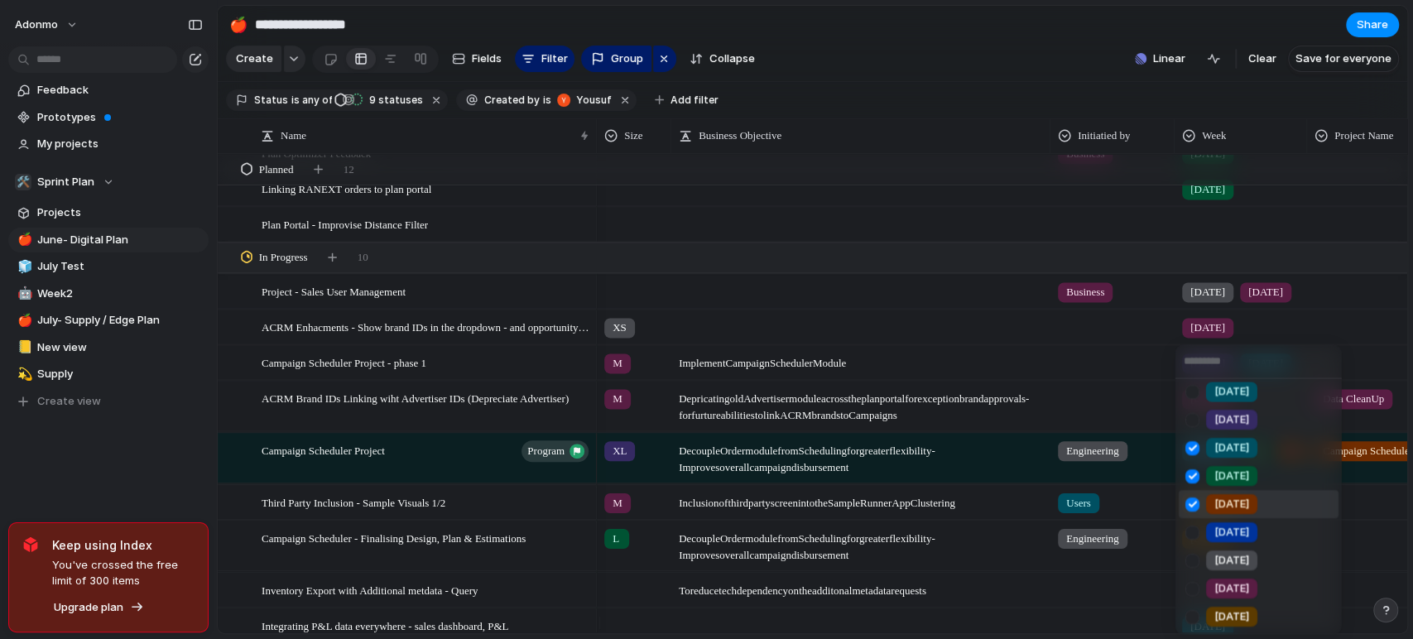
click at [1212, 531] on div "[DATE]" at bounding box center [1231, 532] width 51 height 20
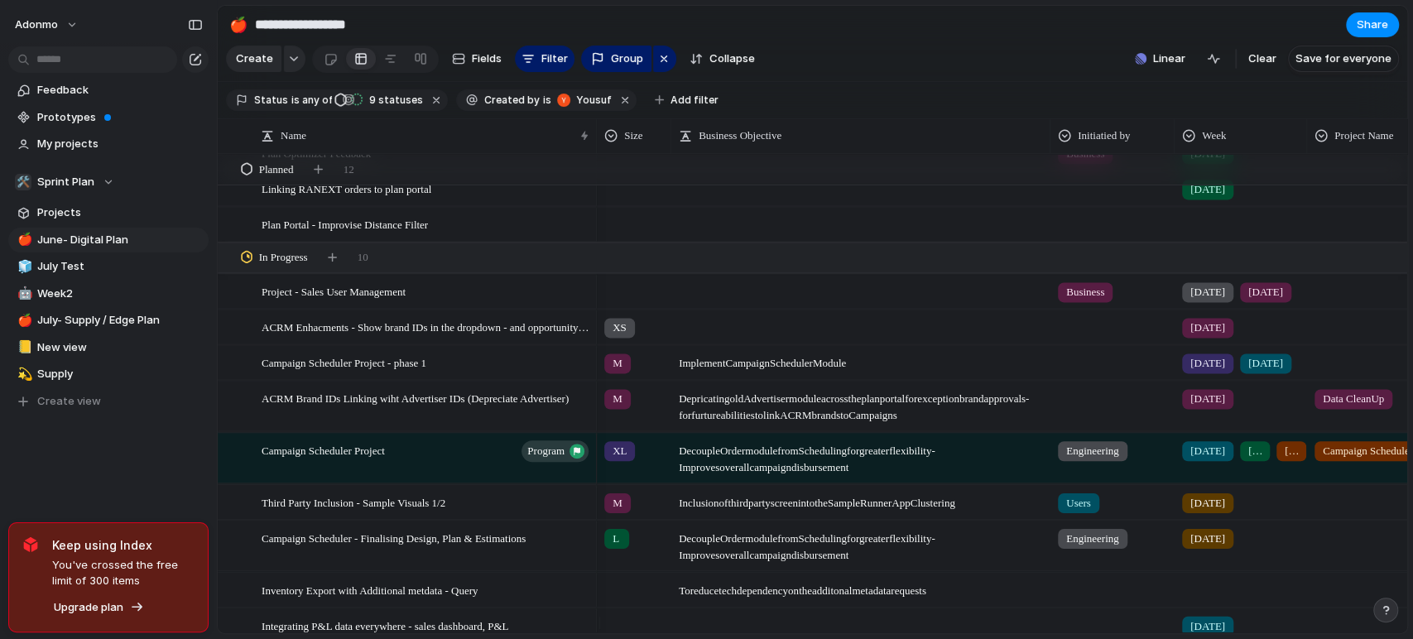
click at [1219, 483] on div "[DATE] [DATE] [DATE] [DATE]" at bounding box center [1240, 458] width 132 height 50
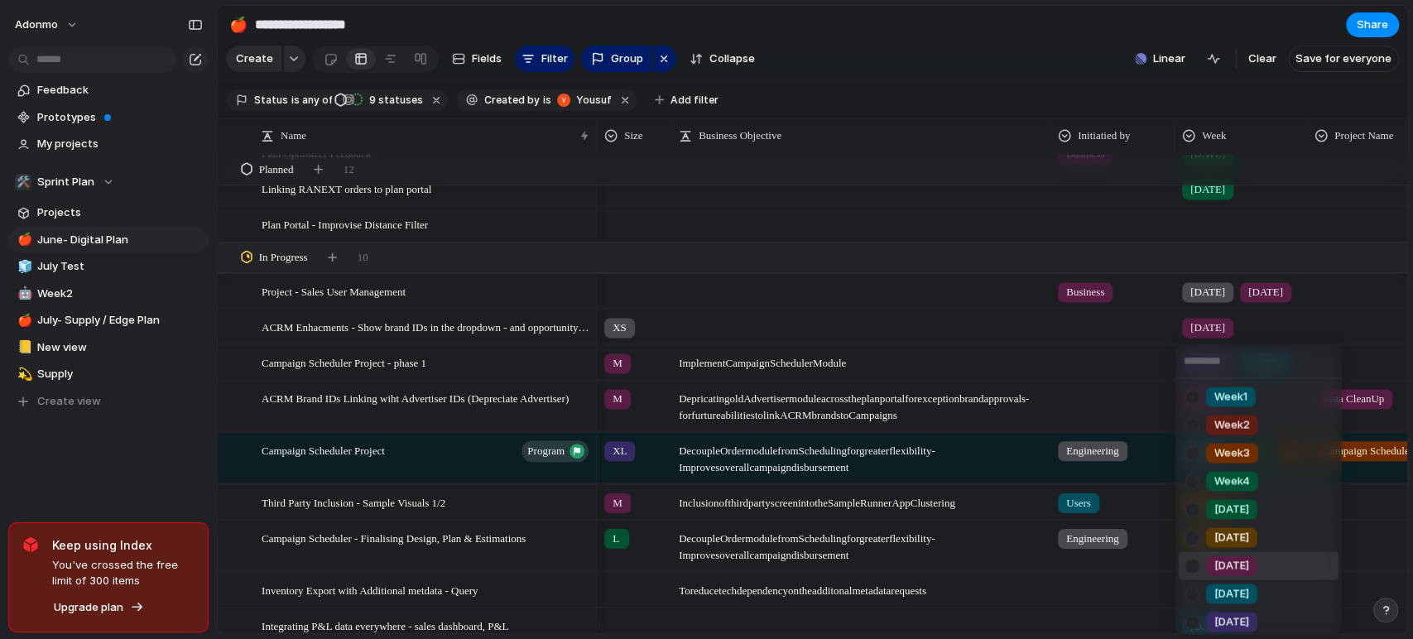
scroll to position [184, 0]
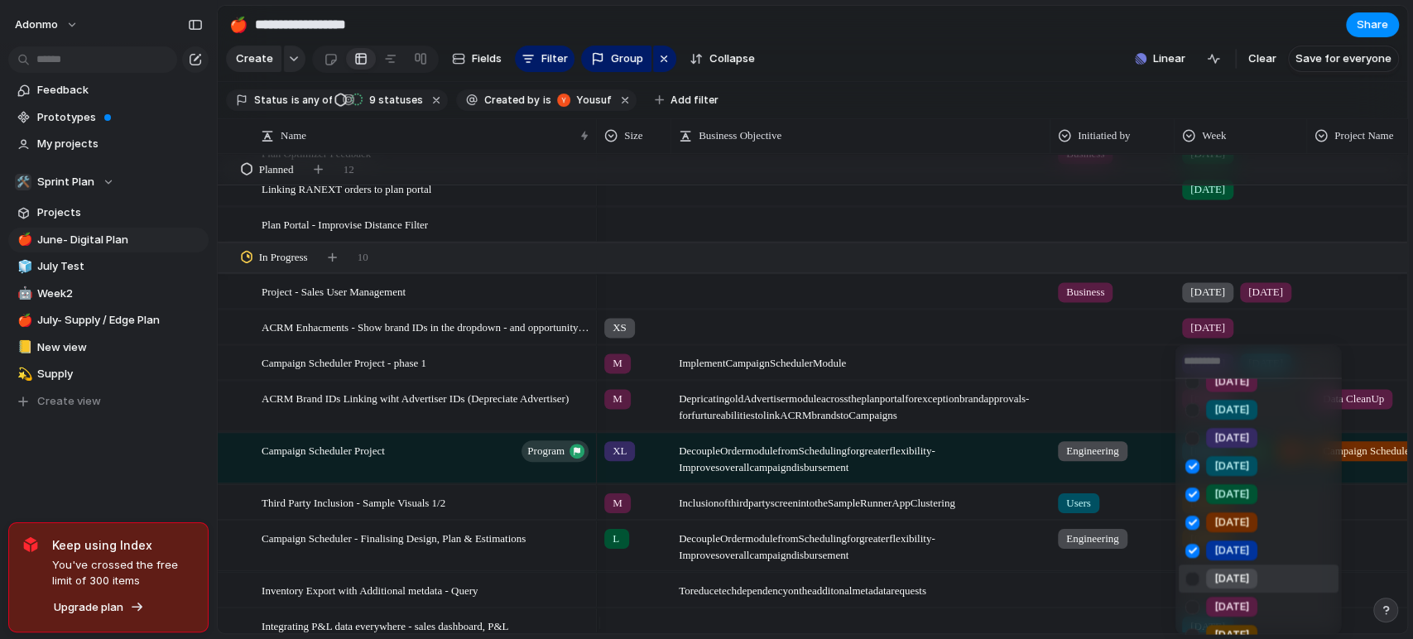
click at [1207, 576] on div "[DATE]" at bounding box center [1231, 579] width 51 height 20
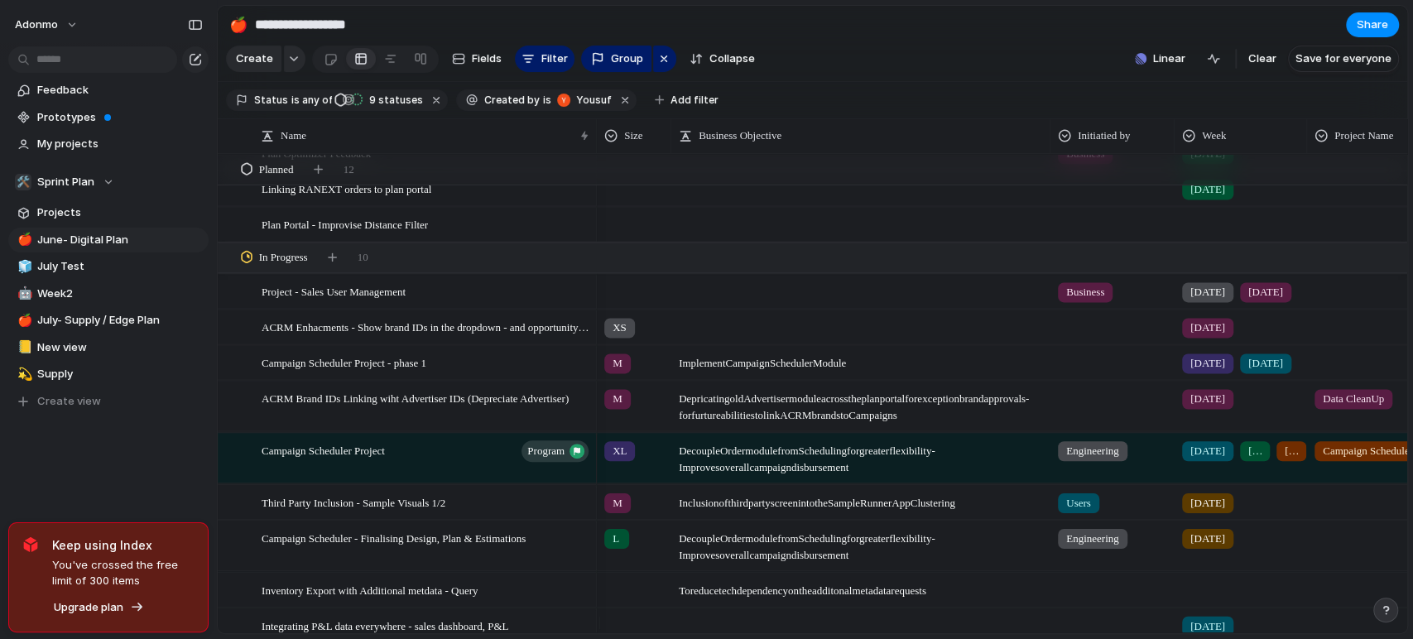
click at [1210, 372] on span "[DATE]" at bounding box center [1207, 363] width 35 height 17
click at [1276, 373] on div "[DATE]" at bounding box center [1265, 363] width 51 height 20
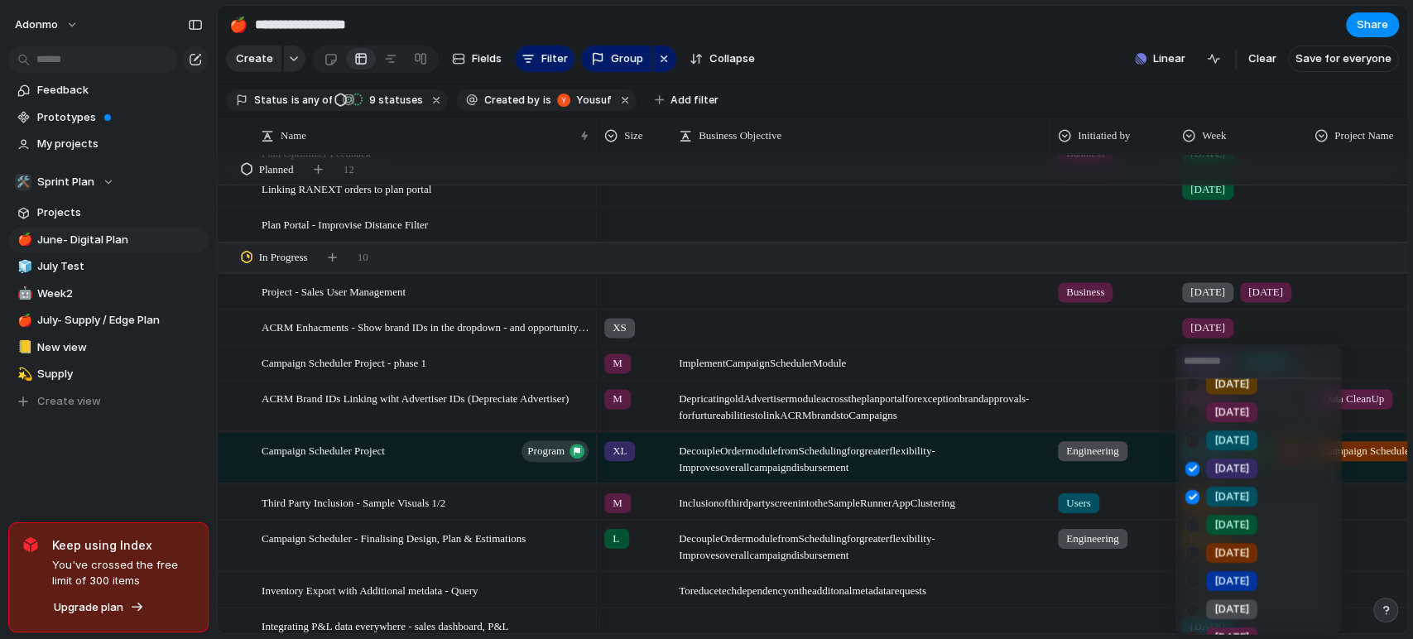
scroll to position [202, 0]
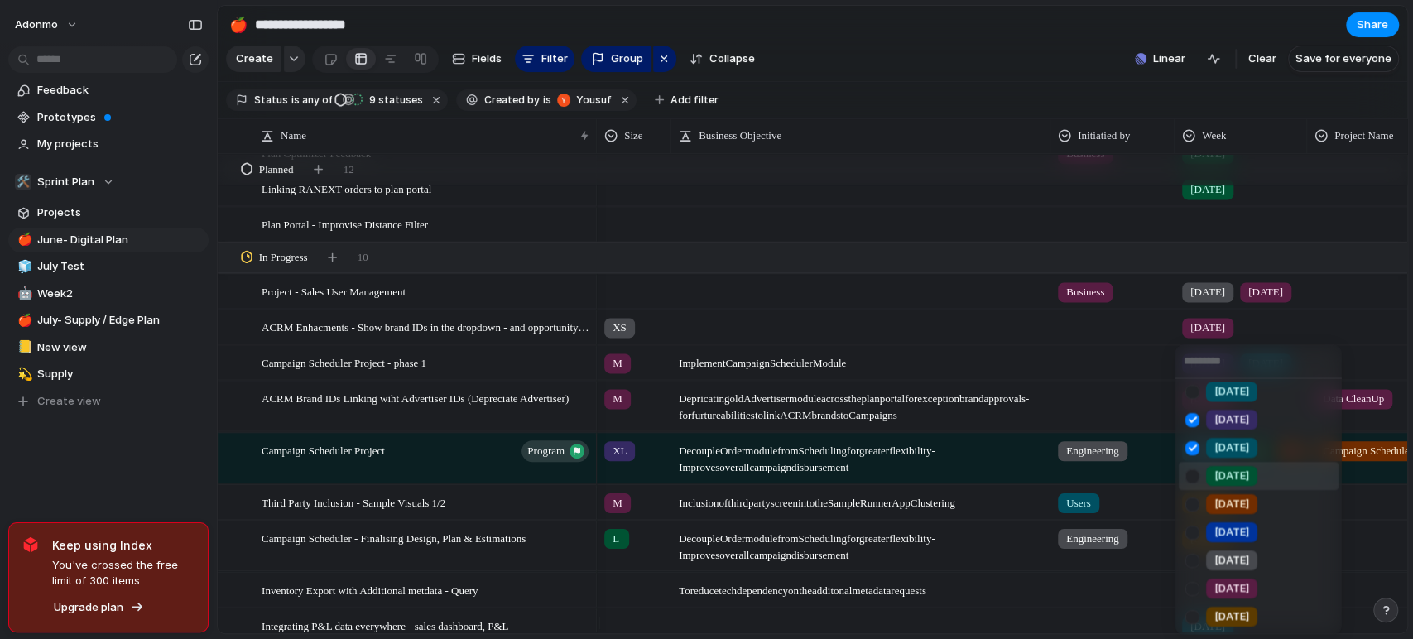
click at [1227, 473] on span "[DATE]" at bounding box center [1231, 476] width 35 height 17
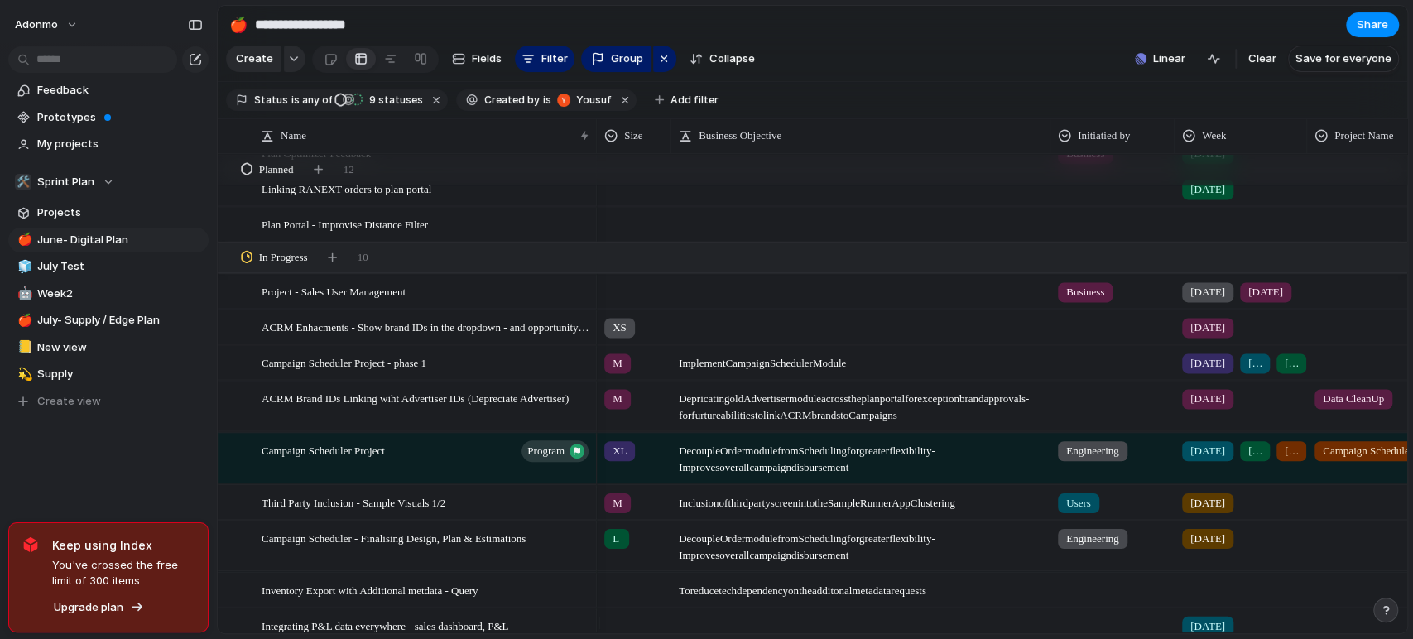
click at [1312, 373] on div at bounding box center [1373, 359] width 131 height 27
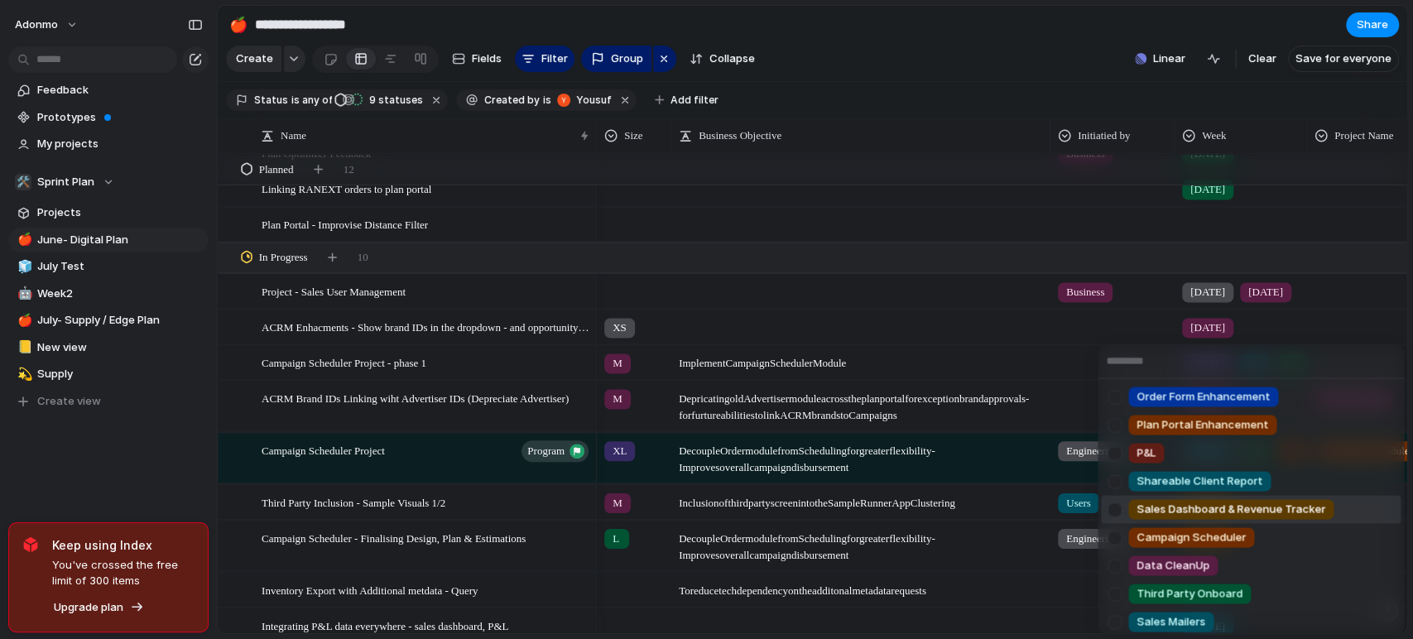
click at [350, 370] on div "Order Form Enhancement Plan Portal Enhancement P&L Shareable Client Report Sale…" at bounding box center [706, 319] width 1413 height 639
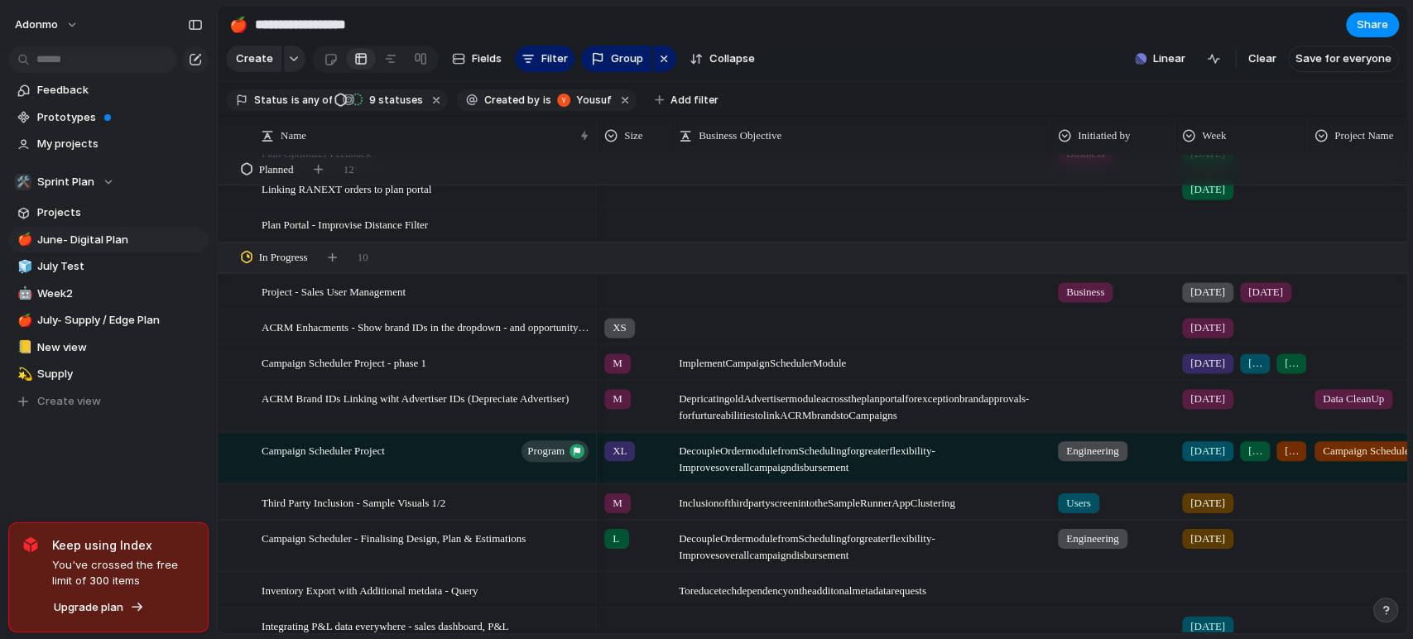
click at [350, 370] on span "Campaign Scheduler Project - phase 1" at bounding box center [344, 362] width 165 height 19
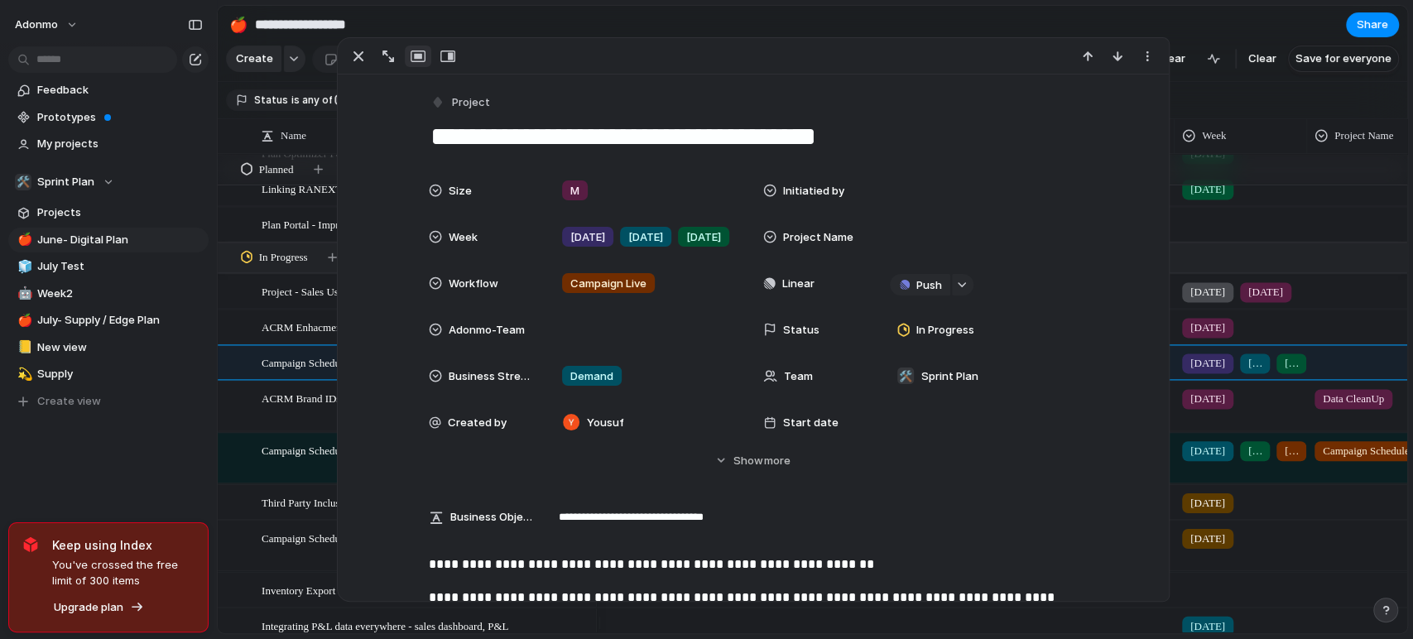
scroll to position [367, 0]
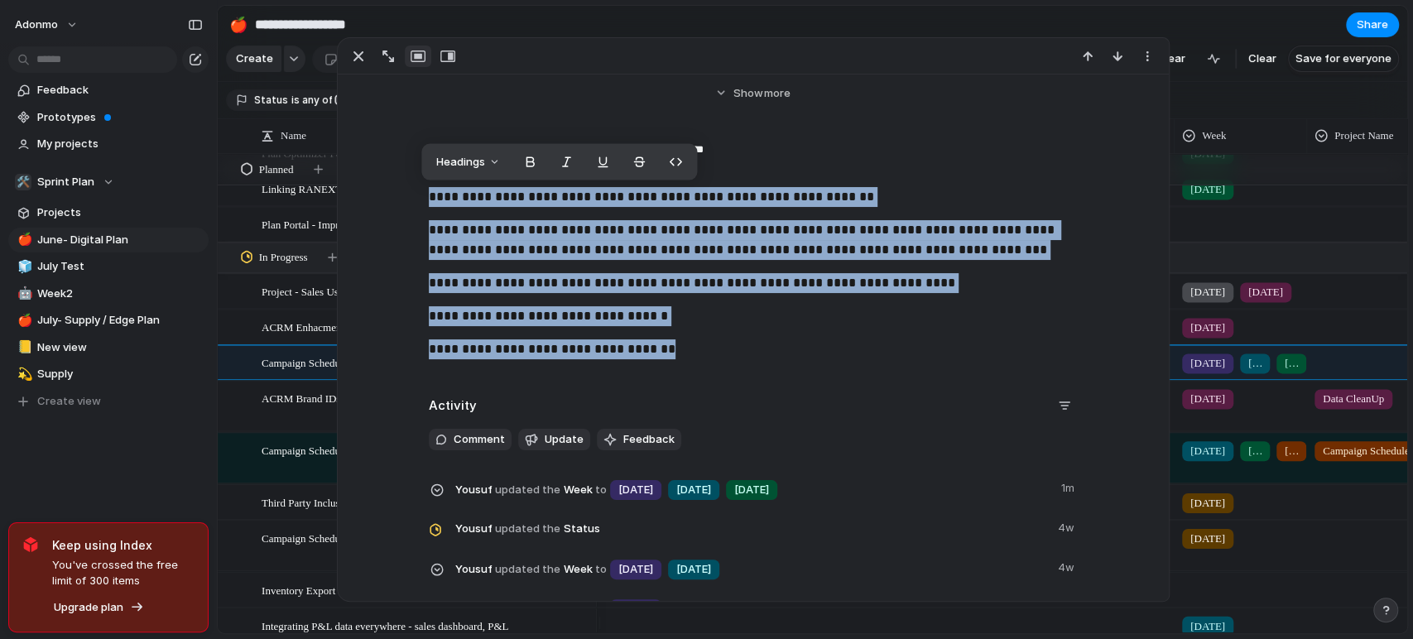
drag, startPoint x: 685, startPoint y: 348, endPoint x: 367, endPoint y: 164, distance: 367.1
click at [367, 164] on div "**********" at bounding box center [753, 310] width 831 height 1207
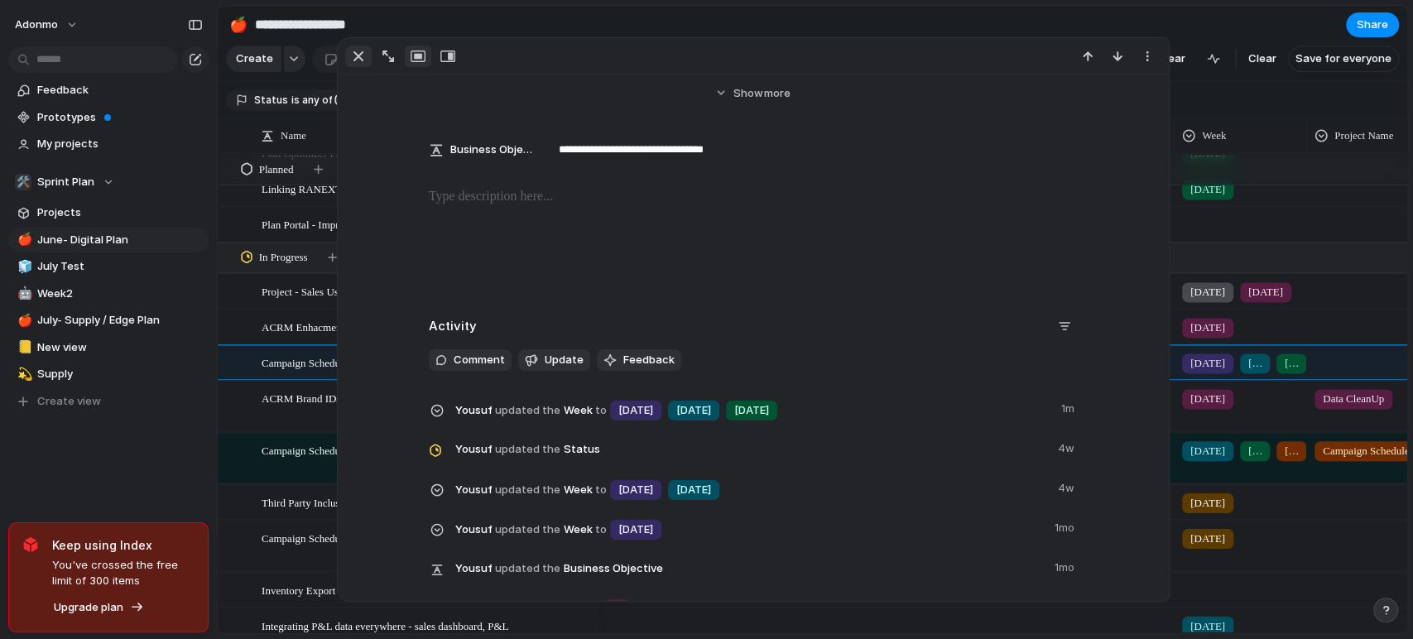
click at [355, 53] on div "button" at bounding box center [358, 56] width 20 height 20
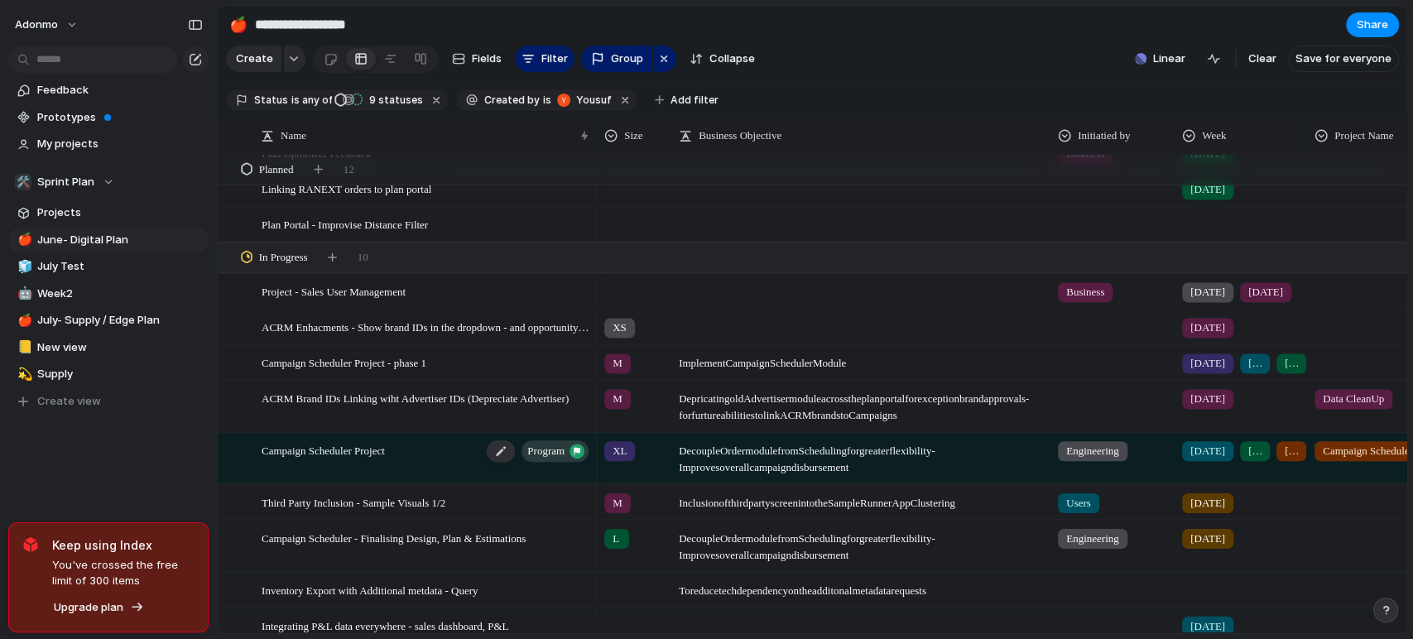
click at [344, 459] on span "Campaign Scheduler Project" at bounding box center [323, 449] width 123 height 19
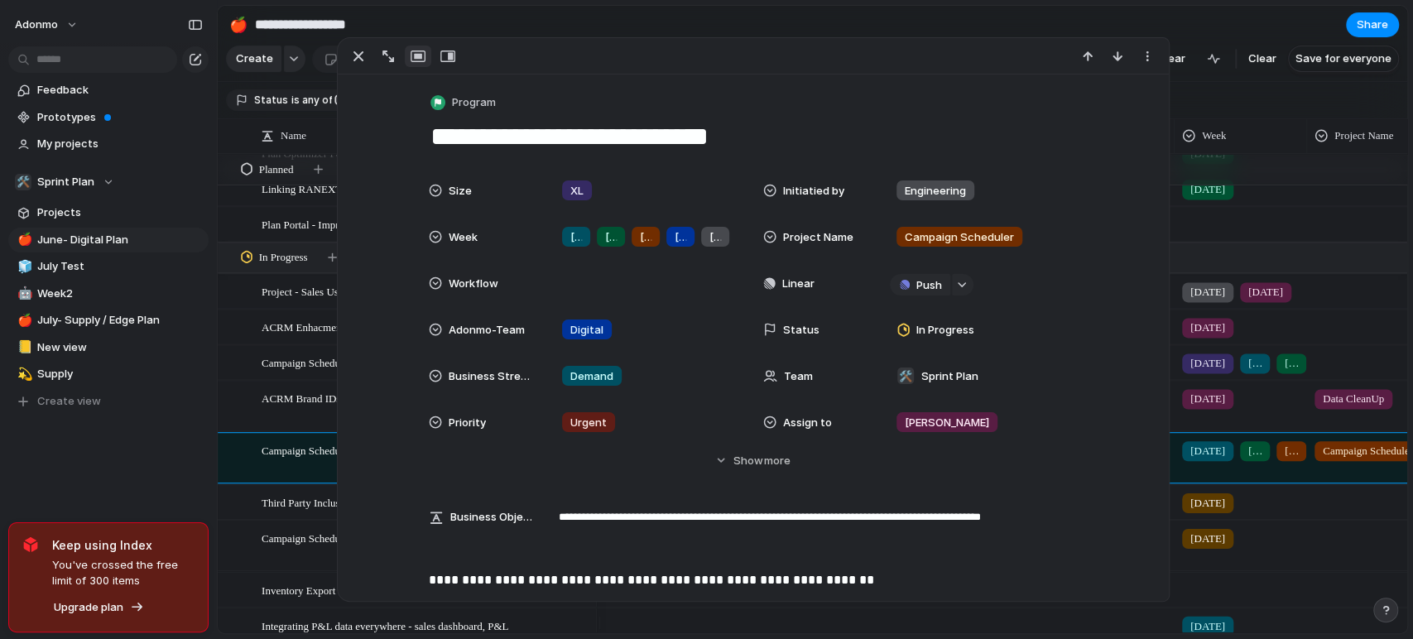
scroll to position [459, 0]
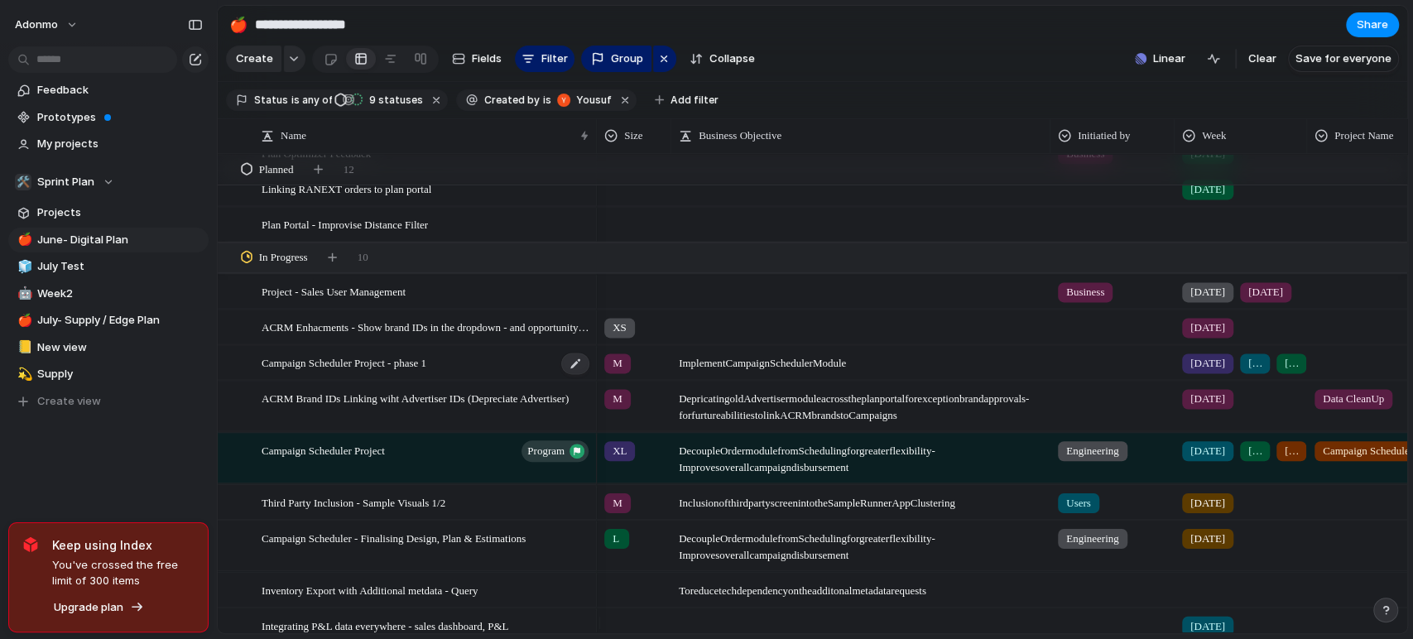
click at [426, 372] on span "Campaign Scheduler Project - phase 1" at bounding box center [344, 362] width 165 height 19
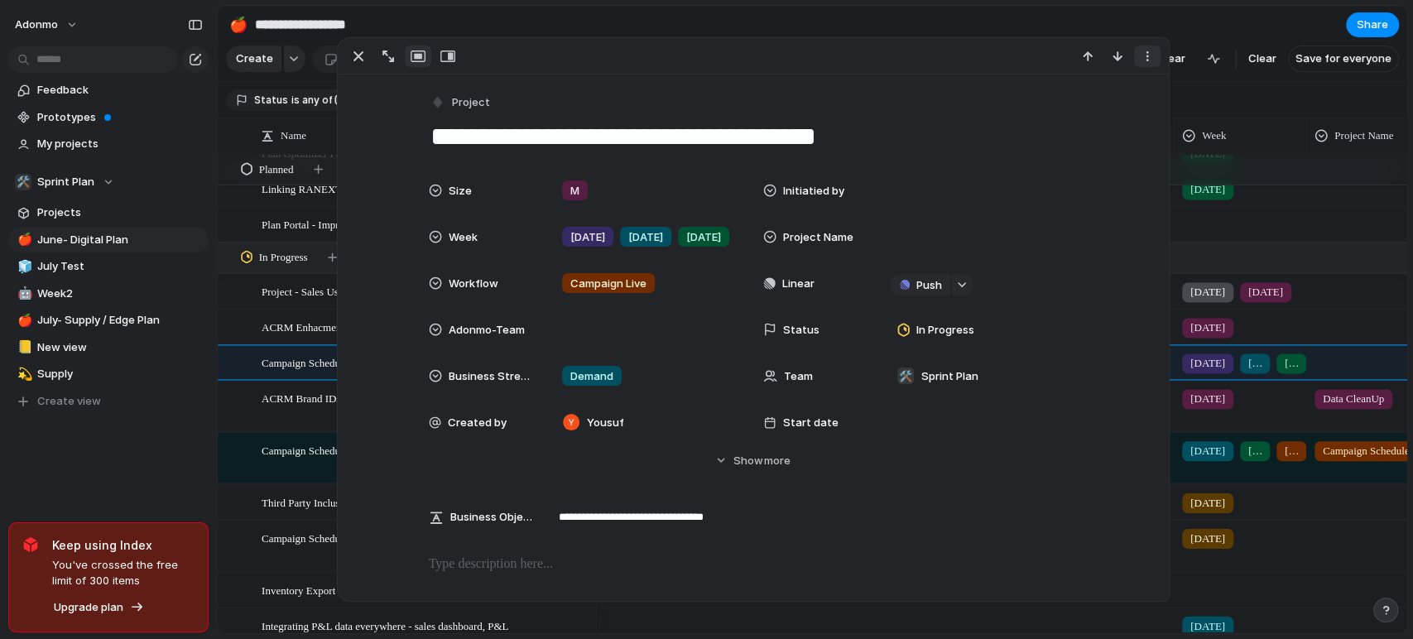
click at [1145, 55] on div "button" at bounding box center [1147, 56] width 13 height 13
click at [1073, 116] on span "Delete" at bounding box center [1076, 117] width 35 height 17
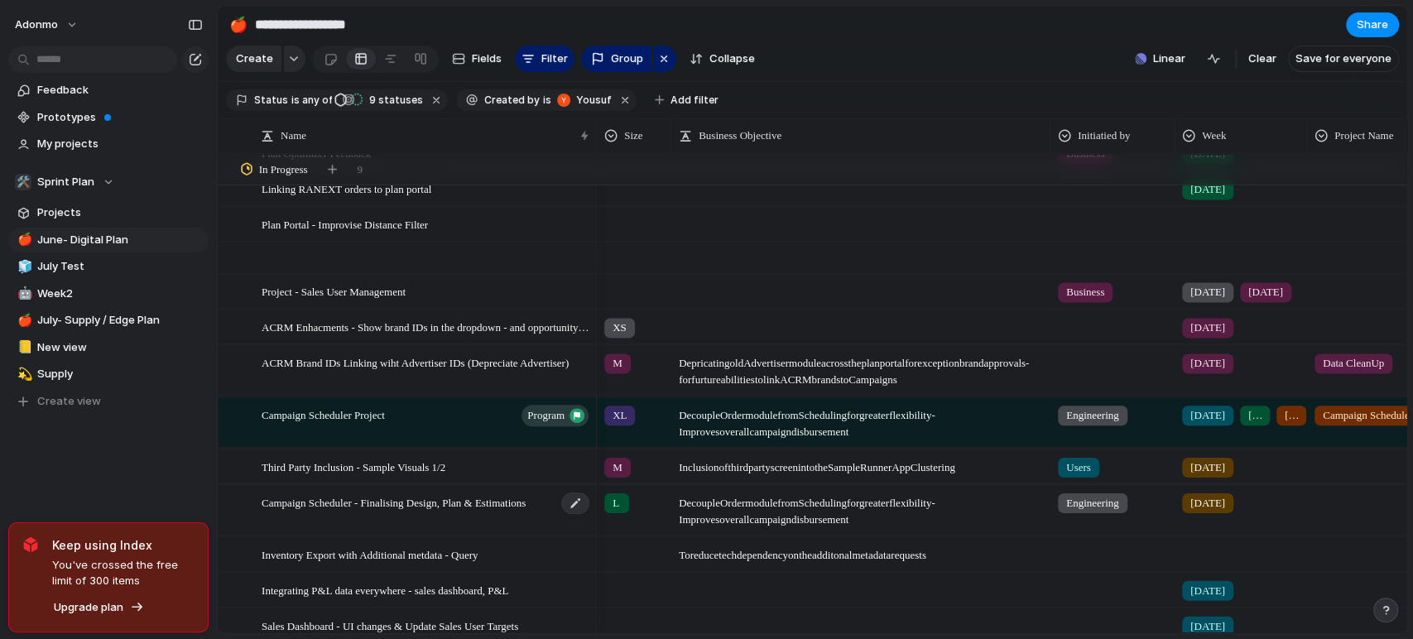
scroll to position [2067, 0]
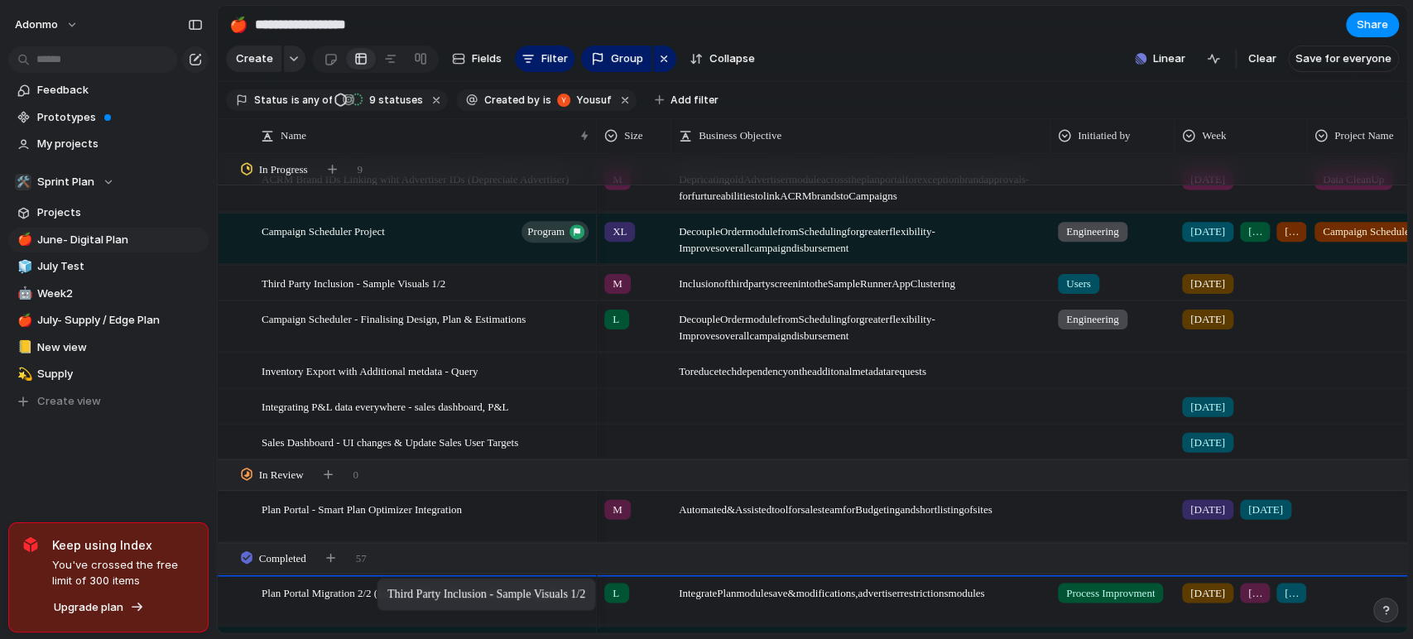
drag, startPoint x: 396, startPoint y: 299, endPoint x: 385, endPoint y: 581, distance: 282.4
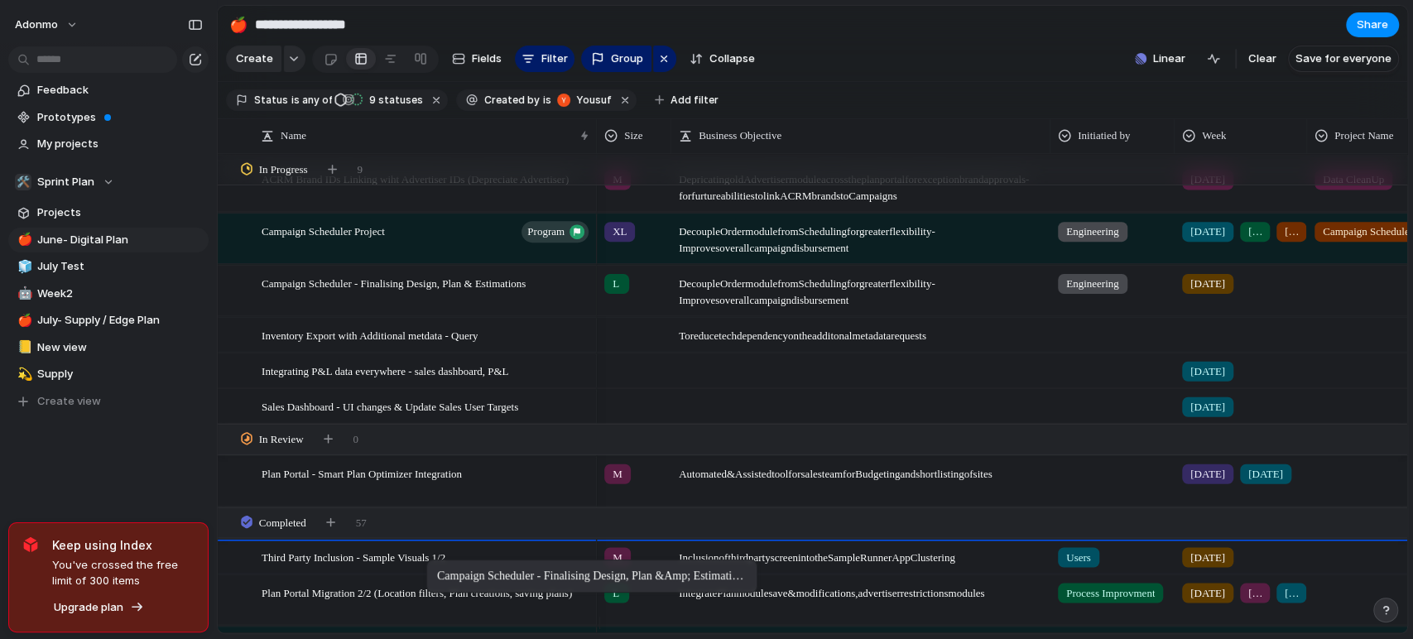
drag, startPoint x: 461, startPoint y: 299, endPoint x: 435, endPoint y: 563, distance: 265.4
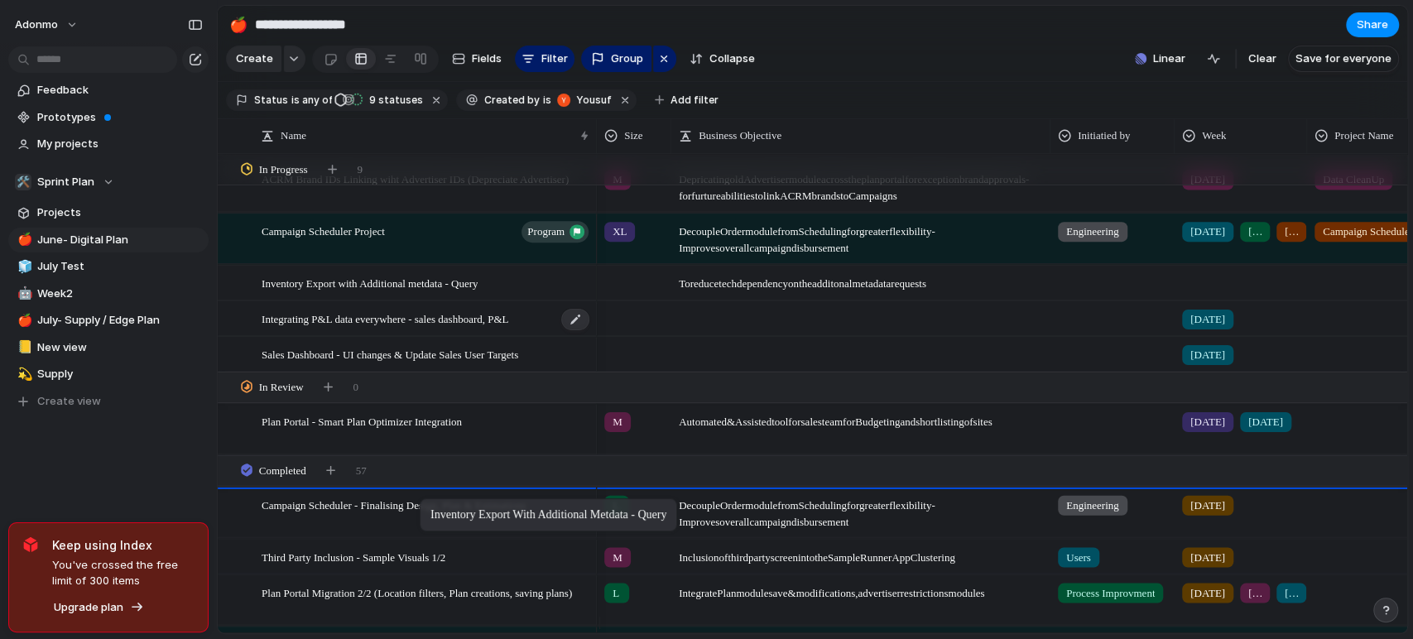
drag, startPoint x: 442, startPoint y: 296, endPoint x: 389, endPoint y: 335, distance: 65.7
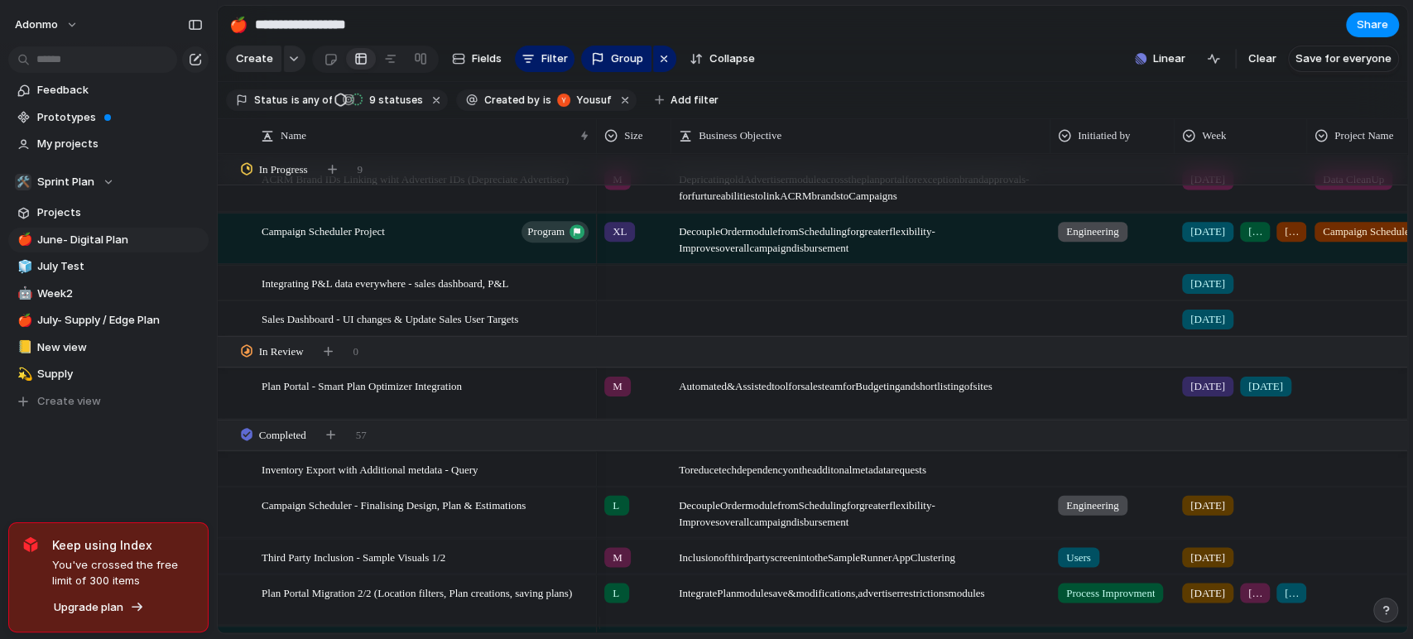
click at [1239, 329] on div "[DATE]" at bounding box center [1240, 314] width 131 height 27
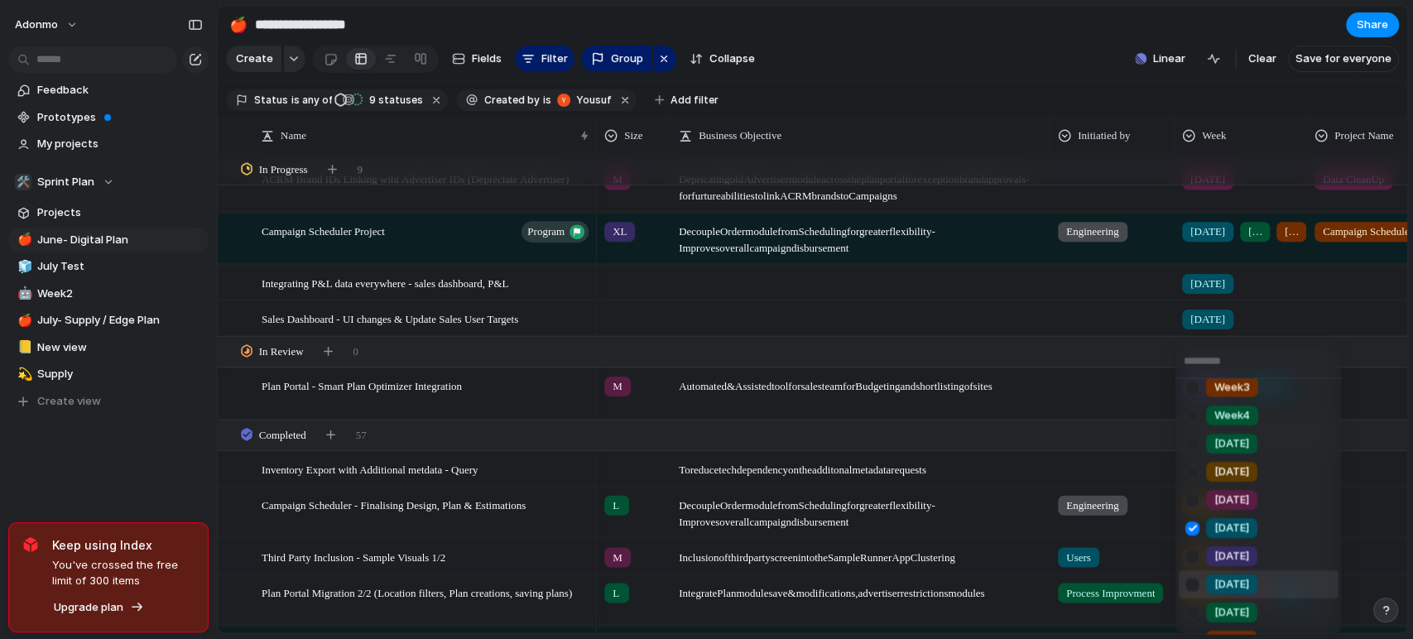
scroll to position [92, 0]
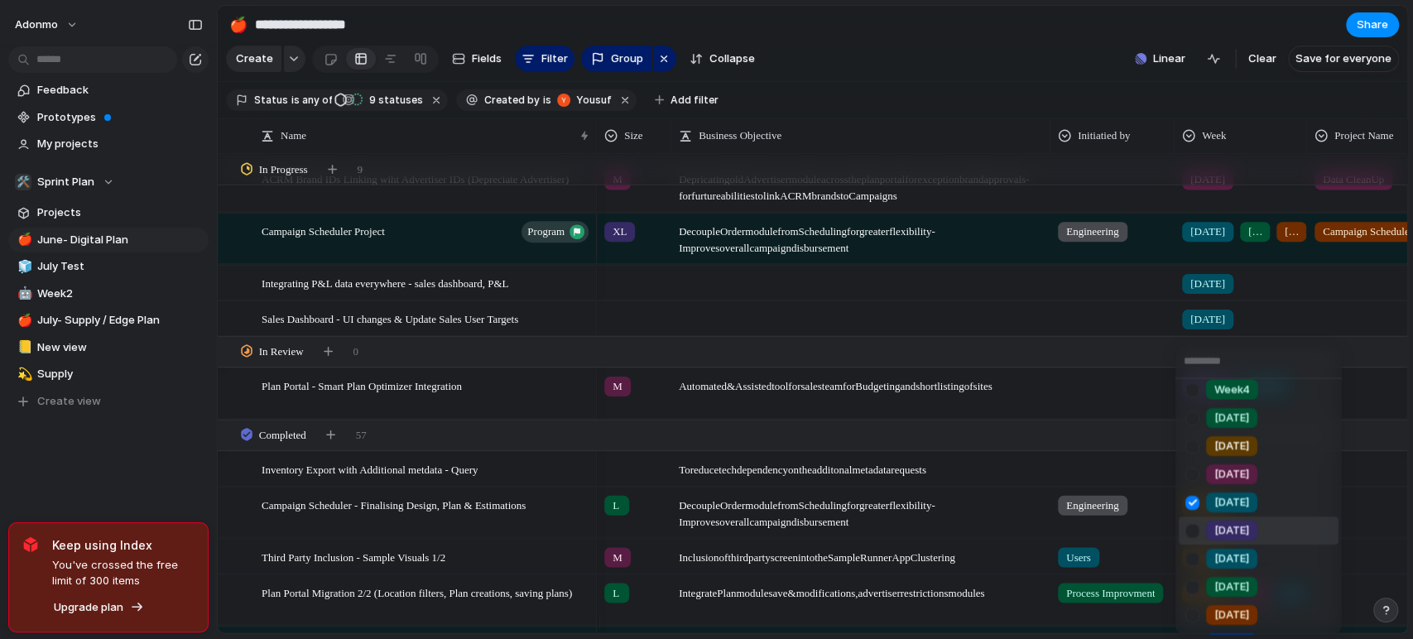
click at [1237, 522] on span "[DATE]" at bounding box center [1231, 530] width 35 height 17
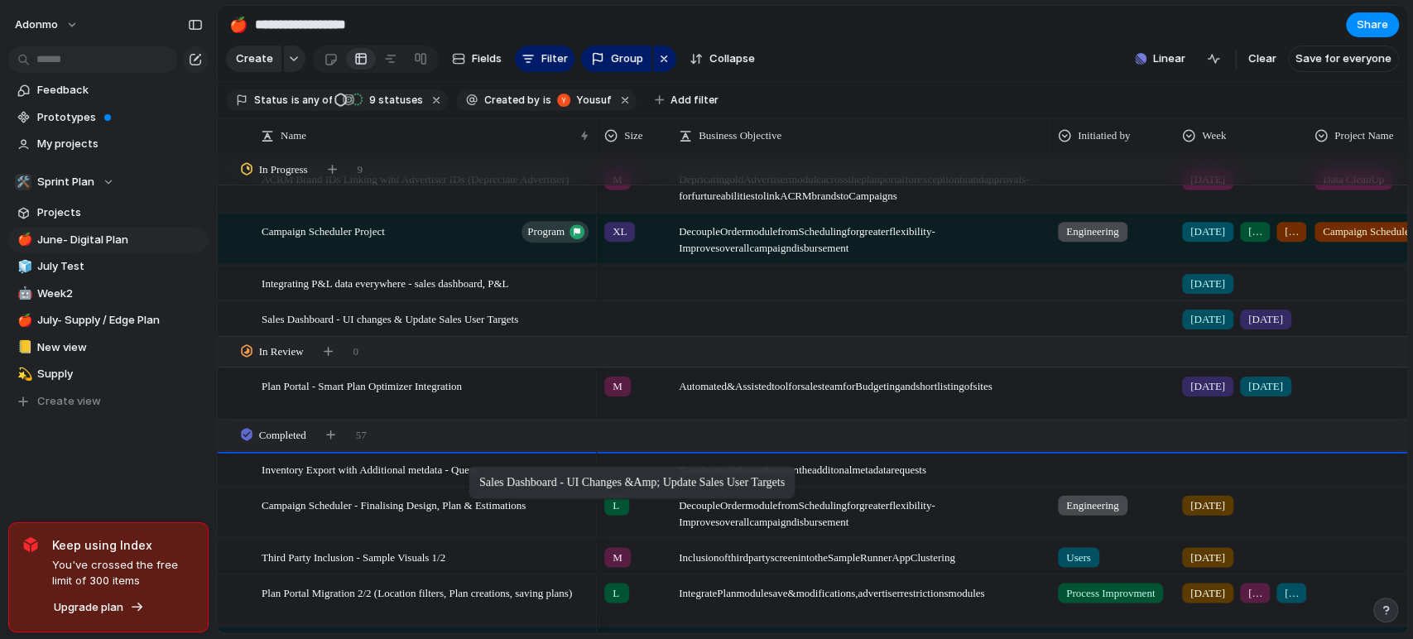
drag, startPoint x: 502, startPoint y: 329, endPoint x: 477, endPoint y: 469, distance: 143.0
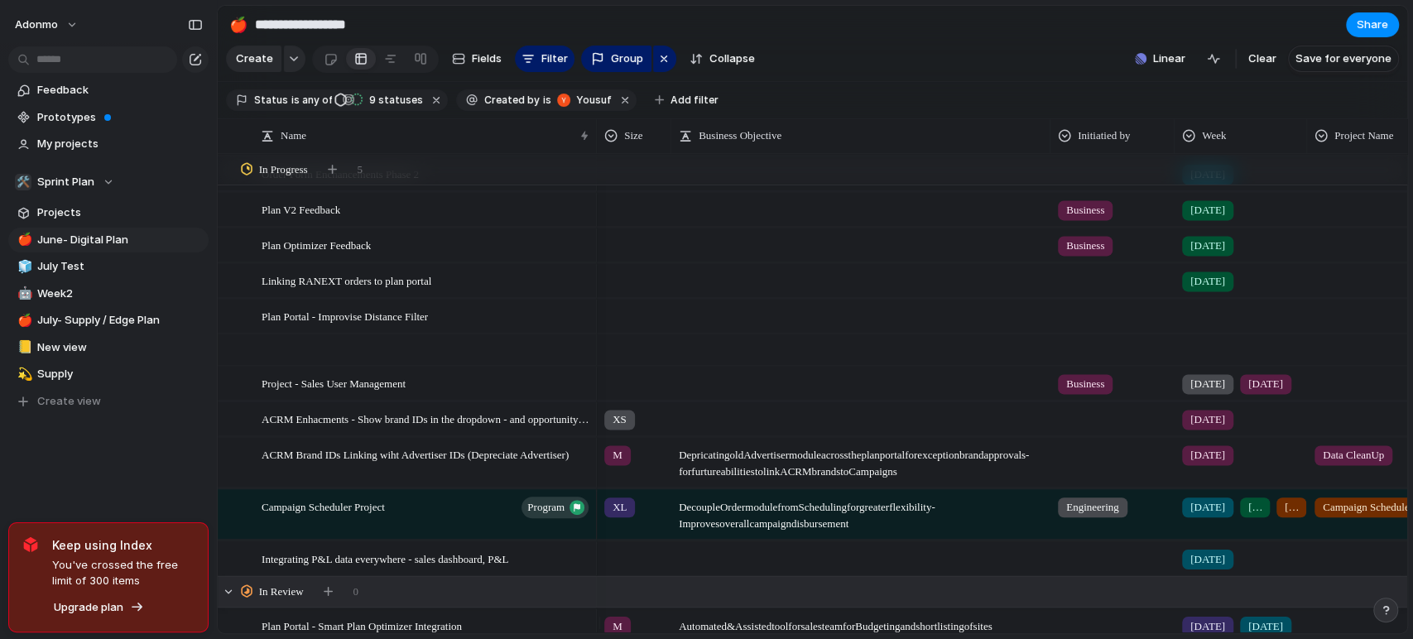
scroll to position [1975, 0]
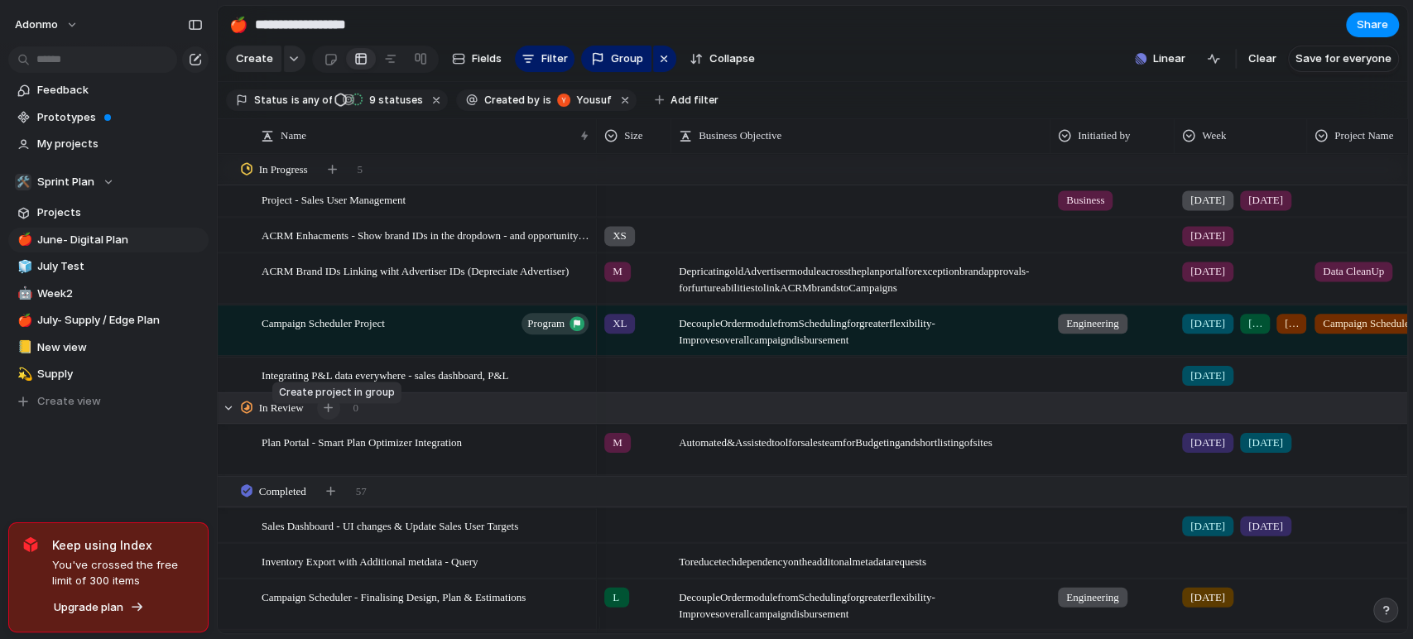
click at [319, 415] on button "button" at bounding box center [328, 407] width 23 height 23
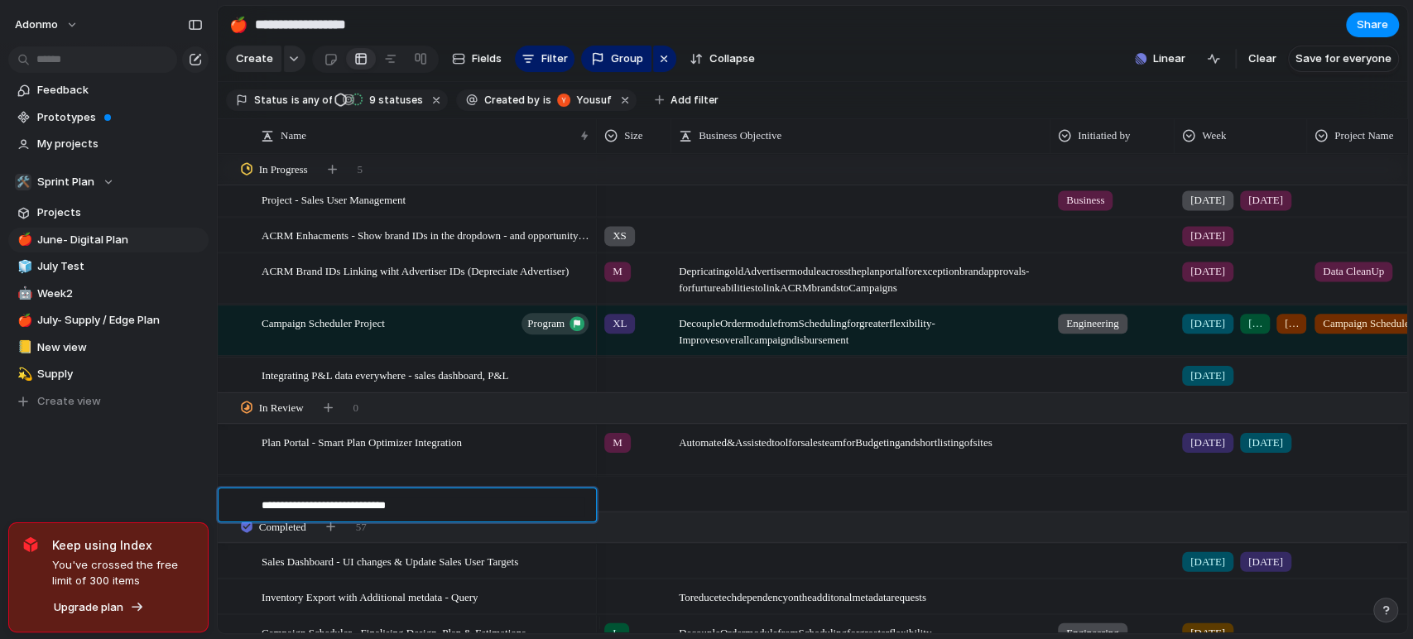
type textarea "**********"
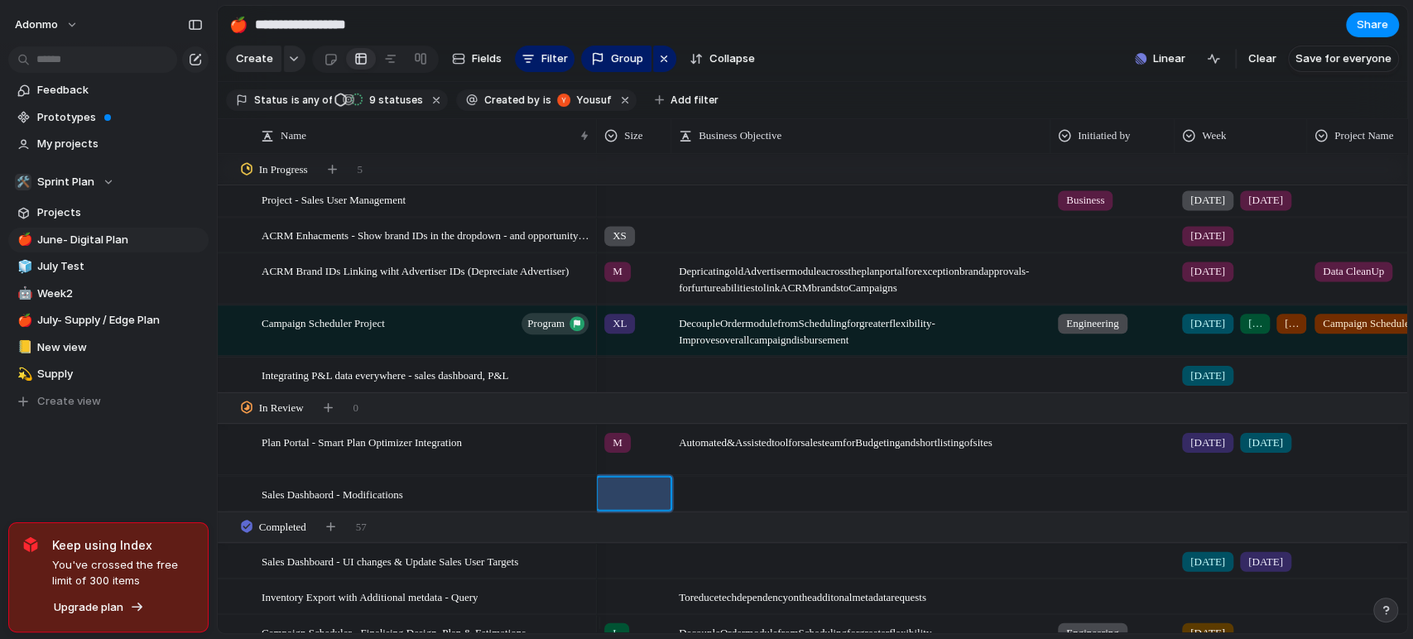
click at [616, 504] on div at bounding box center [634, 490] width 73 height 27
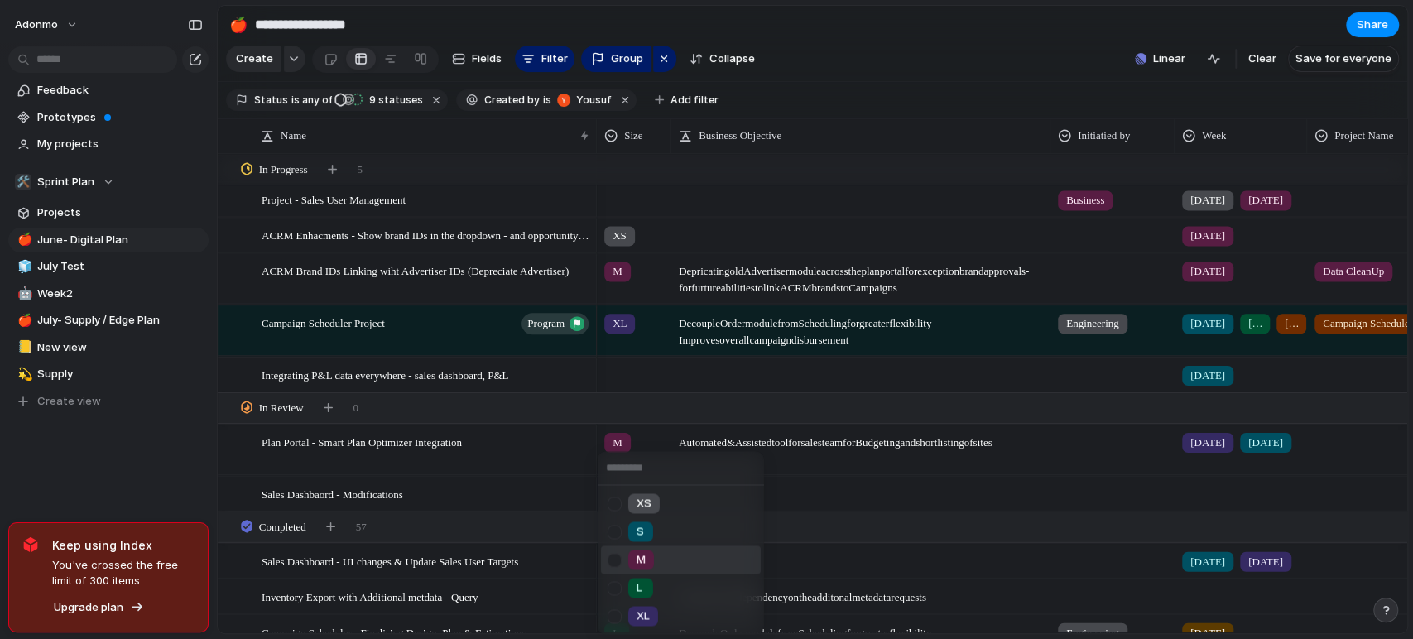
click at [653, 561] on div "M" at bounding box center [641, 560] width 26 height 20
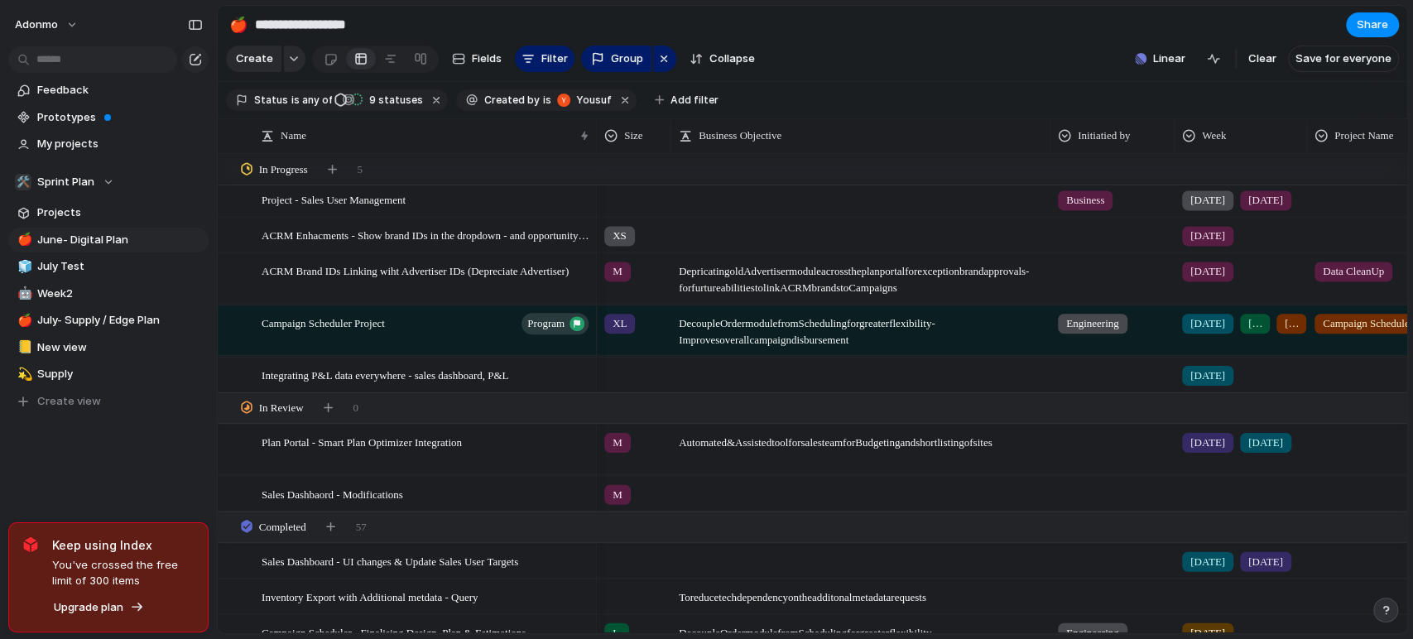
scroll to position [2159, 0]
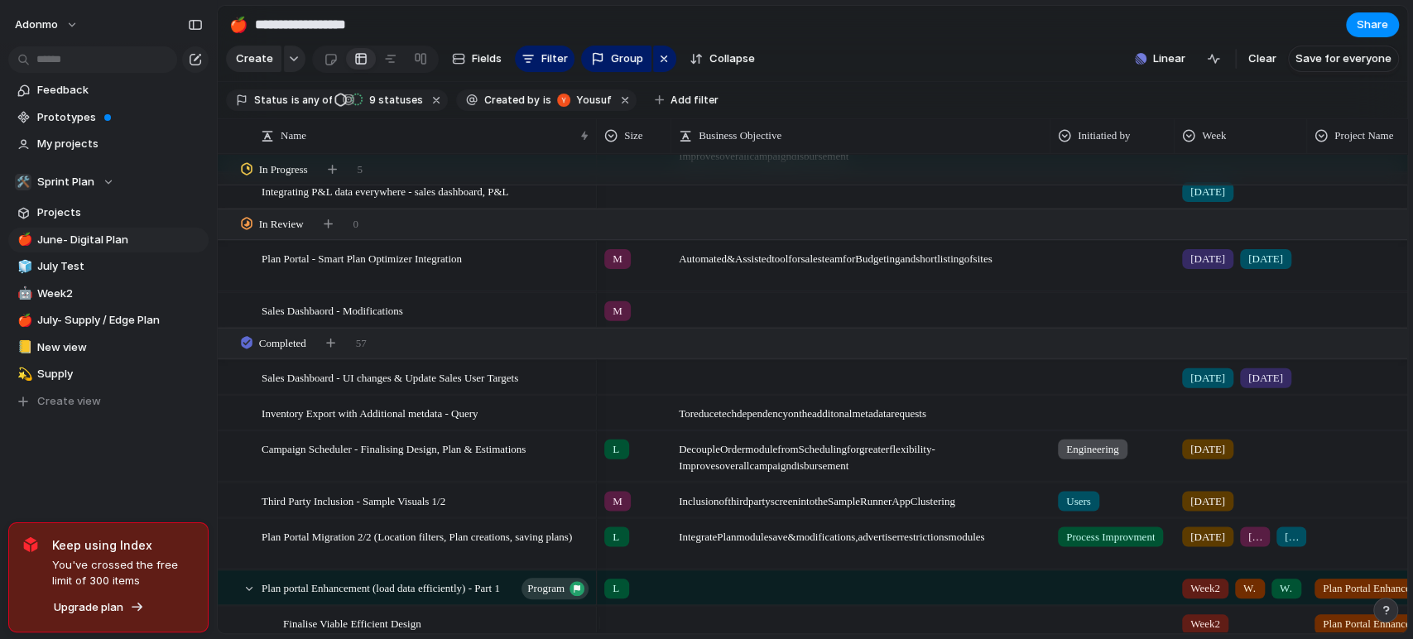
click at [620, 319] on span "M" at bounding box center [617, 310] width 10 height 17
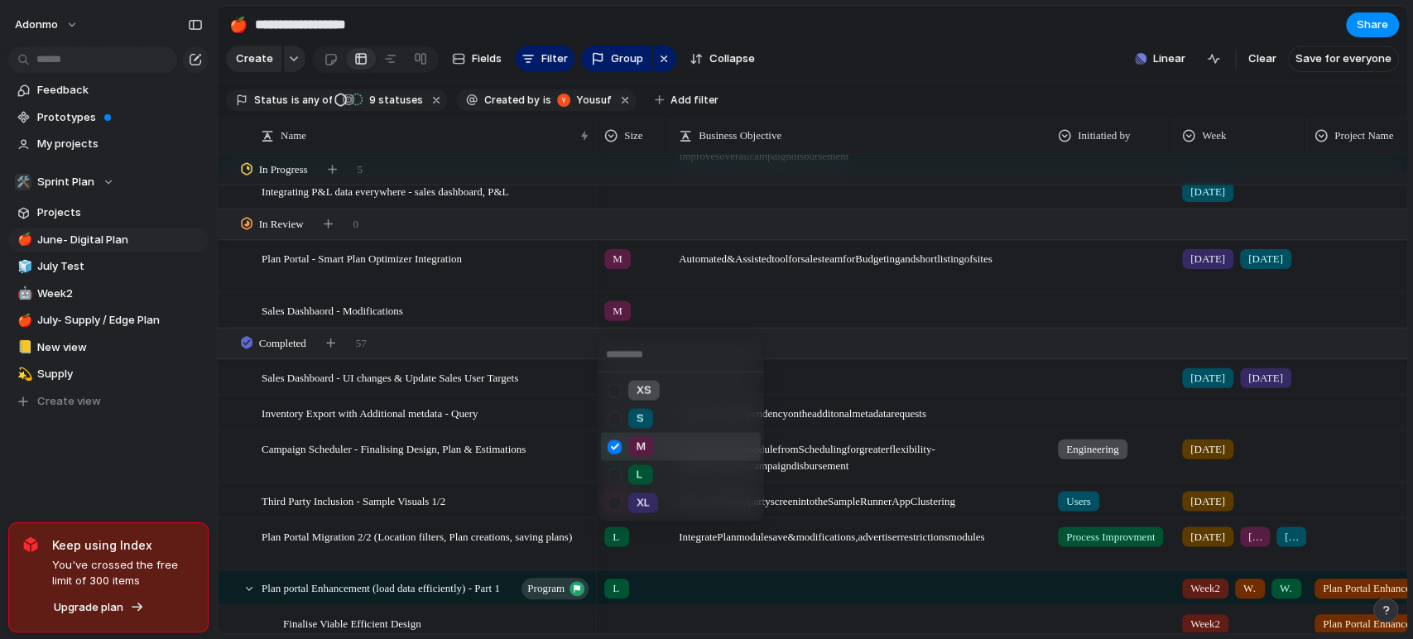
click at [405, 320] on div "XS S M L XL" at bounding box center [706, 319] width 1413 height 639
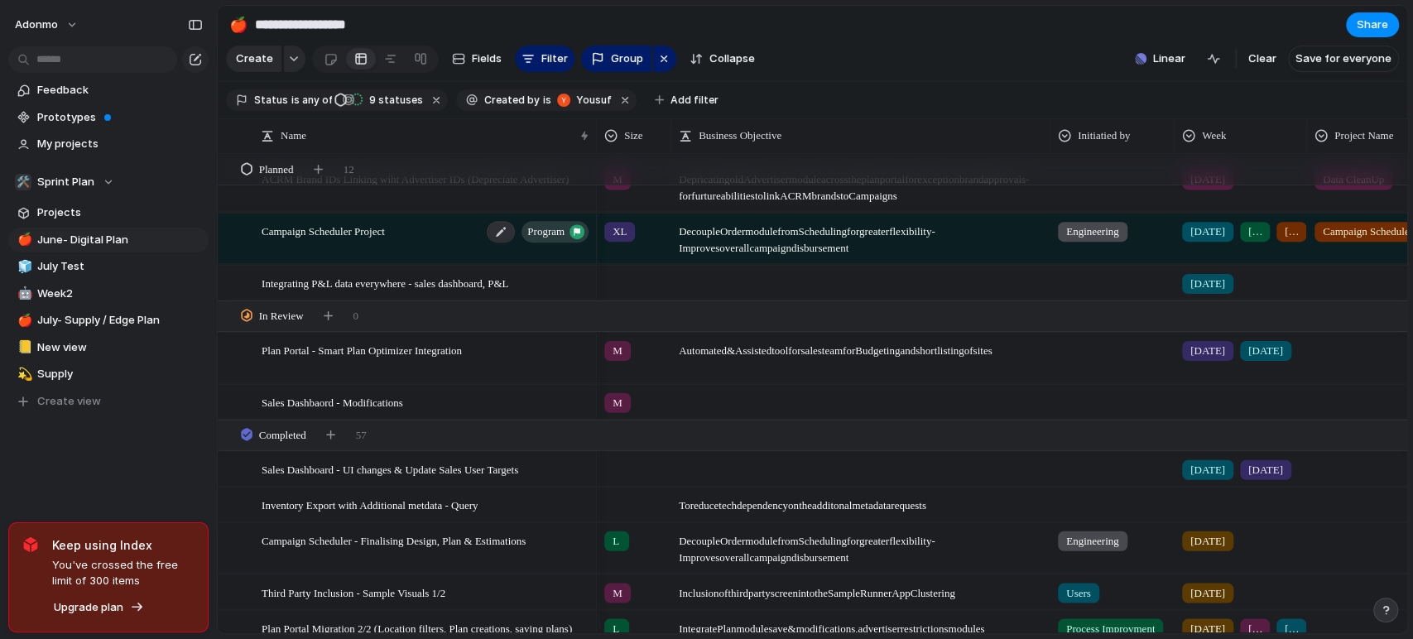
scroll to position [1883, 0]
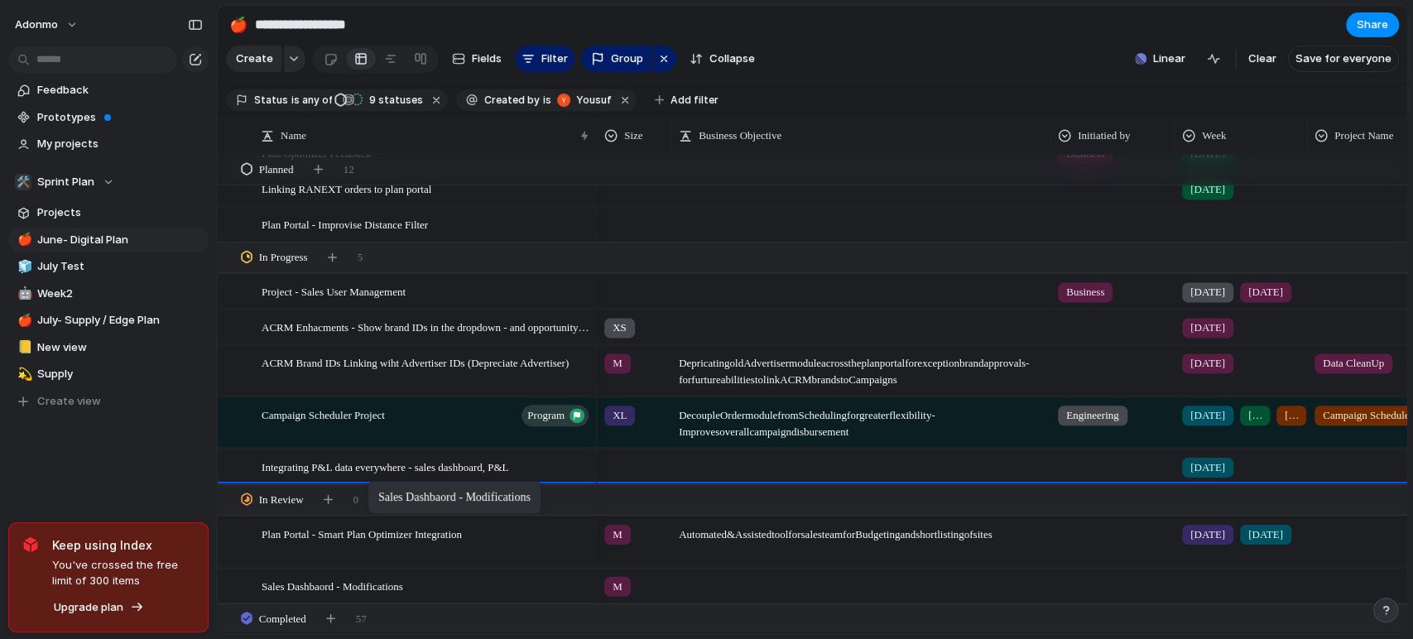
drag, startPoint x: 358, startPoint y: 594, endPoint x: 376, endPoint y: 484, distance: 111.6
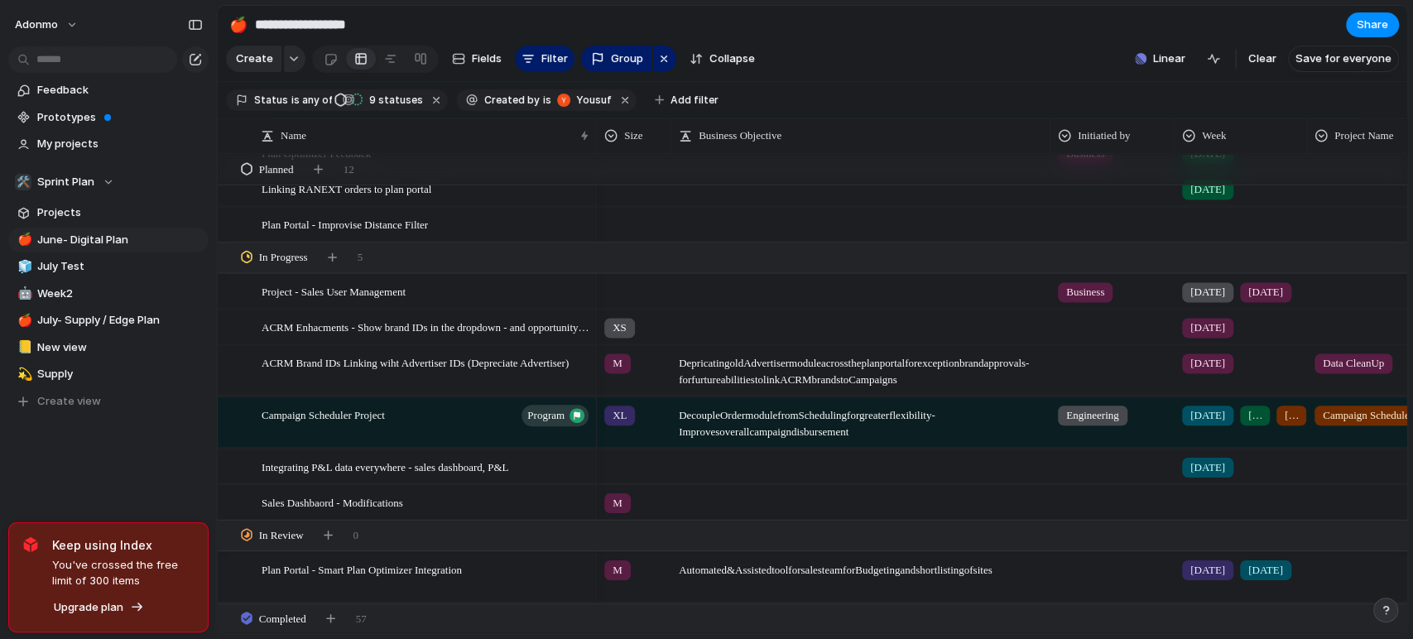
click at [1193, 512] on div at bounding box center [1240, 498] width 131 height 27
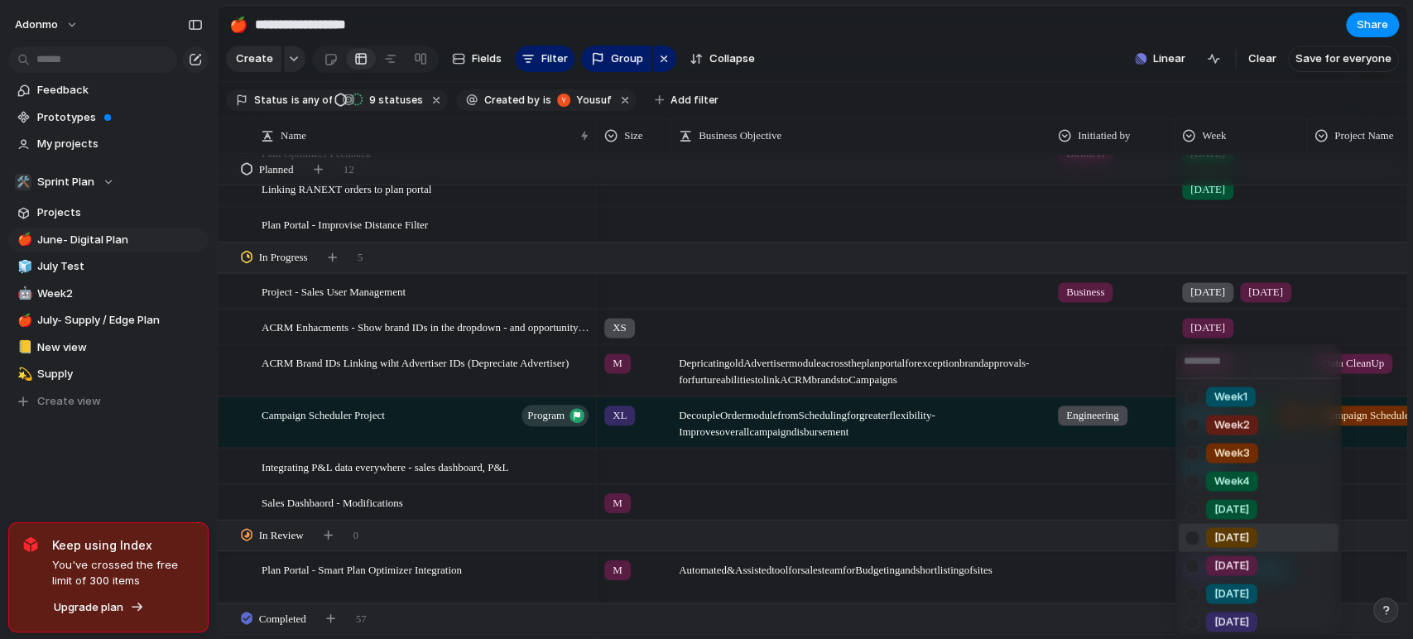
scroll to position [202, 0]
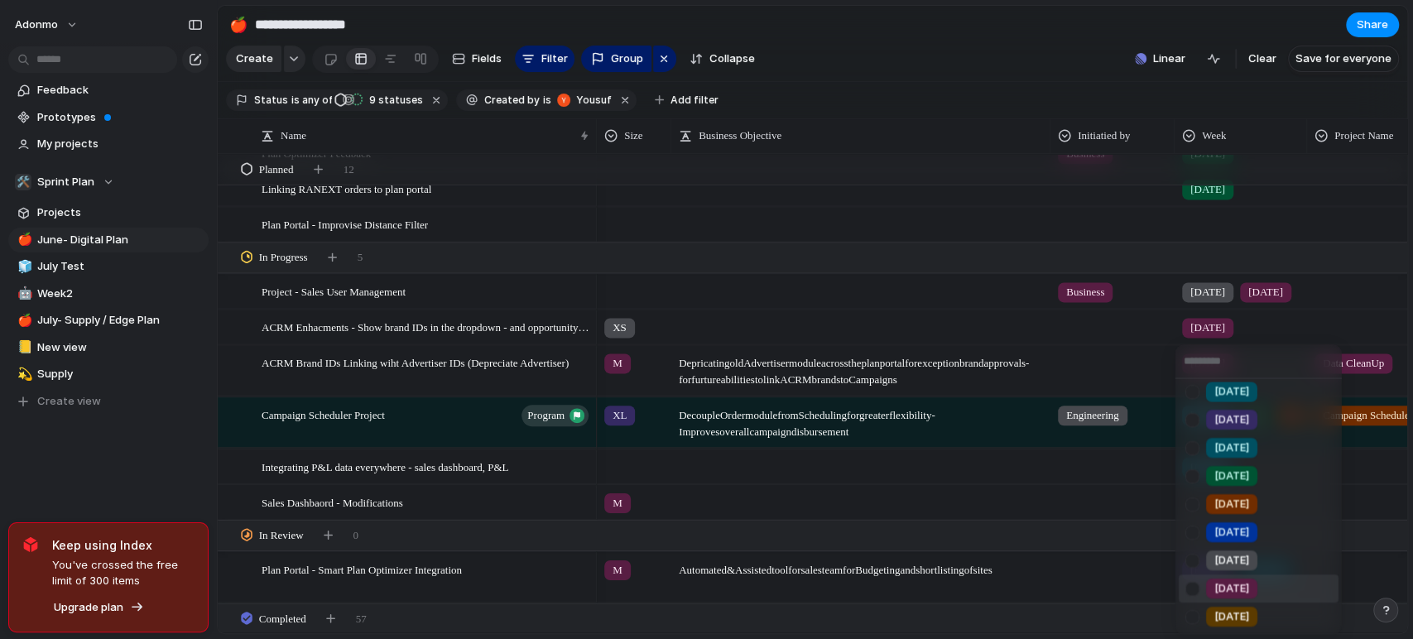
click at [1215, 587] on span "[DATE]" at bounding box center [1231, 589] width 35 height 17
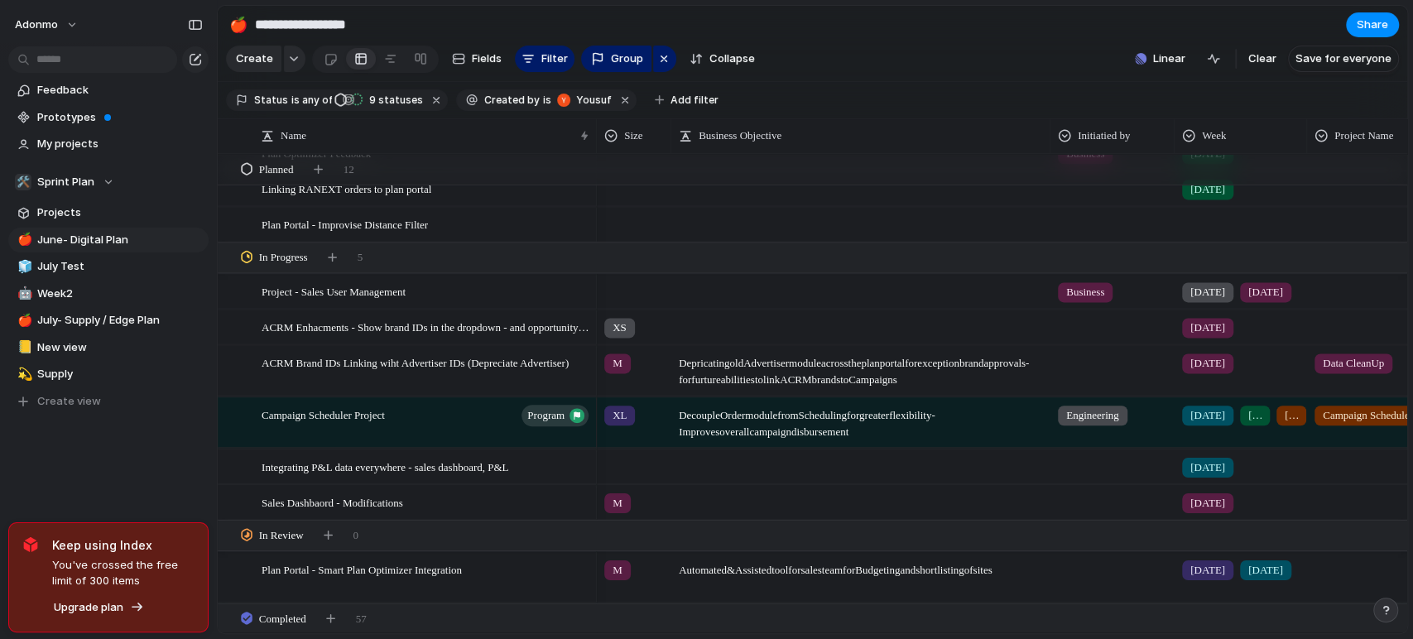
click at [701, 518] on div at bounding box center [860, 501] width 379 height 34
click at [723, 502] on div at bounding box center [860, 493] width 377 height 17
click at [336, 262] on div "button" at bounding box center [332, 256] width 9 height 9
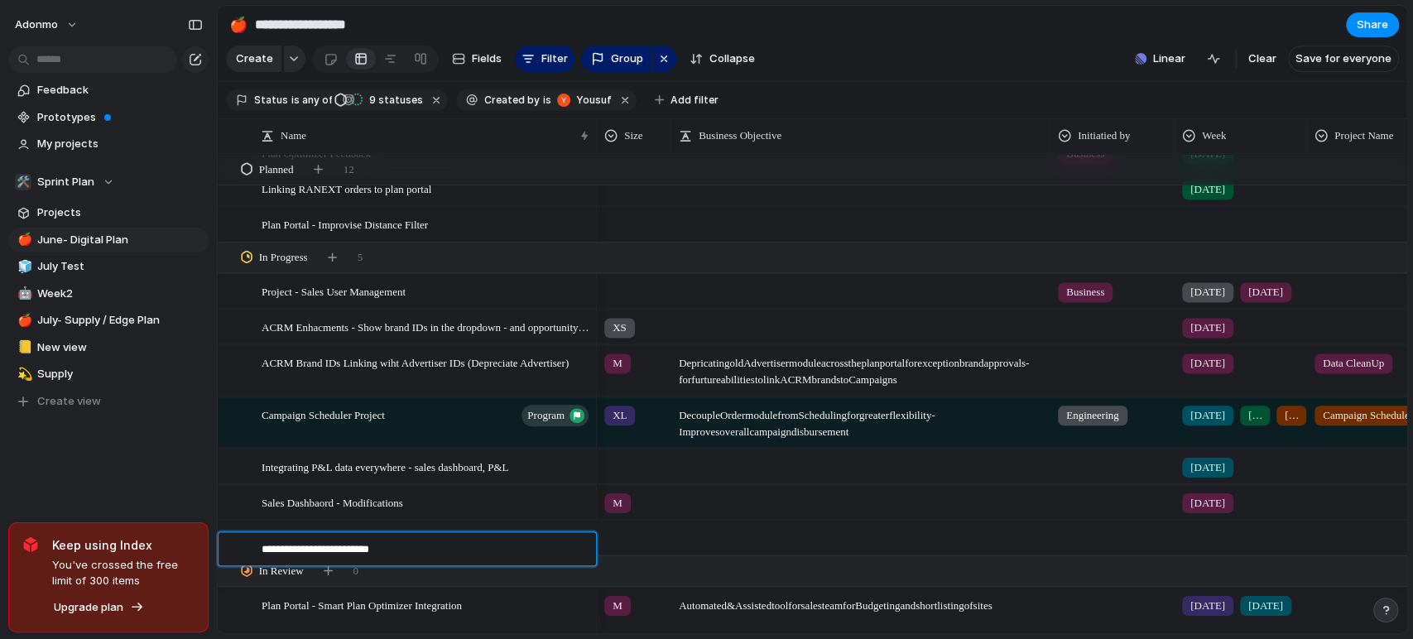
type textarea "**********"
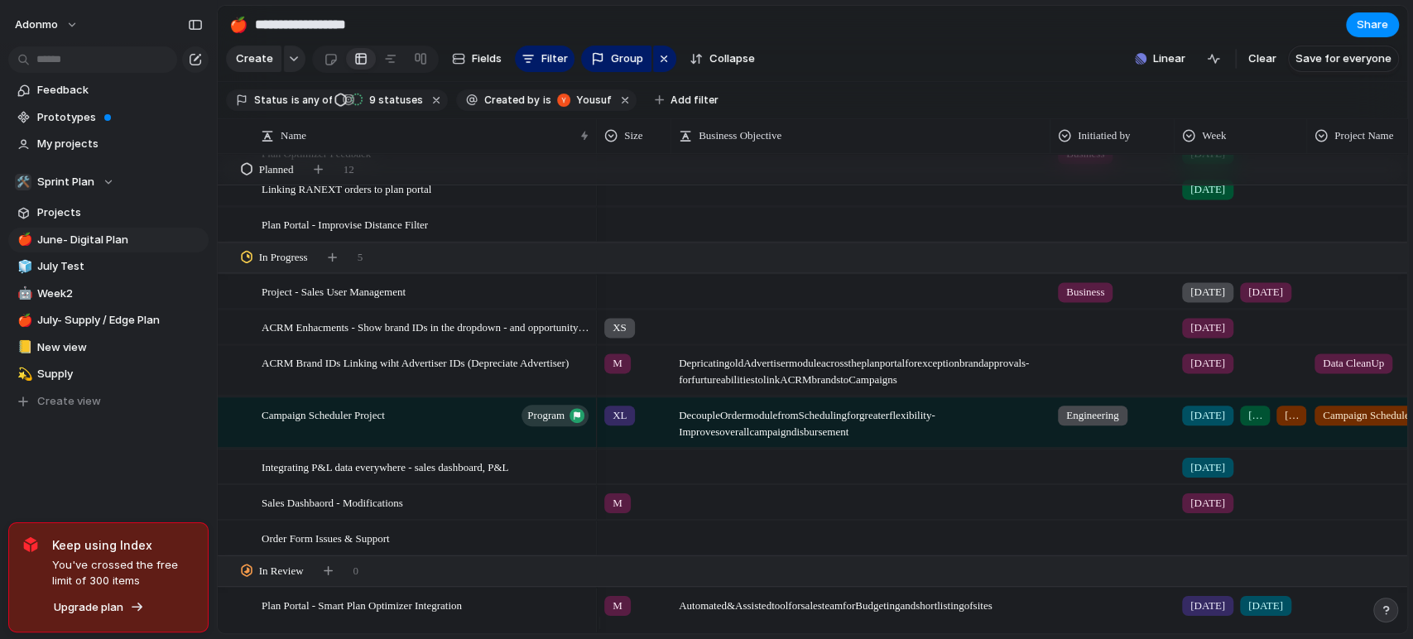
click at [624, 546] on div at bounding box center [634, 534] width 73 height 27
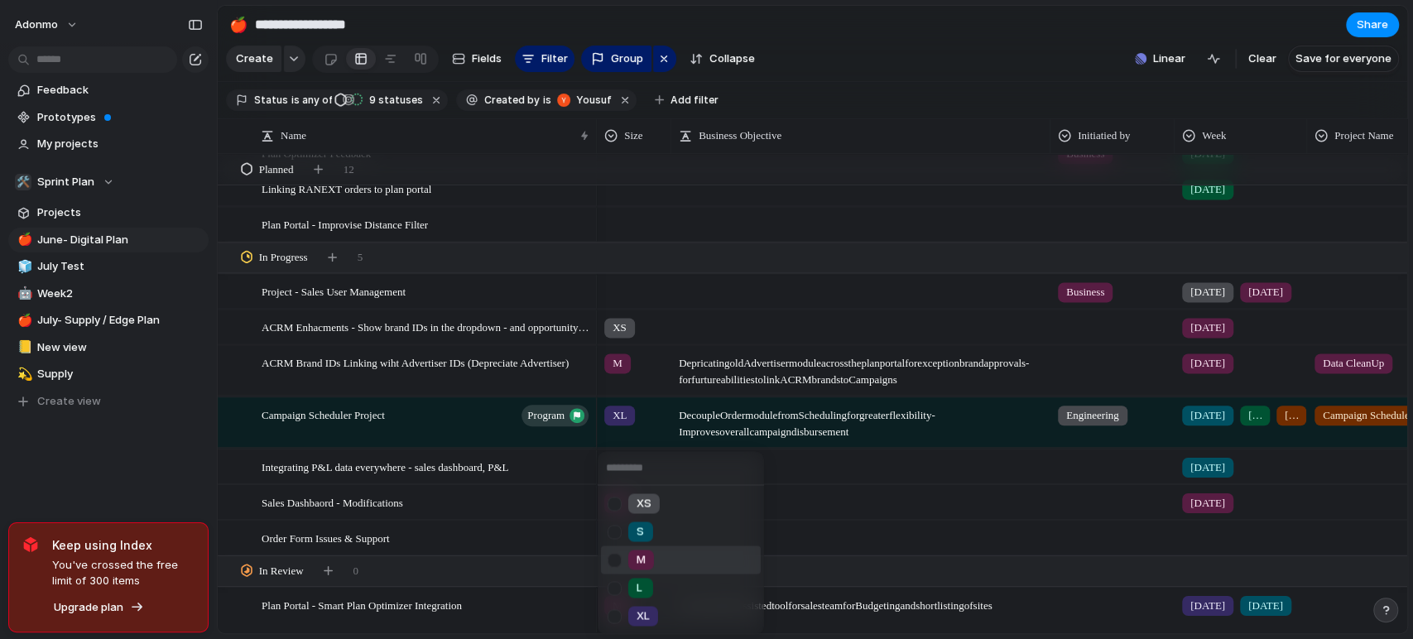
click at [658, 555] on li "M" at bounding box center [681, 559] width 160 height 28
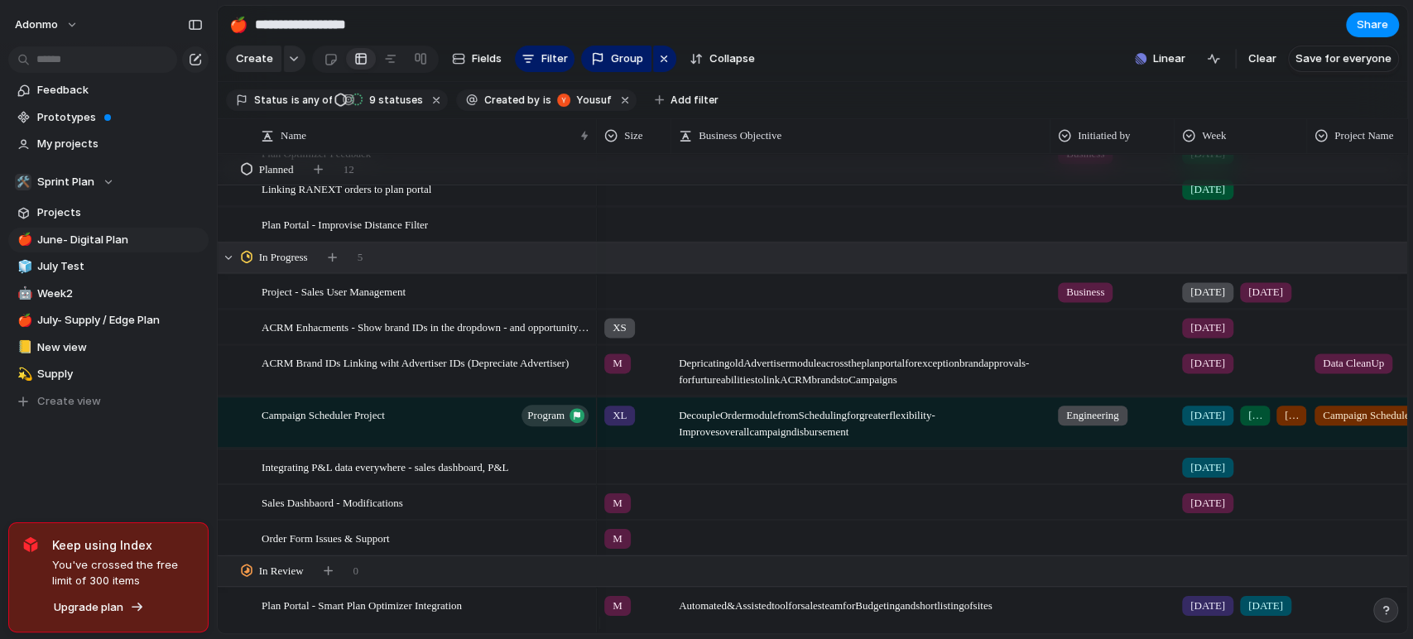
click at [345, 257] on div at bounding box center [336, 257] width 30 height 23
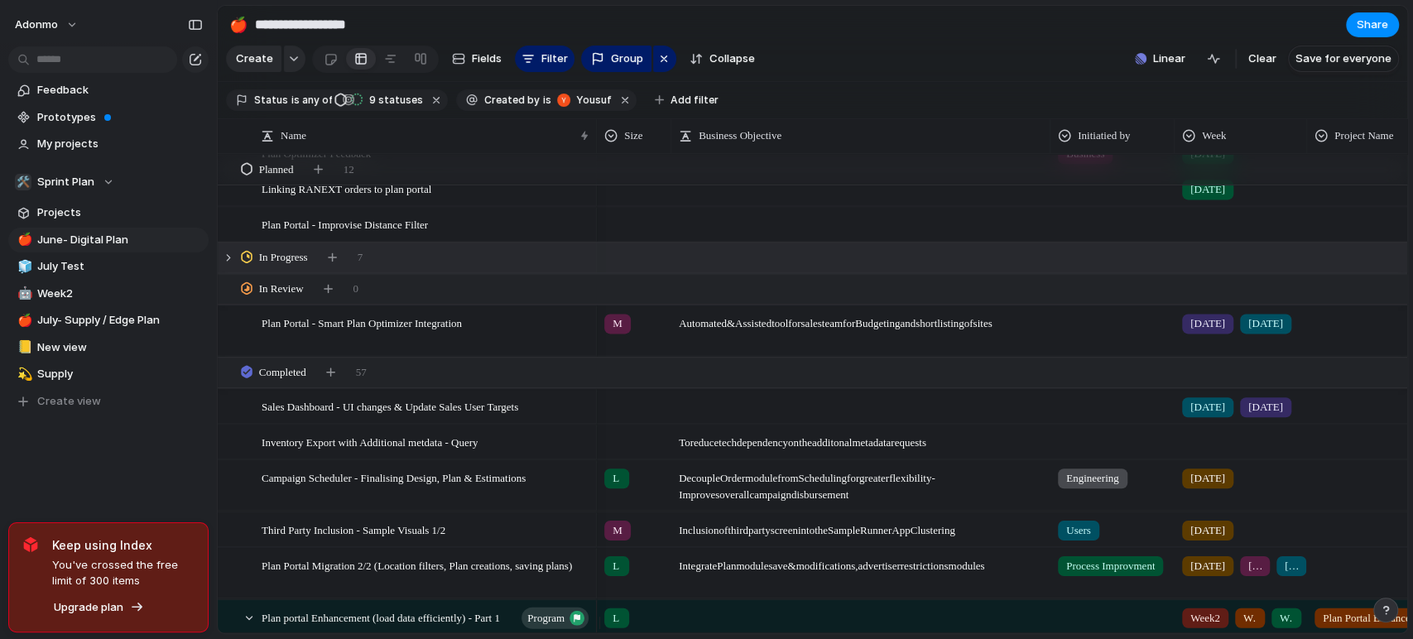
click at [291, 266] on span "In Progress" at bounding box center [283, 257] width 49 height 17
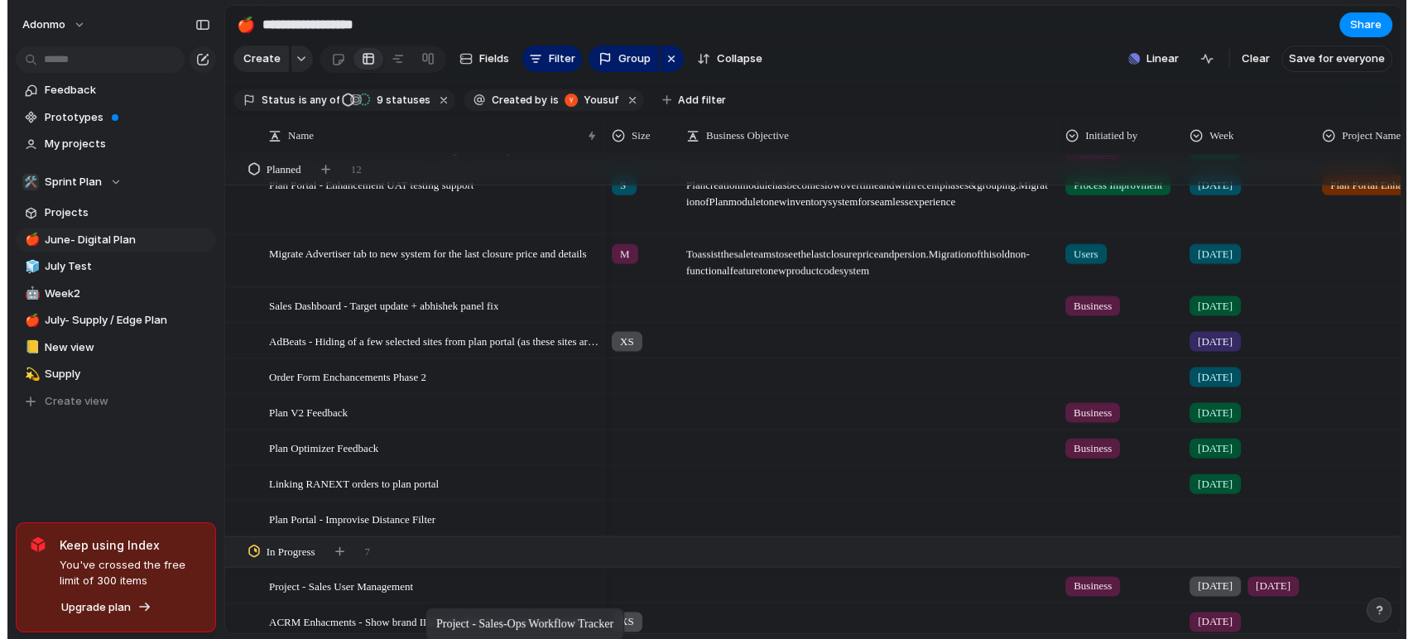
scroll to position [1622, 0]
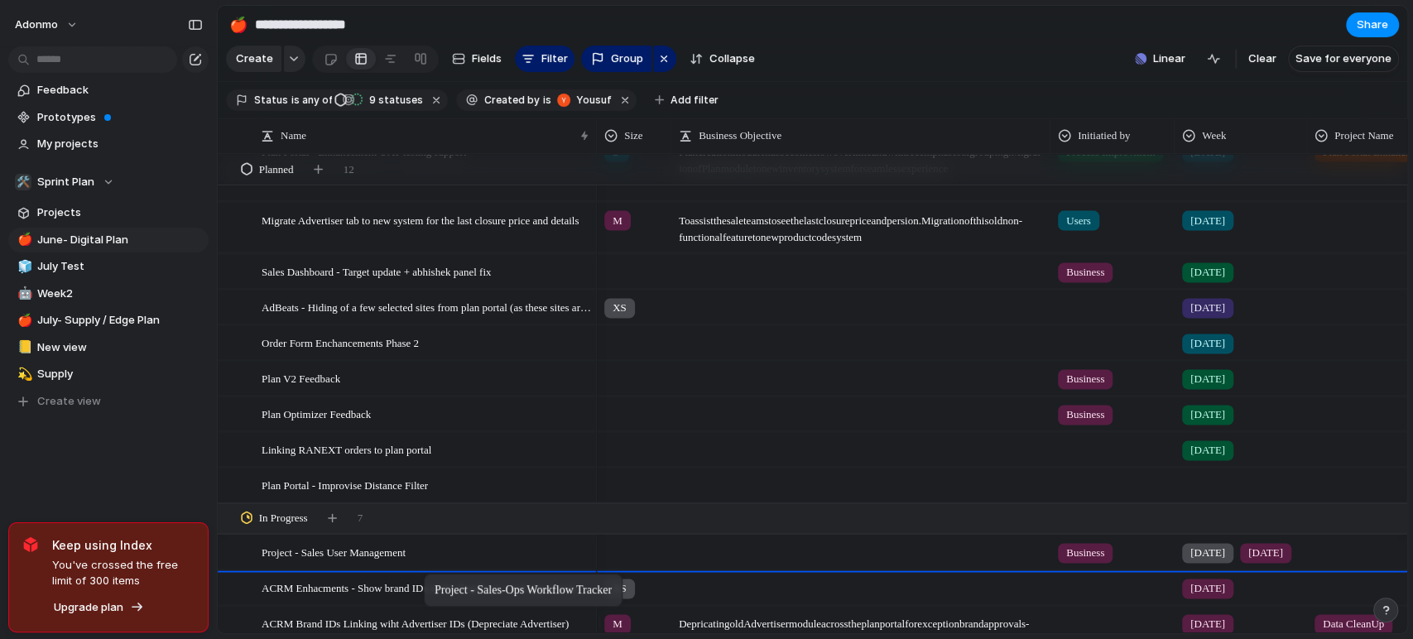
drag, startPoint x: 384, startPoint y: 257, endPoint x: 432, endPoint y: 577, distance: 323.9
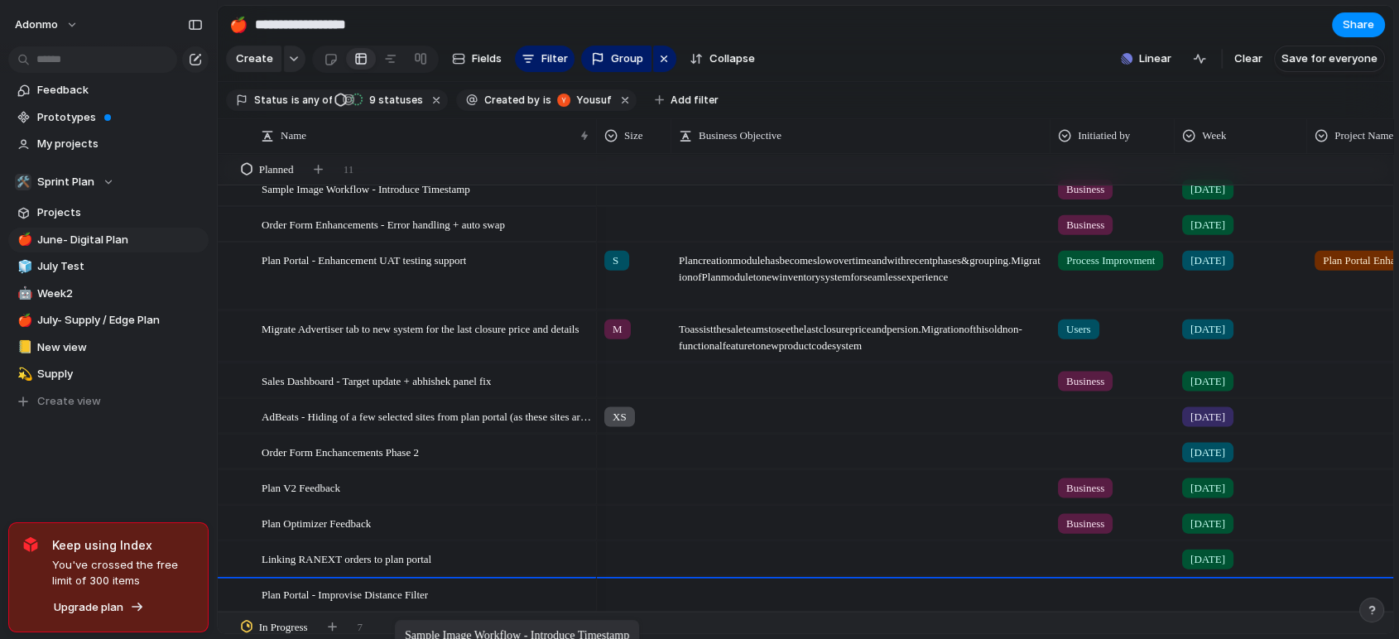
scroll to position [1544, 0]
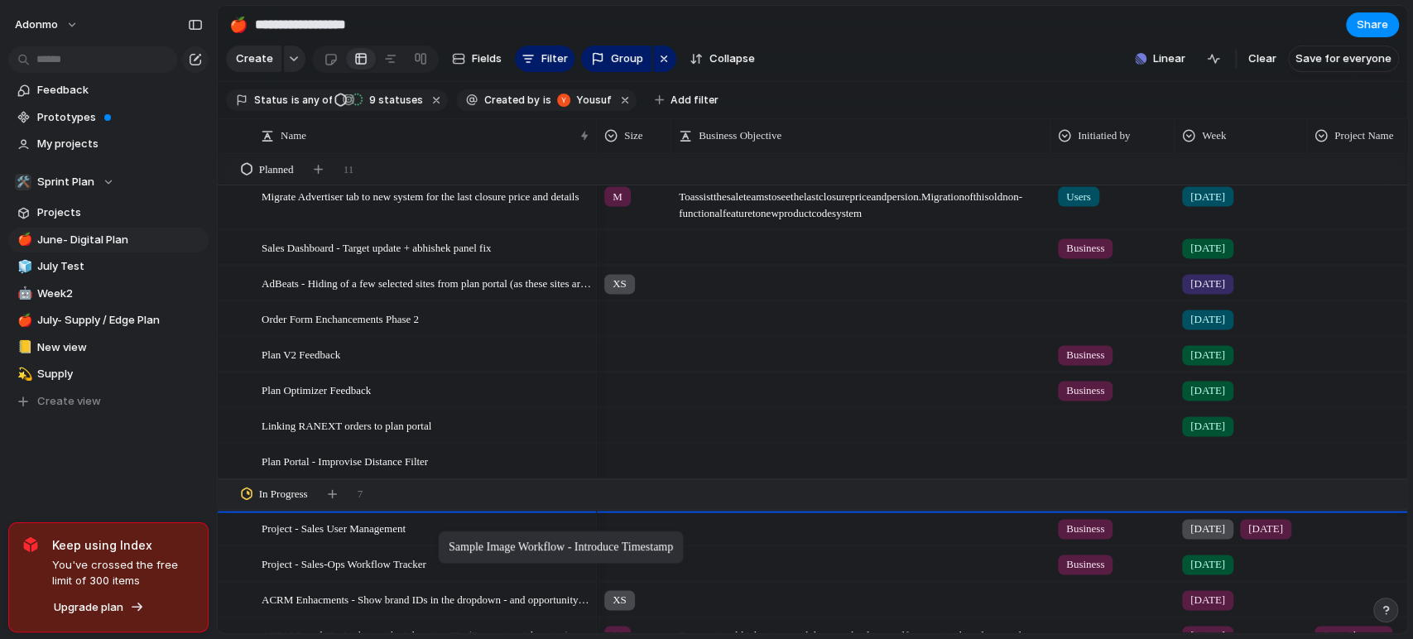
drag, startPoint x: 396, startPoint y: 334, endPoint x: 446, endPoint y: 534, distance: 206.4
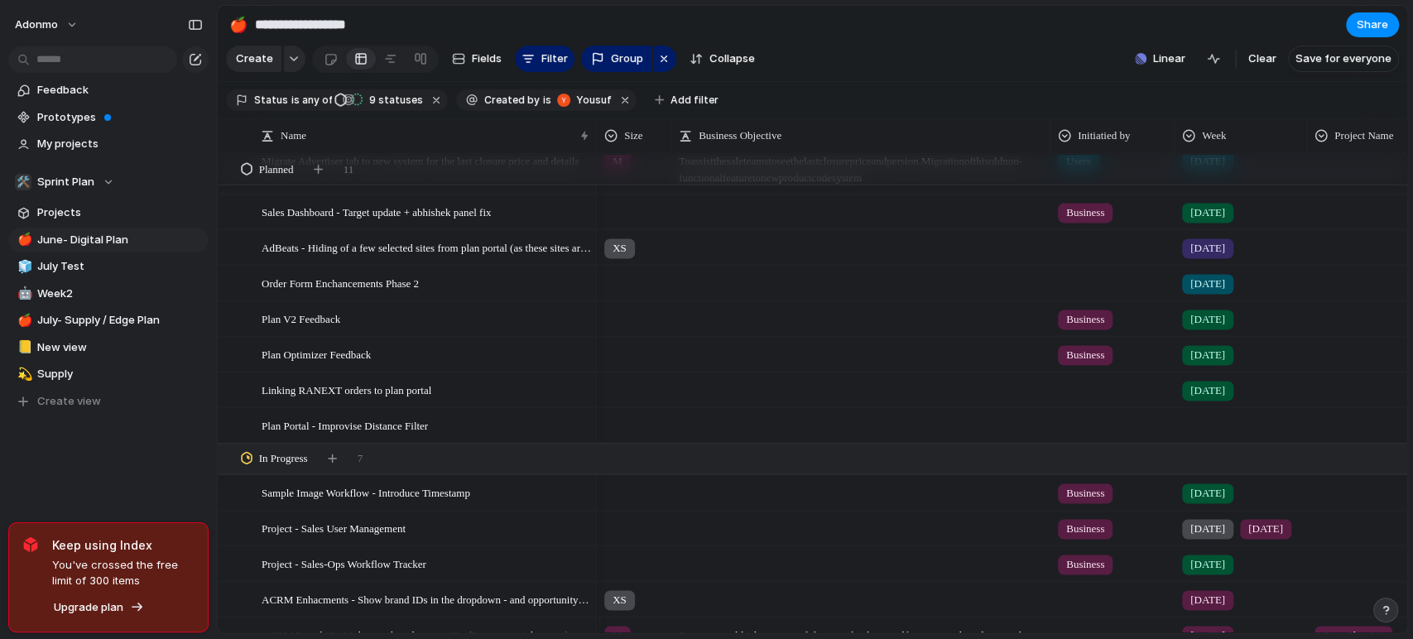
click at [1205, 502] on span "[DATE]" at bounding box center [1207, 493] width 35 height 17
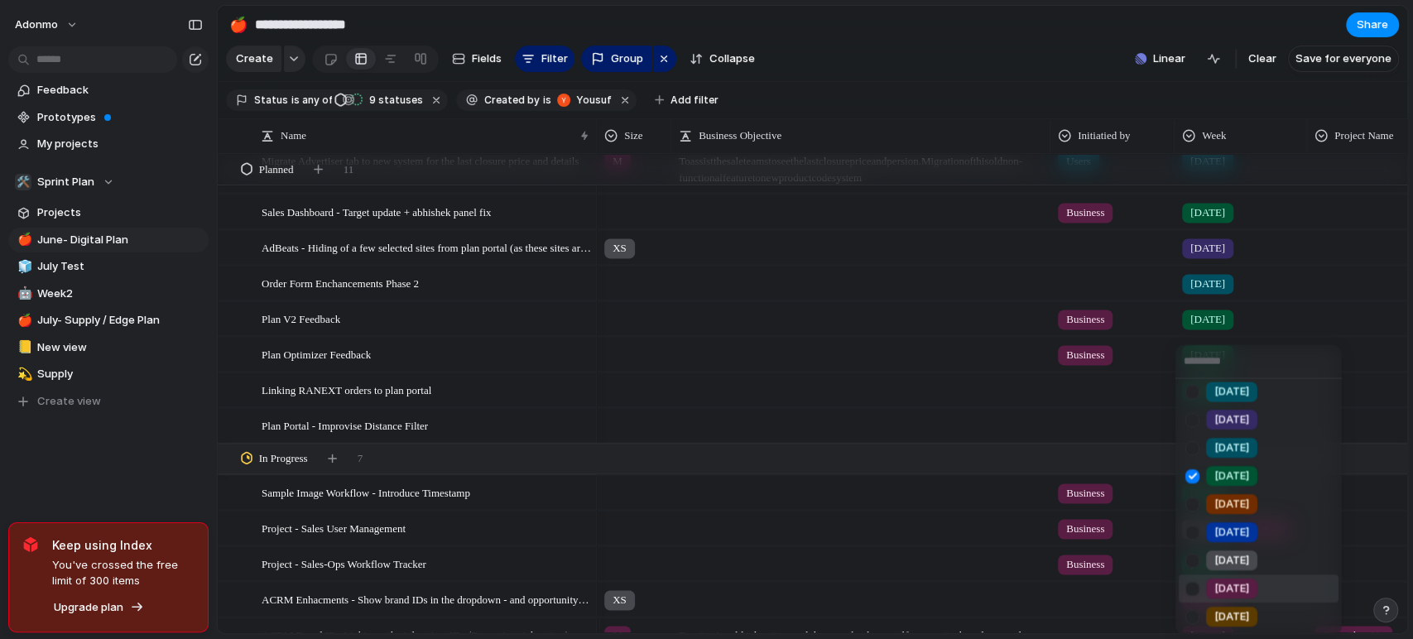
click at [1205, 575] on div at bounding box center [1192, 588] width 29 height 29
click at [1197, 478] on div at bounding box center [1192, 476] width 29 height 29
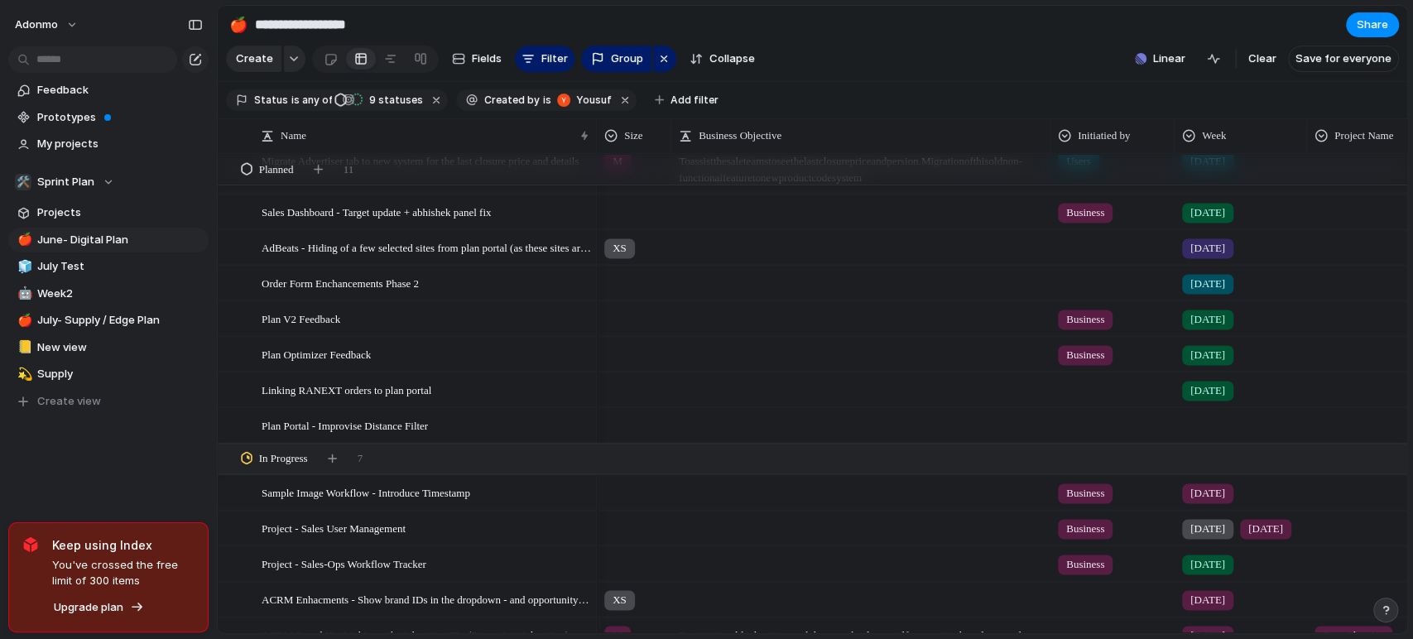
click at [162, 487] on div "Week1 Week2 Week3 Week4 [DATE] [DATE] [DATE] [DATE] [DATE] [DATE] [DATE] [DATE]…" at bounding box center [706, 319] width 1413 height 639
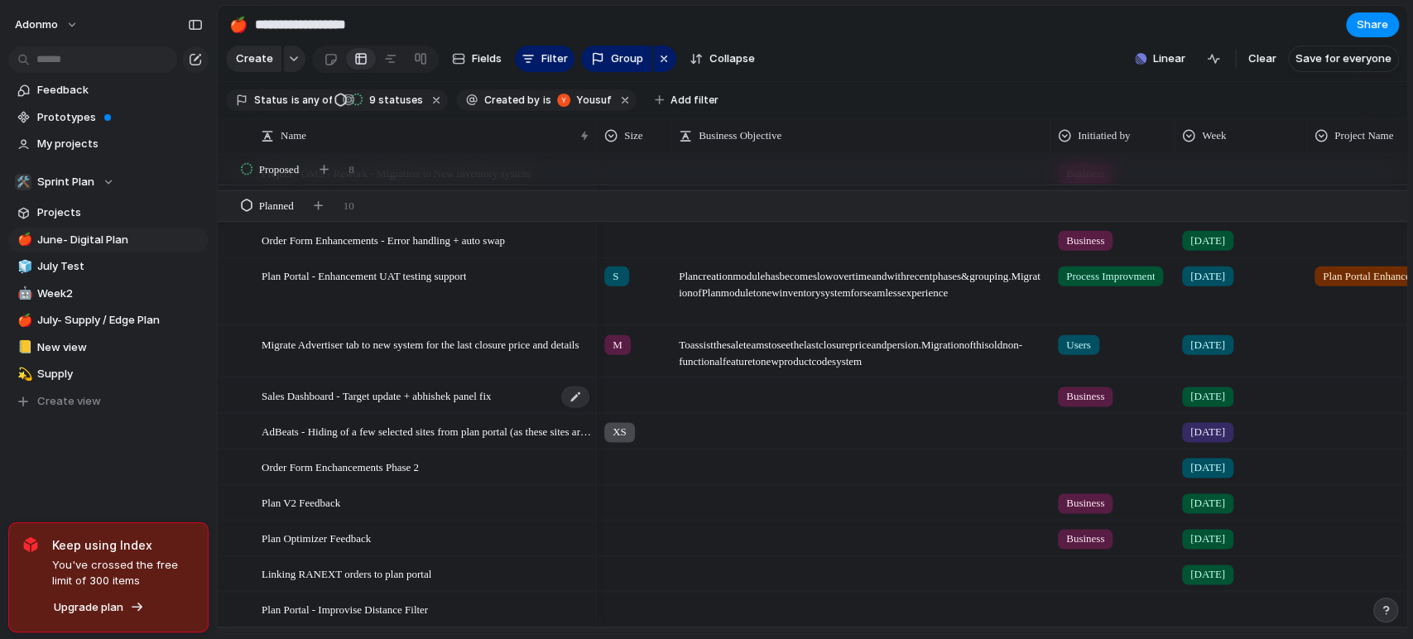
click at [447, 405] on span "Sales Dashboard - Target update + abhishek panel fix" at bounding box center [376, 395] width 229 height 19
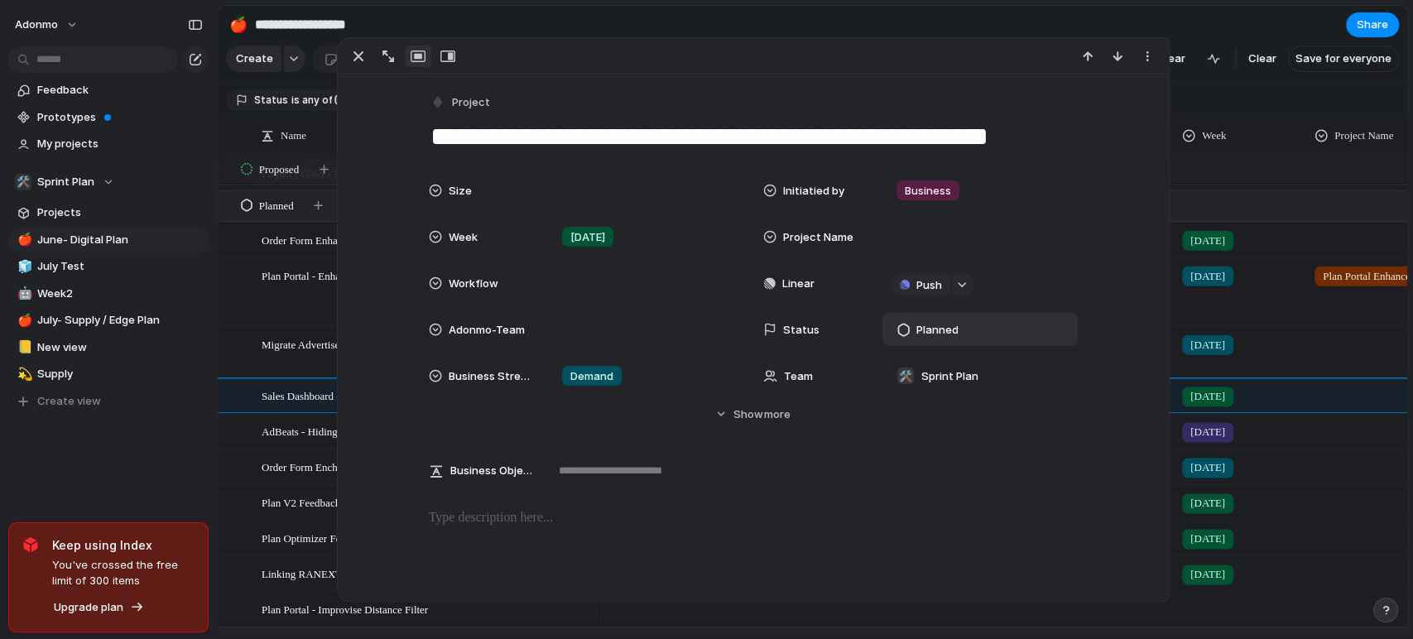
click at [950, 335] on div "Planned" at bounding box center [930, 329] width 65 height 20
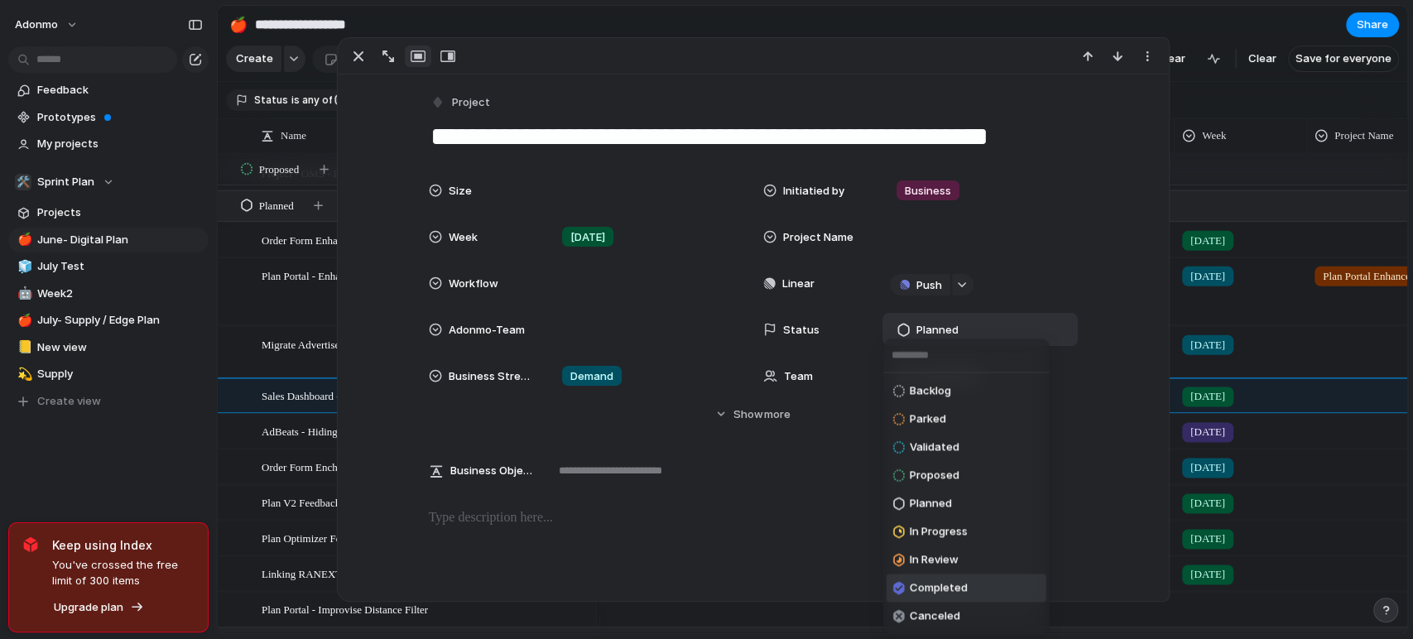
click at [927, 587] on span "Completed" at bounding box center [939, 588] width 58 height 17
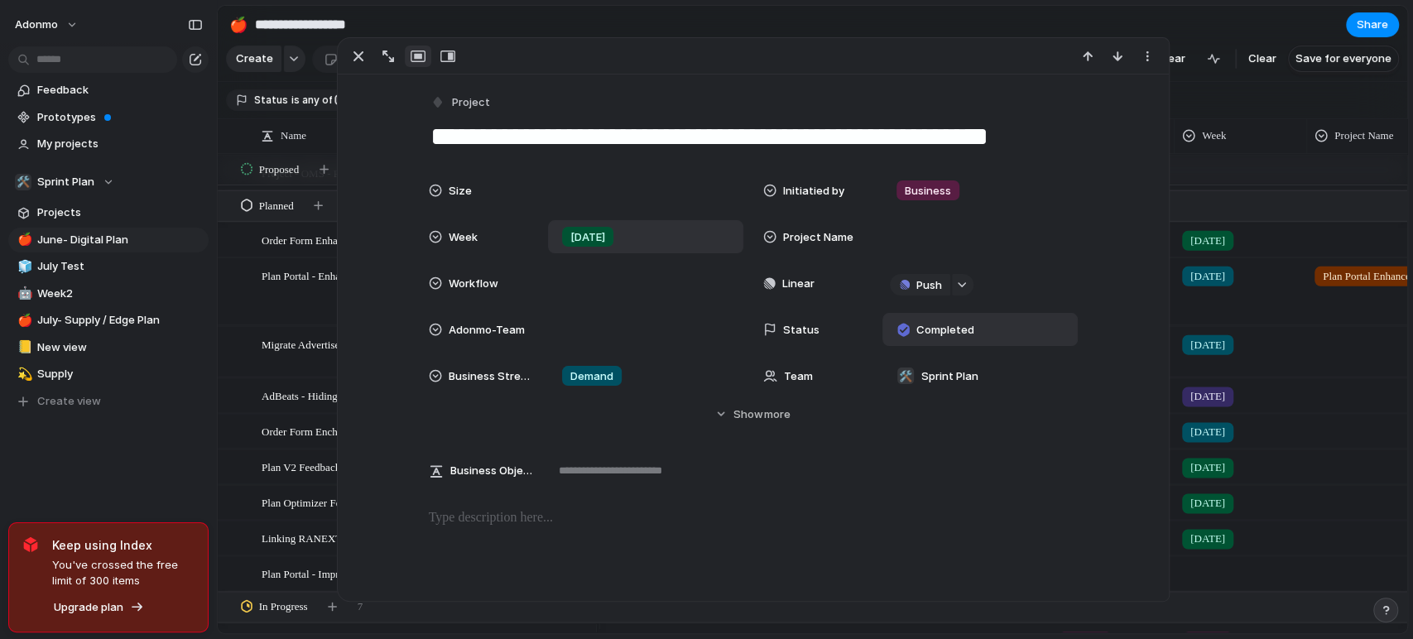
click at [601, 236] on div "[DATE]" at bounding box center [587, 237] width 51 height 20
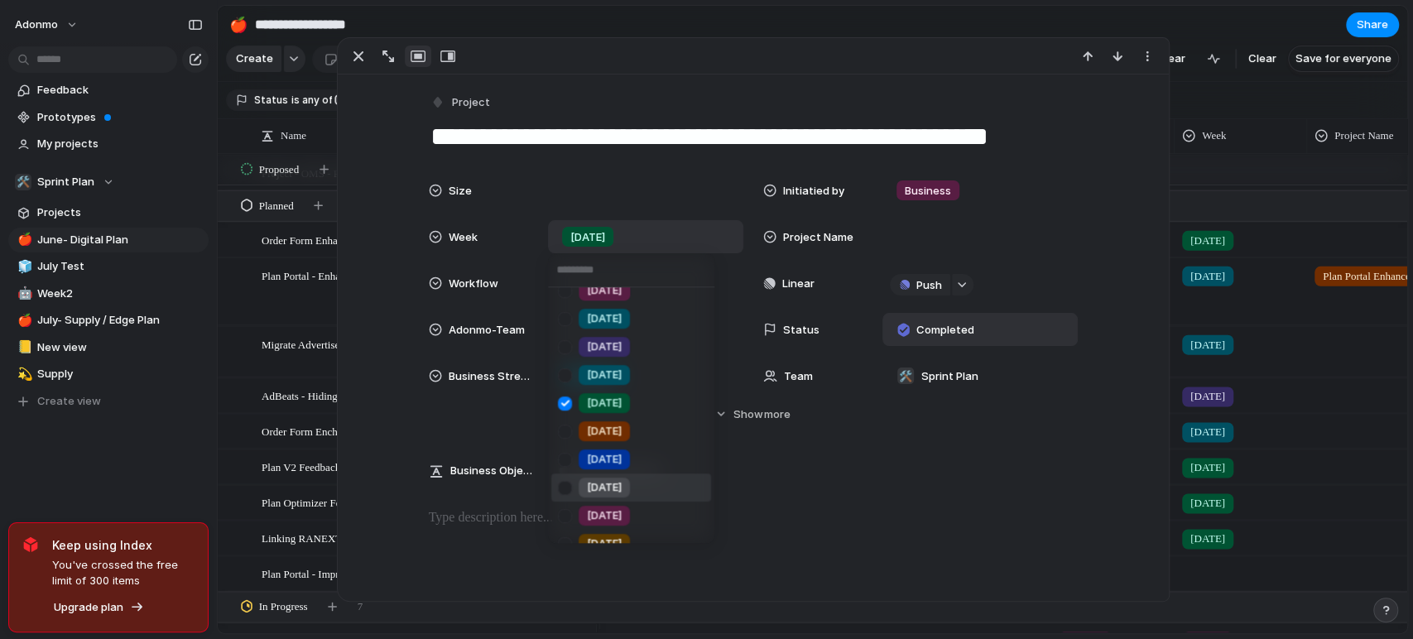
click at [612, 488] on span "[DATE]" at bounding box center [604, 487] width 35 height 17
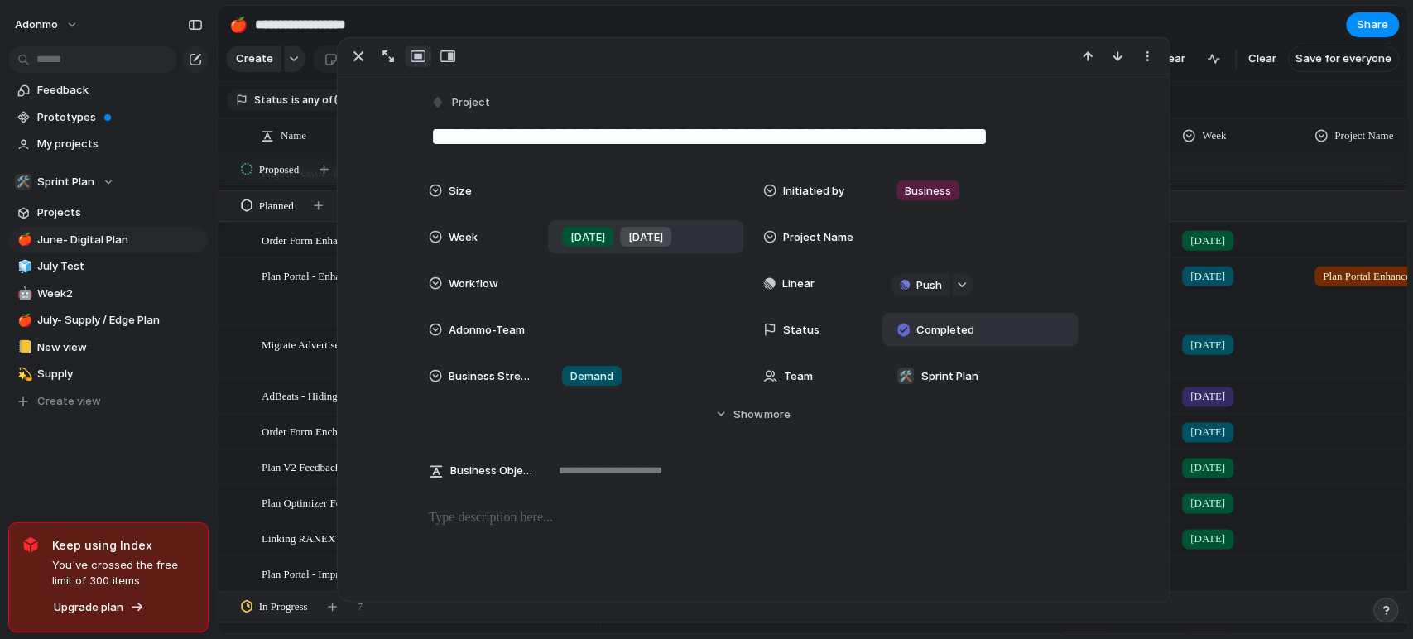
click at [585, 239] on span "[DATE]" at bounding box center [587, 237] width 35 height 17
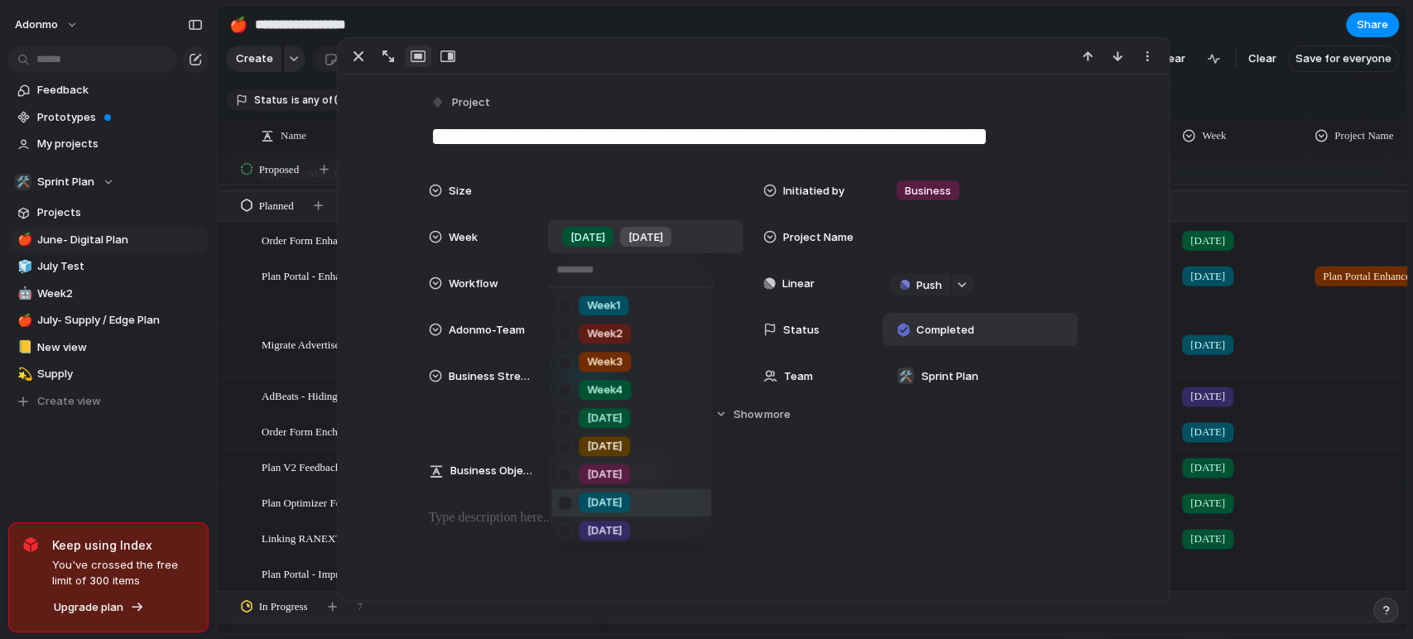
scroll to position [202, 0]
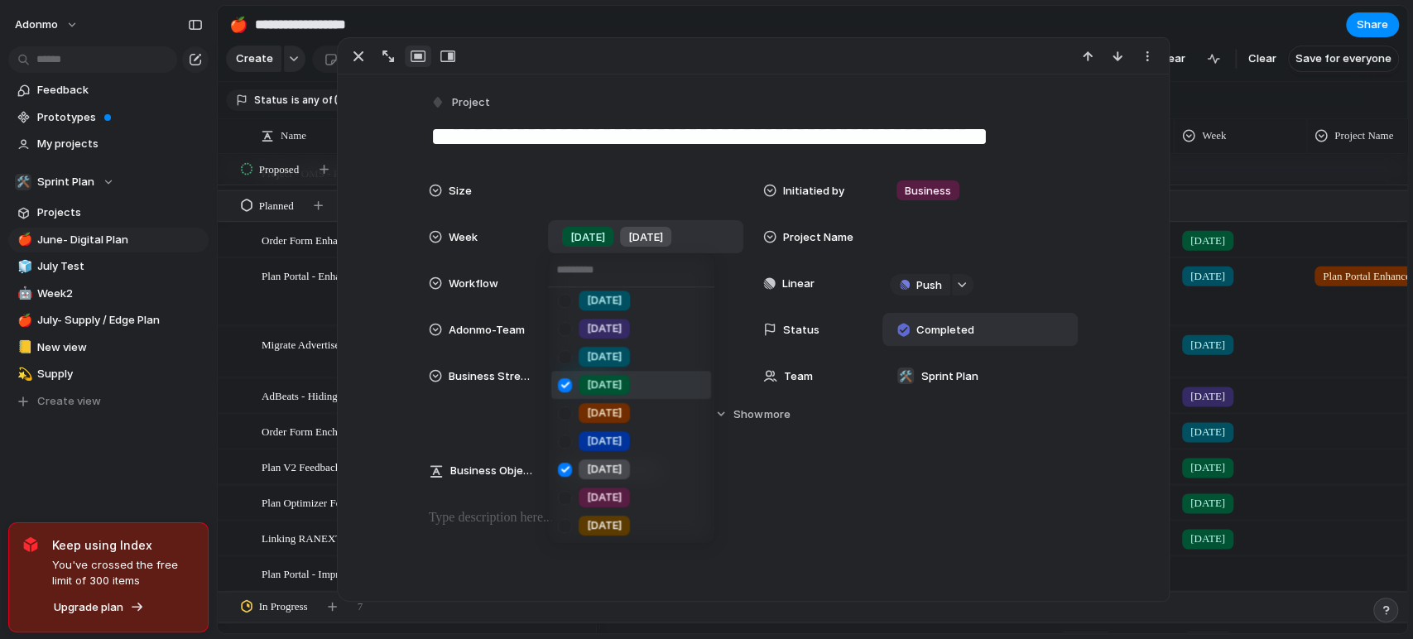
click at [596, 378] on span "[DATE]" at bounding box center [604, 385] width 35 height 17
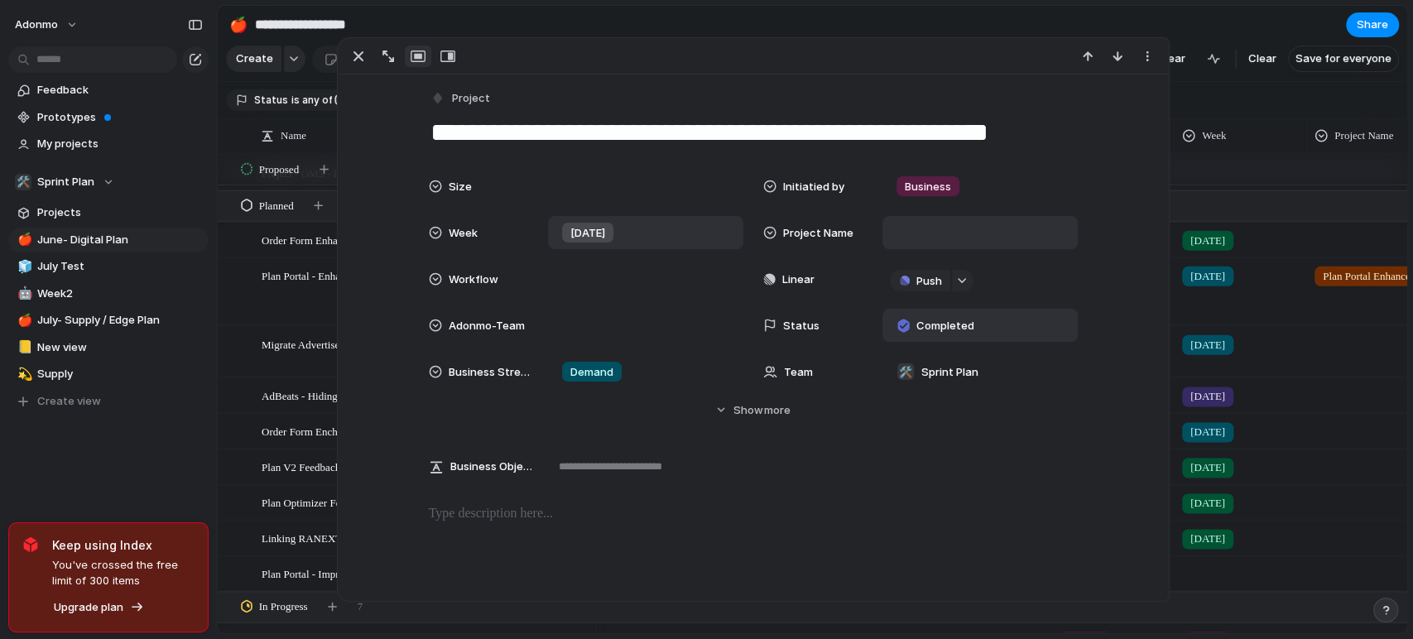
scroll to position [0, 0]
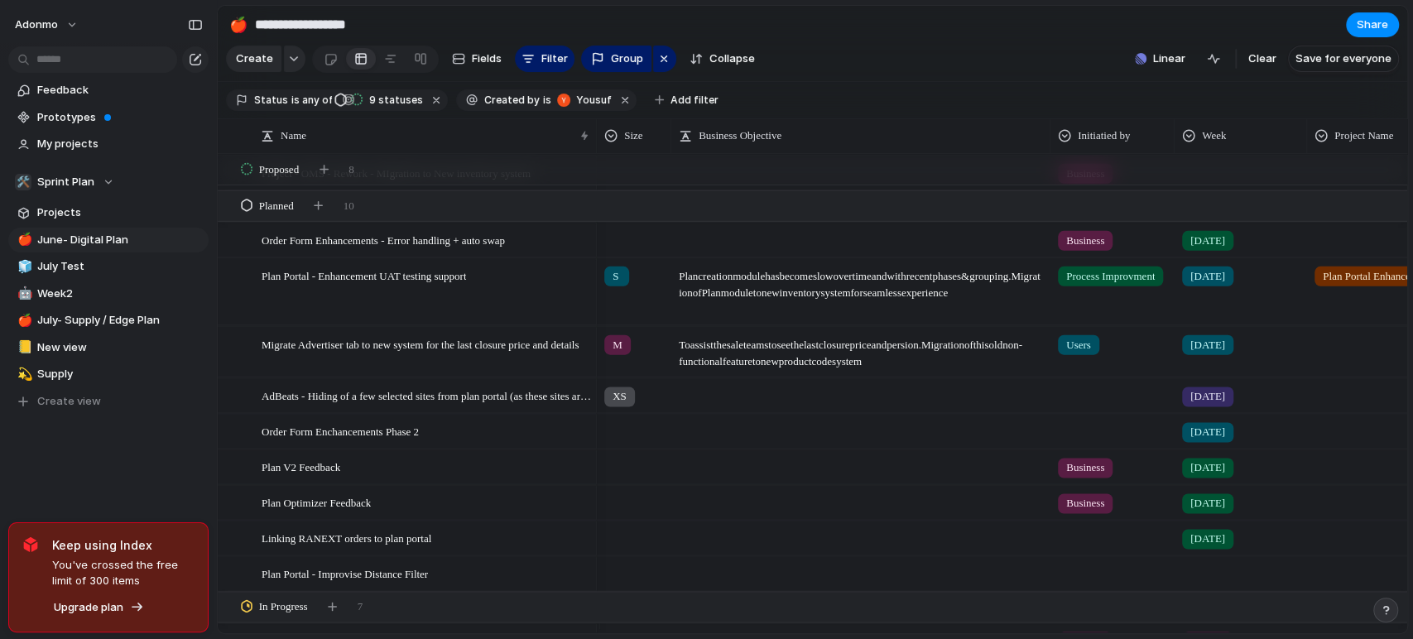
click at [179, 472] on div "Feedback Prototypes My projects 🛠️ Sprint Plan Projects 🍎 June- Digital Plan 🧊 …" at bounding box center [108, 274] width 217 height 548
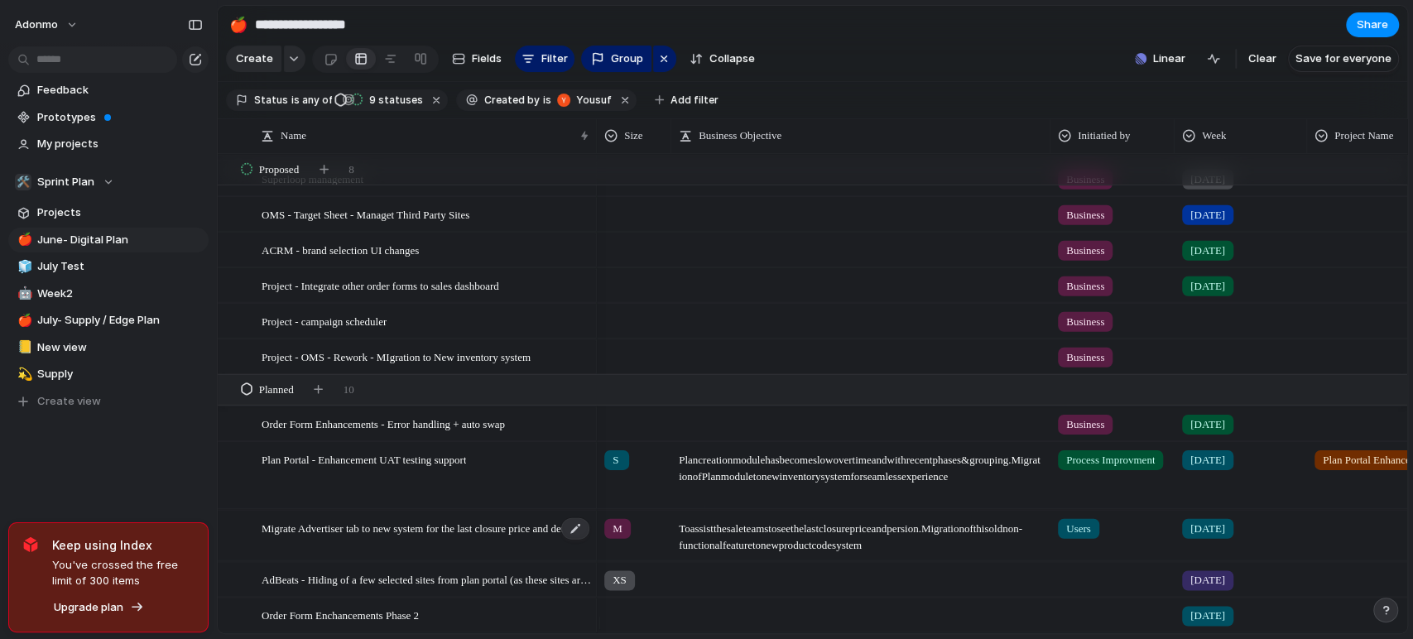
scroll to position [1427, 0]
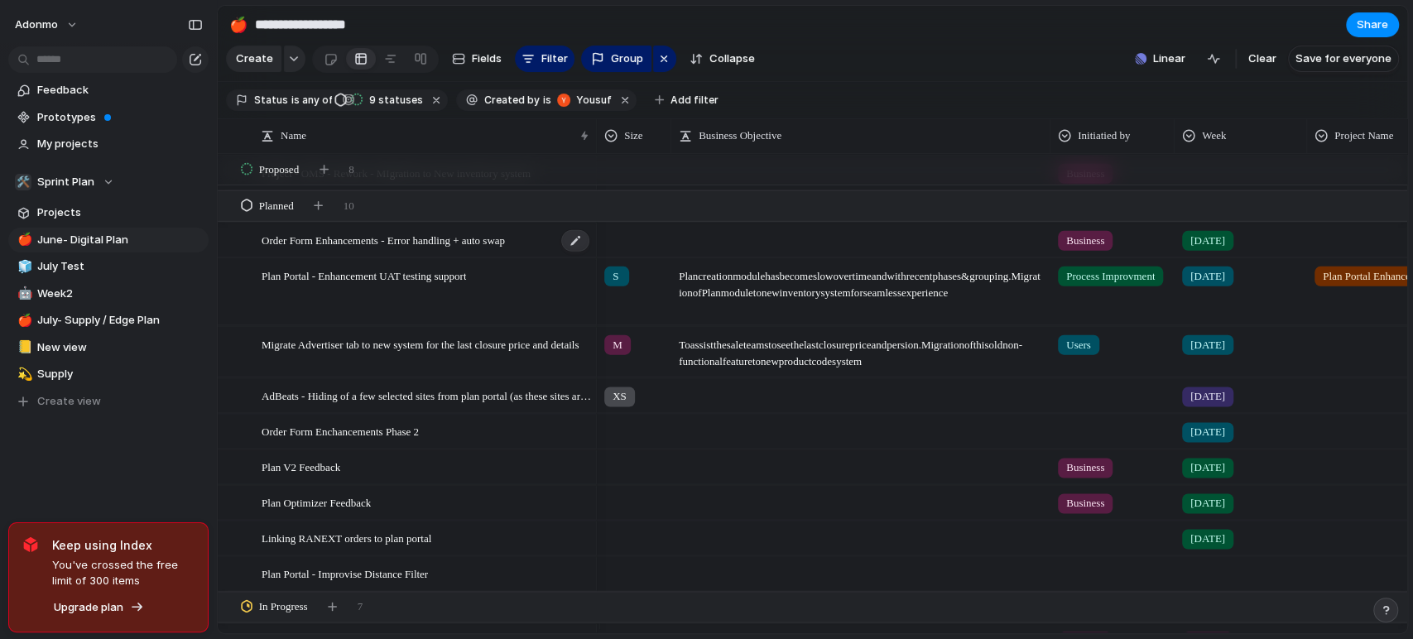
click at [414, 248] on span "Order Form Enhancements - Error handling + auto swap" at bounding box center [383, 238] width 243 height 19
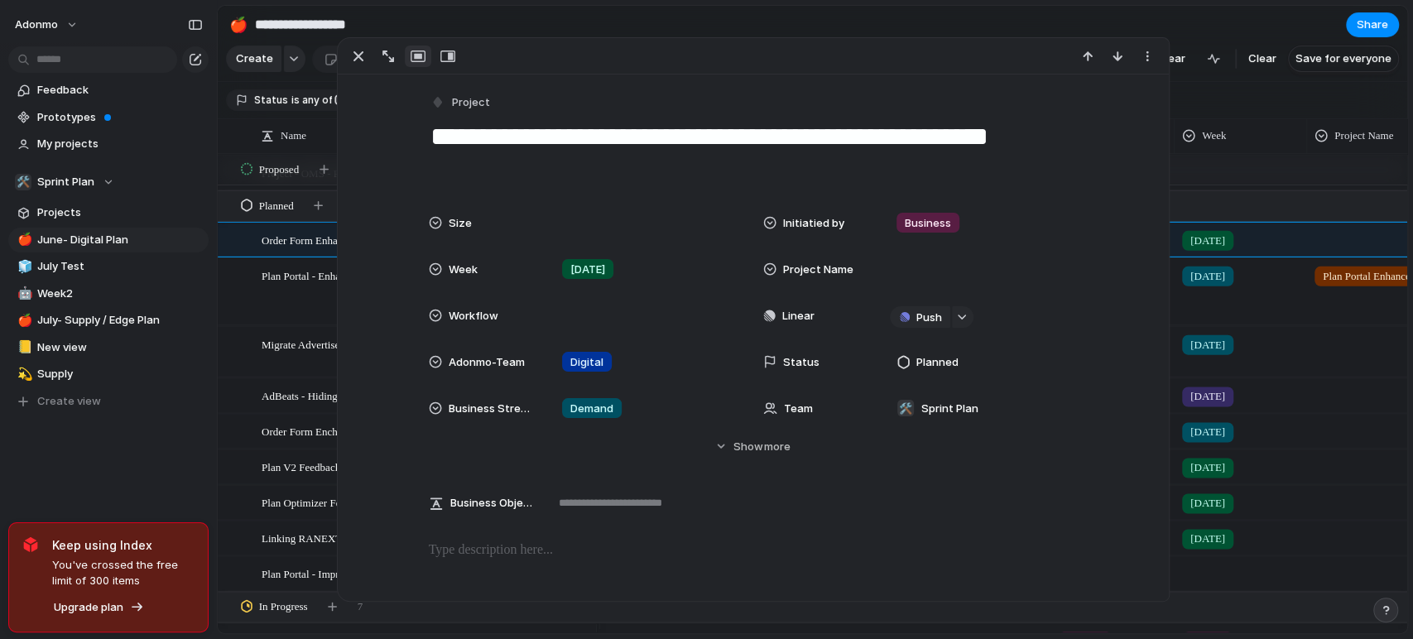
scroll to position [92, 0]
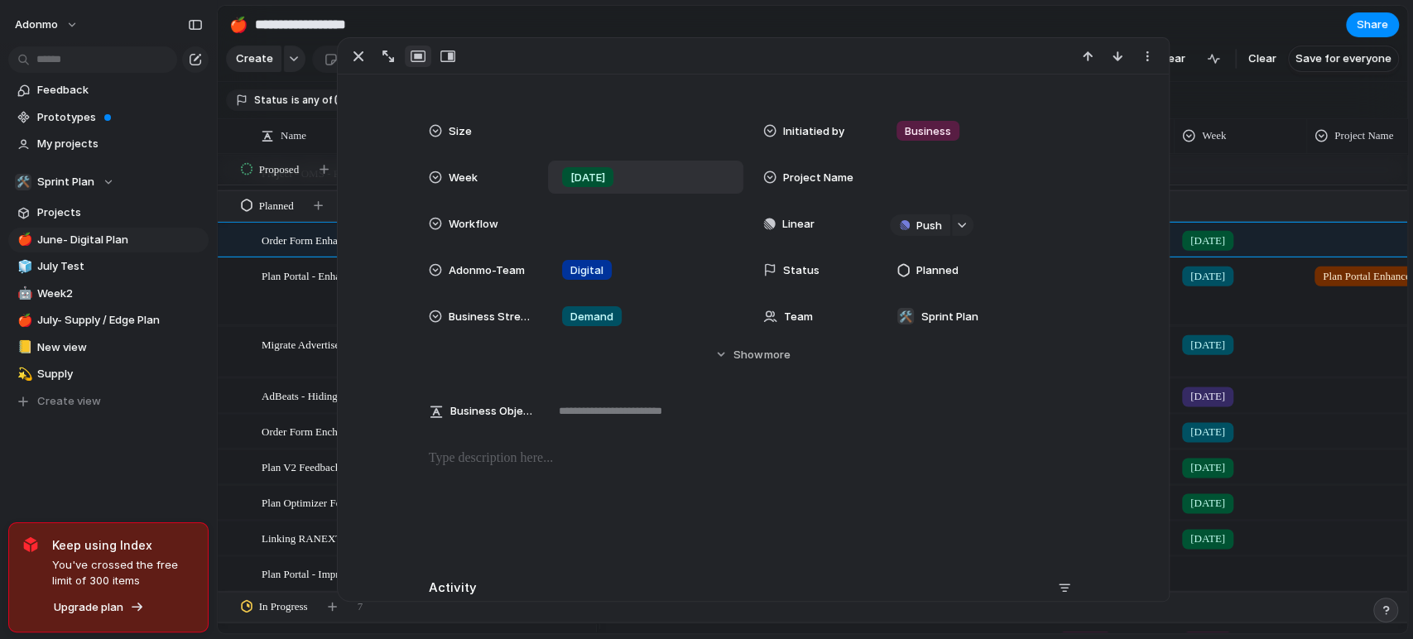
click at [602, 174] on div "[DATE]" at bounding box center [587, 177] width 65 height 20
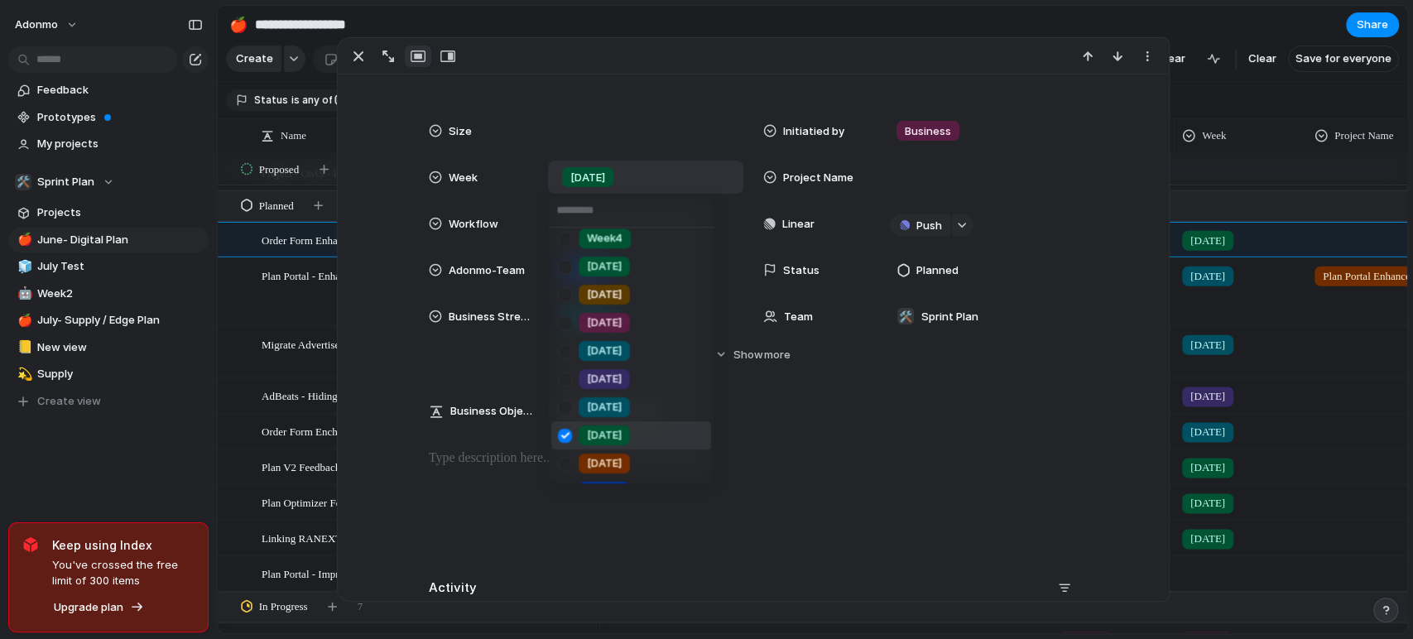
scroll to position [202, 0]
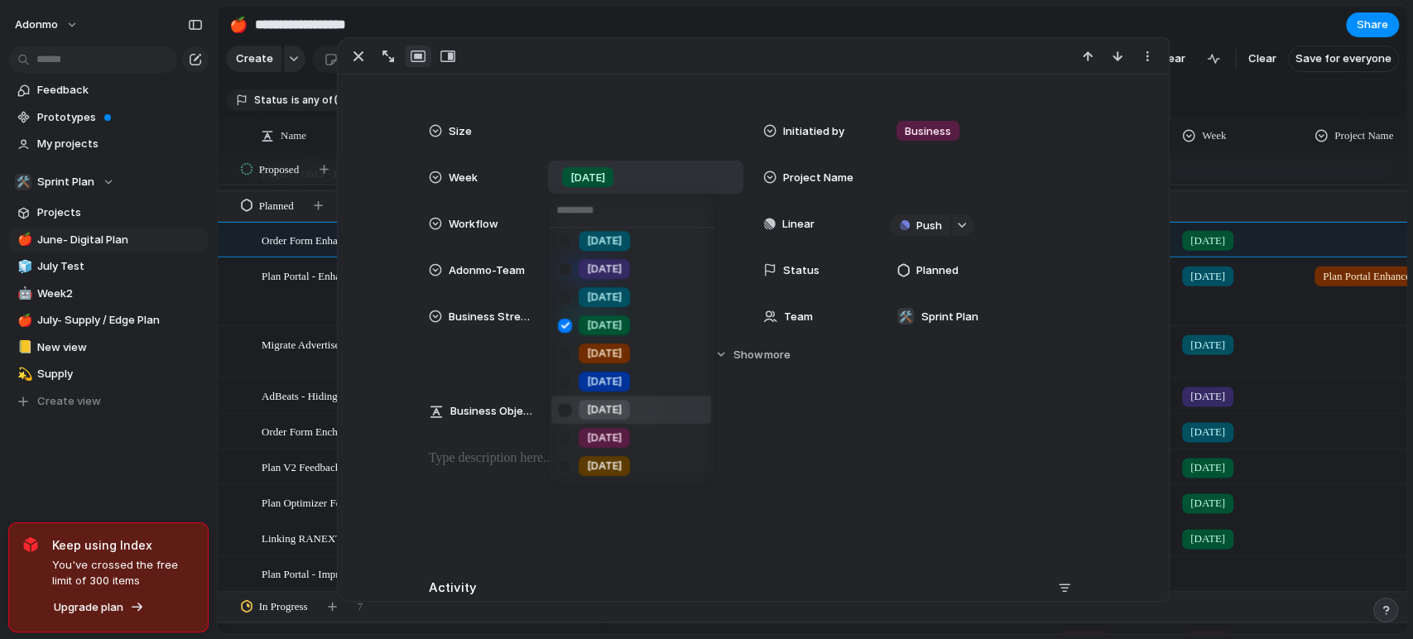
click at [603, 404] on span "[DATE]" at bounding box center [604, 409] width 35 height 17
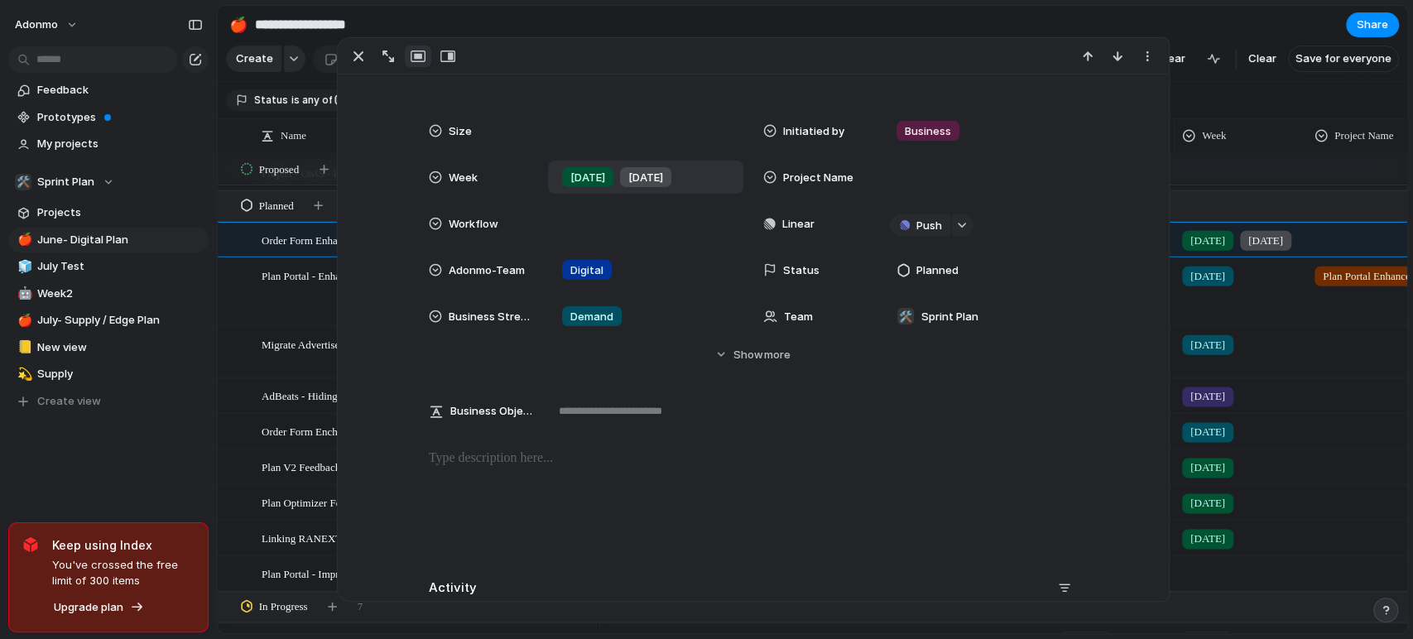
click at [590, 170] on span "[DATE]" at bounding box center [587, 178] width 35 height 17
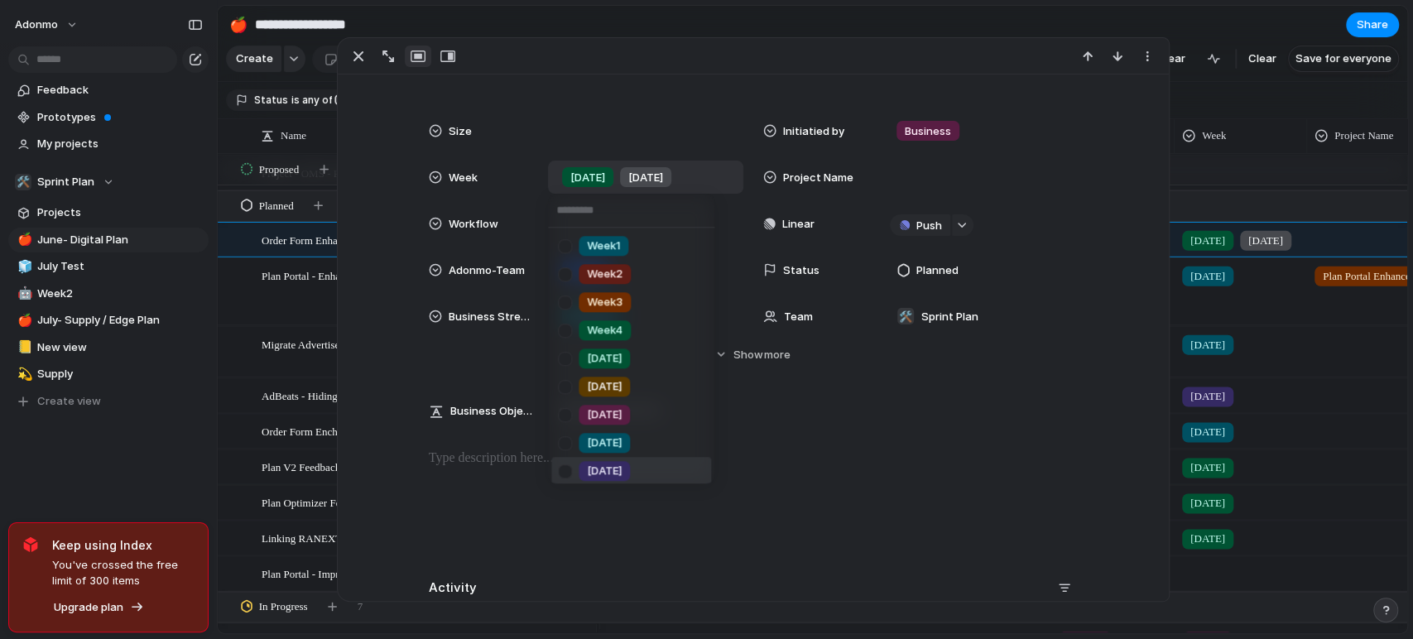
scroll to position [184, 0]
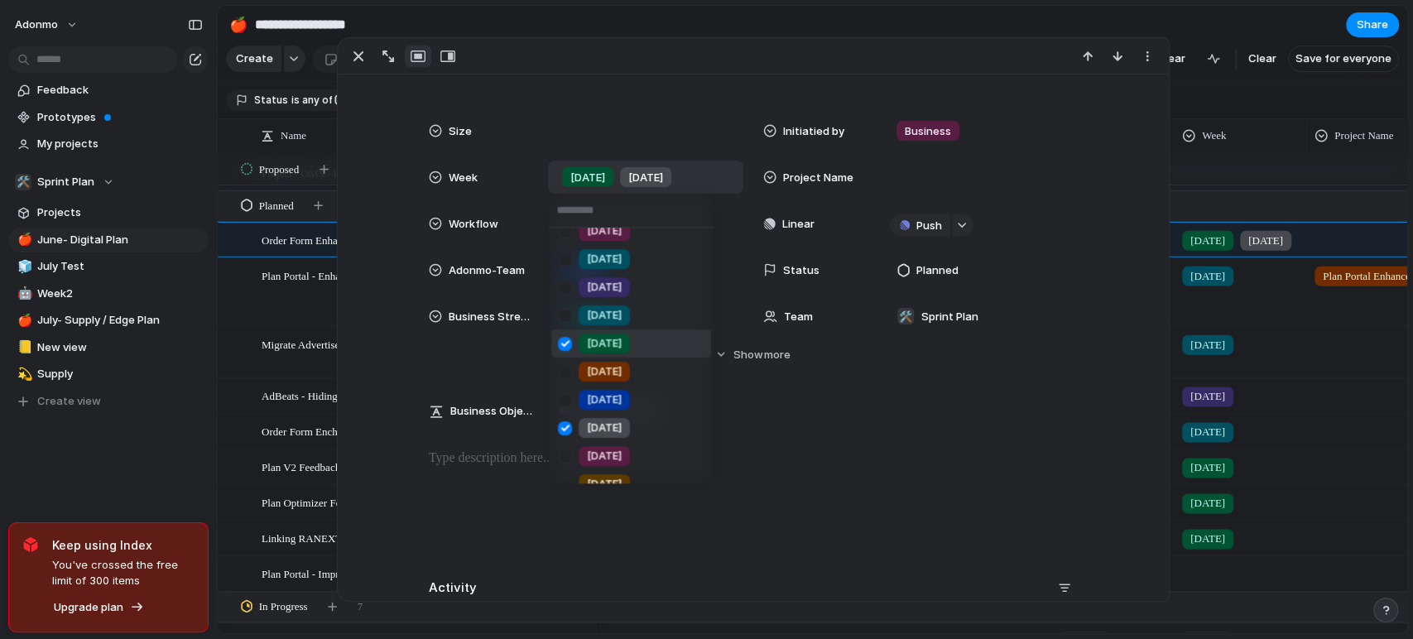
click at [576, 339] on div at bounding box center [564, 343] width 29 height 29
click at [408, 393] on div "Week1 Week2 Week3 Week4 [DATE] [DATE] [DATE] [DATE] [DATE] [DATE] [DATE] [DATE]…" at bounding box center [706, 319] width 1413 height 639
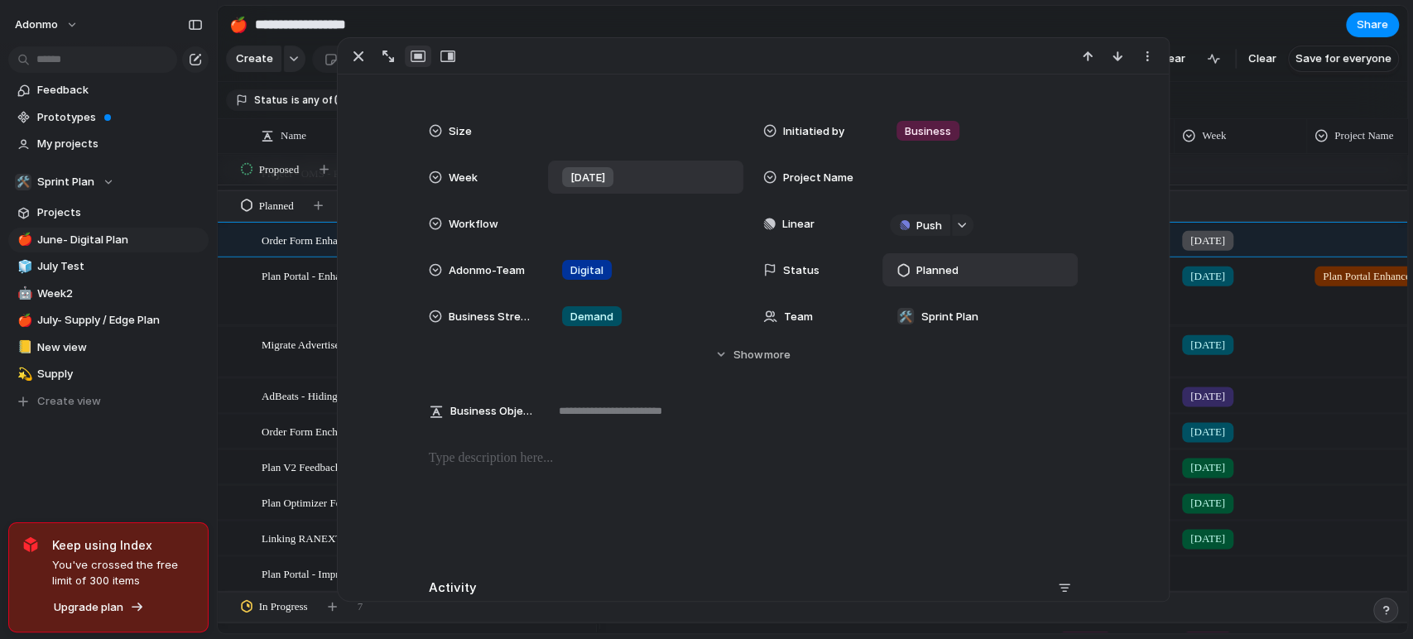
click at [915, 263] on span "Planned" at bounding box center [936, 270] width 42 height 17
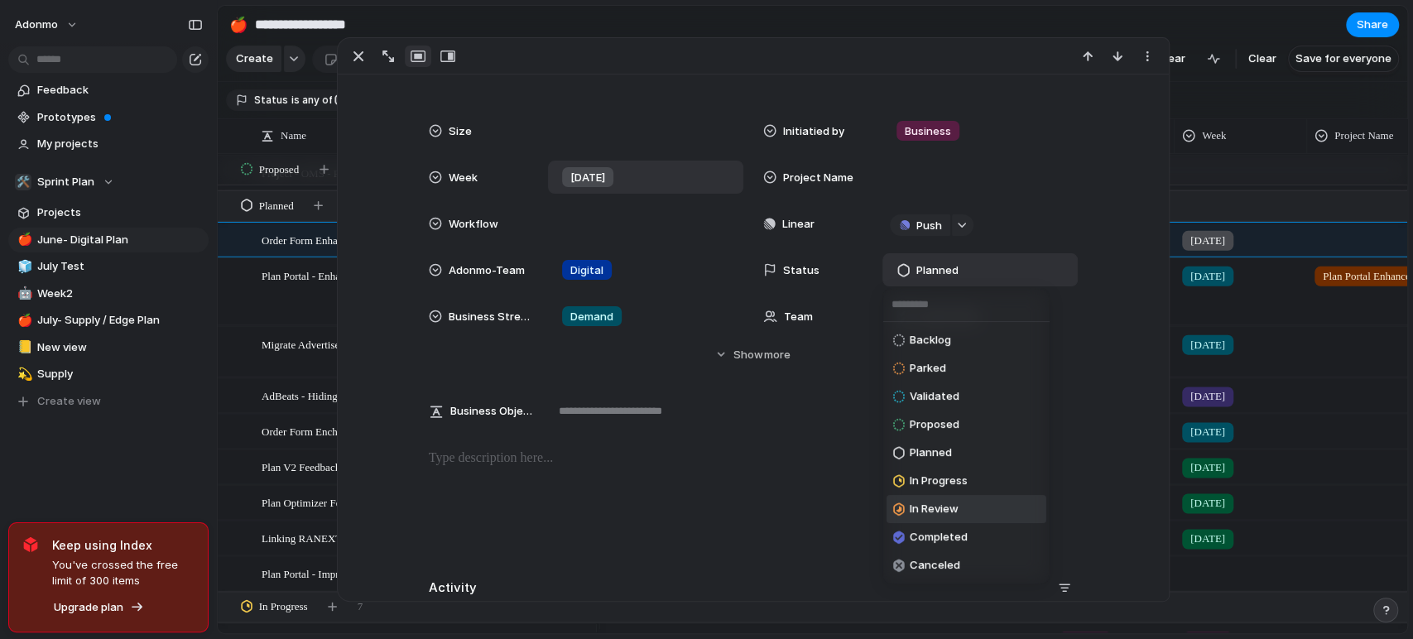
click at [939, 538] on span "Completed" at bounding box center [939, 537] width 58 height 17
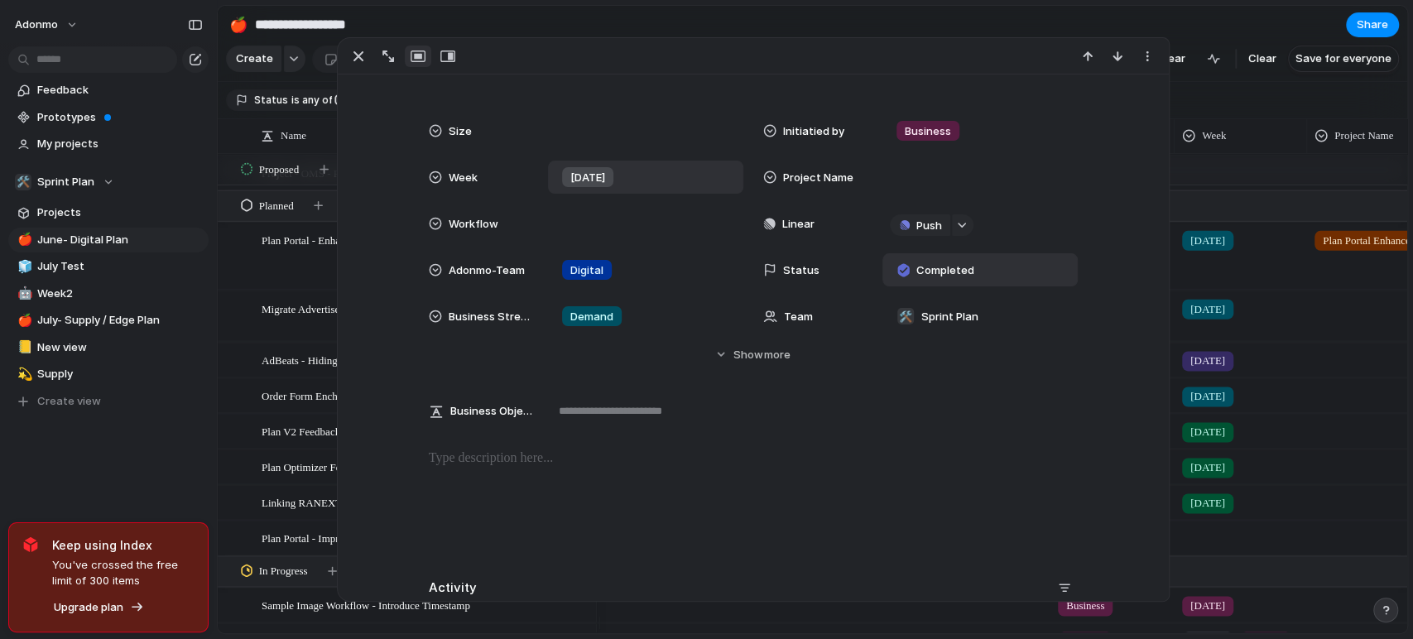
click at [187, 451] on div "Feedback Prototypes My projects 🛠️ Sprint Plan Projects 🍎 June- Digital Plan 🧊 …" at bounding box center [108, 274] width 217 height 548
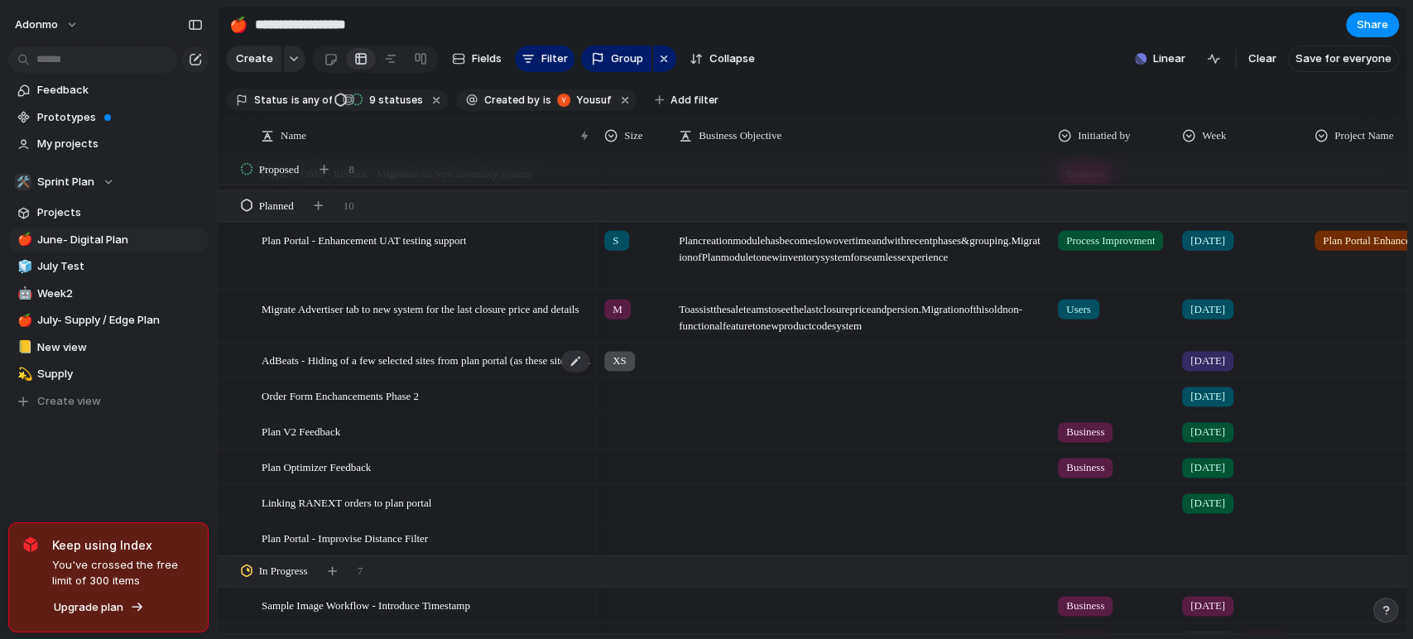
click at [396, 369] on span "AdBeats - Hiding of a few selected sites from plan portal (as these sites are h…" at bounding box center [426, 359] width 329 height 19
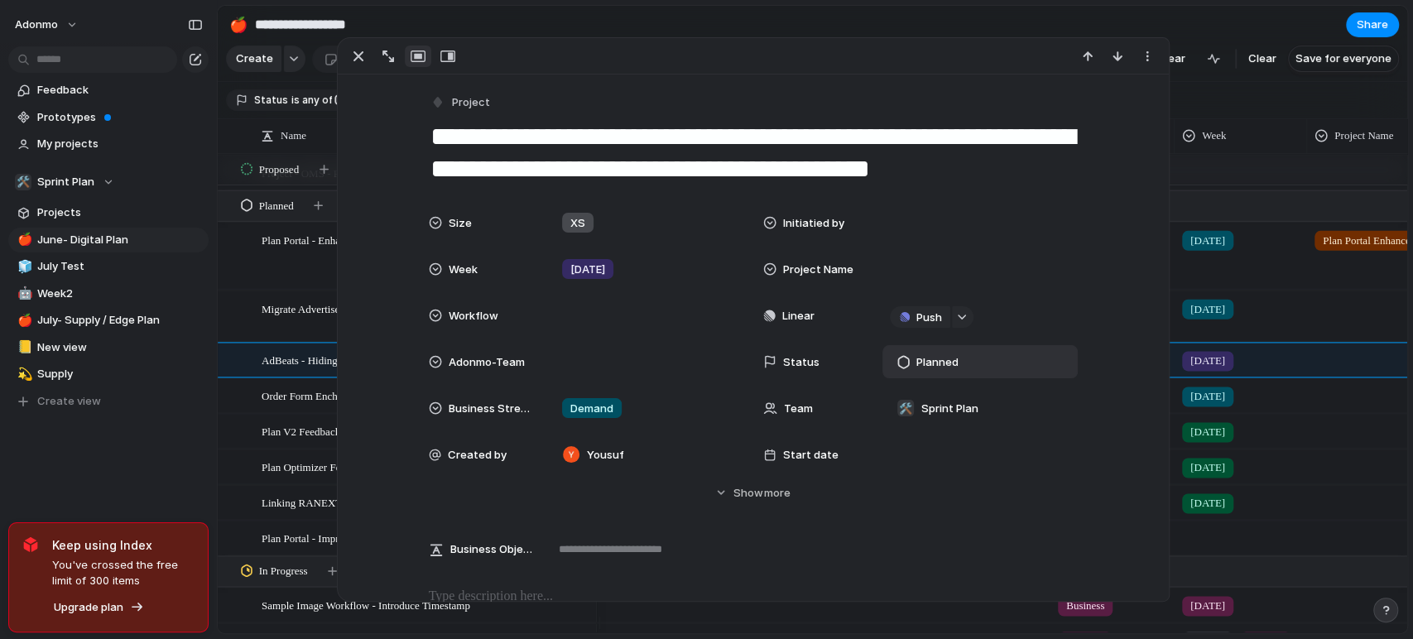
click at [934, 345] on div "Planned" at bounding box center [979, 361] width 195 height 33
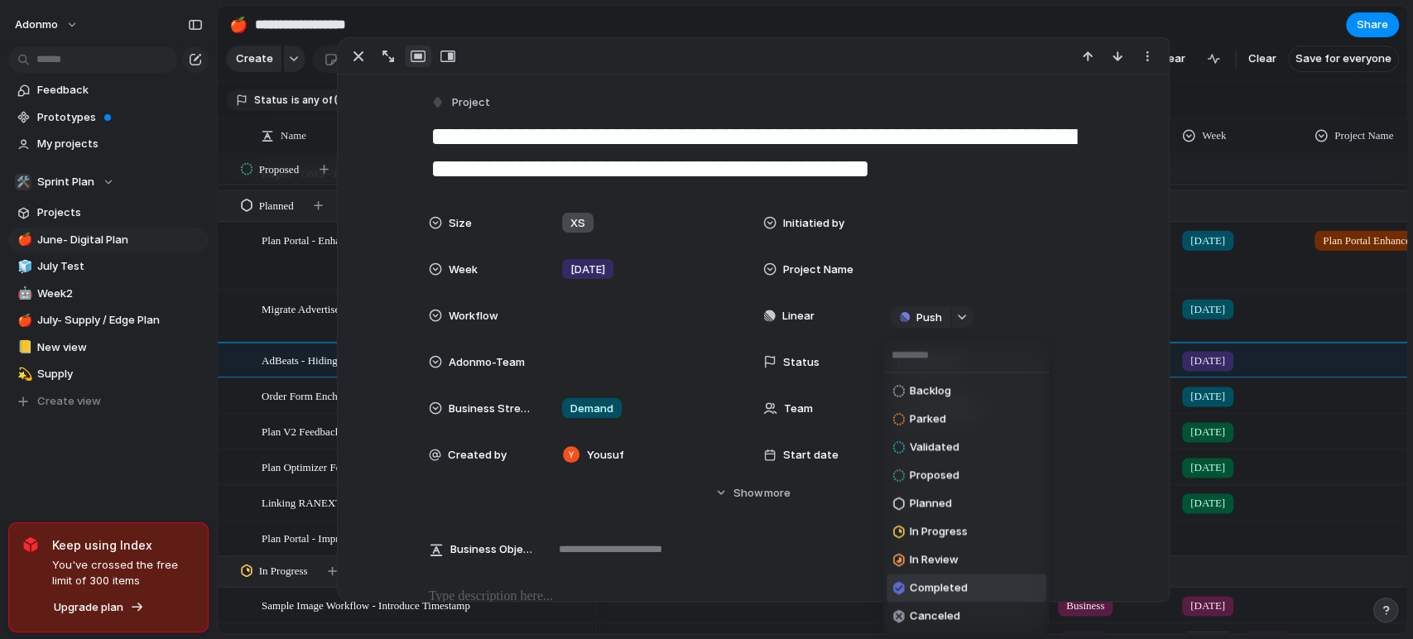
click at [940, 591] on span "Completed" at bounding box center [939, 588] width 58 height 17
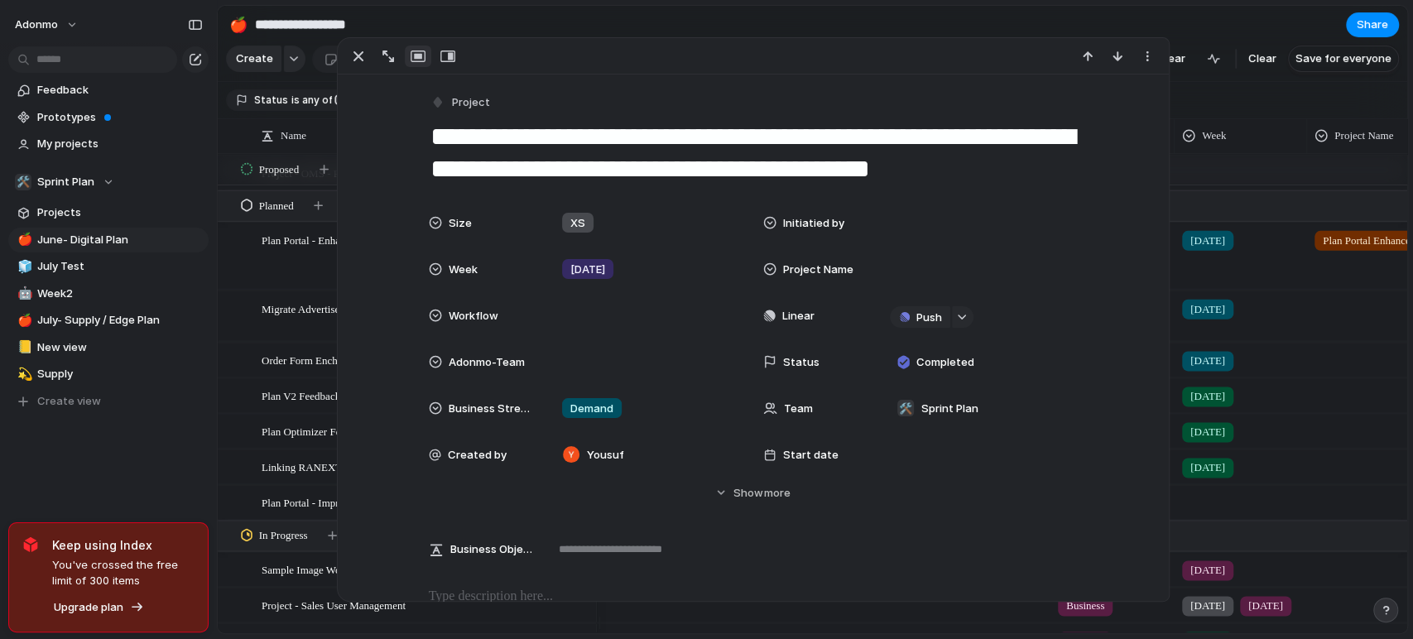
click at [187, 467] on div "Feedback Prototypes My projects 🛠️ Sprint Plan Projects 🍎 June- Digital Plan 🧊 …" at bounding box center [108, 274] width 217 height 548
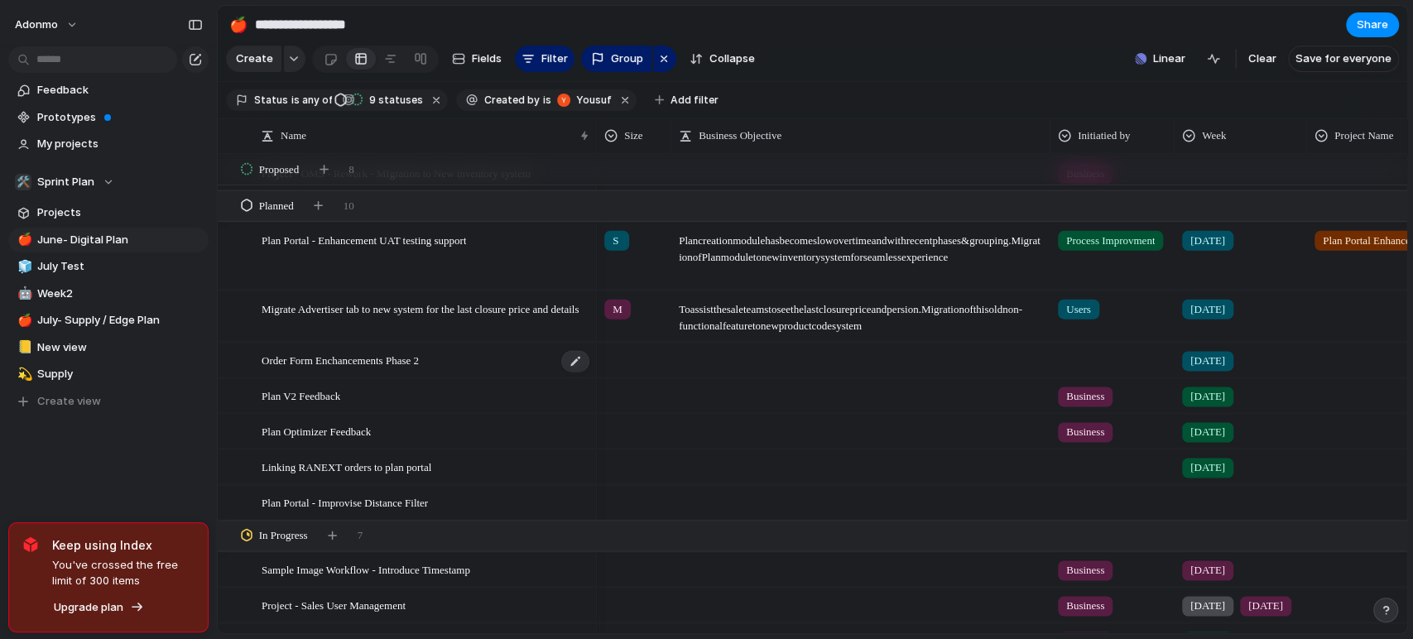
click at [393, 364] on span "Order Form Enchancements Phase 2" at bounding box center [340, 359] width 157 height 19
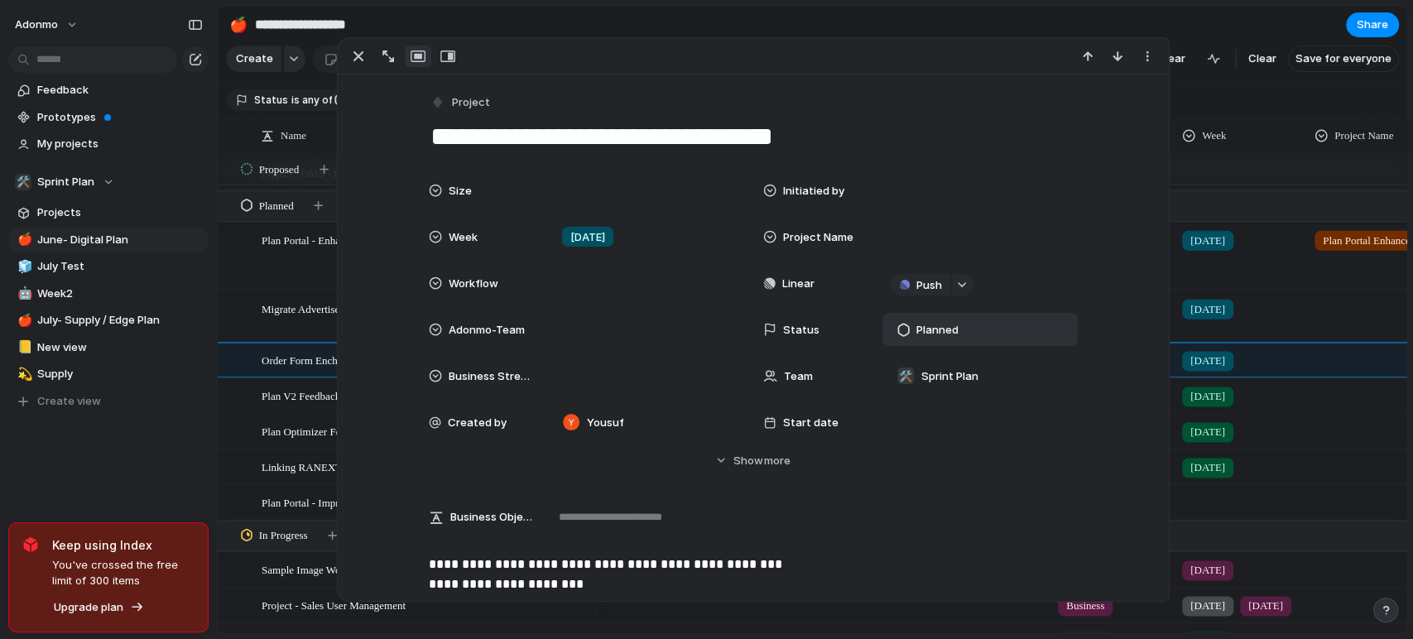
click at [934, 324] on span "Planned" at bounding box center [936, 330] width 42 height 17
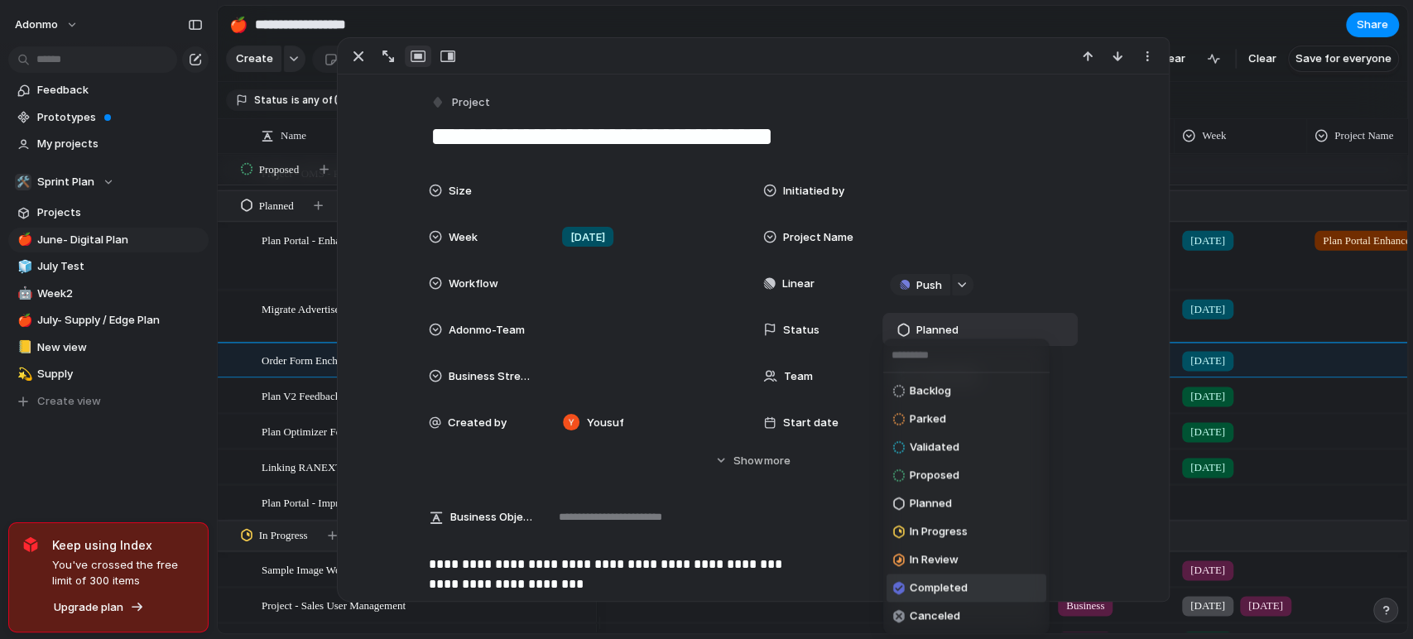
click at [925, 583] on span "Completed" at bounding box center [939, 588] width 58 height 17
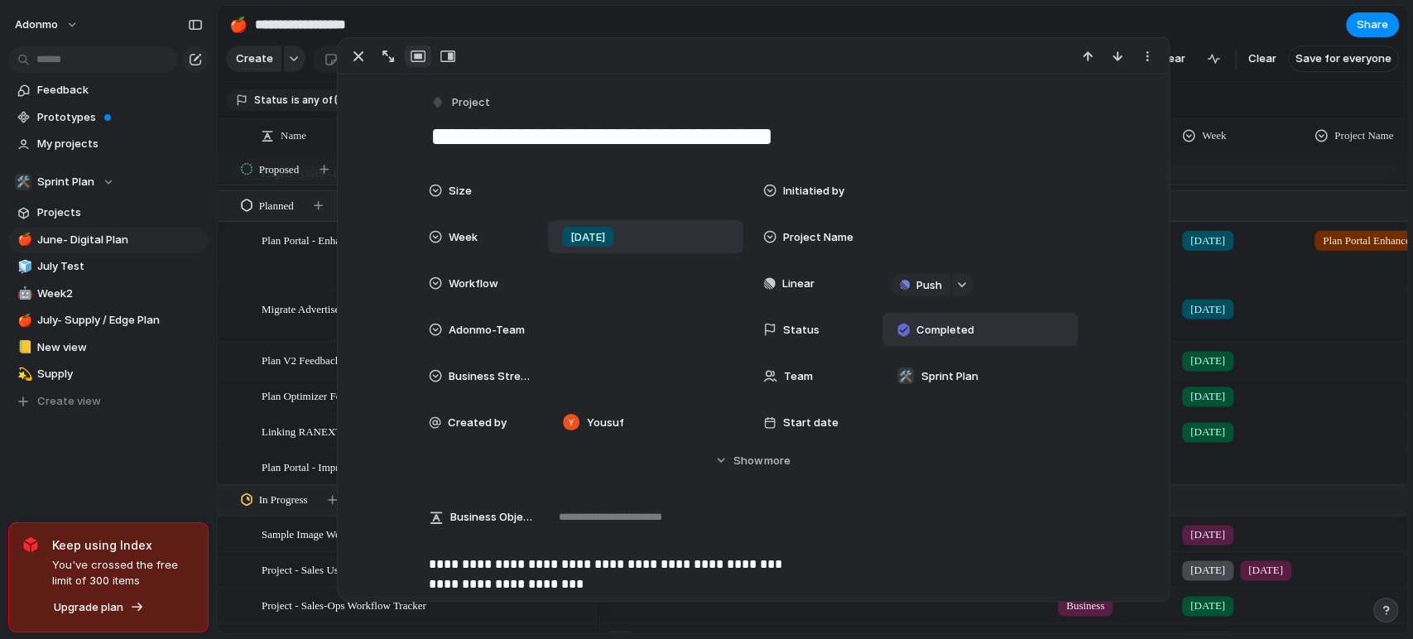
click at [583, 235] on span "[DATE]" at bounding box center [587, 237] width 35 height 17
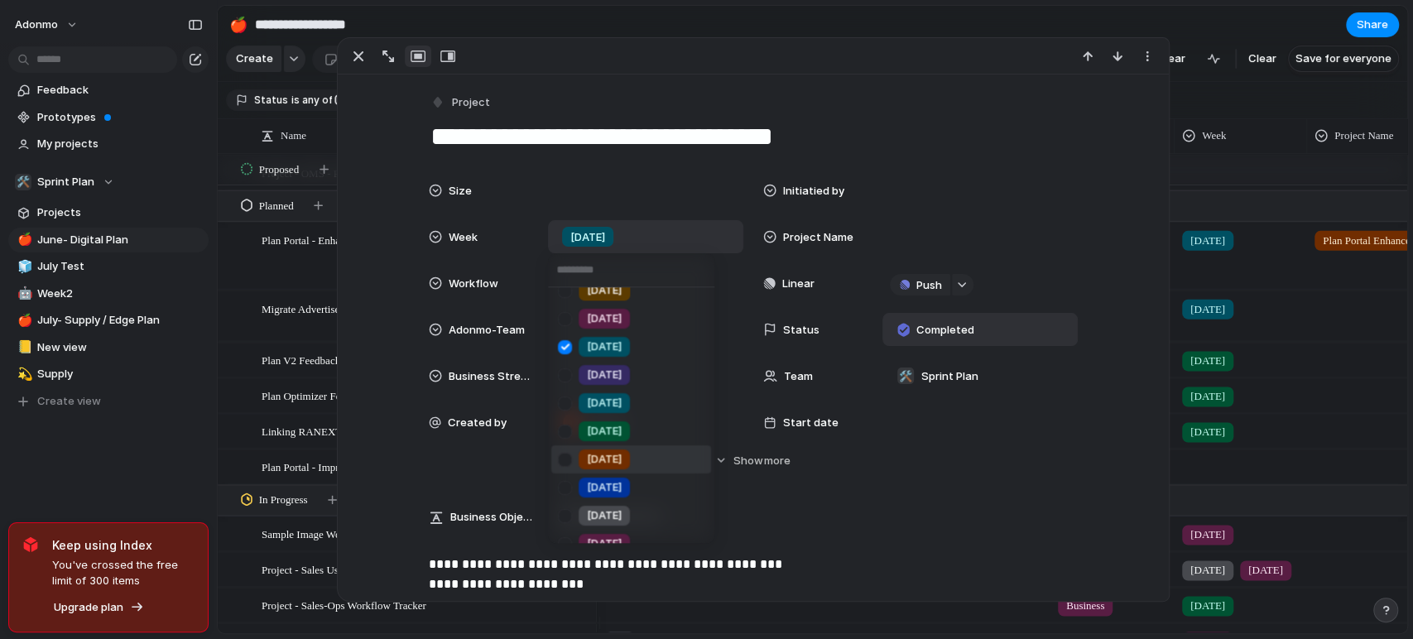
scroll to position [184, 0]
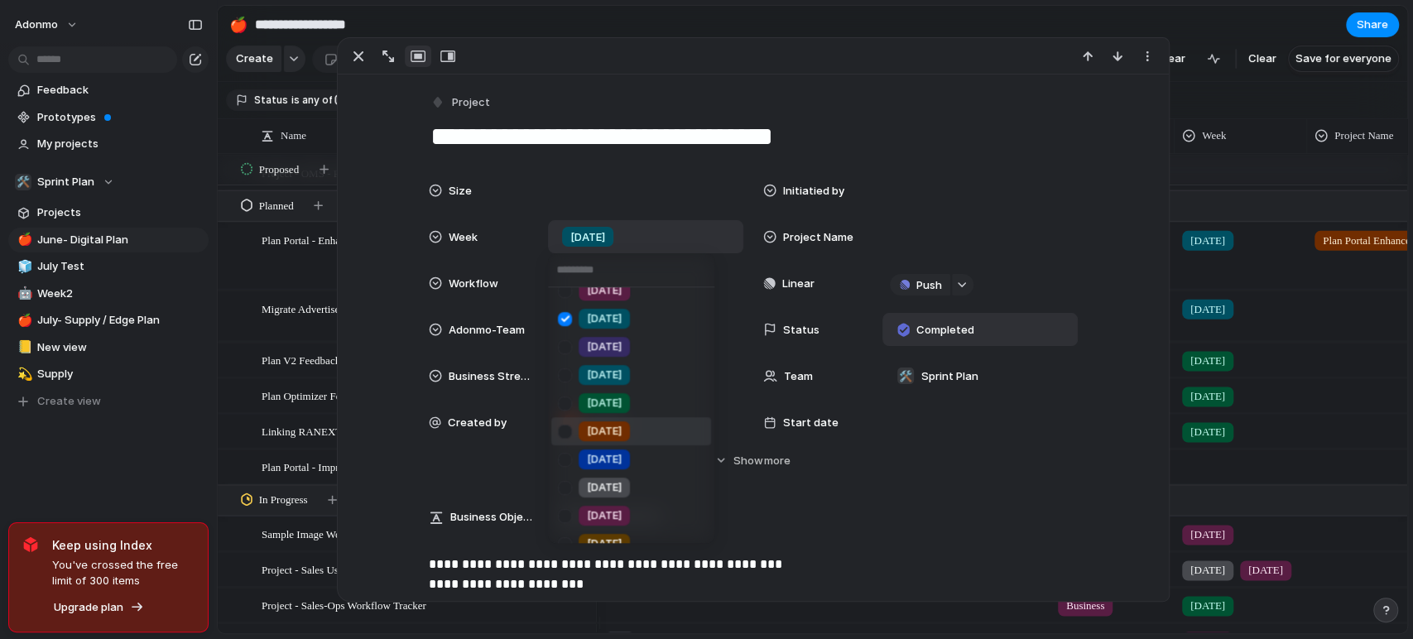
click at [629, 427] on li "[DATE]" at bounding box center [631, 431] width 160 height 28
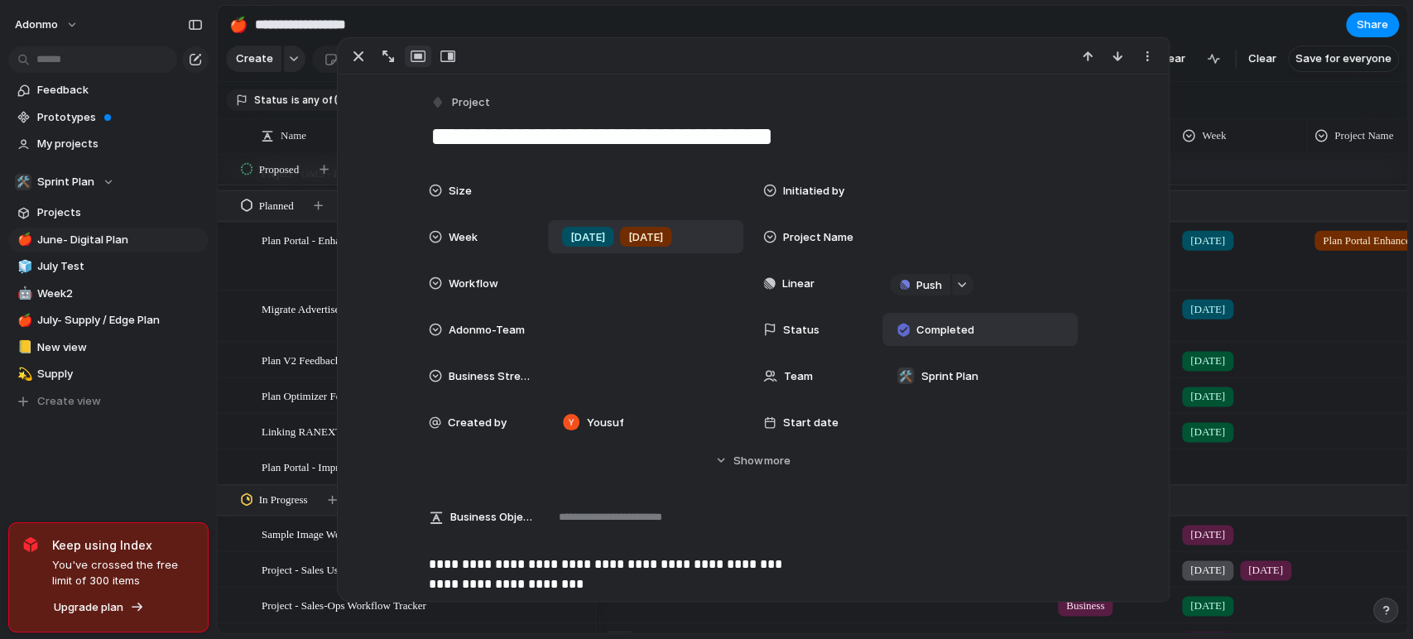
click at [592, 239] on div "[DATE]" at bounding box center [587, 237] width 51 height 20
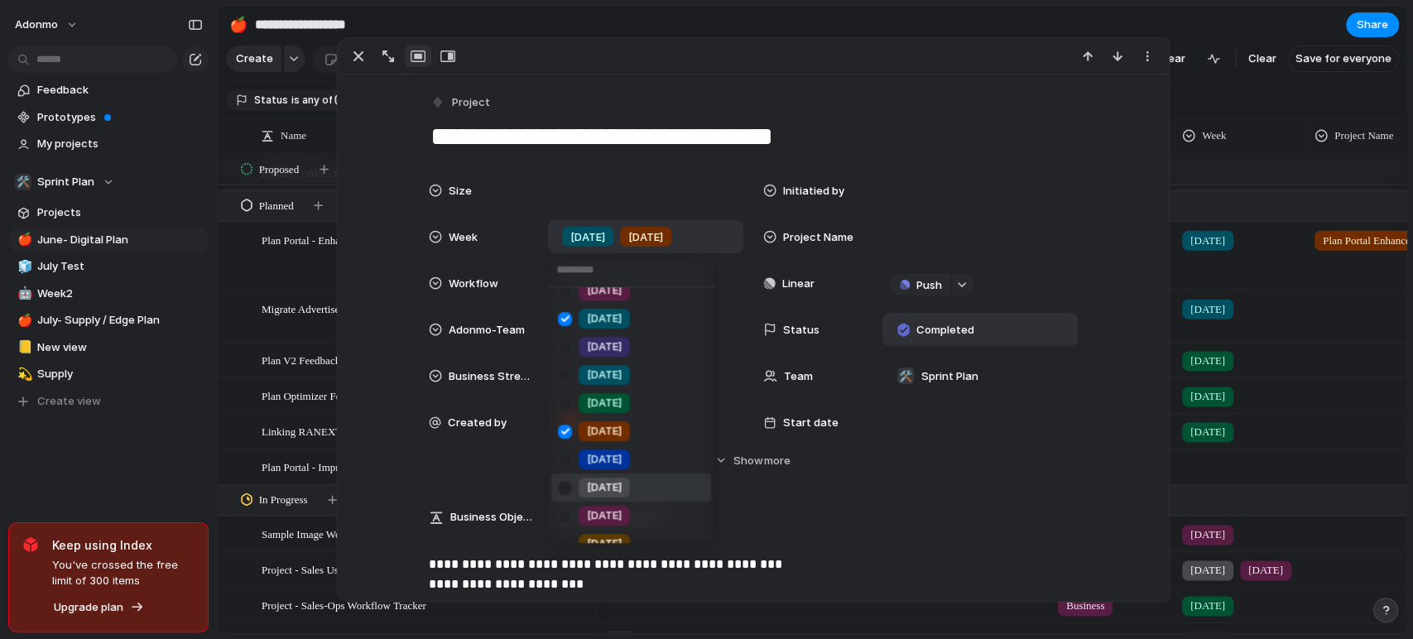
click at [616, 486] on div "[DATE]" at bounding box center [604, 488] width 51 height 20
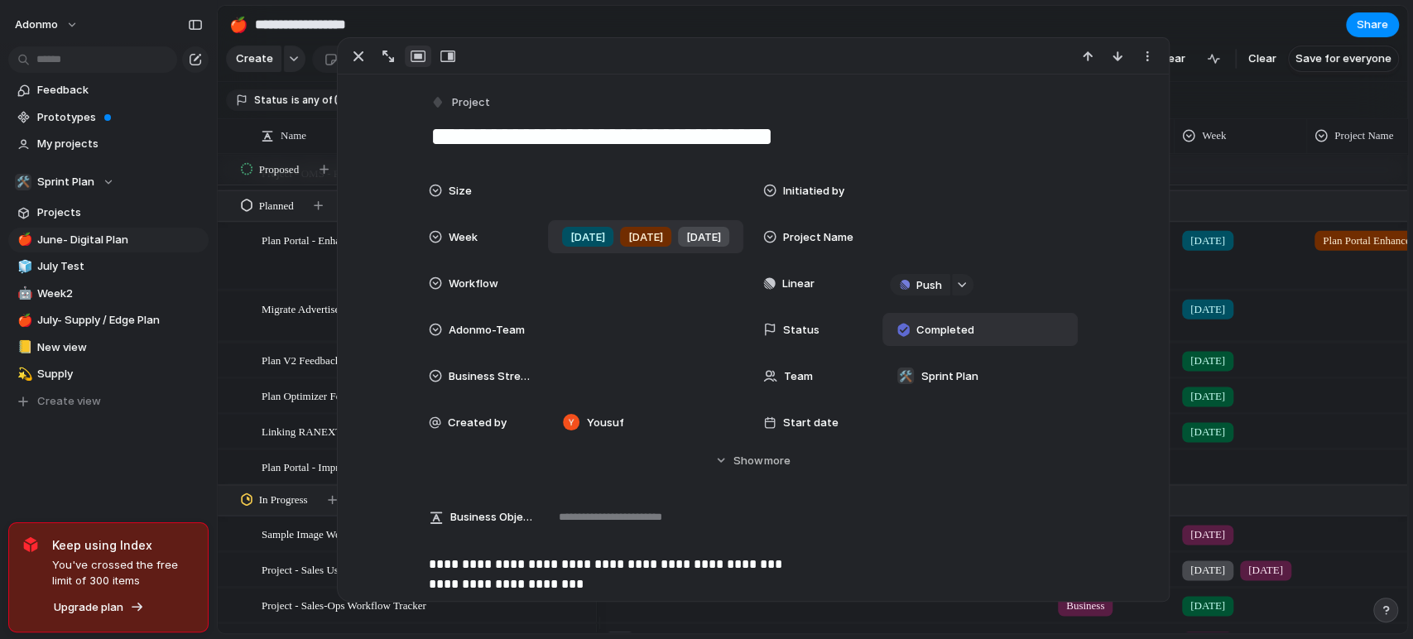
click at [579, 233] on span "[DATE]" at bounding box center [587, 237] width 35 height 17
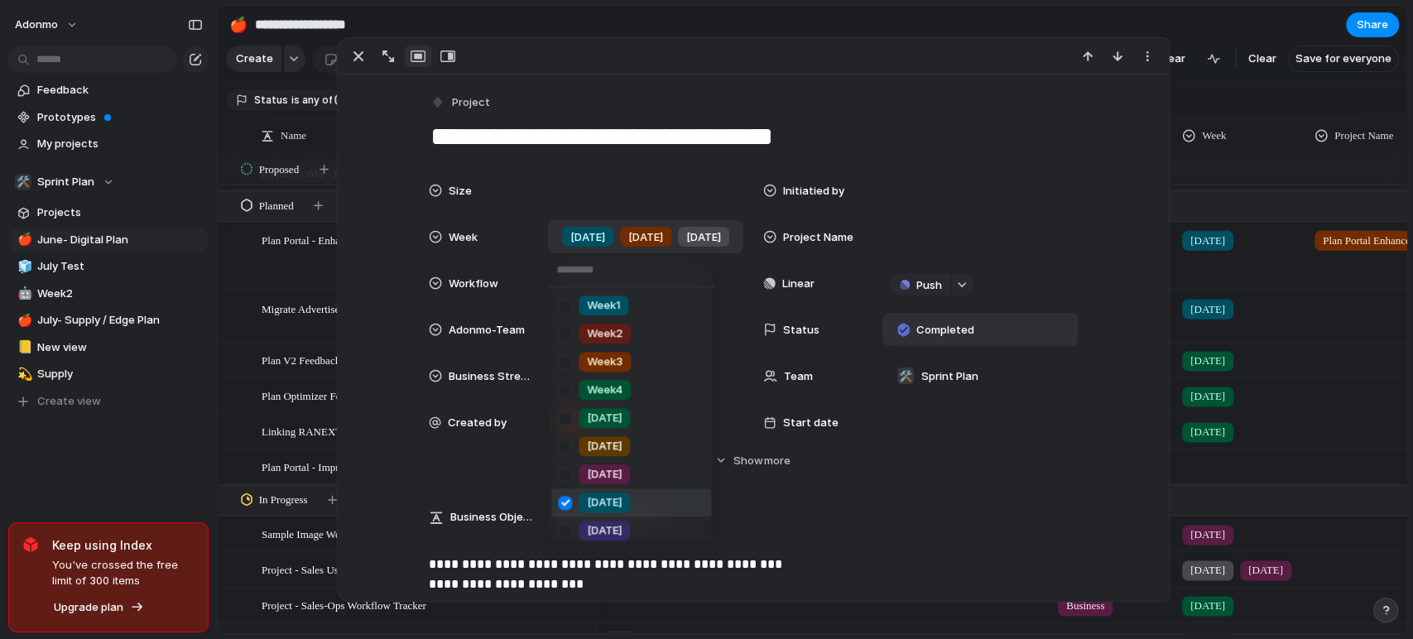
click at [598, 496] on span "[DATE]" at bounding box center [604, 502] width 35 height 17
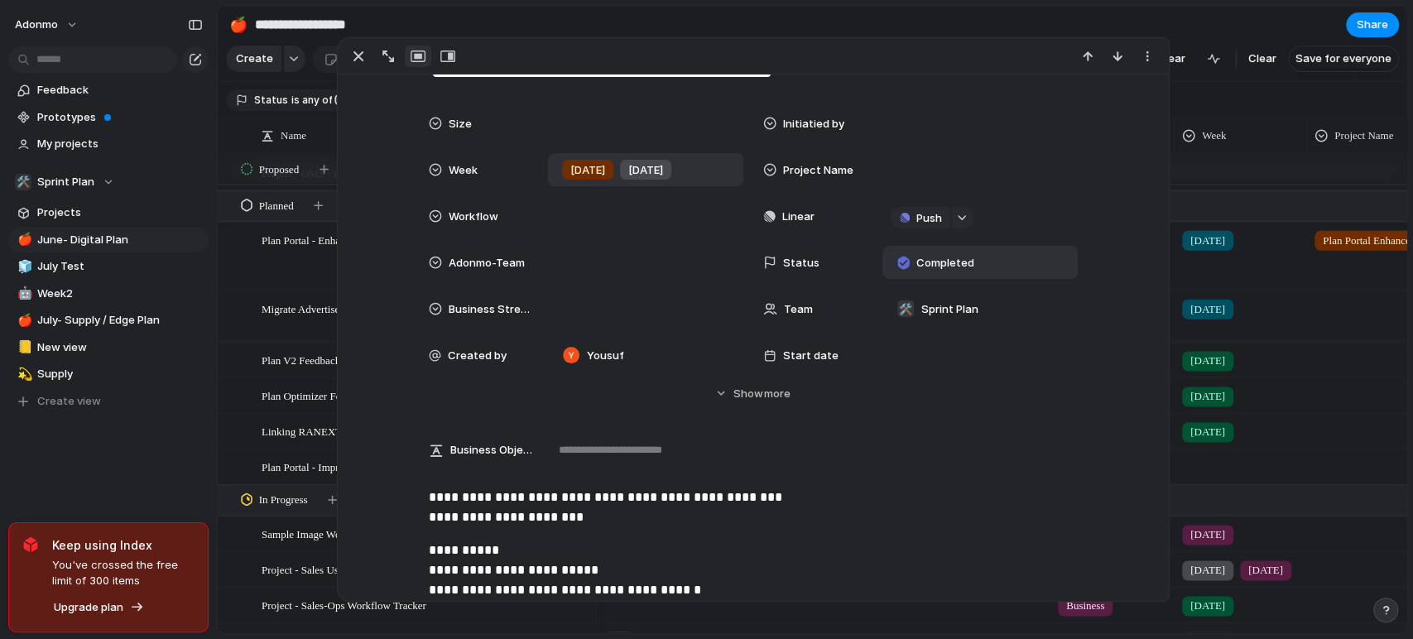
scroll to position [92, 0]
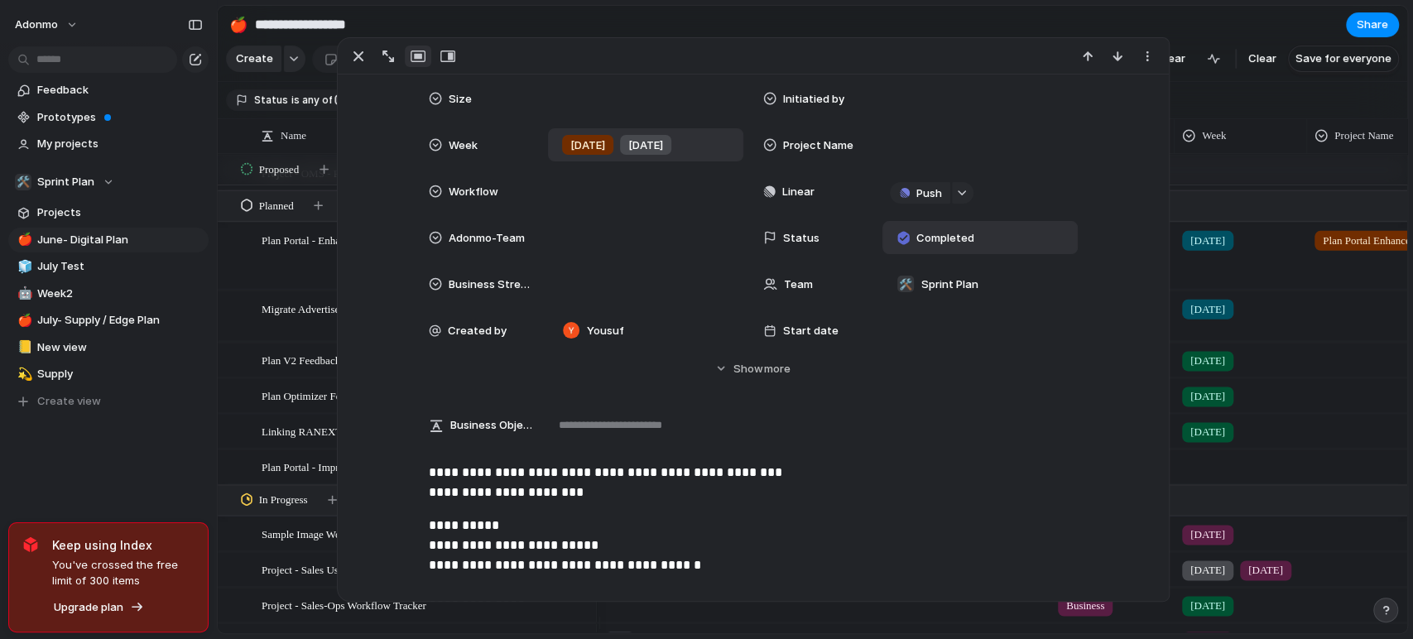
click at [575, 146] on span "[DATE]" at bounding box center [587, 145] width 35 height 17
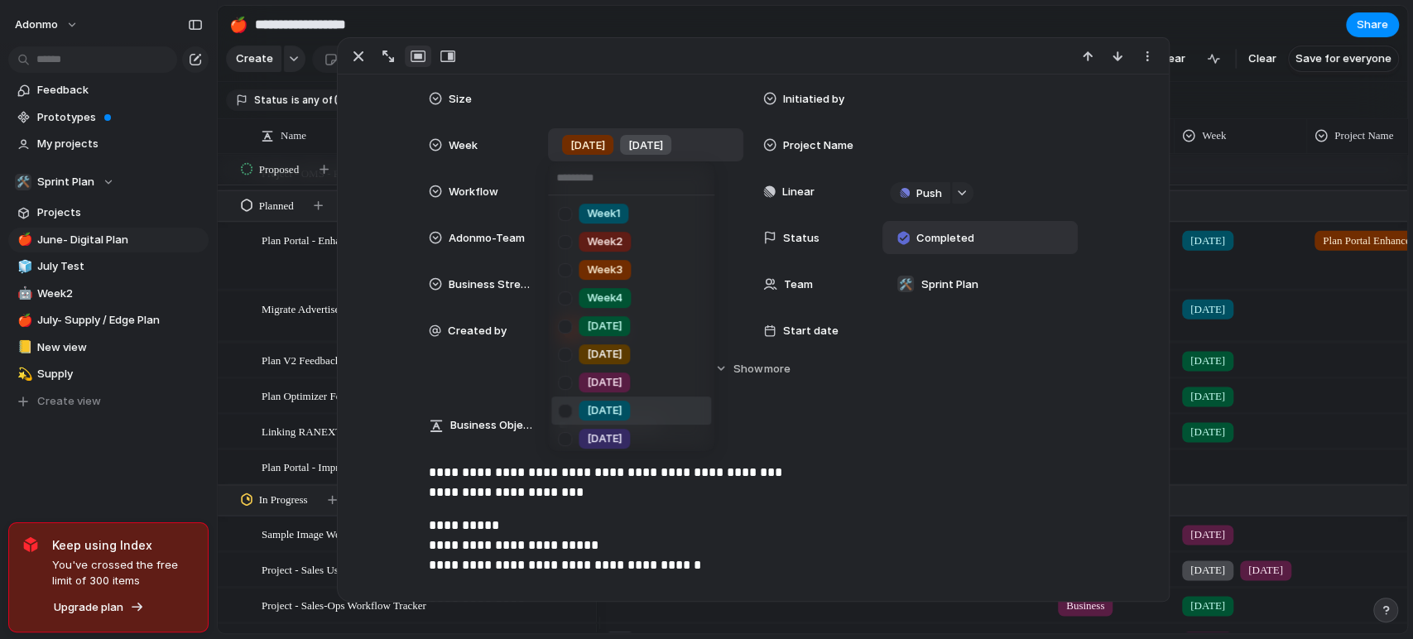
scroll to position [184, 0]
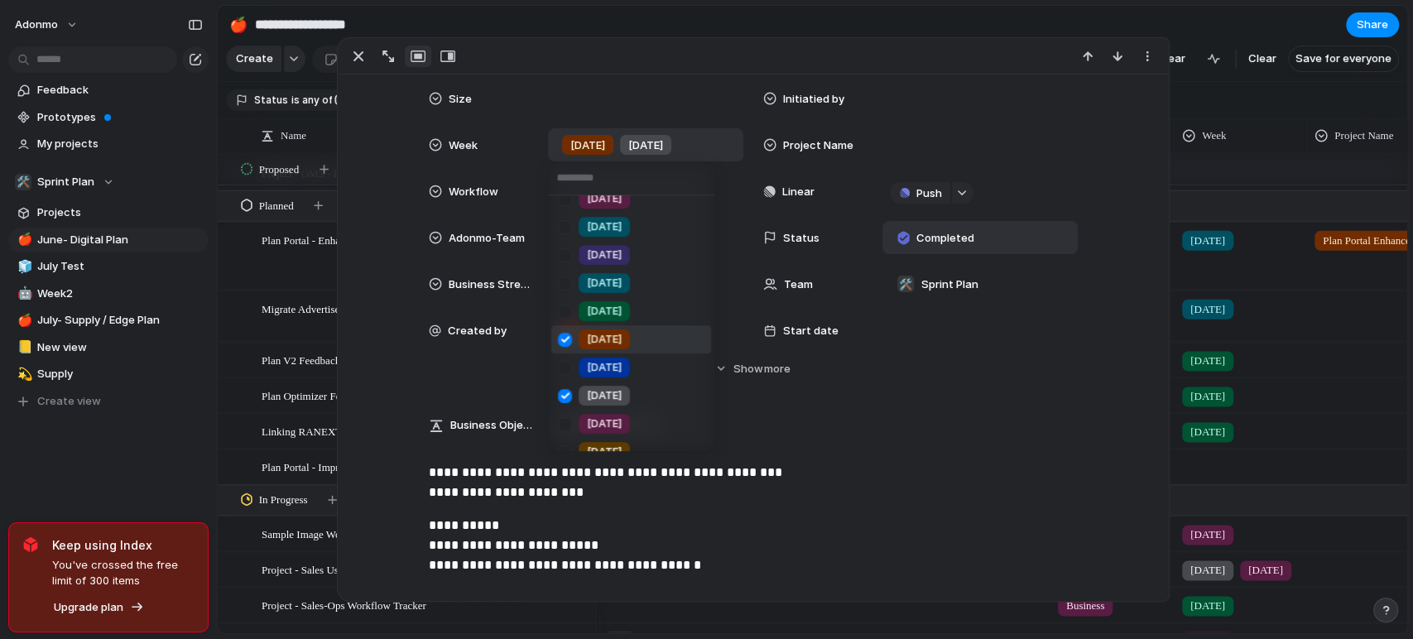
click at [608, 329] on div "[DATE]" at bounding box center [604, 339] width 51 height 20
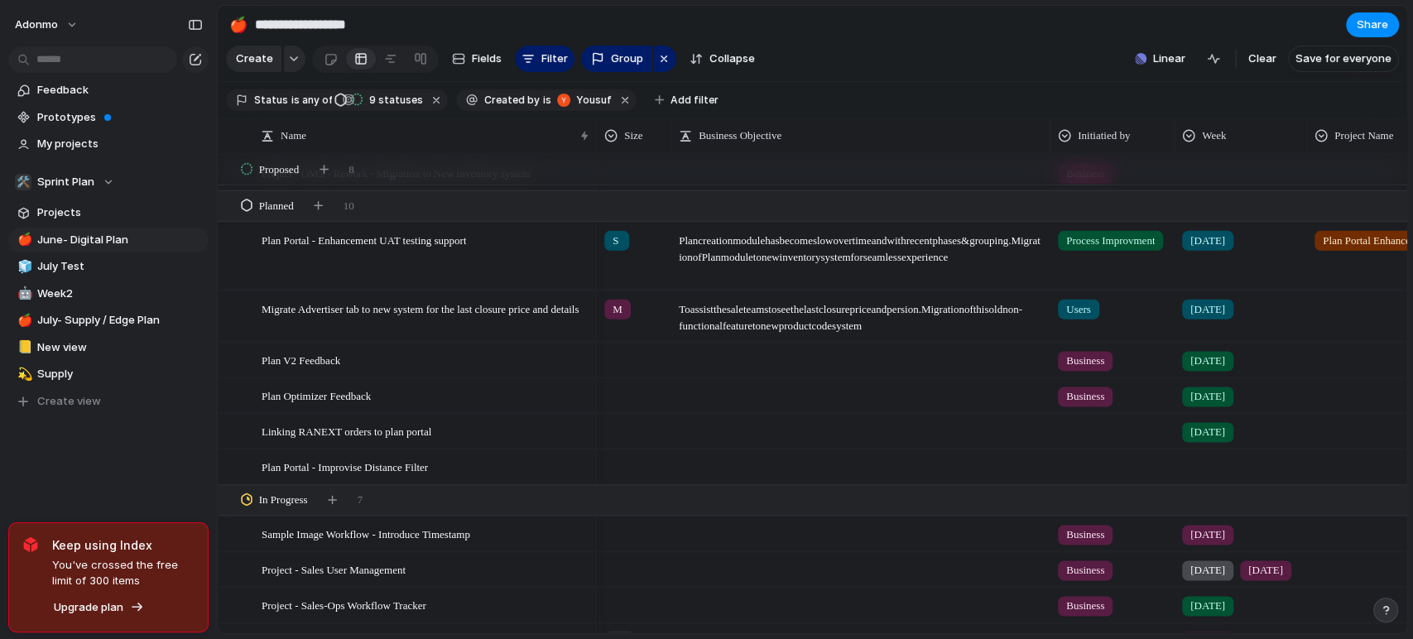
click at [191, 454] on div "Feedback Prototypes My projects 🛠️ Sprint Plan Projects 🍎 June- Digital Plan 🧊 …" at bounding box center [108, 274] width 217 height 548
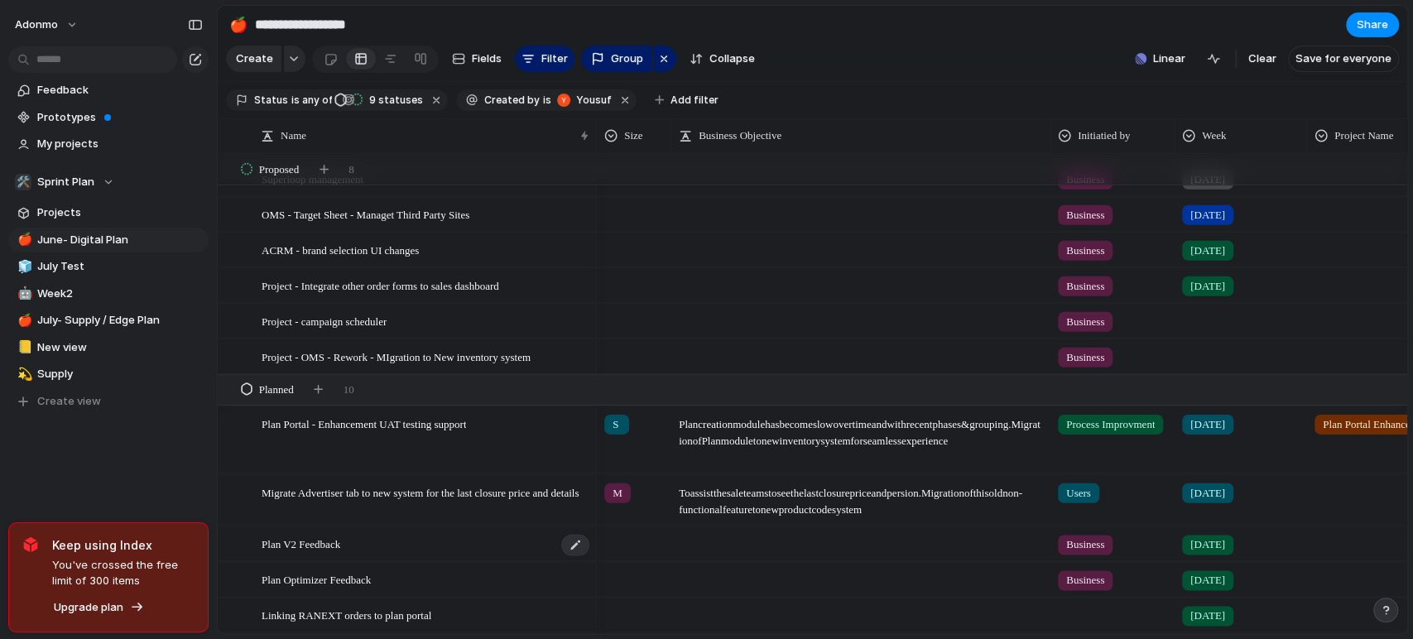
scroll to position [1335, 0]
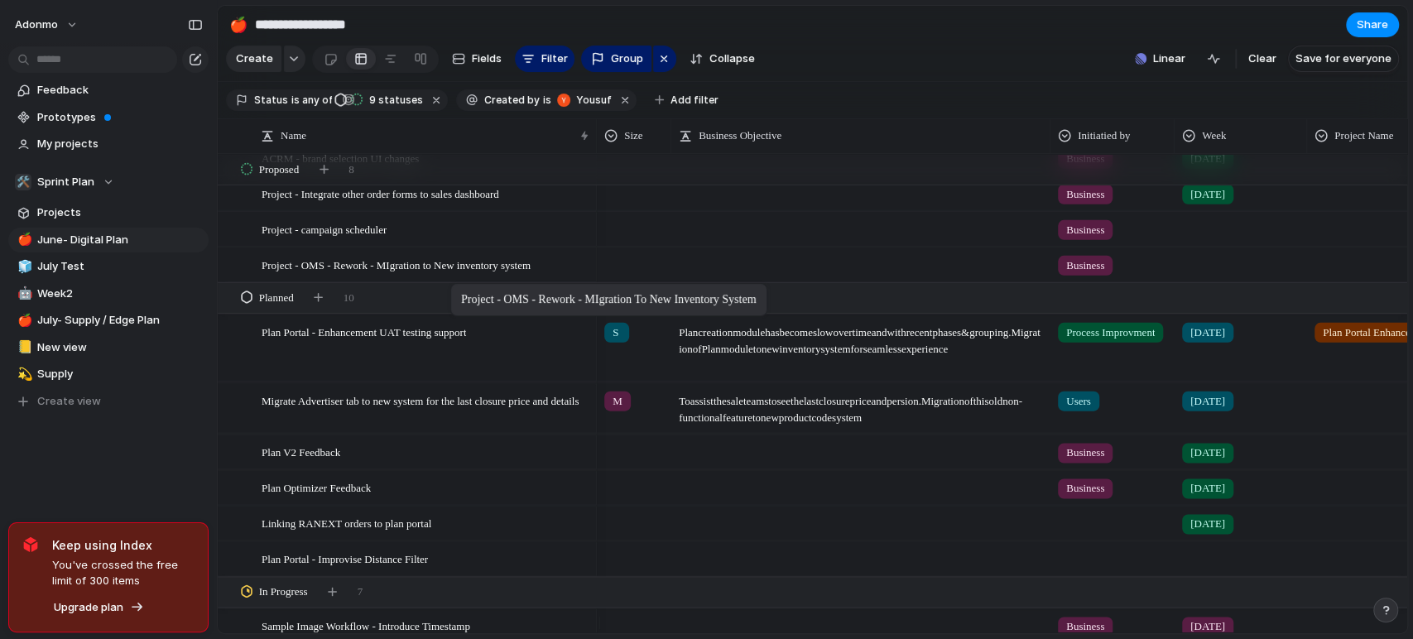
drag, startPoint x: 460, startPoint y: 271, endPoint x: 459, endPoint y: 286, distance: 15.0
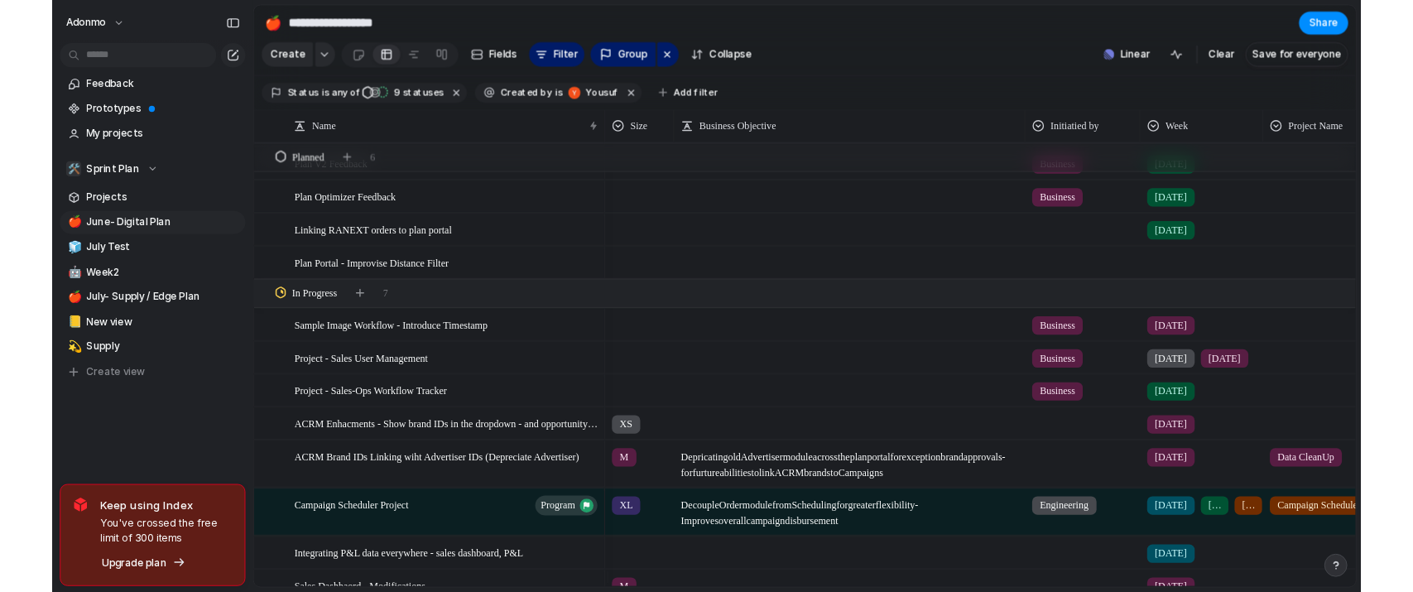
scroll to position [1794, 0]
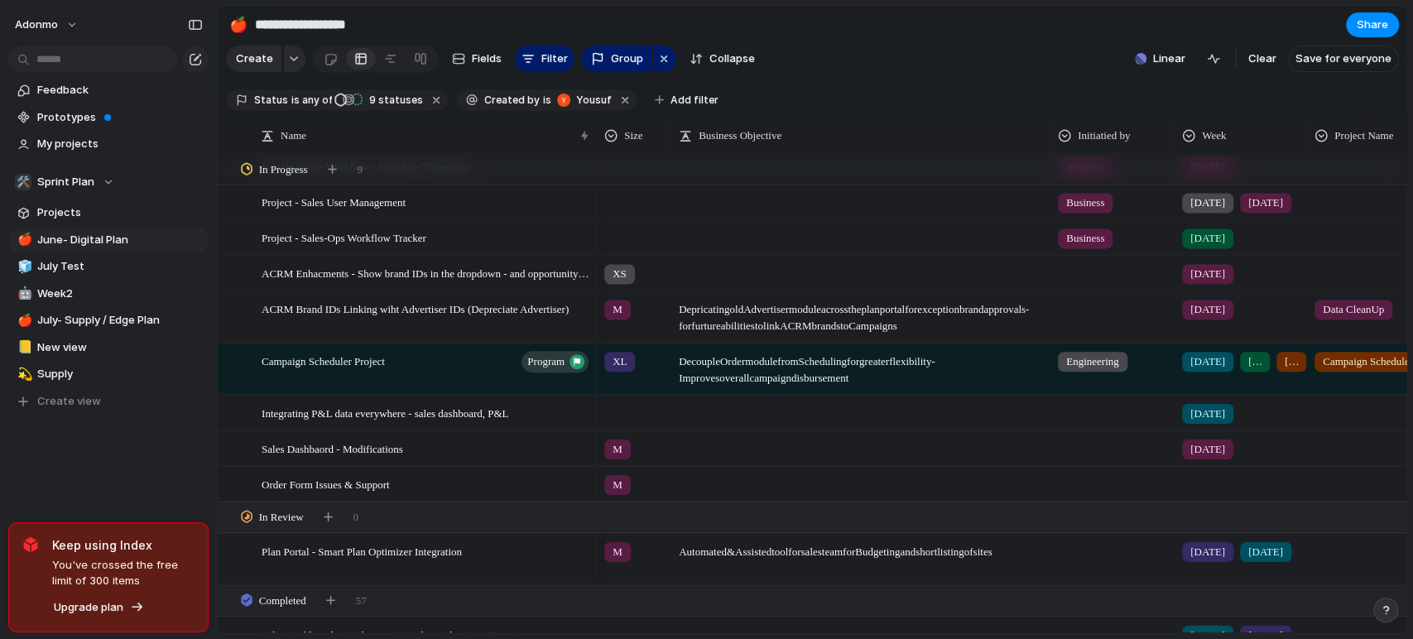
click at [625, 243] on div at bounding box center [634, 234] width 73 height 27
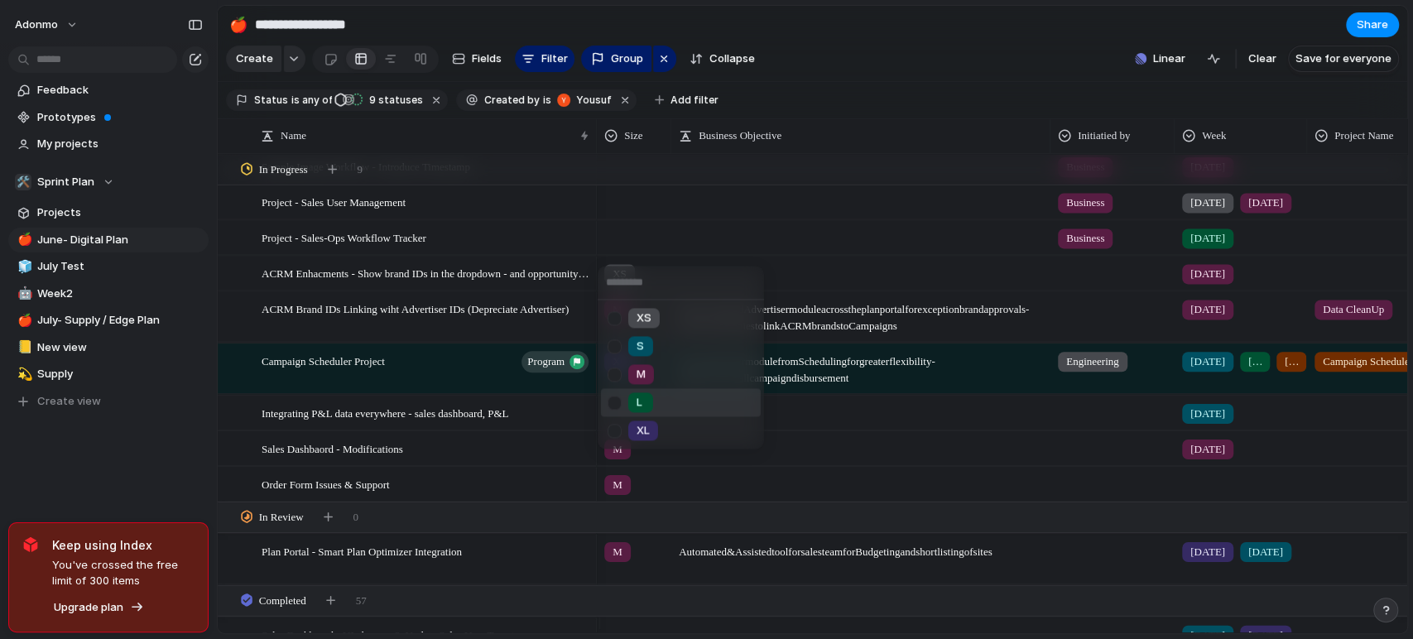
click at [647, 404] on div "L" at bounding box center [640, 402] width 25 height 20
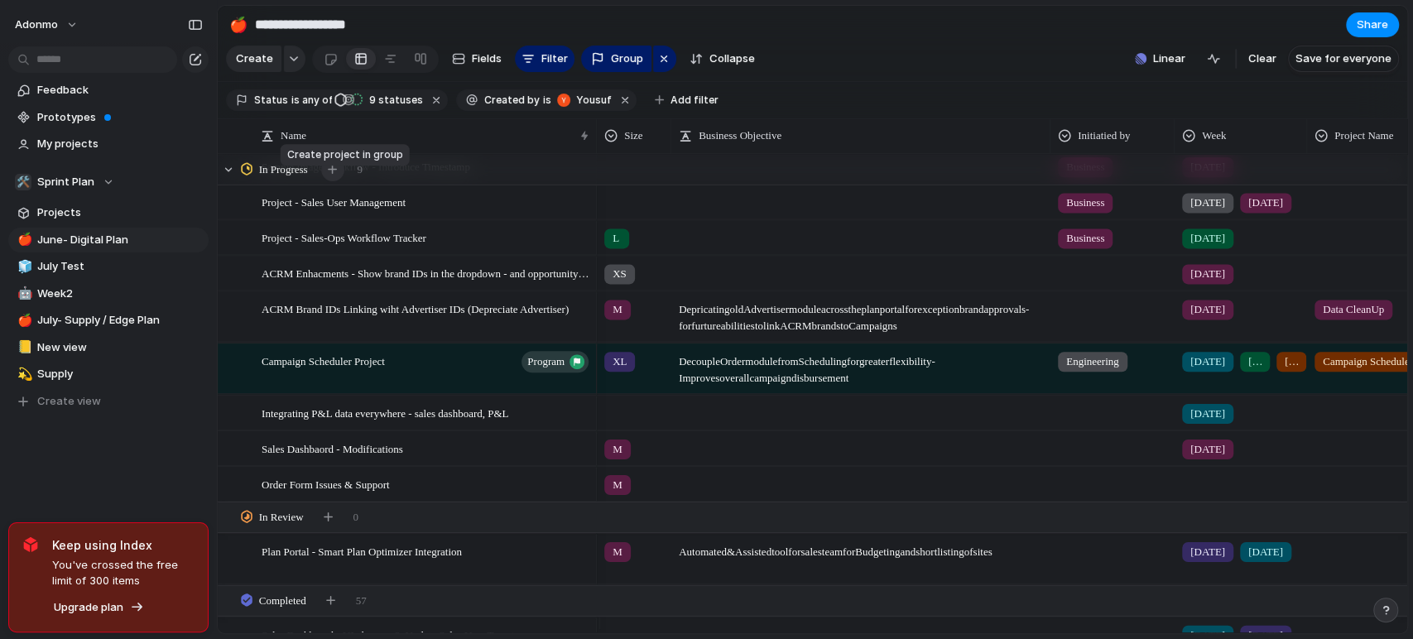
click at [343, 181] on button "button" at bounding box center [332, 169] width 23 height 23
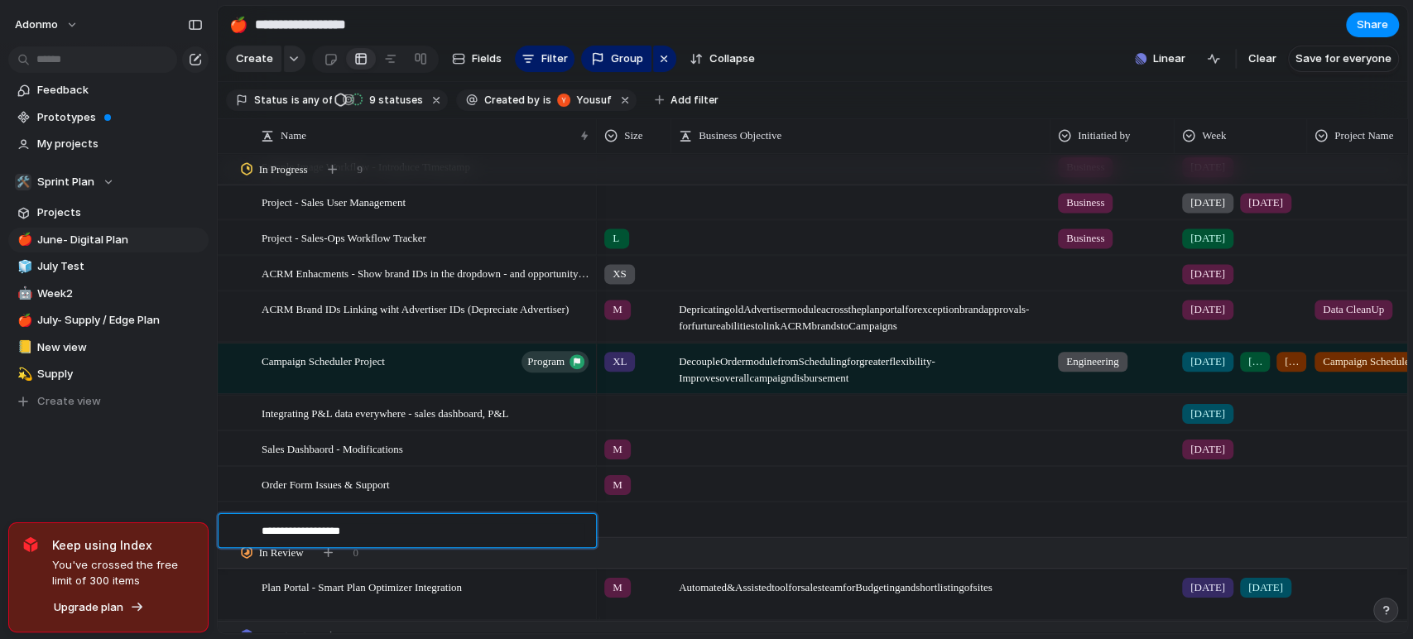
type textarea "**********"
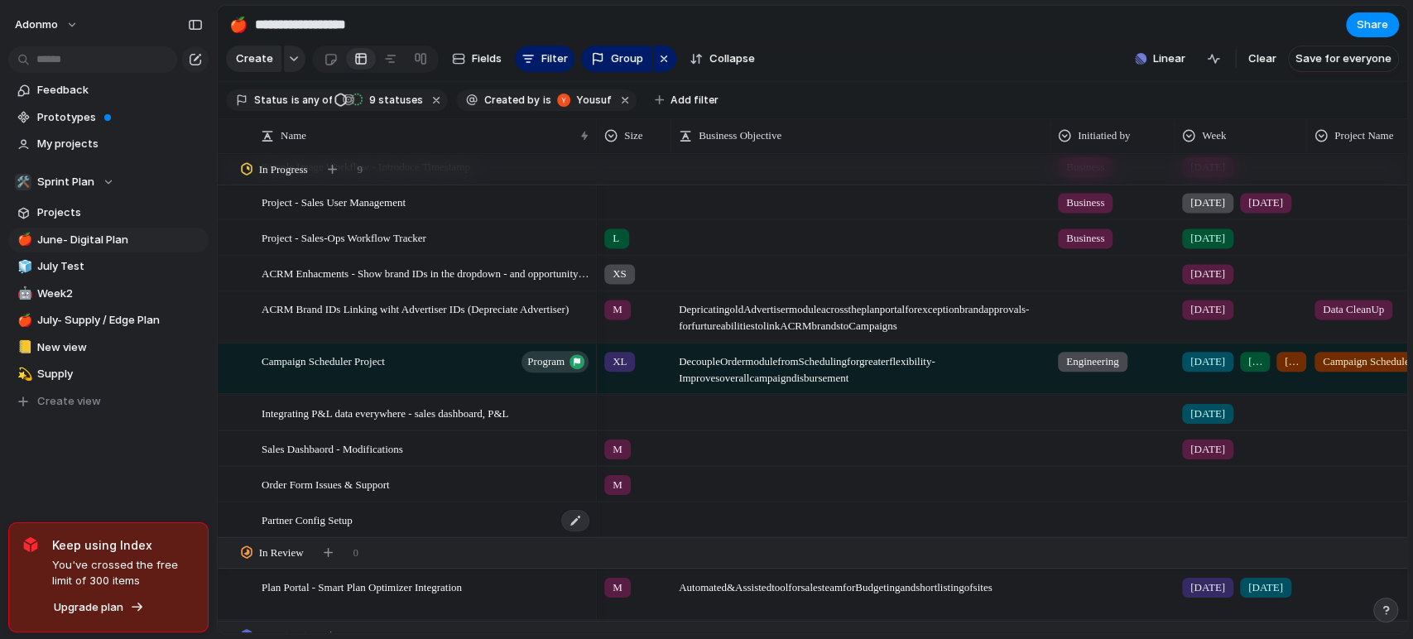
click at [368, 527] on div "Partner Config Setup" at bounding box center [426, 519] width 329 height 34
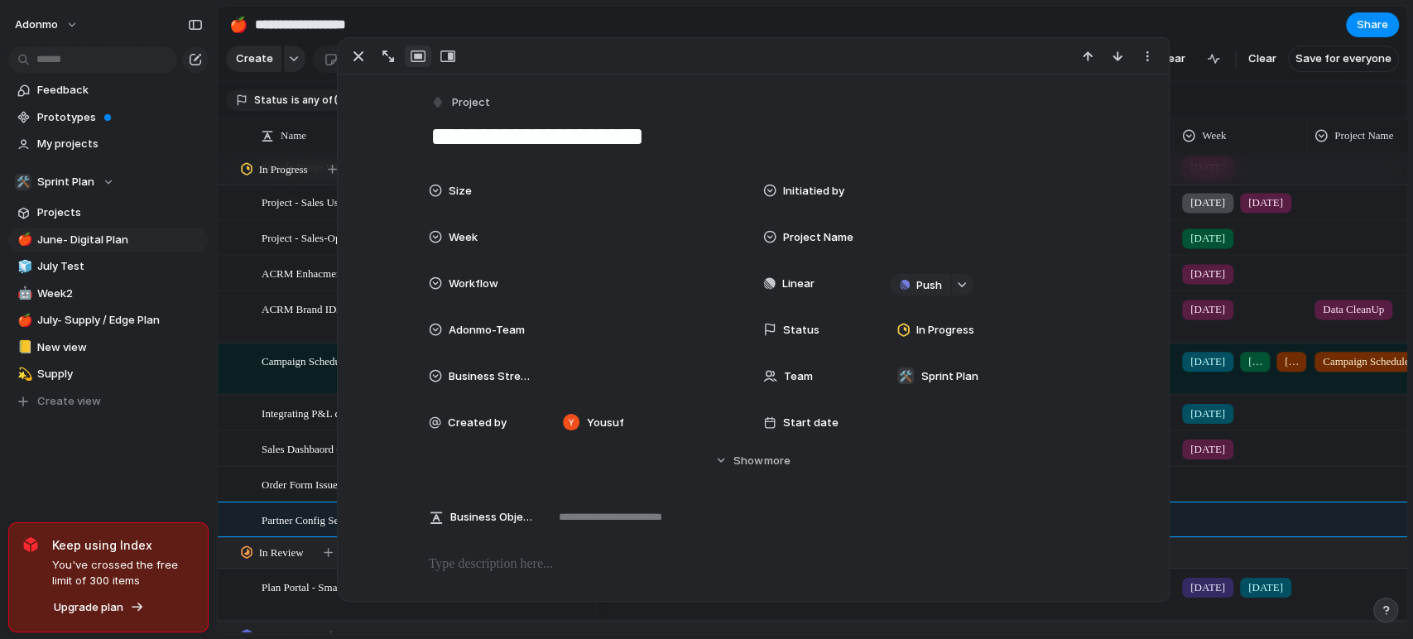
click at [597, 145] on textarea "**********" at bounding box center [753, 136] width 649 height 35
type textarea "**********"
click at [159, 503] on div "Feedback Prototypes My projects 🛠️ Sprint Plan Projects 🍎 June- Digital Plan 🧊 …" at bounding box center [108, 274] width 217 height 548
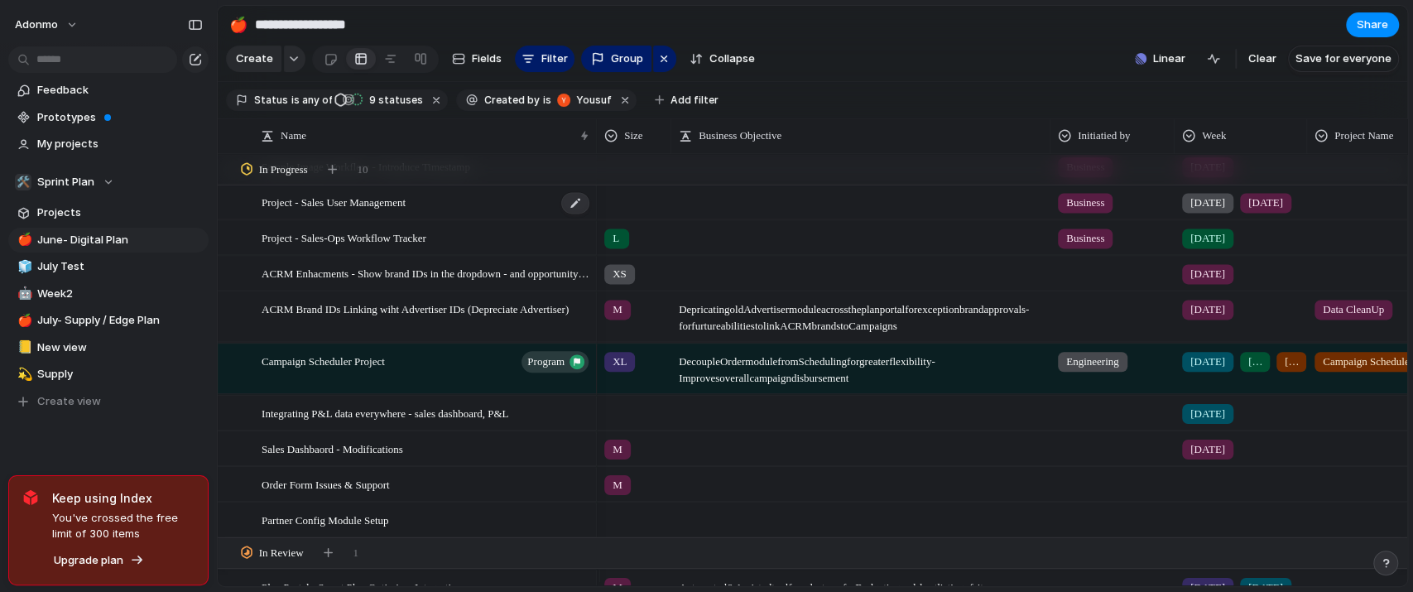
click at [430, 215] on div "Project - Sales User Management" at bounding box center [426, 202] width 329 height 34
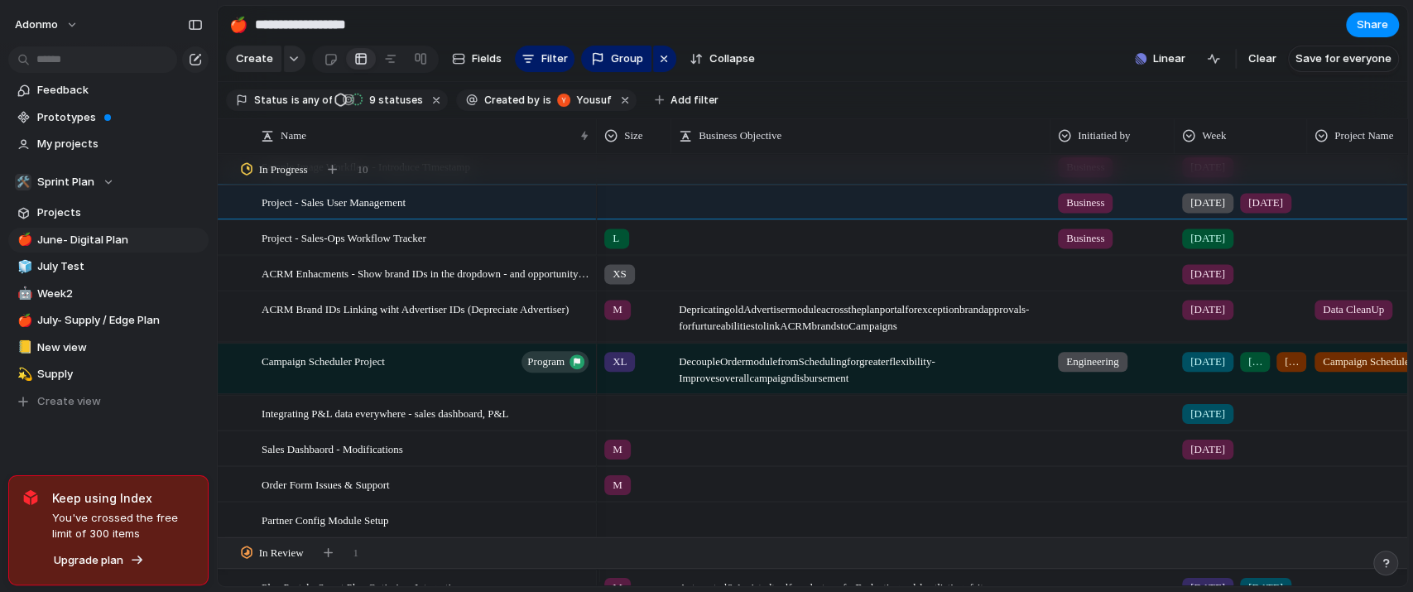
click at [206, 424] on div "Feedback Prototypes My projects 🛠️ Sprint Plan Projects 🍎 June- Digital Plan 🧊 …" at bounding box center [108, 274] width 217 height 548
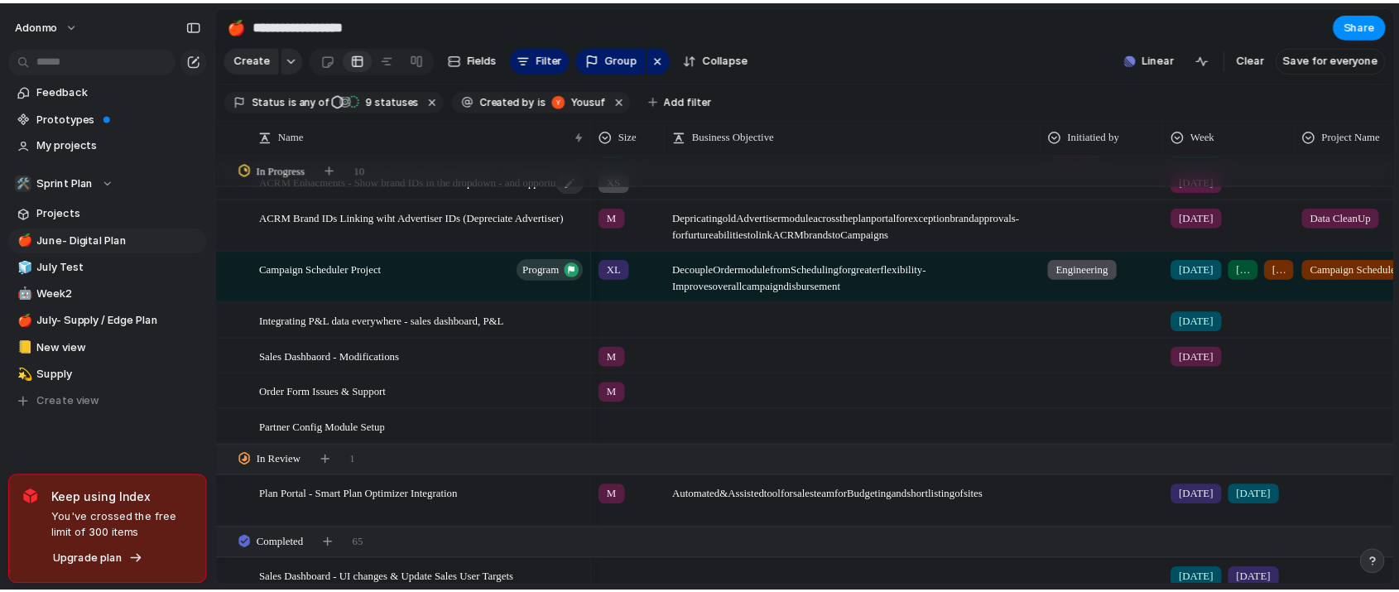
scroll to position [1794, 0]
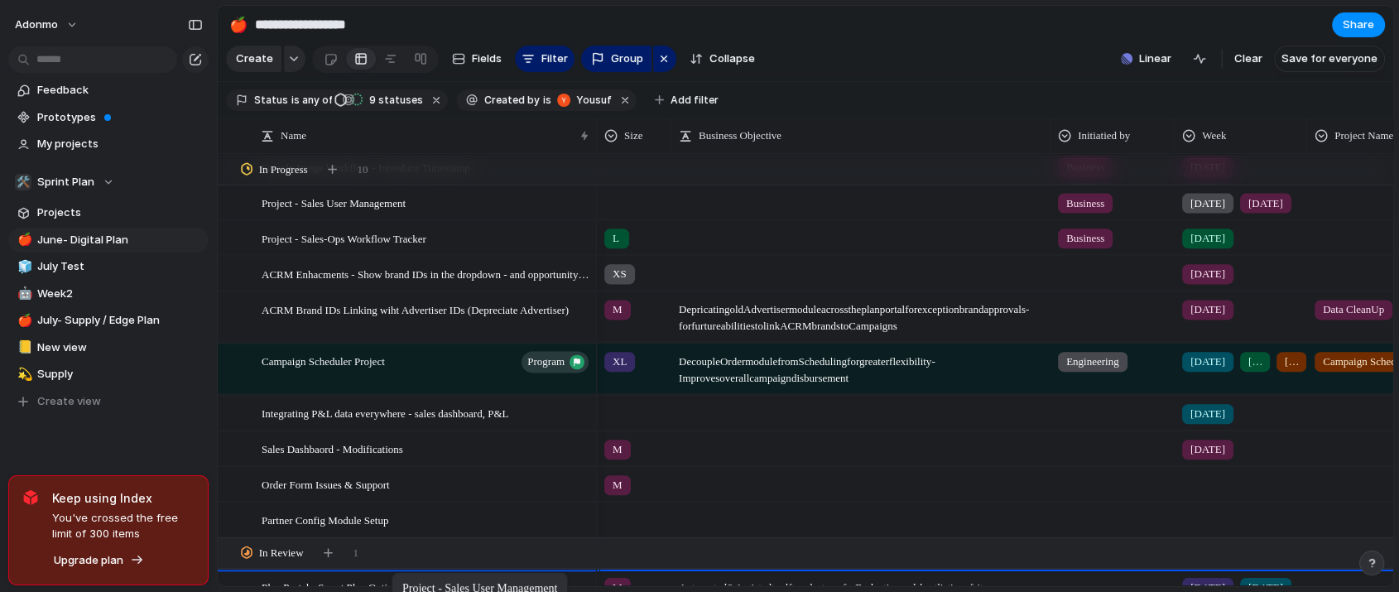
drag, startPoint x: 382, startPoint y: 217, endPoint x: 400, endPoint y: 577, distance: 360.5
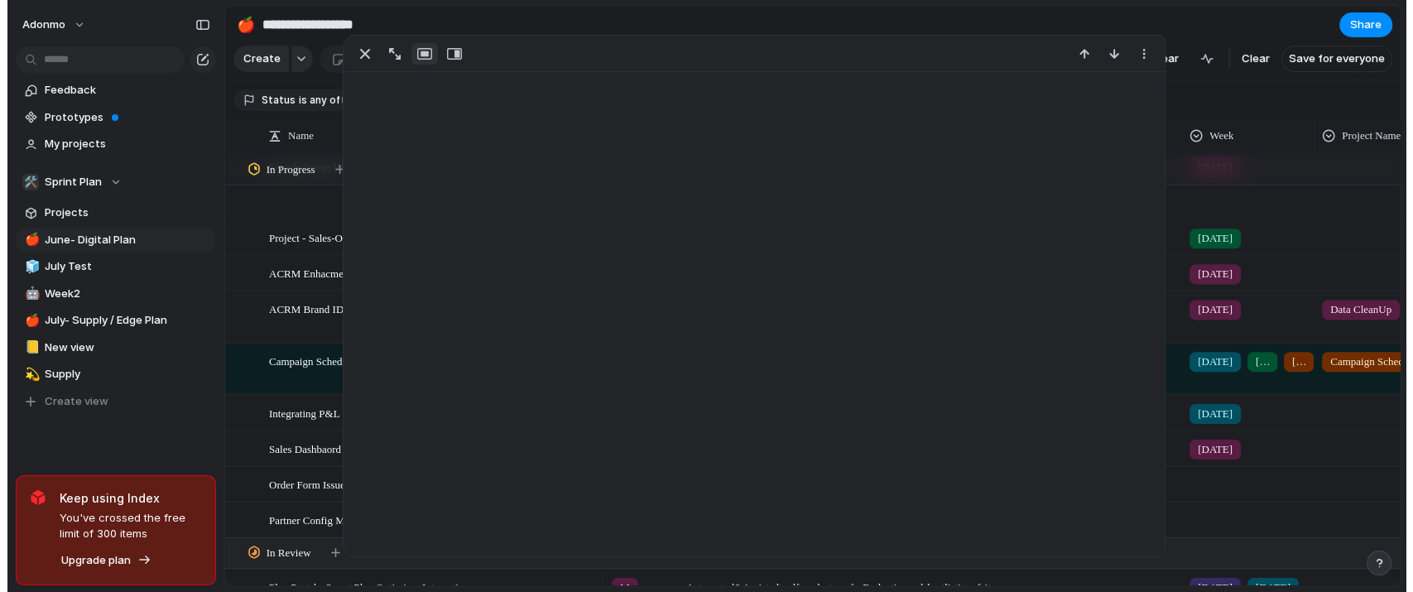
scroll to position [1894, 0]
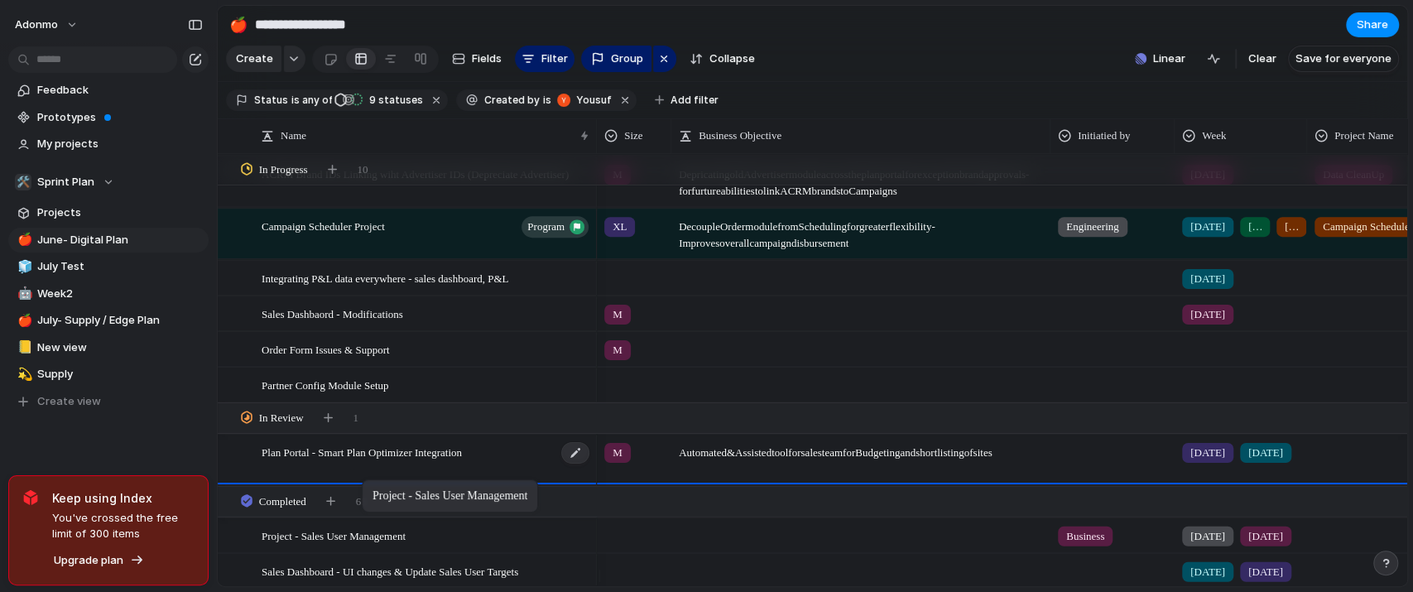
drag, startPoint x: 331, startPoint y: 551, endPoint x: 455, endPoint y: 482, distance: 142.3
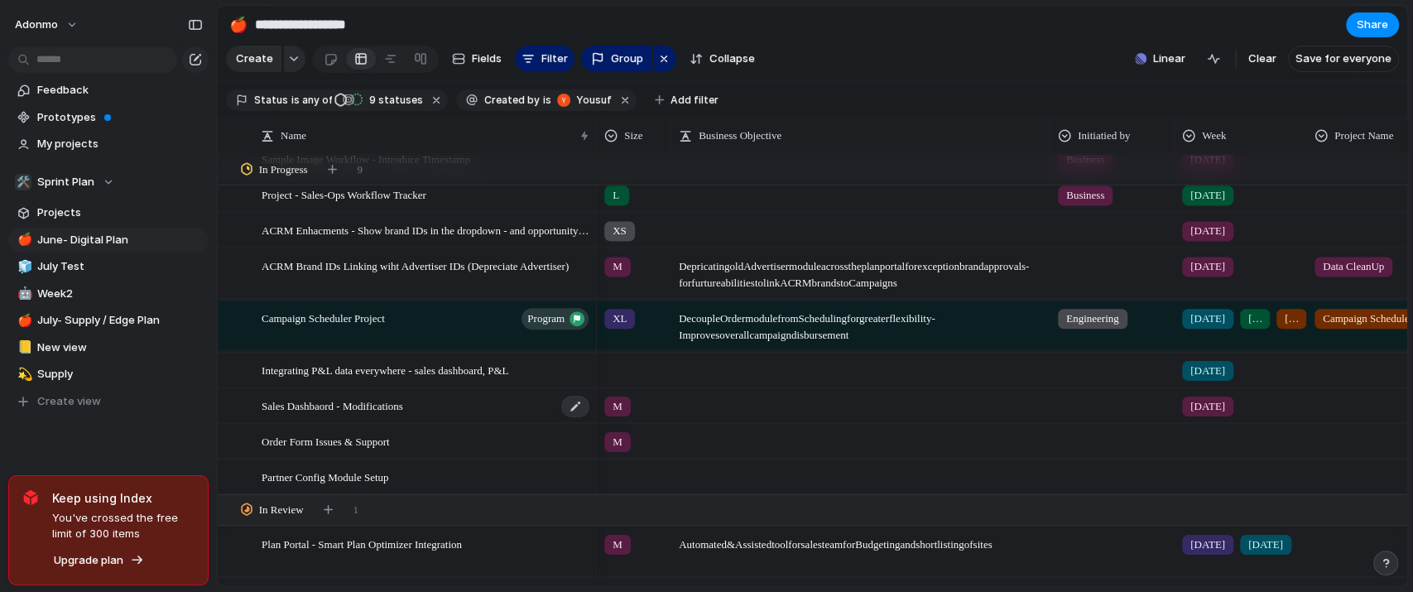
scroll to position [1802, 0]
click at [621, 380] on div at bounding box center [634, 366] width 73 height 27
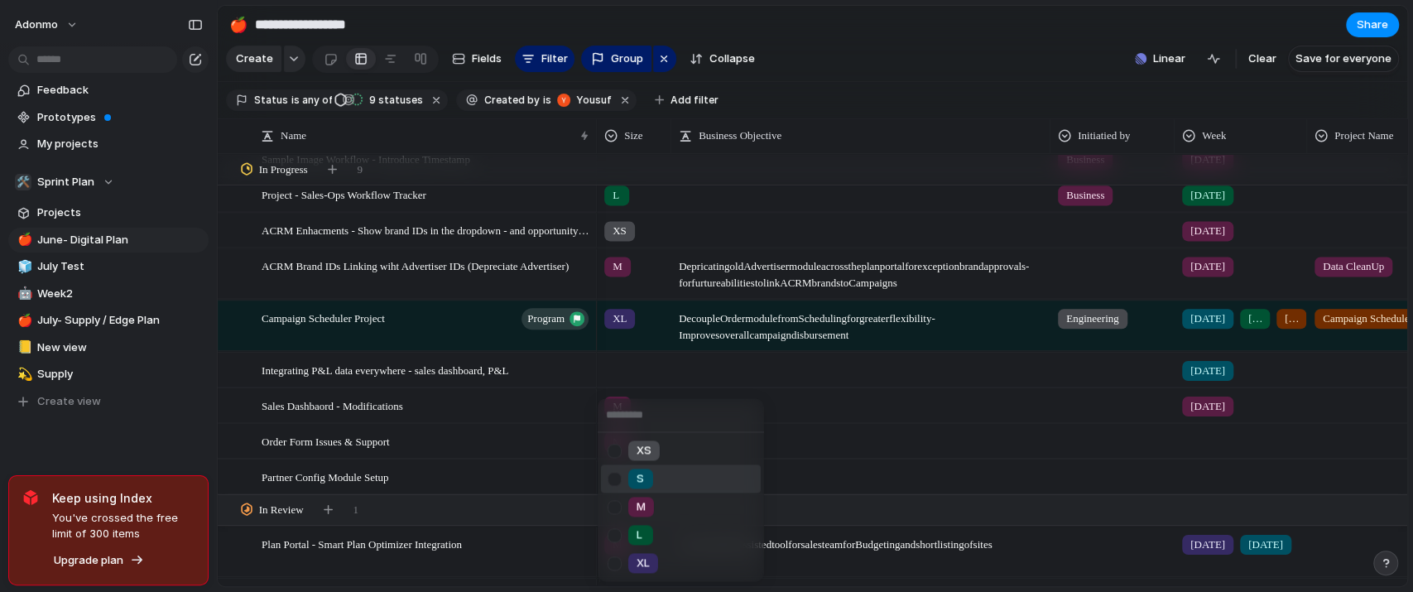
click at [622, 476] on div at bounding box center [614, 478] width 29 height 29
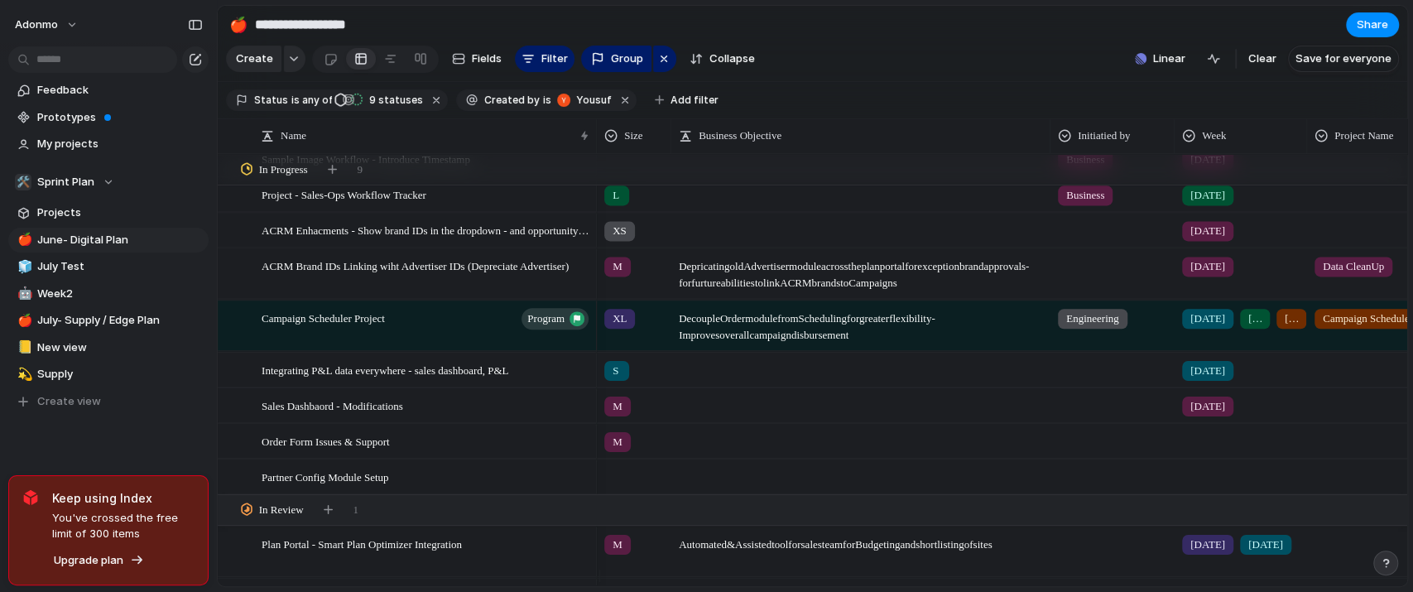
click at [204, 442] on div "XS S M L XL" at bounding box center [706, 296] width 1413 height 592
click at [413, 483] on div "Partner Config Module Setup" at bounding box center [426, 476] width 329 height 34
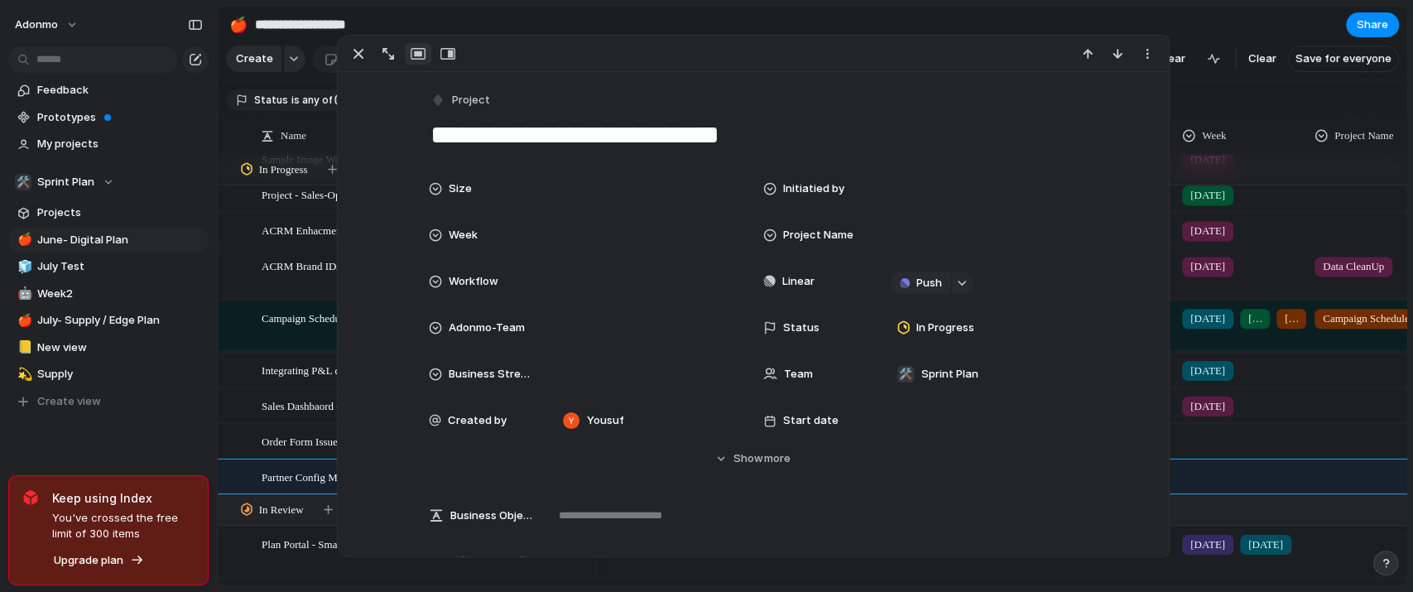
click at [722, 134] on textarea "**********" at bounding box center [753, 135] width 649 height 35
click at [722, 138] on textarea "**********" at bounding box center [753, 135] width 649 height 35
type textarea "**********"
click at [195, 440] on div "Feedback Prototypes My projects 🛠️ Sprint Plan Projects 🍎 June- Digital Plan 🧊 …" at bounding box center [108, 274] width 217 height 548
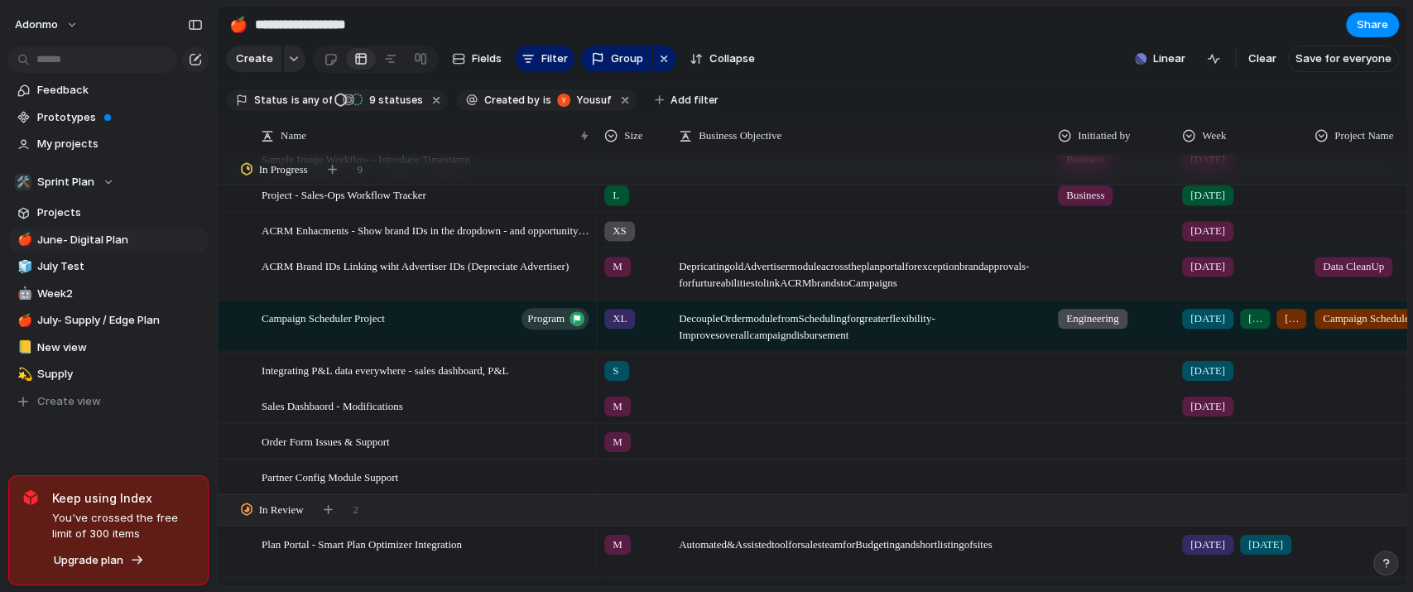
click at [617, 487] on div at bounding box center [634, 472] width 73 height 27
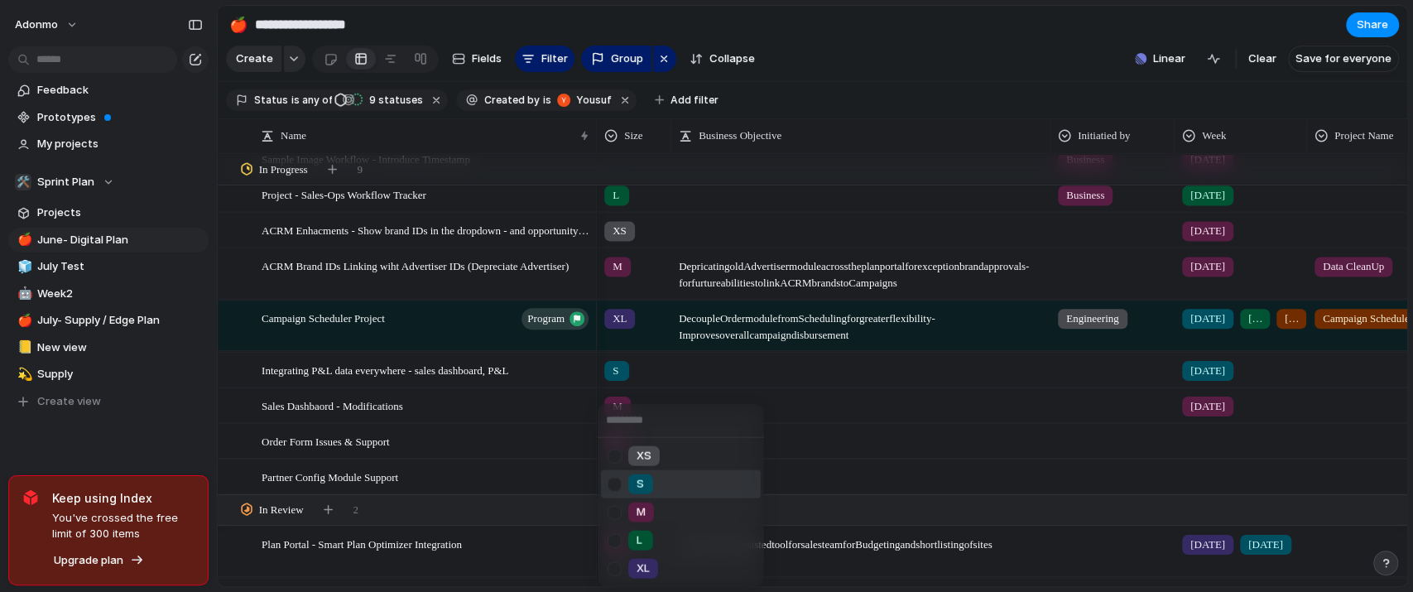
click at [630, 481] on div "S" at bounding box center [640, 484] width 25 height 20
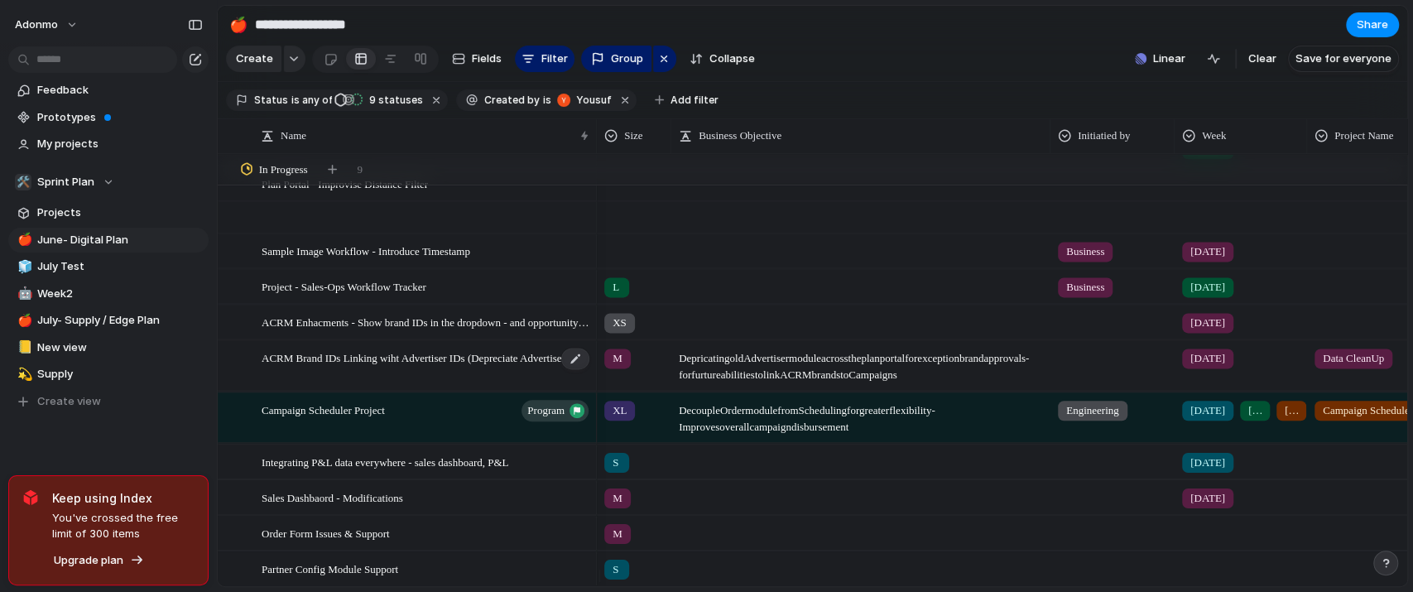
scroll to position [1802, 0]
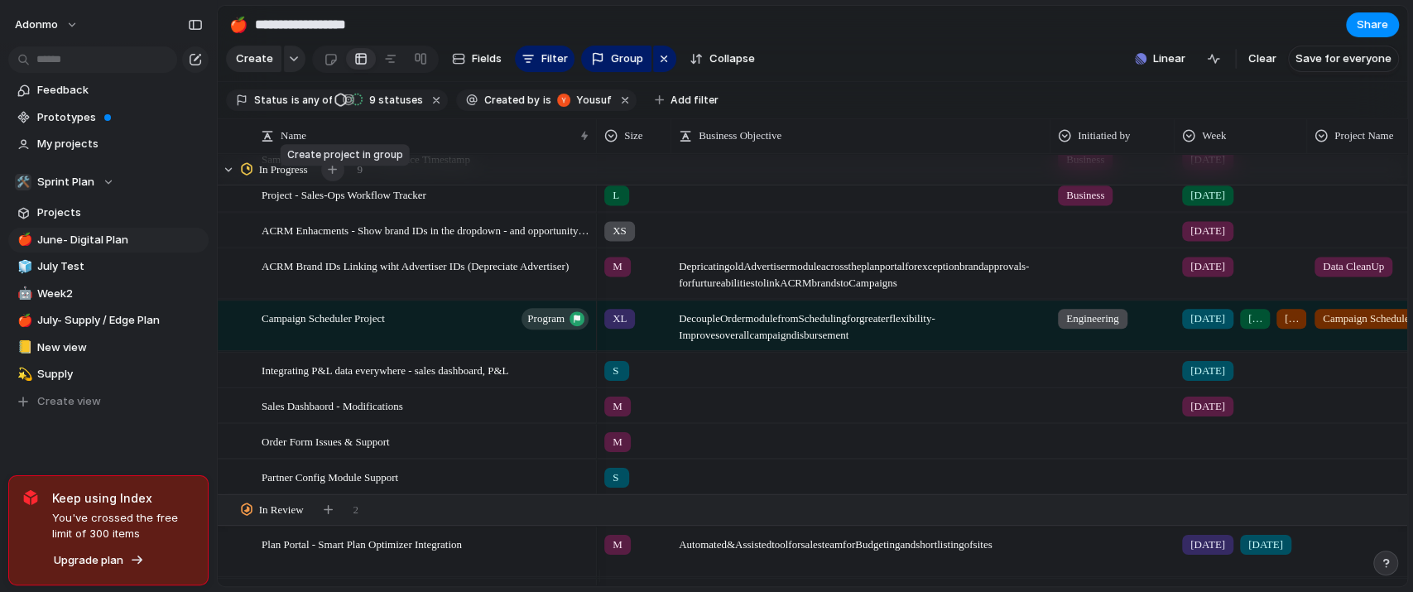
click at [337, 174] on div "button" at bounding box center [332, 169] width 9 height 9
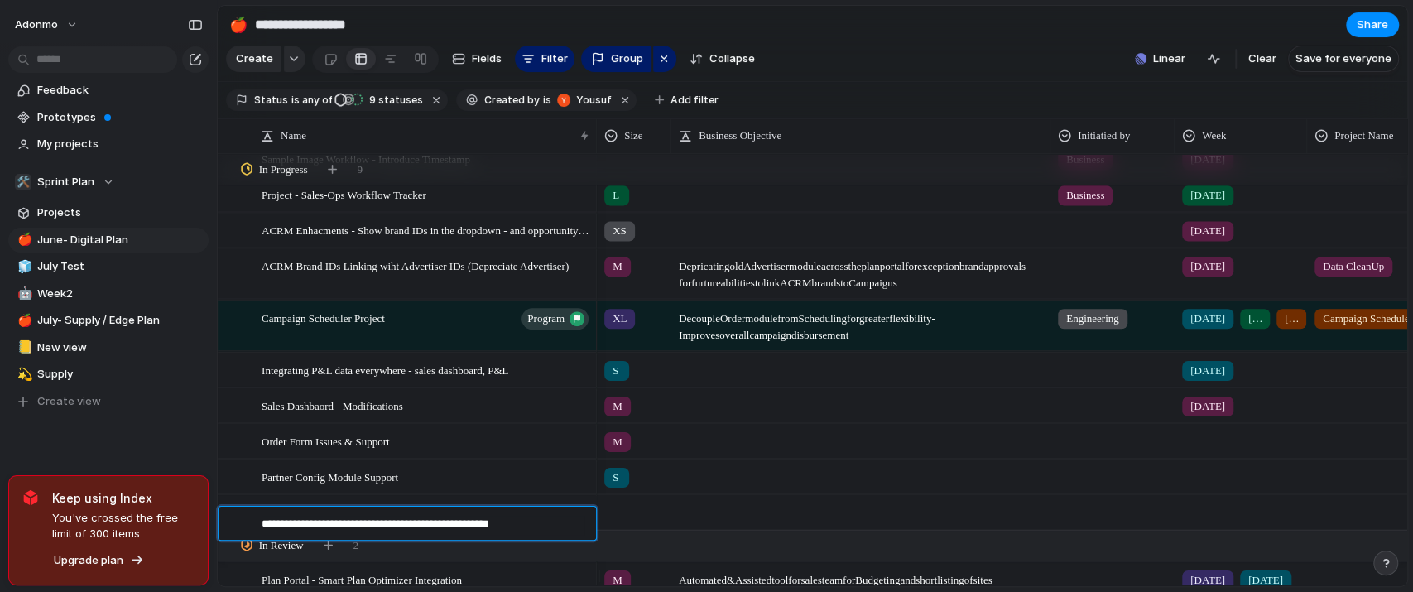
type textarea "**********"
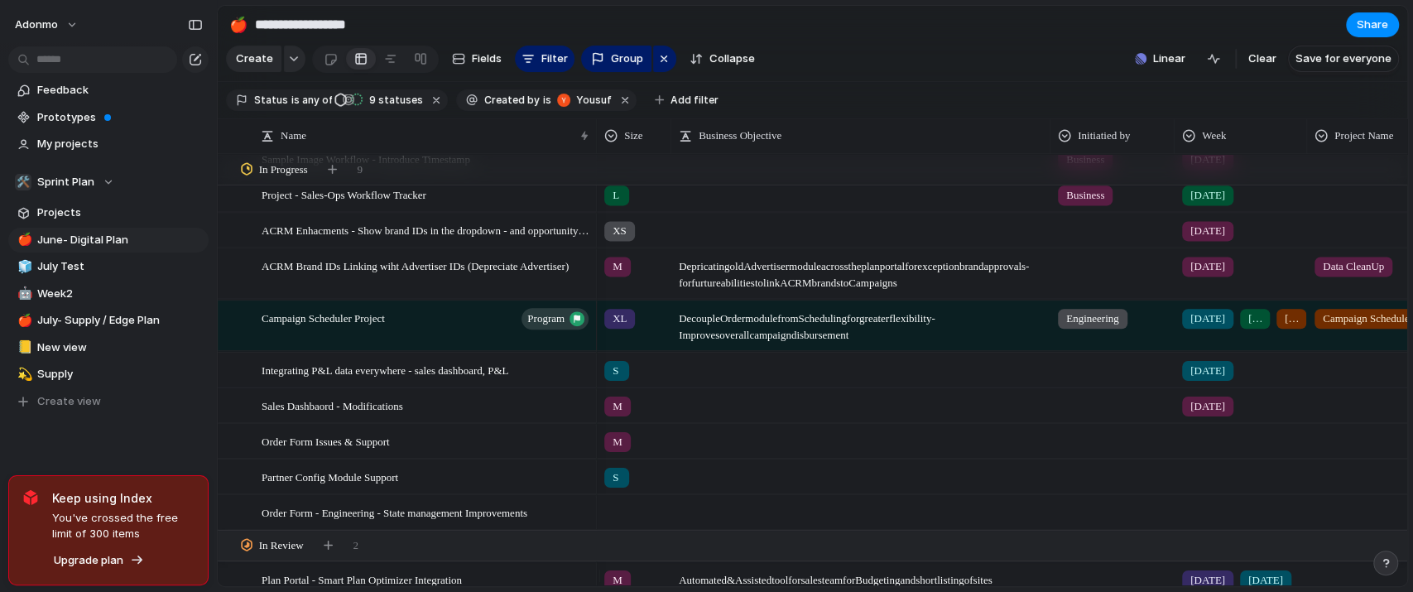
click at [623, 522] on div at bounding box center [634, 508] width 73 height 27
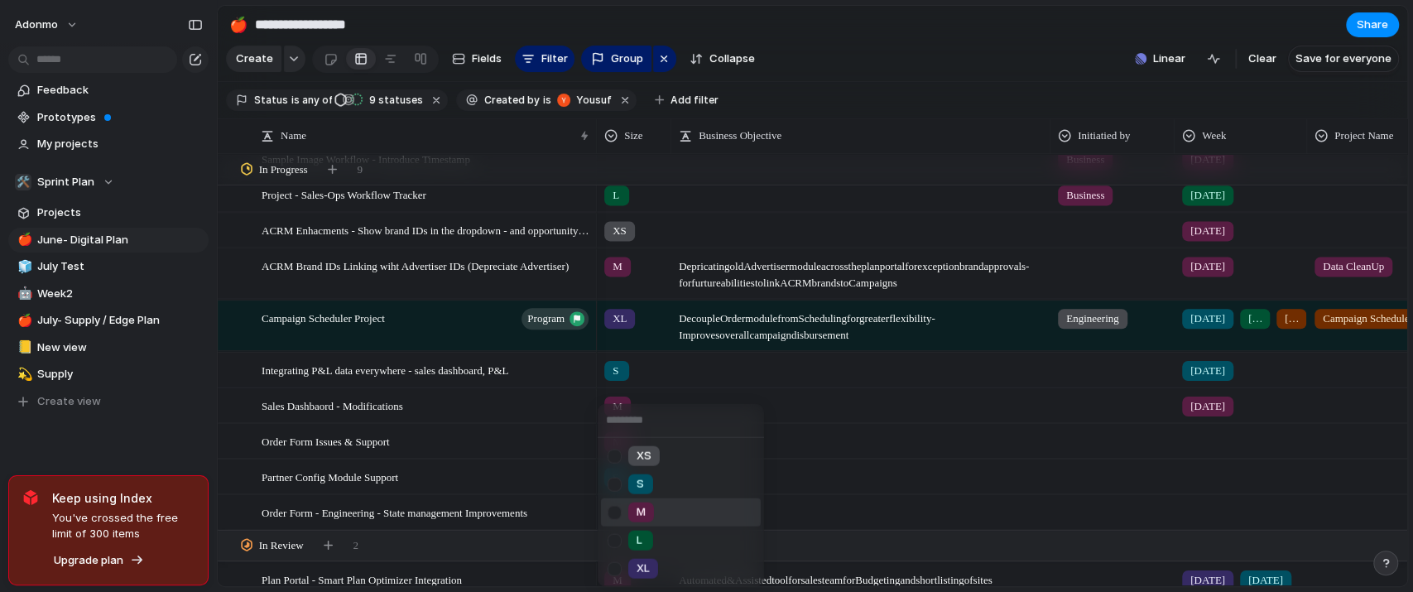
click at [638, 521] on div "M" at bounding box center [641, 512] width 26 height 20
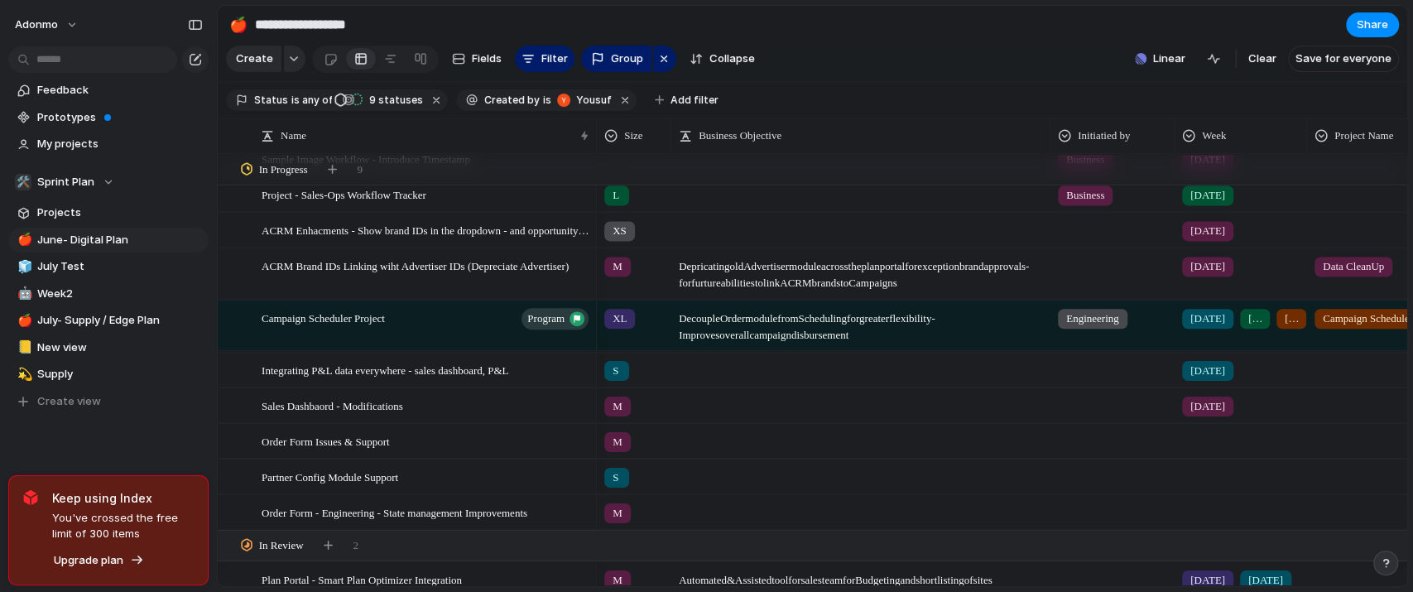
click at [1198, 515] on div at bounding box center [1240, 508] width 131 height 27
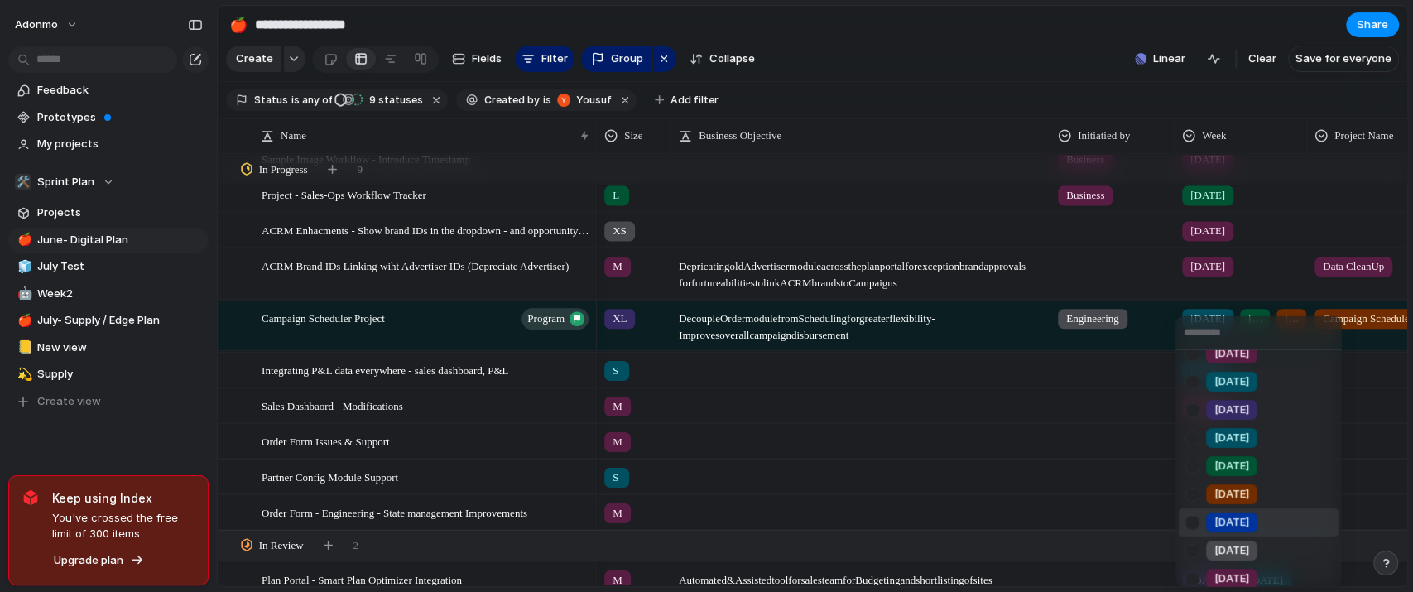
scroll to position [221, 0]
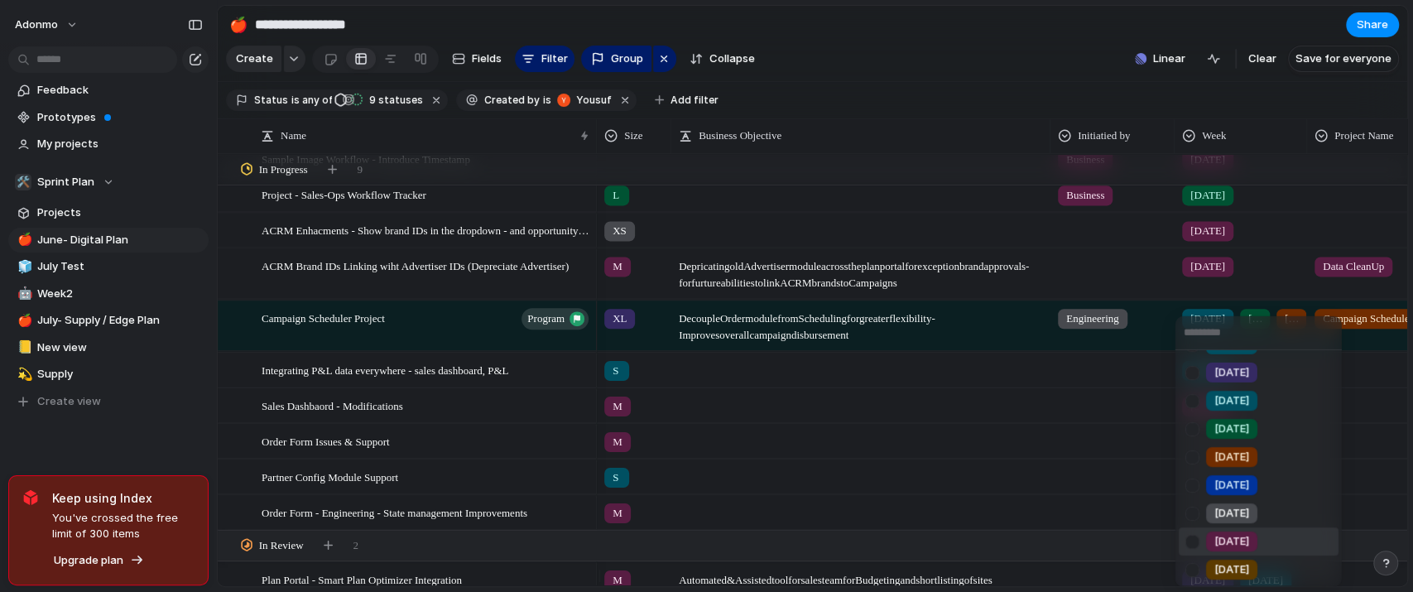
click at [1237, 537] on span "[DATE]" at bounding box center [1231, 541] width 35 height 17
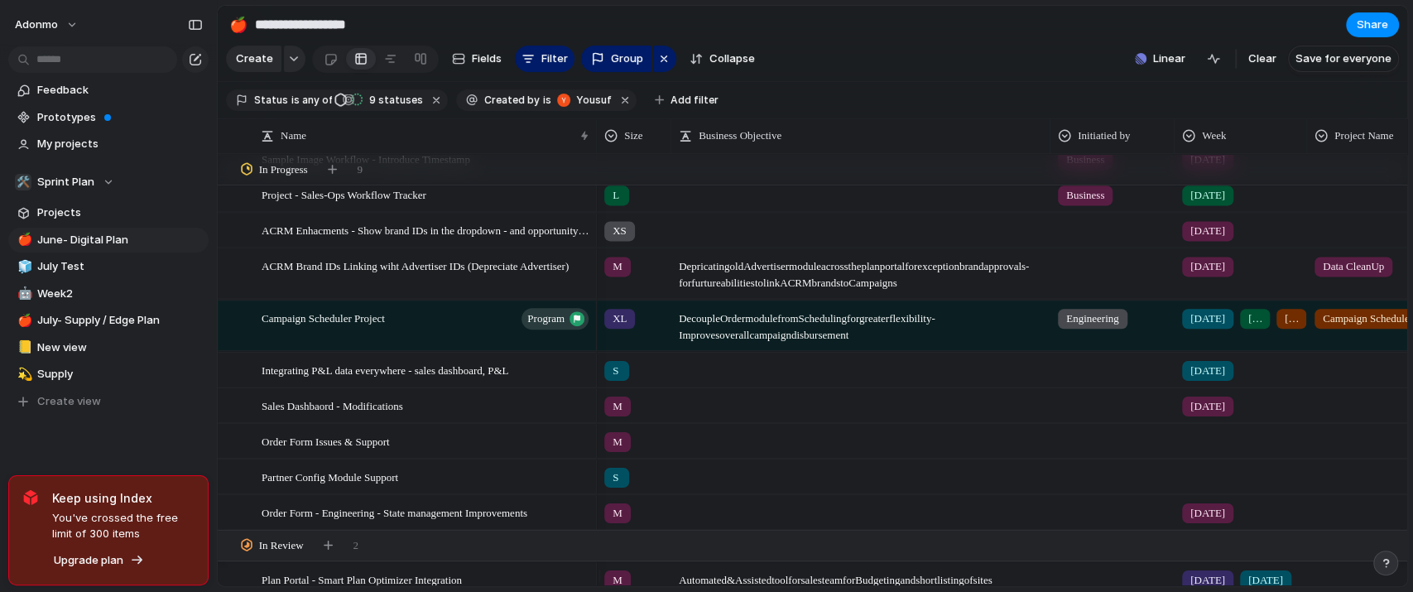
click at [1207, 484] on div at bounding box center [1240, 472] width 131 height 27
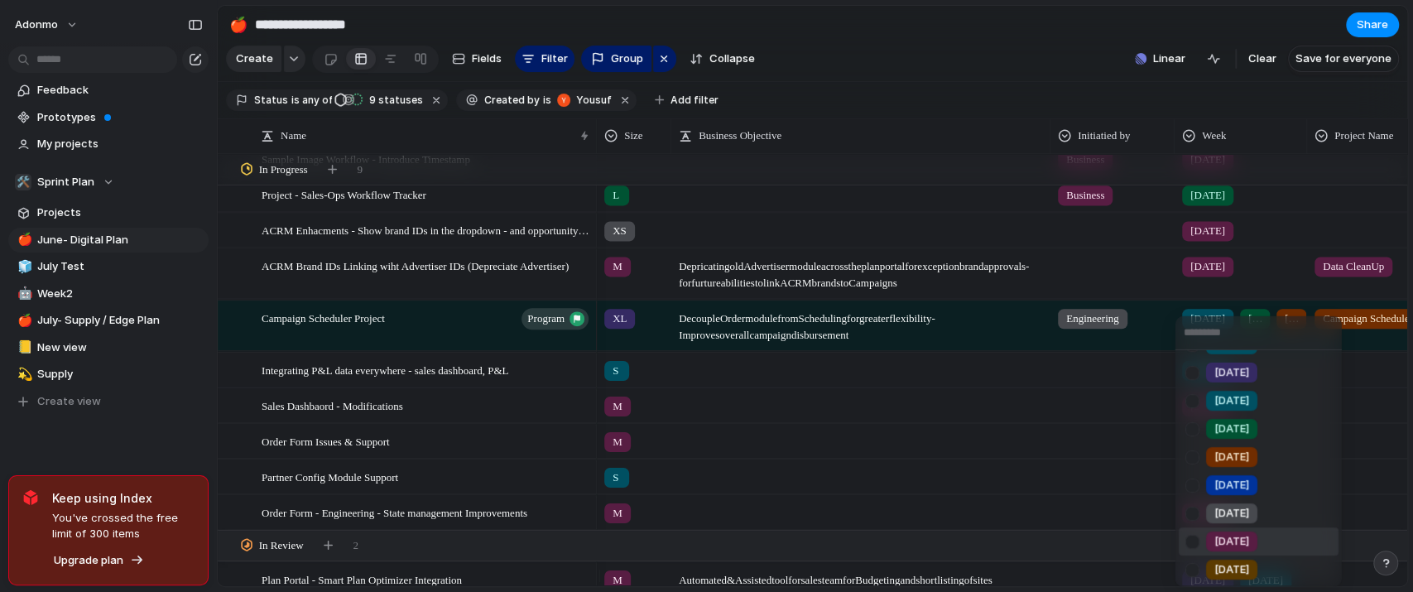
click at [1217, 533] on span "[DATE]" at bounding box center [1231, 541] width 35 height 17
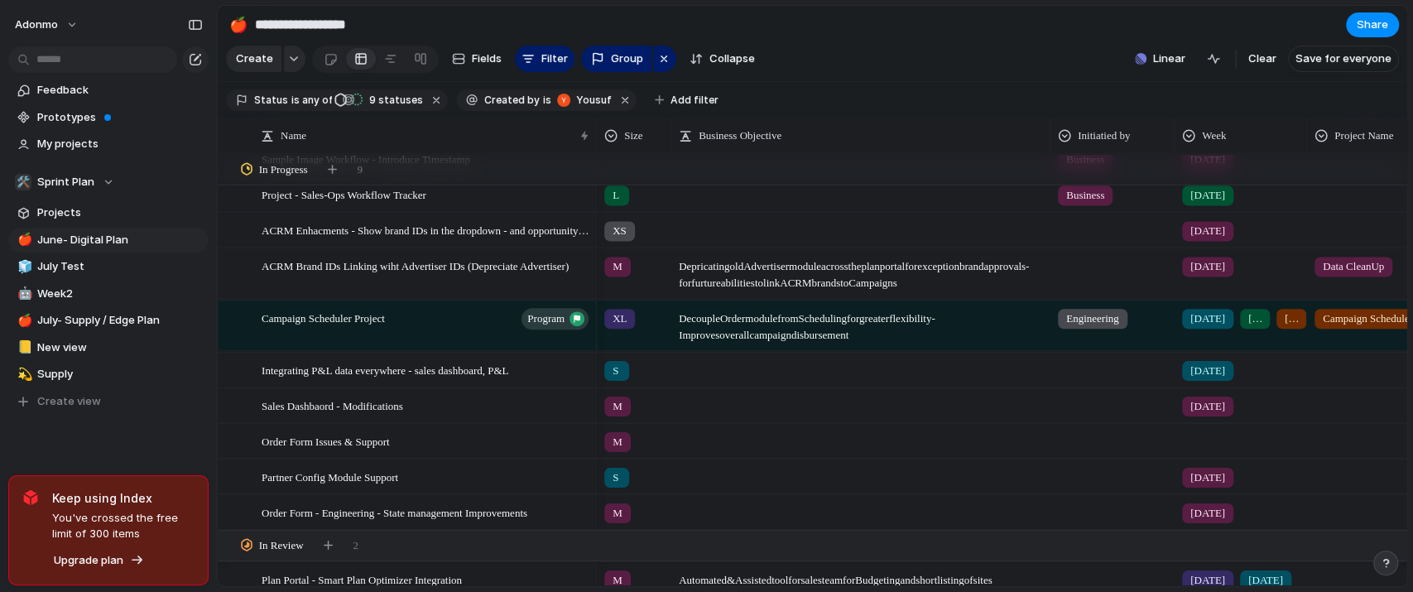
click at [1198, 451] on div at bounding box center [1240, 437] width 131 height 27
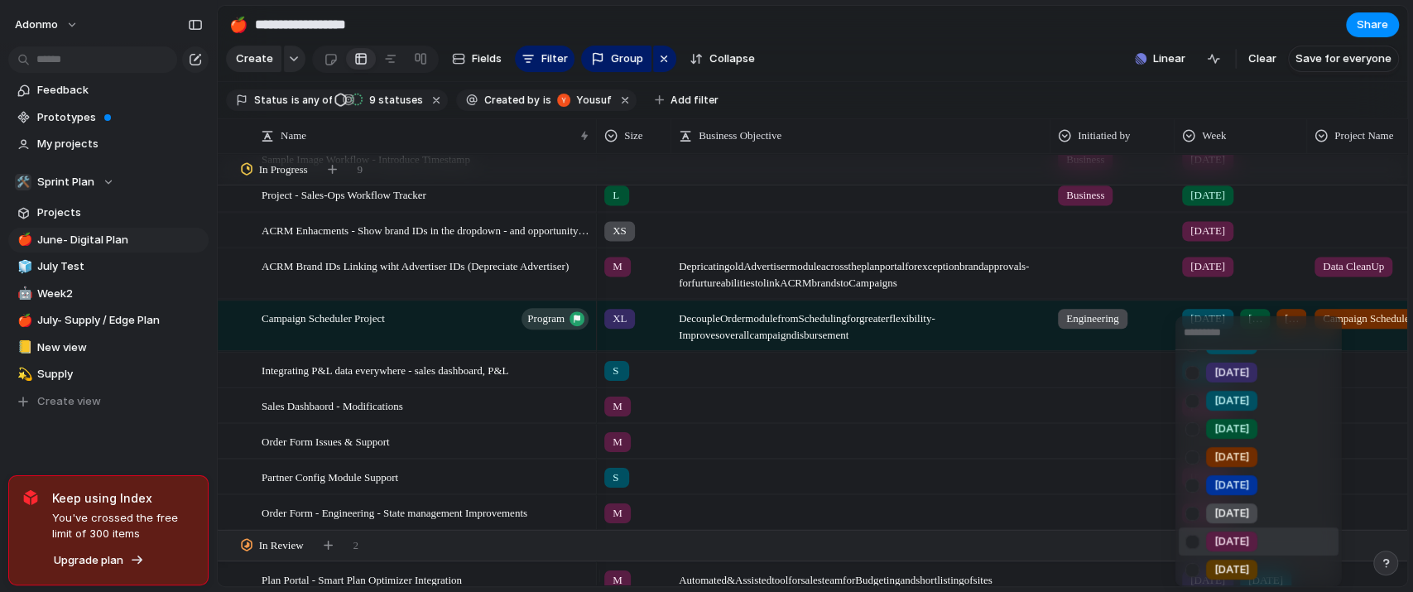
click at [1220, 540] on span "[DATE]" at bounding box center [1231, 541] width 35 height 17
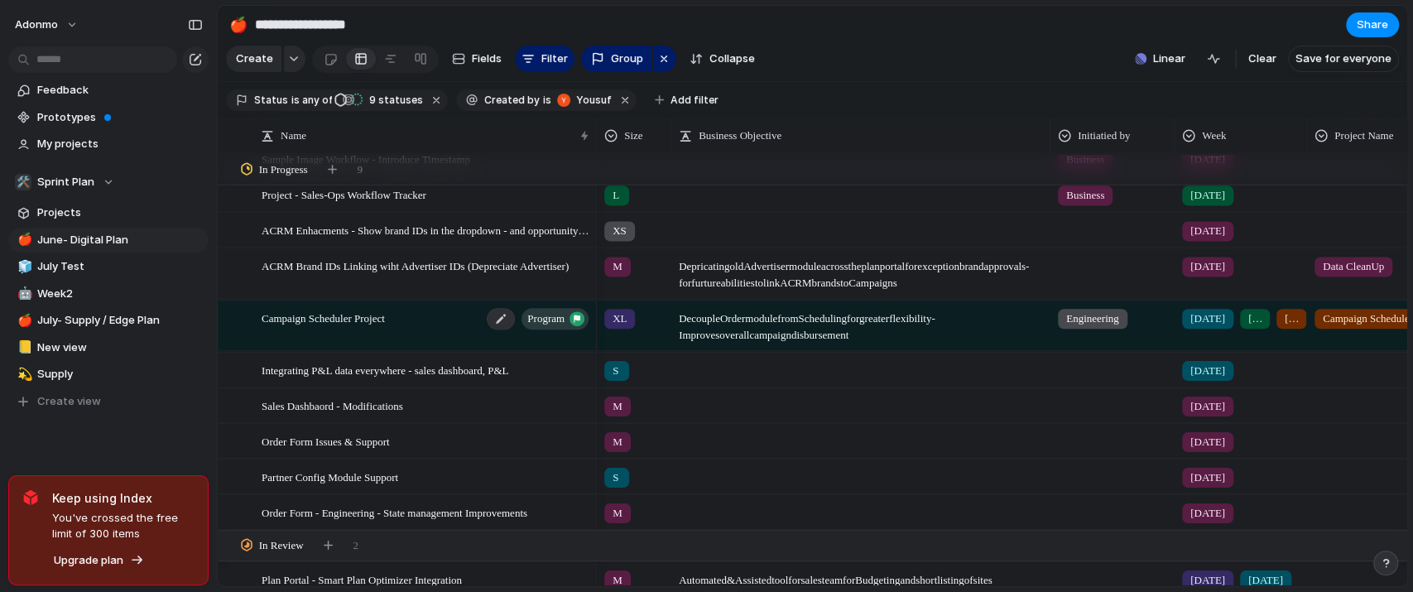
click at [413, 322] on div "Campaign Scheduler Project program" at bounding box center [426, 326] width 329 height 50
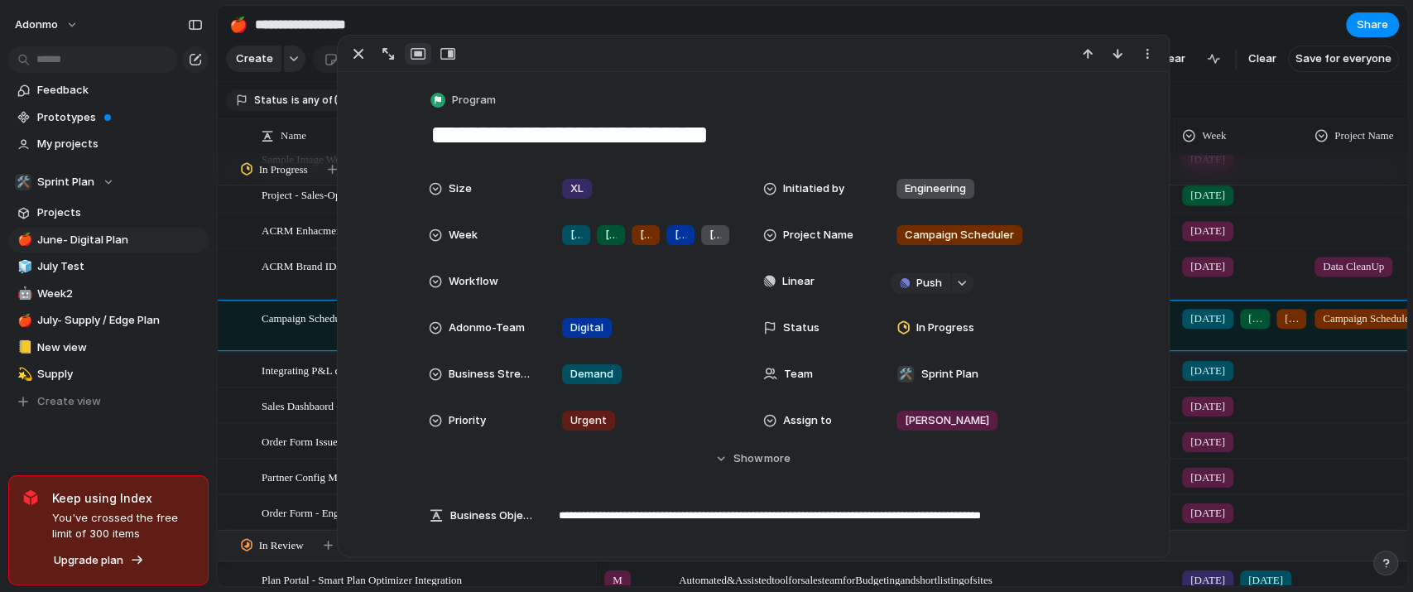
click at [800, 131] on textarea "**********" at bounding box center [753, 135] width 649 height 35
click at [189, 439] on div "Feedback Prototypes My projects 🛠️ Sprint Plan Projects 🍎 June- Digital Plan 🧊 …" at bounding box center [108, 274] width 217 height 548
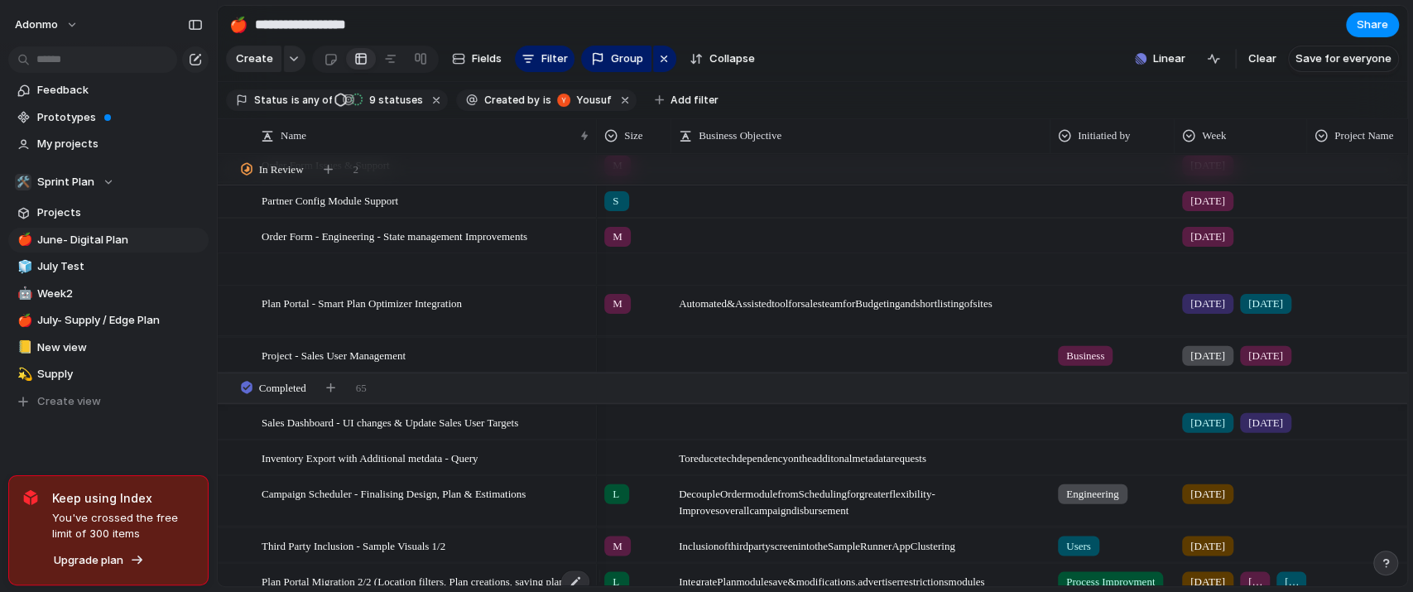
scroll to position [2262, 0]
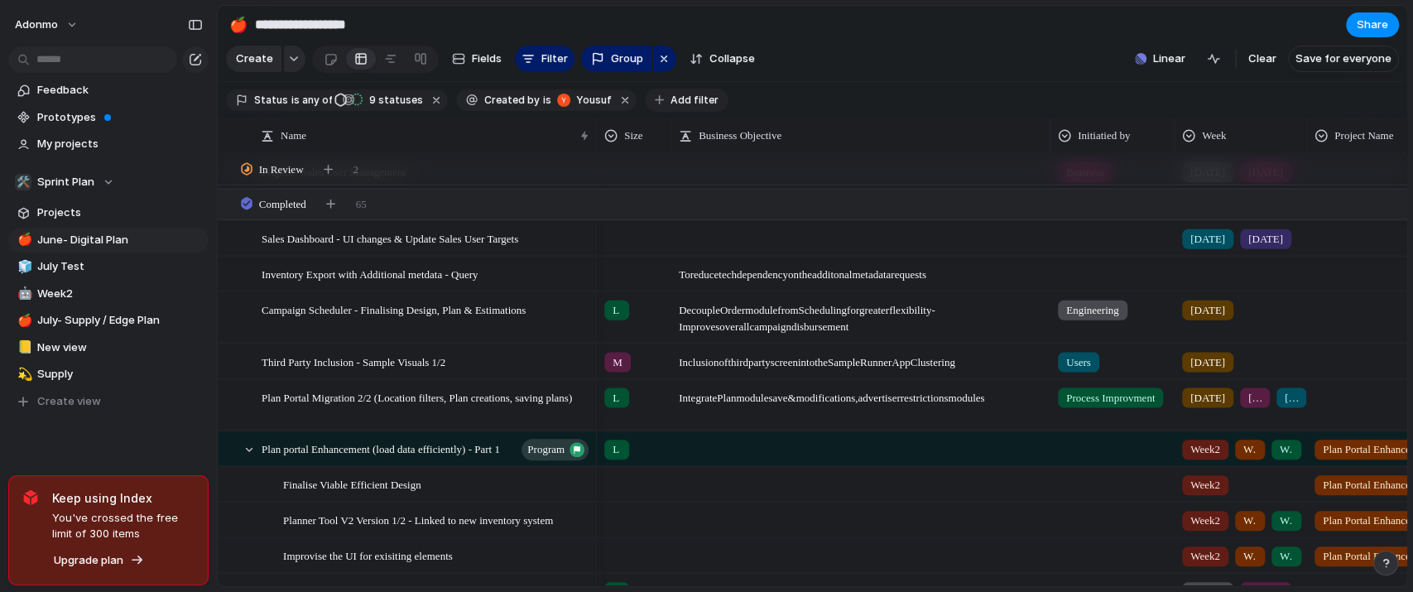
click at [694, 104] on span "Add filter" at bounding box center [694, 100] width 48 height 15
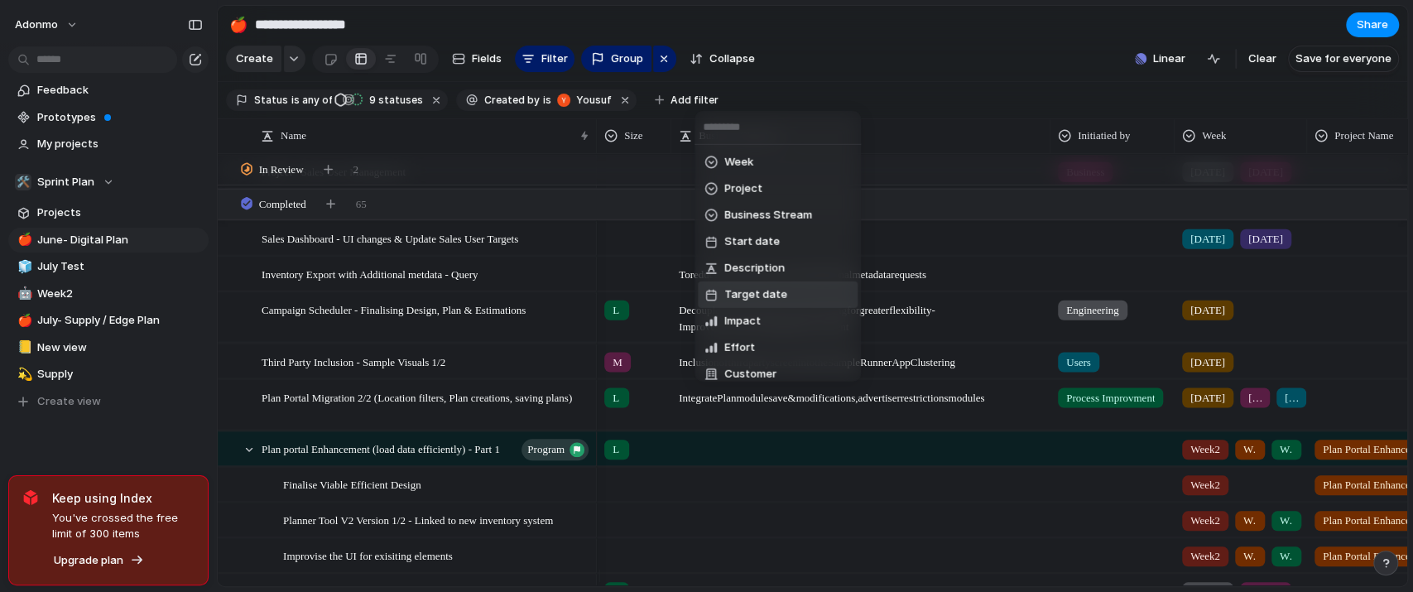
click at [397, 108] on div "Week Project Business Stream Start date Description Target date Impact Effort C…" at bounding box center [706, 296] width 1413 height 592
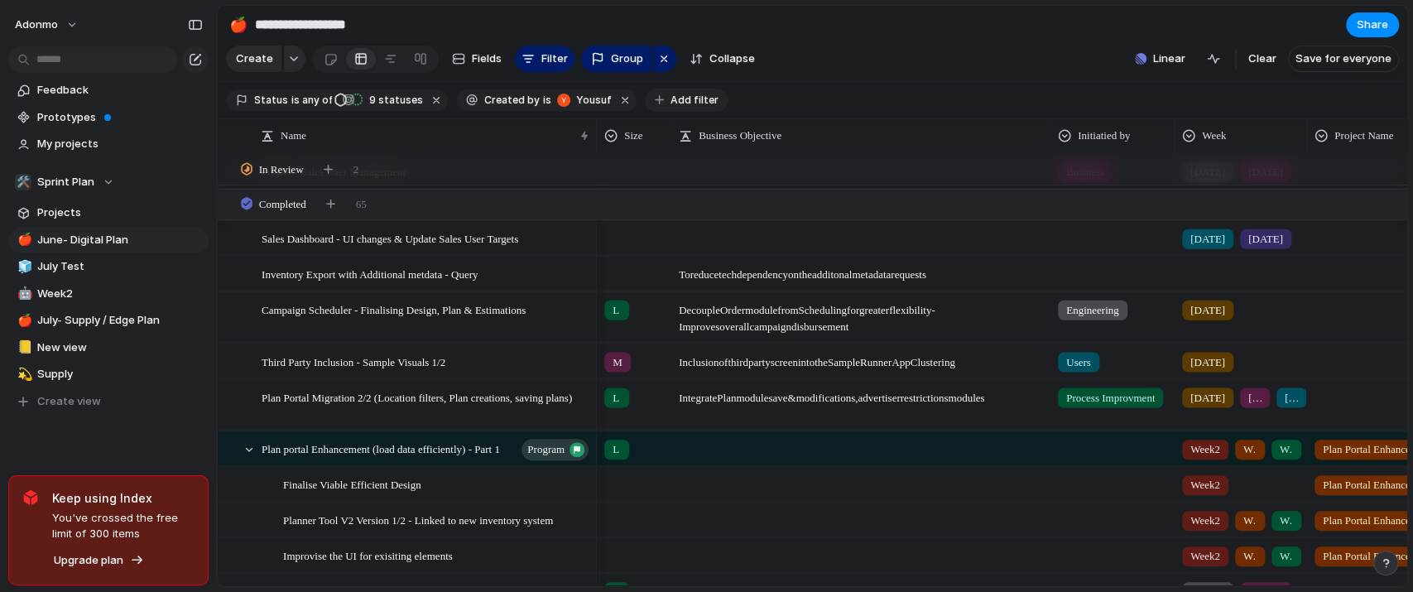
click at [680, 104] on span "Add filter" at bounding box center [694, 100] width 48 height 15
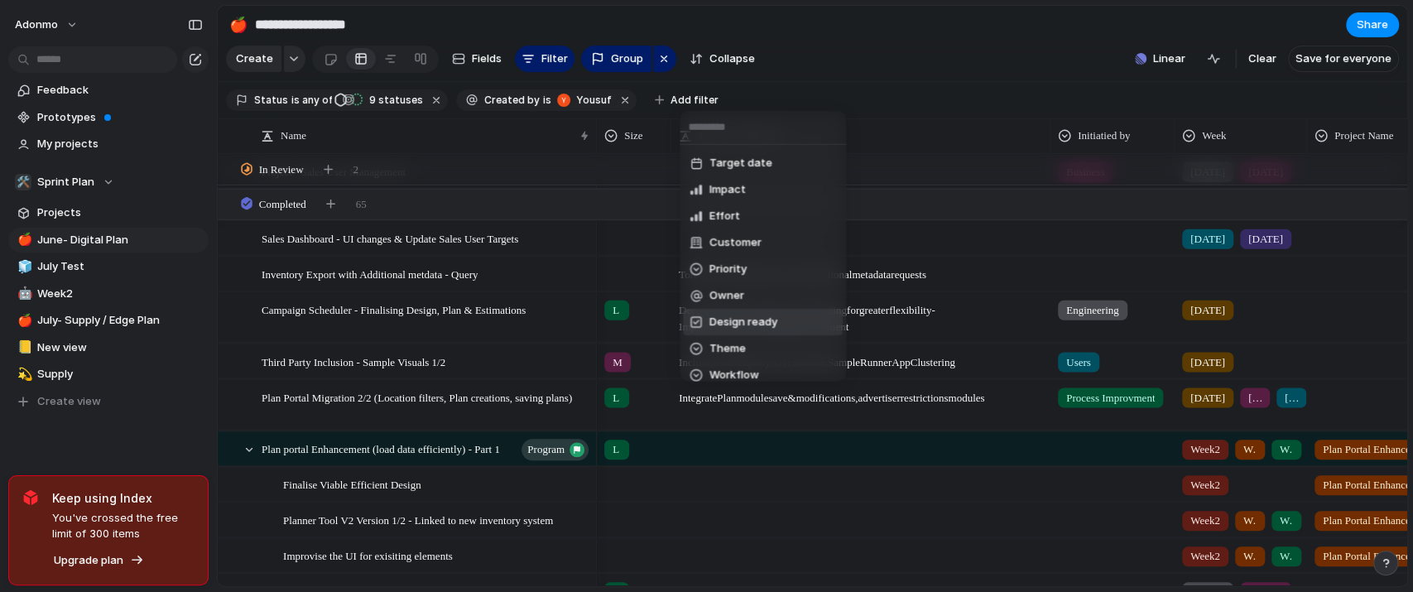
scroll to position [0, 0]
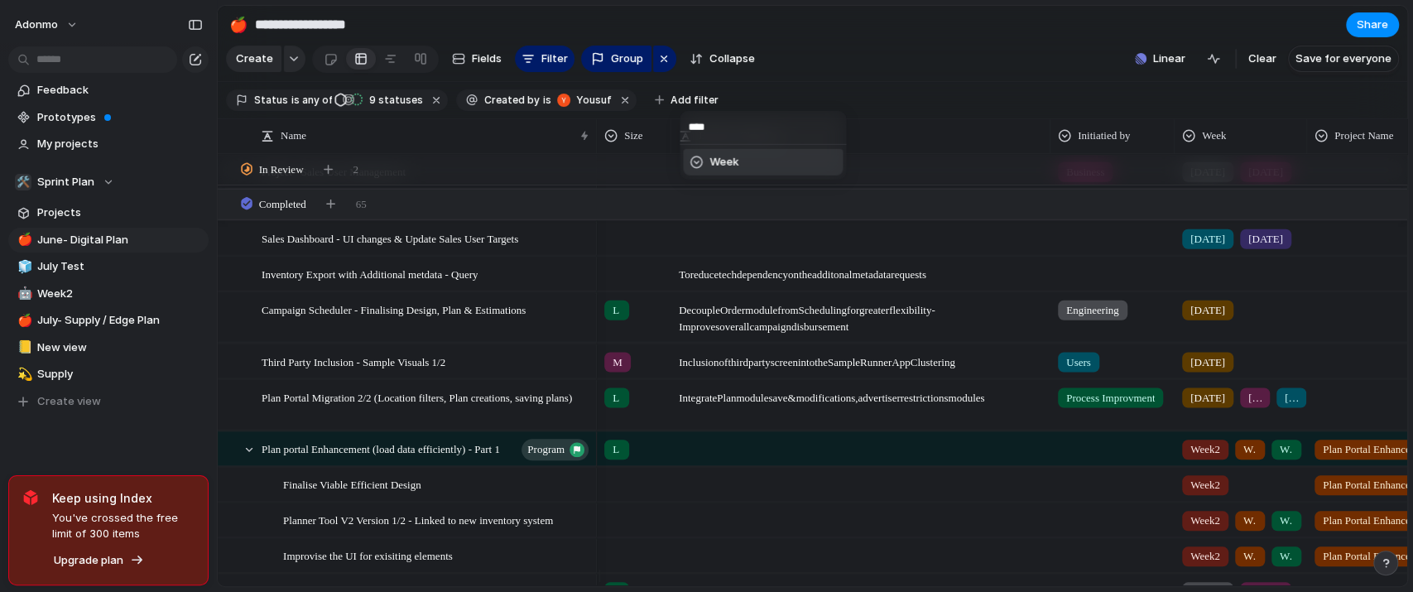
type input "****"
click at [746, 155] on li "Week" at bounding box center [763, 162] width 160 height 26
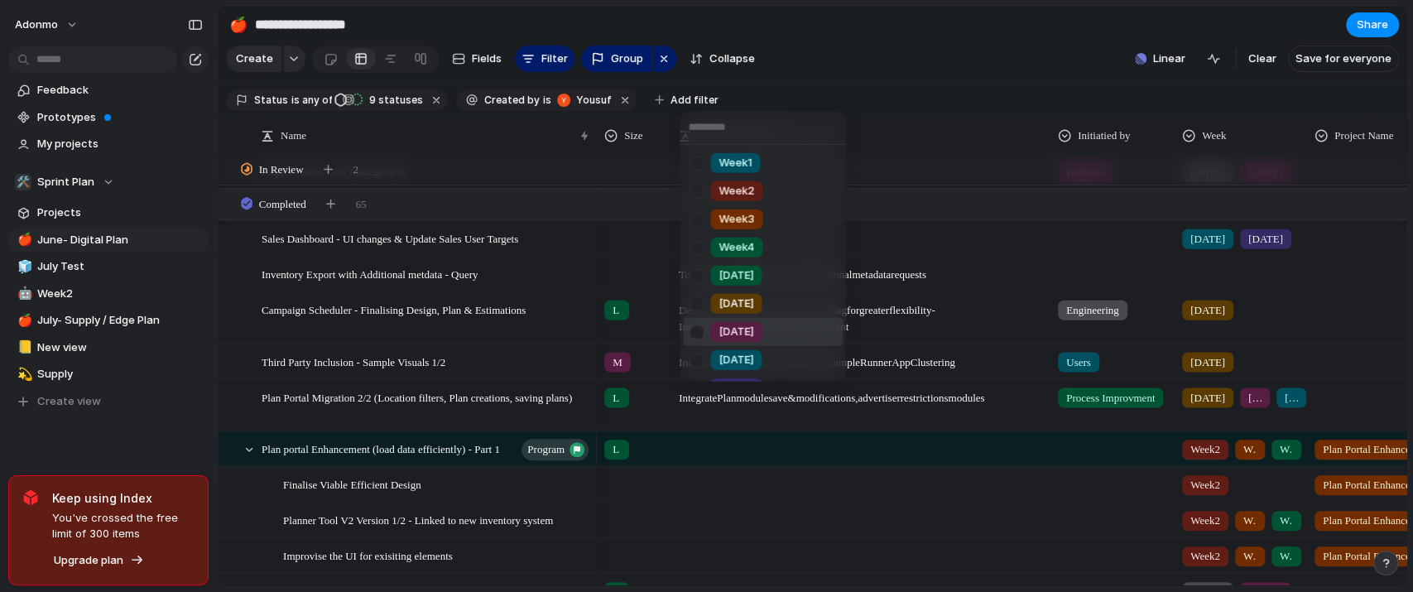
scroll to position [247, 0]
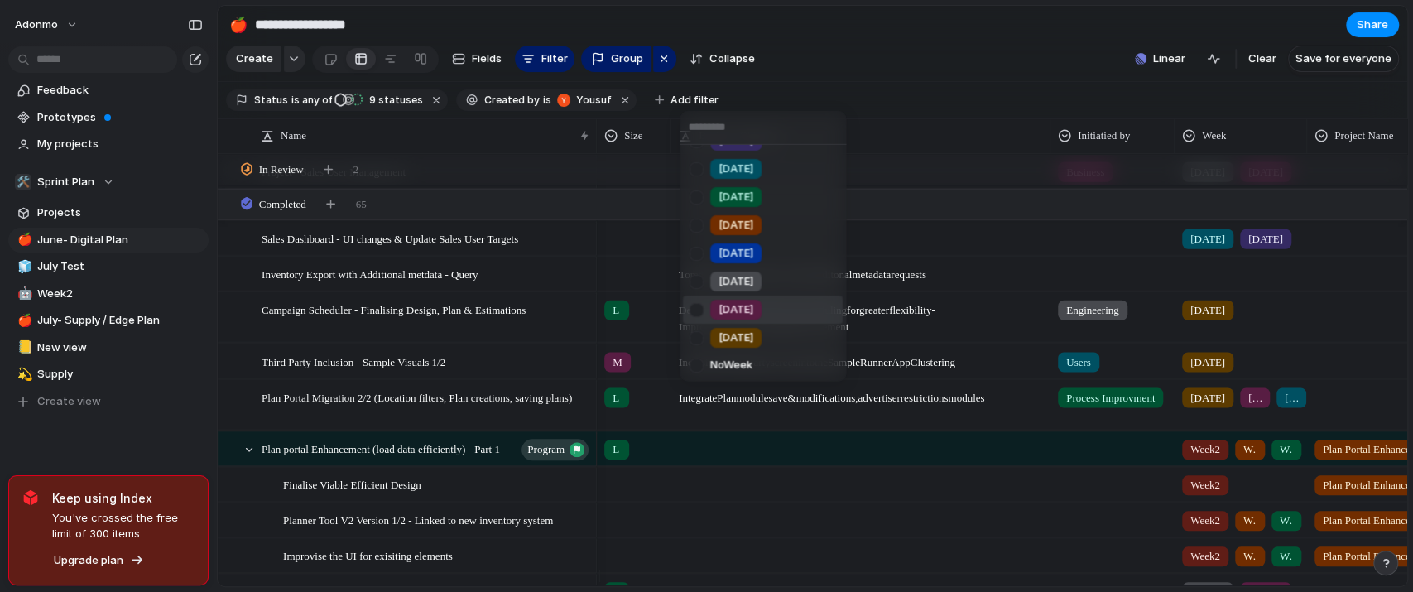
click at [748, 312] on div "[DATE]" at bounding box center [735, 310] width 51 height 20
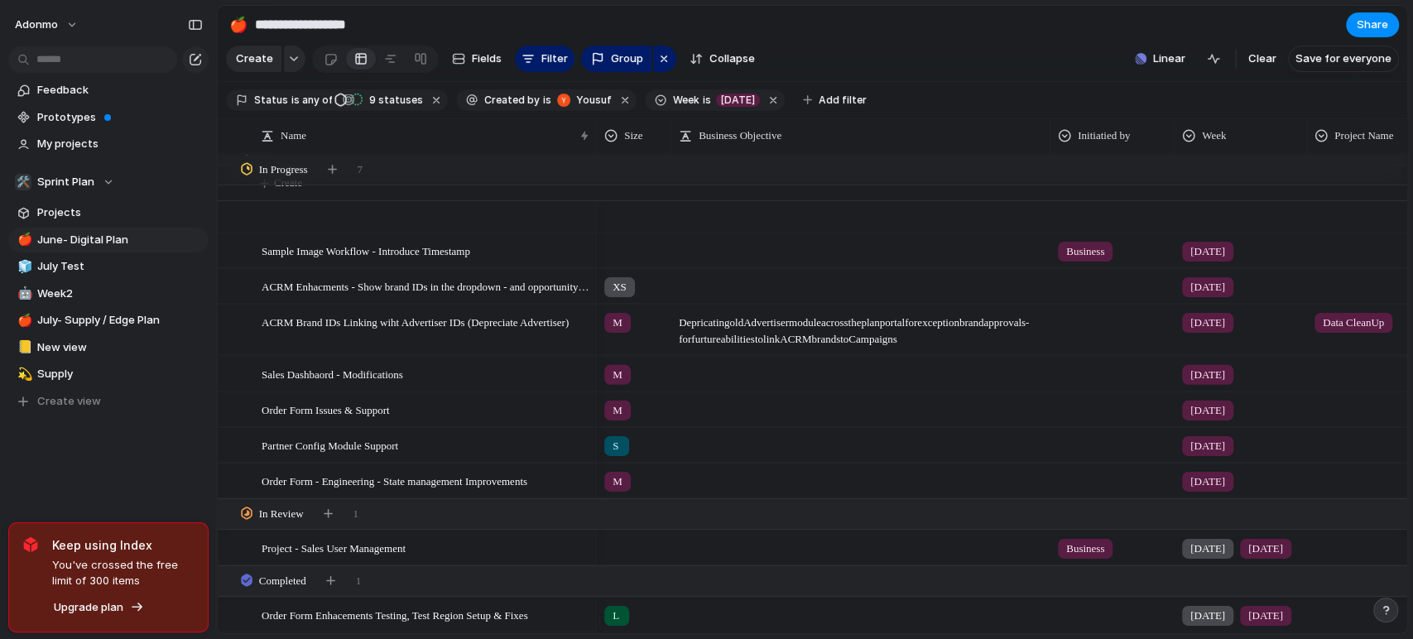
scroll to position [232, 0]
click at [914, 60] on section "Create Fields Filter Group Zoom Collapse Linear Clear Save for everyone" at bounding box center [812, 62] width 1189 height 40
click at [169, 409] on button "Create view" at bounding box center [108, 401] width 200 height 25
click at [72, 464] on div "Feedback Prototypes My projects 🛠️ Sprint Plan Projects 🍎 June- Digital Plan 🧊 …" at bounding box center [108, 287] width 217 height 574
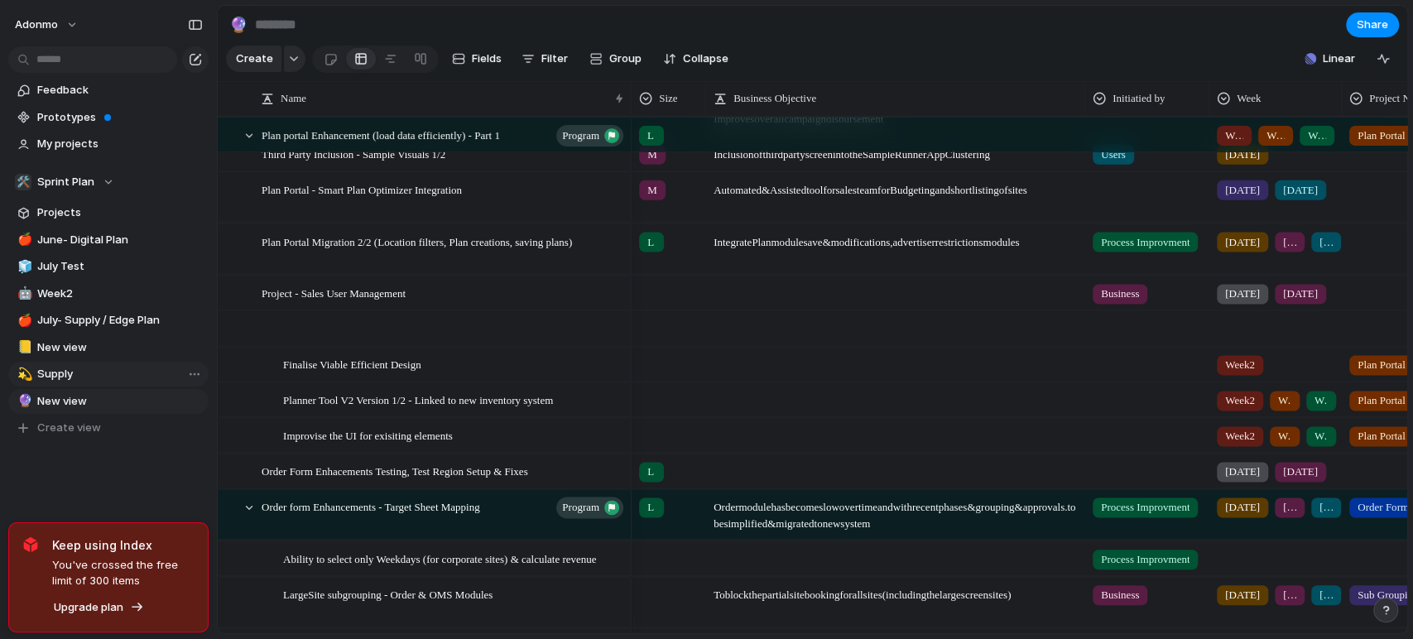
scroll to position [140, 0]
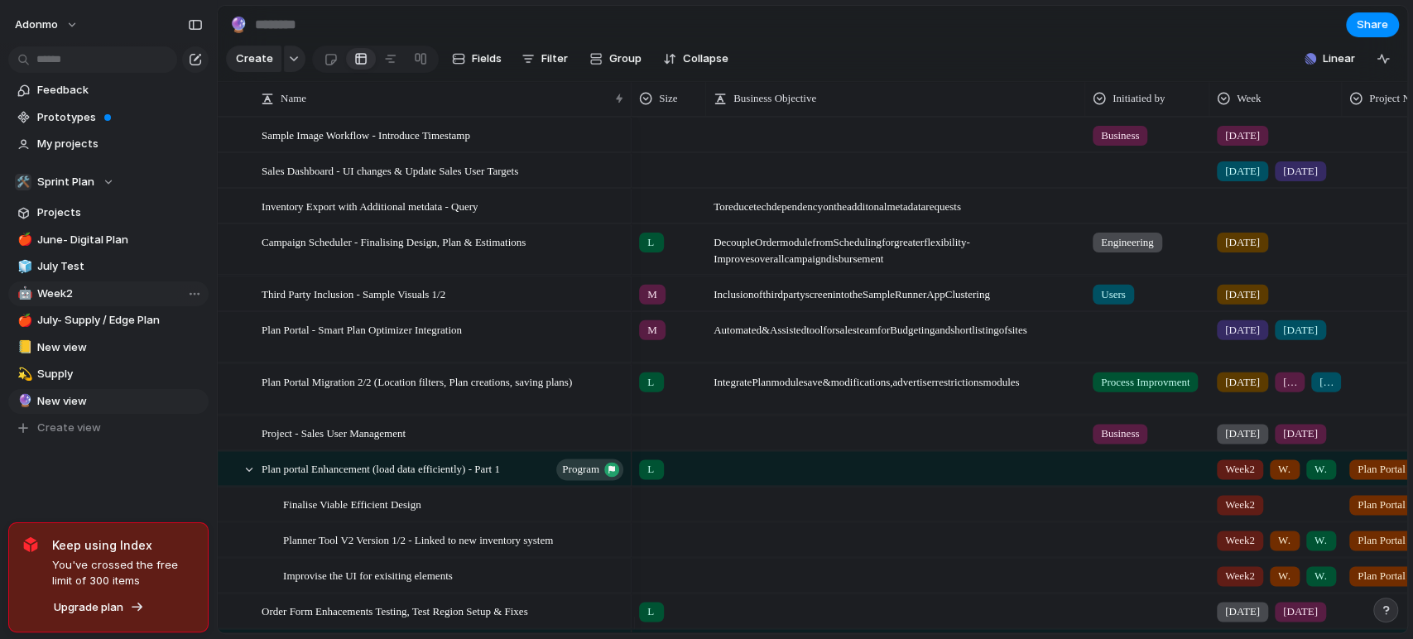
scroll to position [140, 0]
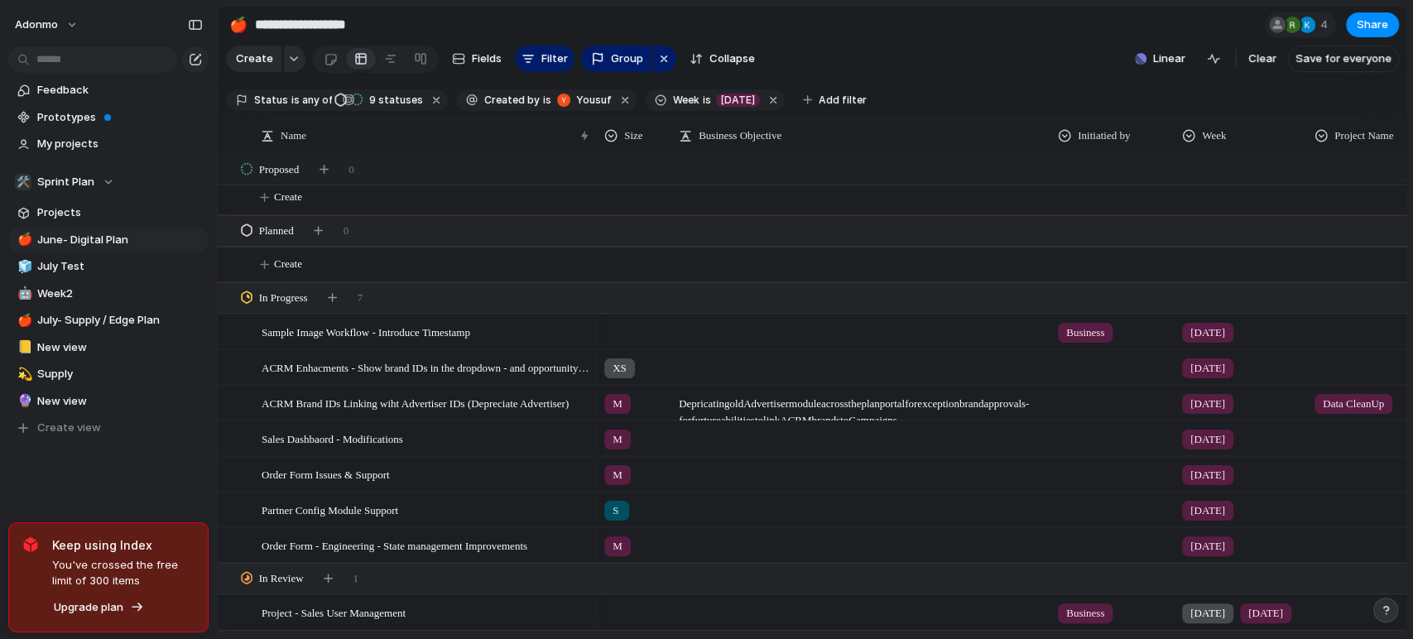
type input "**********"
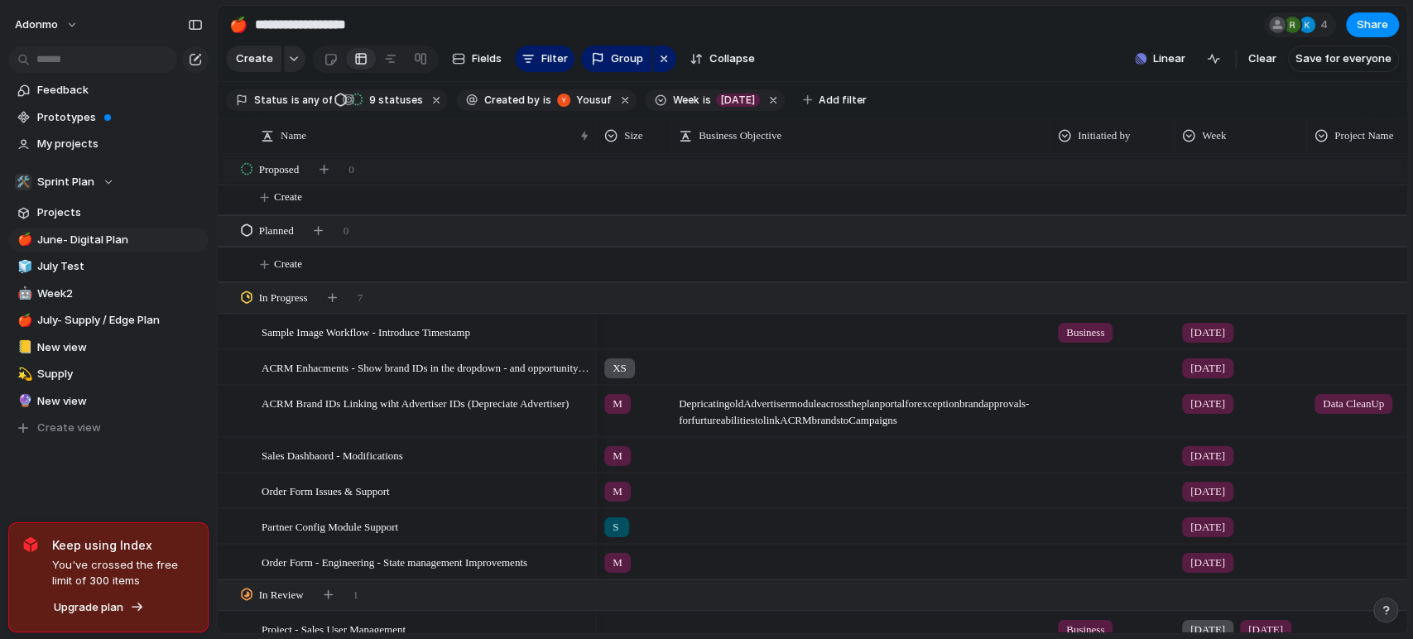
scroll to position [232, 0]
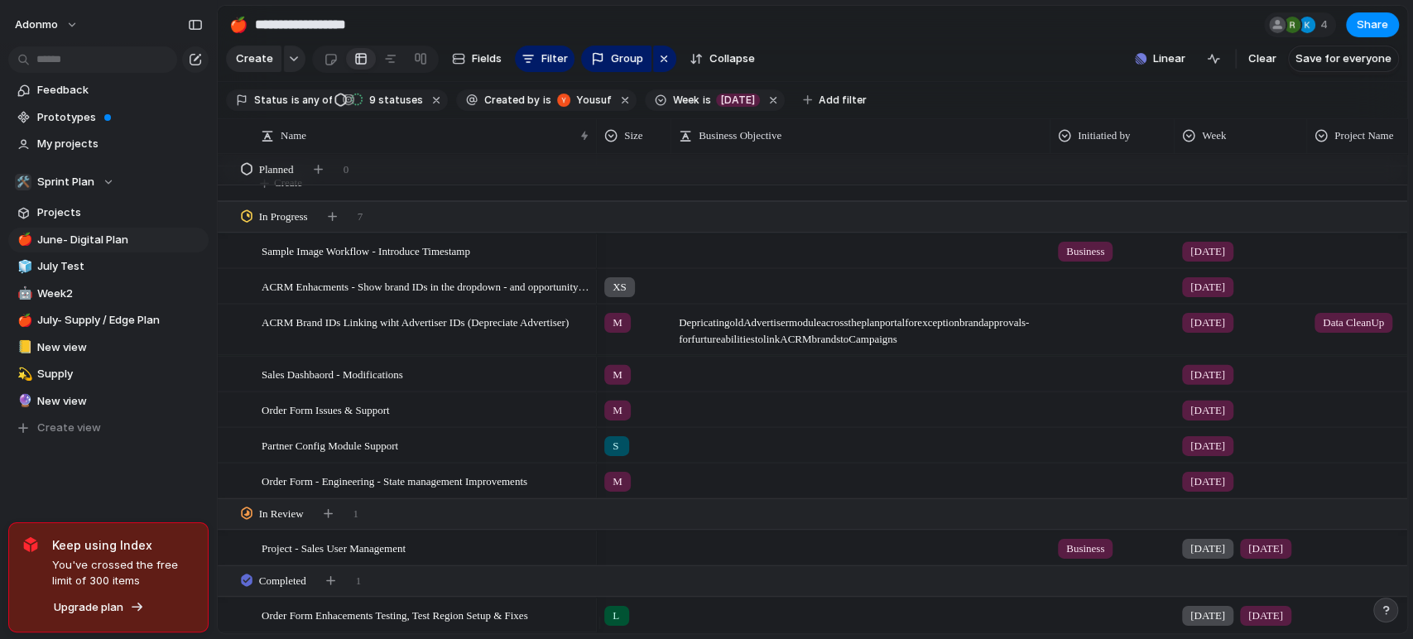
click at [200, 437] on div "Create view" at bounding box center [108, 427] width 200 height 25
click at [336, 588] on button "button" at bounding box center [330, 580] width 23 height 23
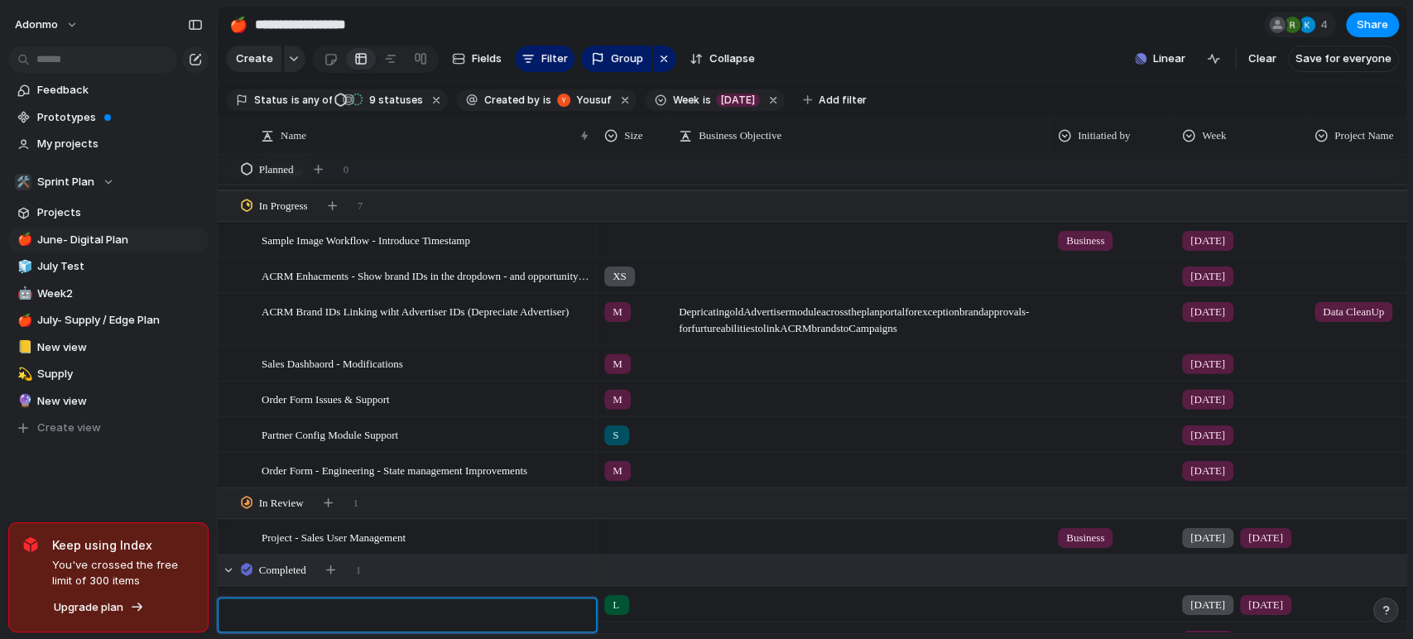
scroll to position [267, 0]
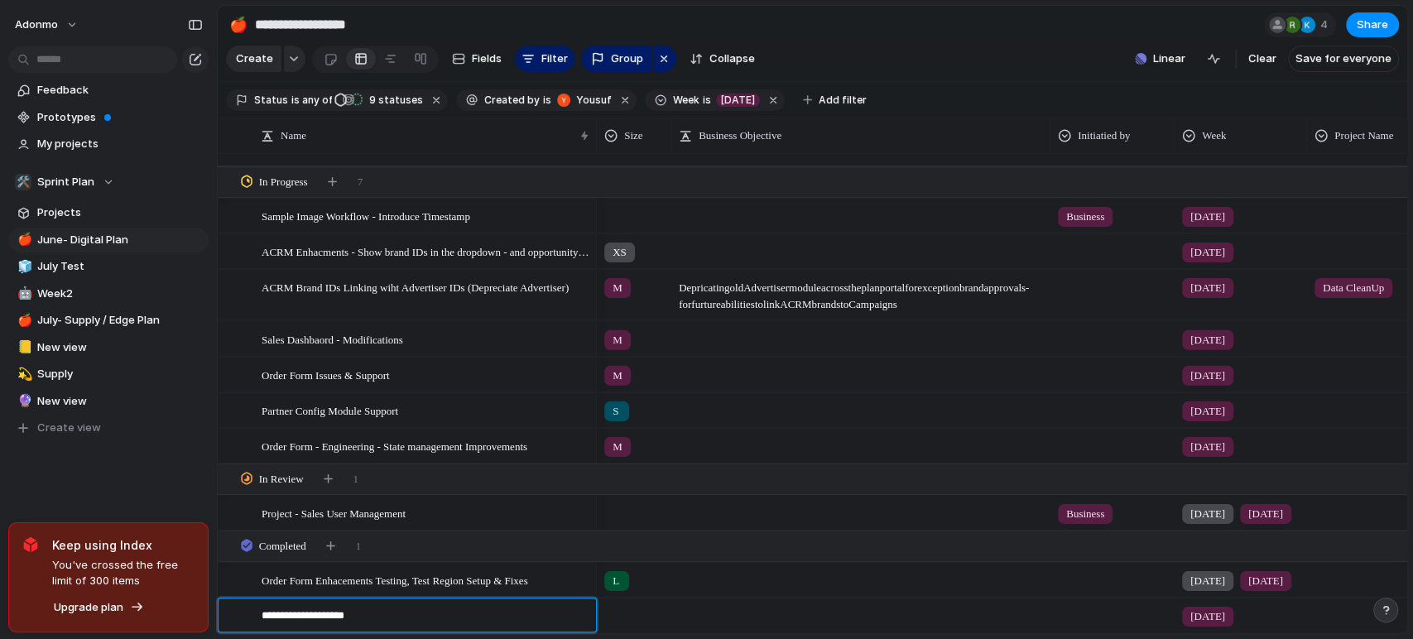
type textarea "**********"
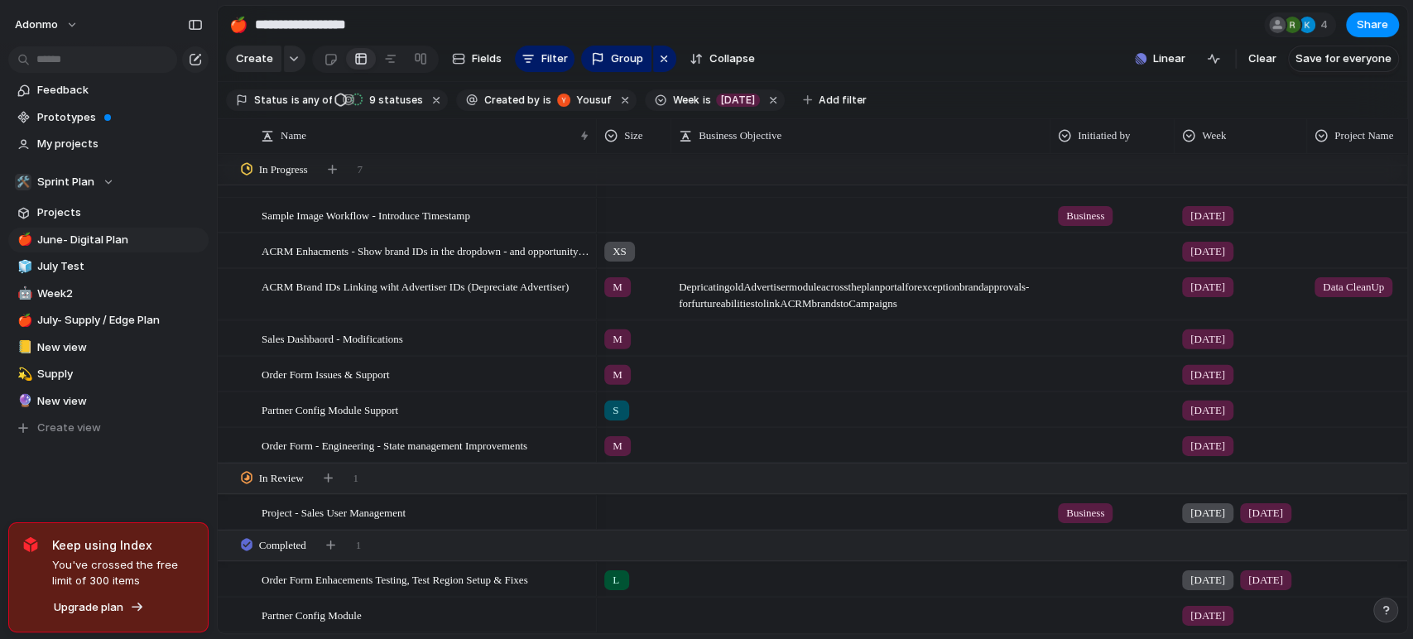
click at [609, 613] on div at bounding box center [634, 611] width 73 height 27
click at [660, 589] on li "L" at bounding box center [681, 588] width 160 height 28
click at [186, 474] on div "Feedback Prototypes My projects 🛠️ Sprint Plan Projects 🍎 June- Digital Plan 🧊 …" at bounding box center [108, 287] width 217 height 574
click at [769, 348] on div at bounding box center [860, 337] width 379 height 34
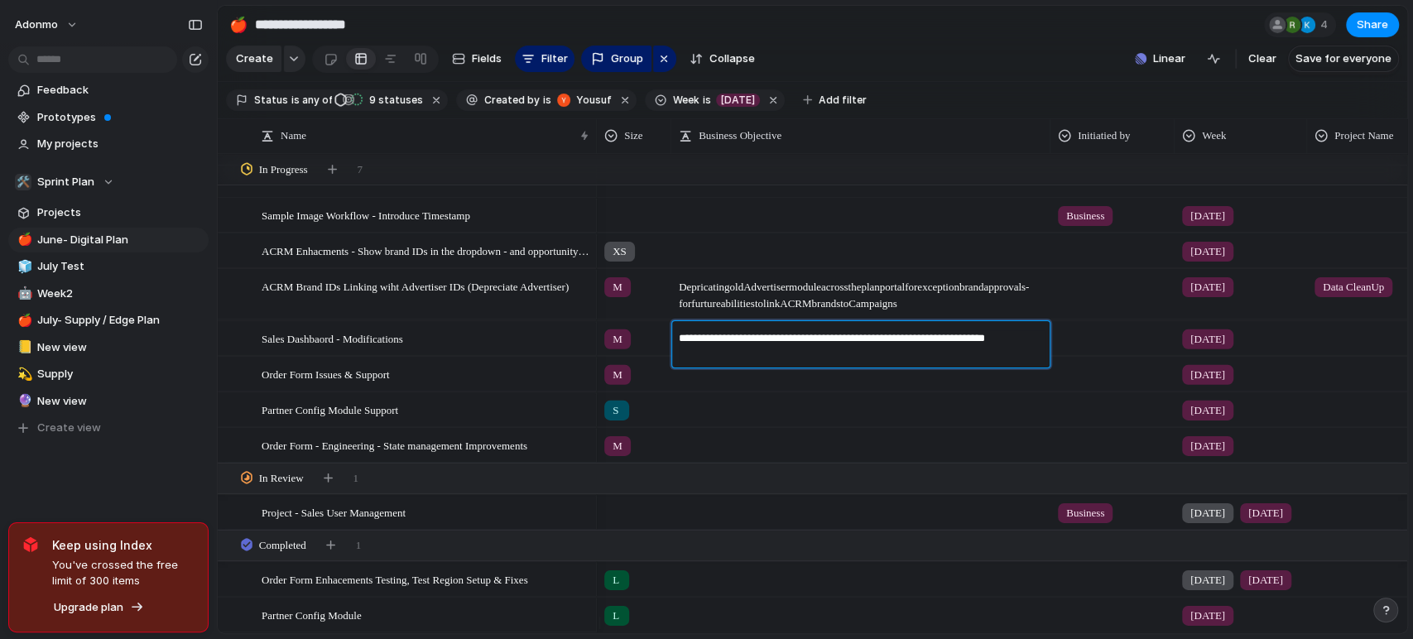
type textarea "**********"
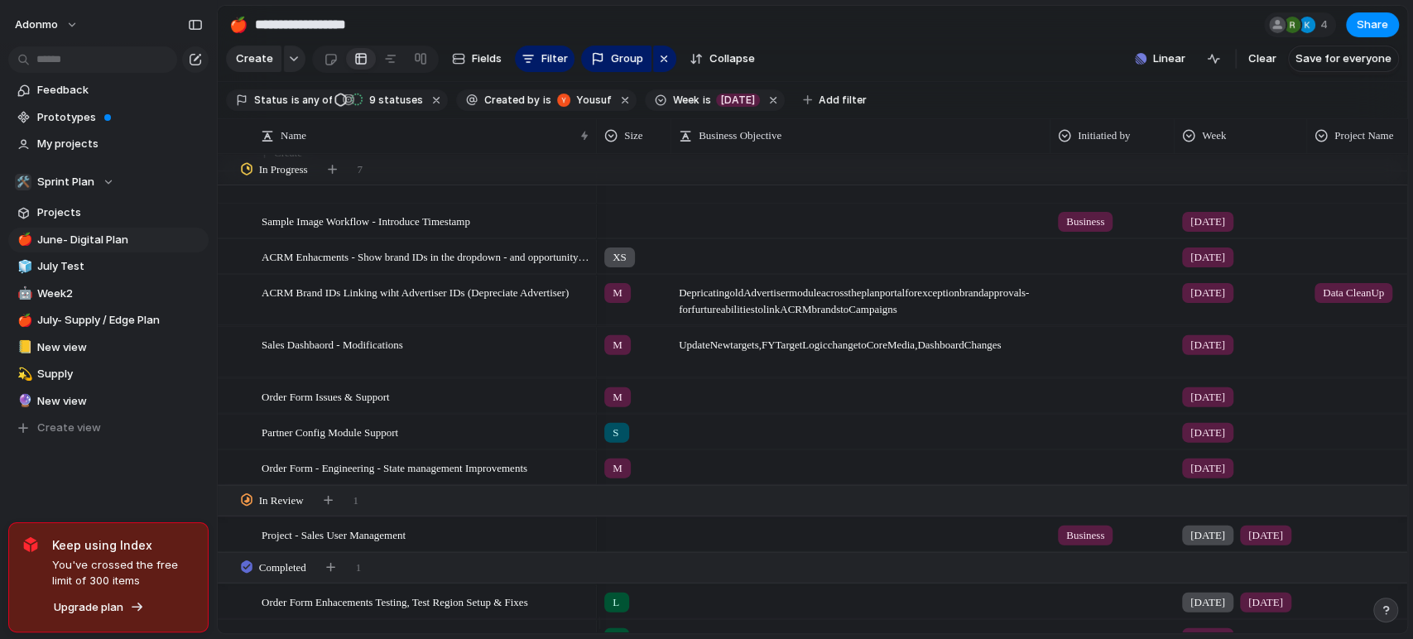
scroll to position [284, 0]
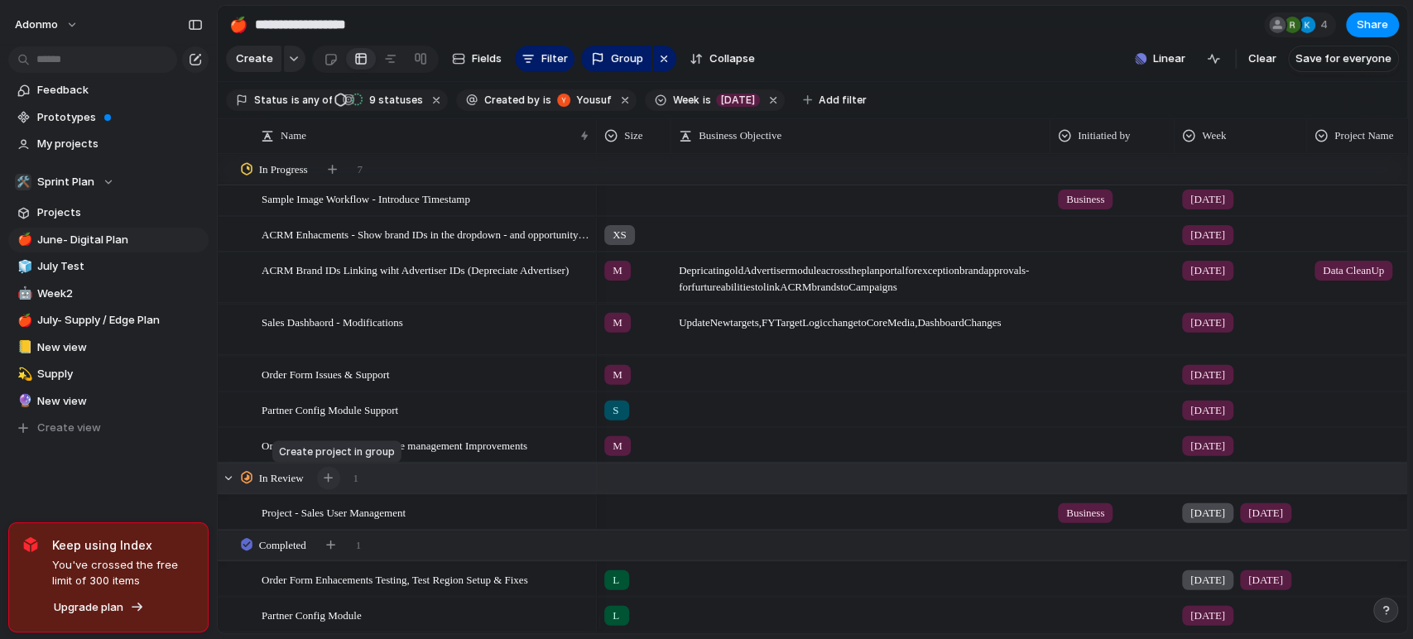
click at [325, 478] on div "button" at bounding box center [328, 477] width 9 height 9
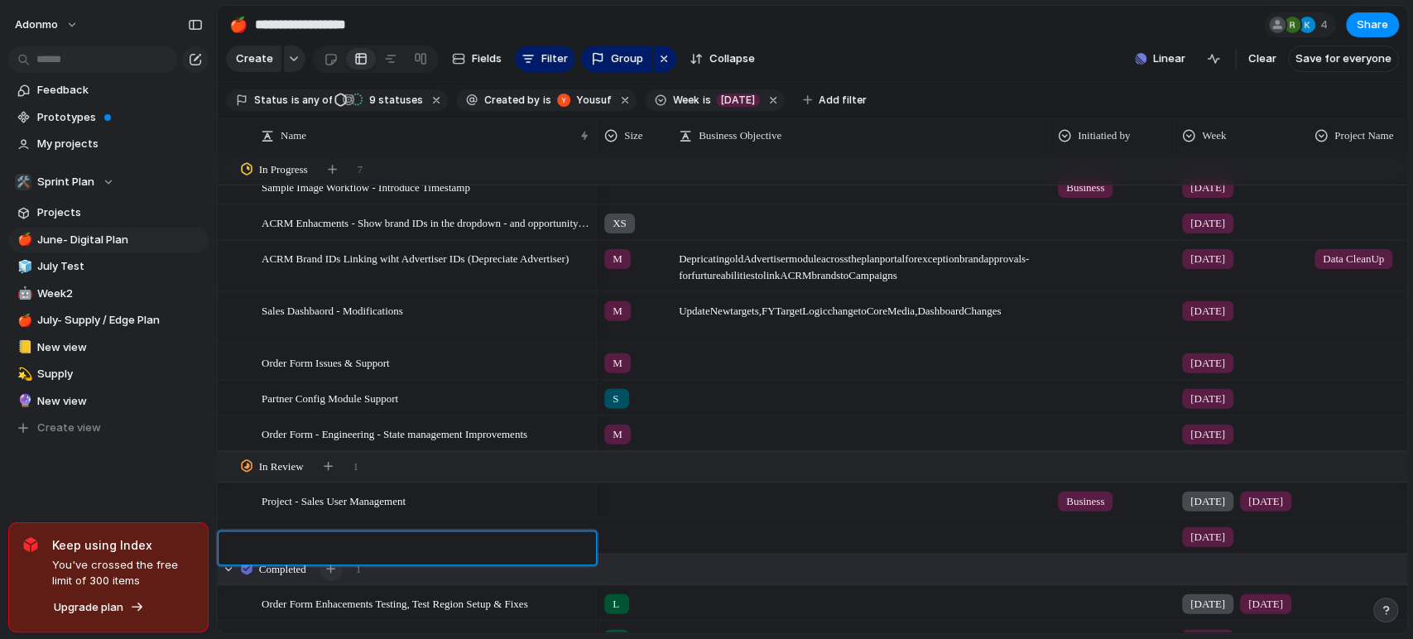
scroll to position [285, 0]
type textarea "**********"
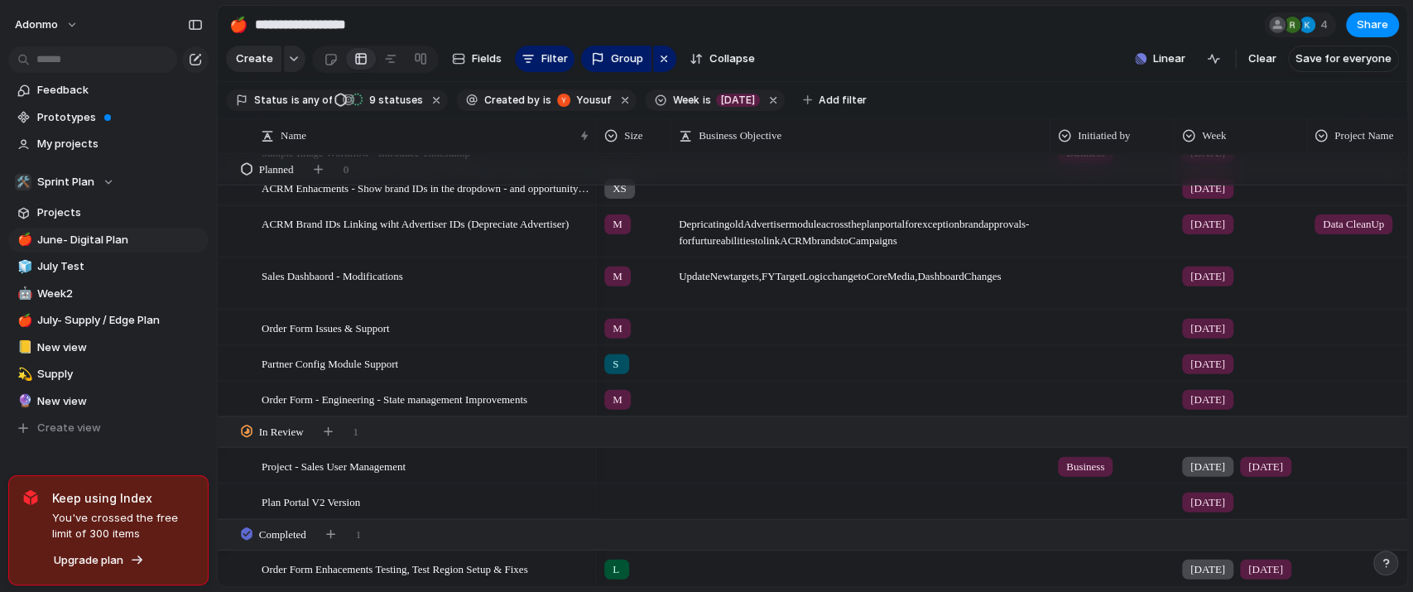
scroll to position [228, 0]
